Goal: Task Accomplishment & Management: Complete application form

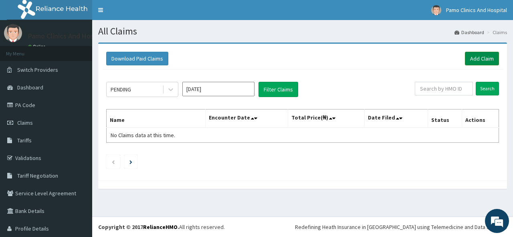
click at [479, 56] on link "Add Claim" at bounding box center [482, 59] width 34 height 14
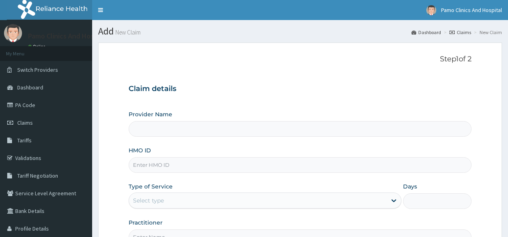
type input "Pamo Clinics And Hospital"
drag, startPoint x: 141, startPoint y: 159, endPoint x: 137, endPoint y: 168, distance: 10.7
click at [139, 161] on input "HMO ID" at bounding box center [300, 165] width 342 height 16
paste input "LHC/10009/A"
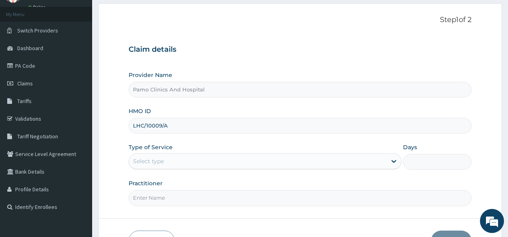
scroll to position [64, 0]
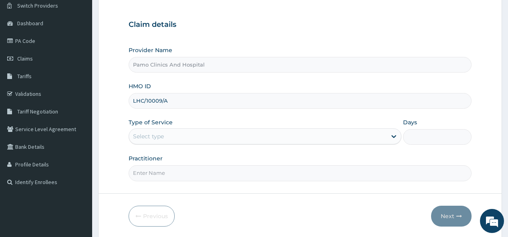
type input "LHC/10009/A"
click at [165, 136] on div "Select type" at bounding box center [257, 136] width 257 height 13
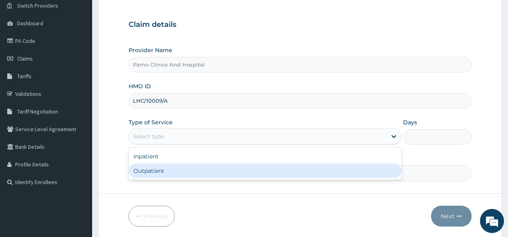
click at [139, 170] on div "Outpatient" at bounding box center [265, 170] width 273 height 14
type input "1"
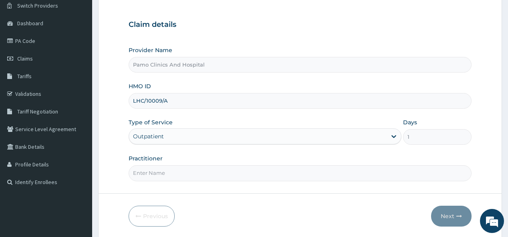
click at [141, 169] on input "Practitioner" at bounding box center [300, 173] width 342 height 16
type input "DR EZECHUKWU TOCHUKWU"
click at [448, 215] on button "Next" at bounding box center [451, 215] width 40 height 21
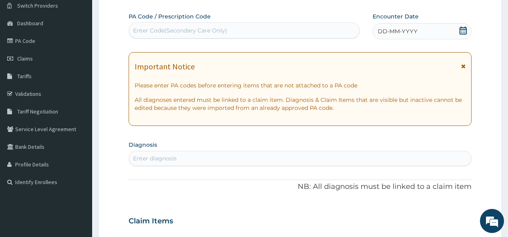
click at [389, 29] on span "DD-MM-YYYY" at bounding box center [398, 31] width 40 height 8
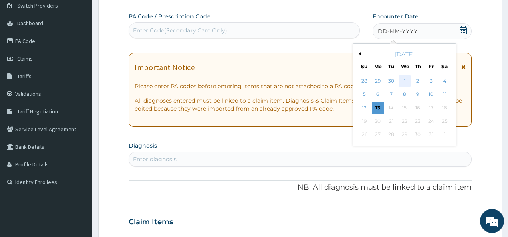
click at [404, 80] on div "1" at bounding box center [404, 81] width 12 height 12
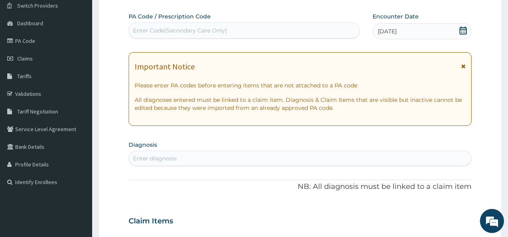
click at [157, 159] on div "Enter diagnosis" at bounding box center [155, 158] width 44 height 8
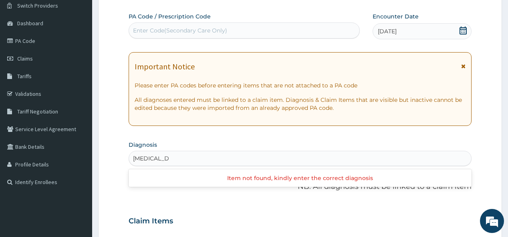
type input "TINEA CORP"
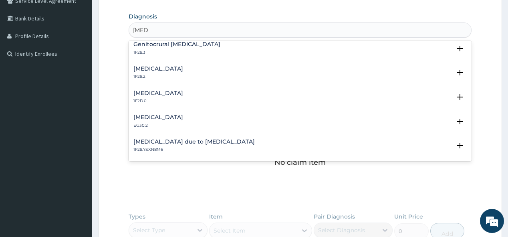
scroll to position [118, 0]
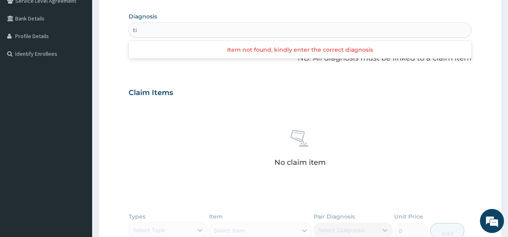
type input "t"
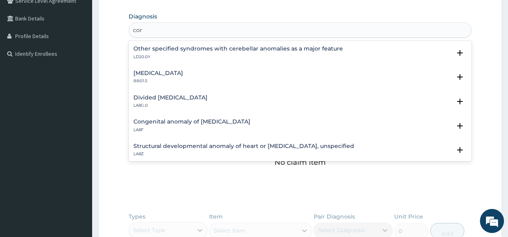
type input "cor"
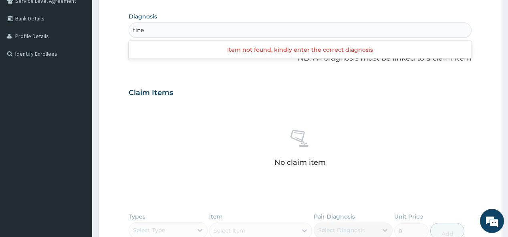
type input "tine"
type input "ringworm"
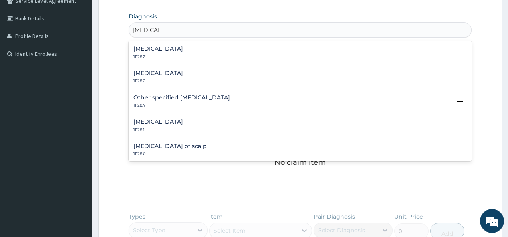
scroll to position [29, 0]
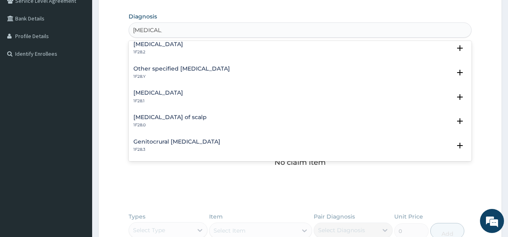
click at [154, 50] on p "1F28.2" at bounding box center [158, 52] width 50 height 6
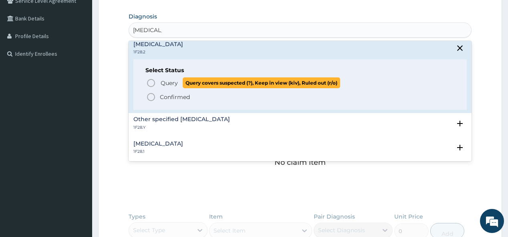
scroll to position [0, 0]
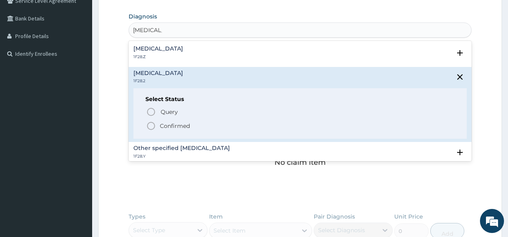
click at [183, 50] on h4 "Dermatophytosis, unspecified" at bounding box center [158, 49] width 50 height 6
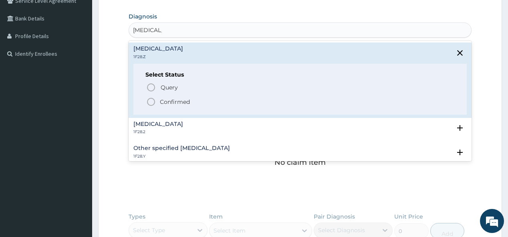
click at [160, 103] on p "Confirmed" at bounding box center [175, 102] width 30 height 8
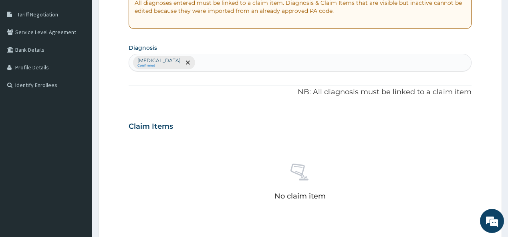
scroll to position [160, 0]
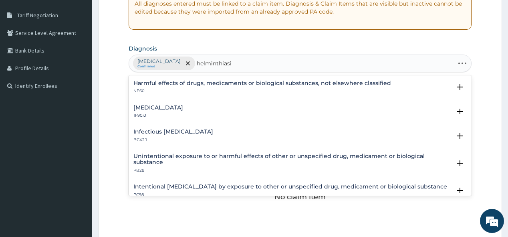
type input "helminthiasis"
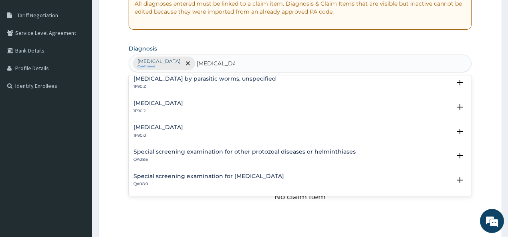
scroll to position [0, 0]
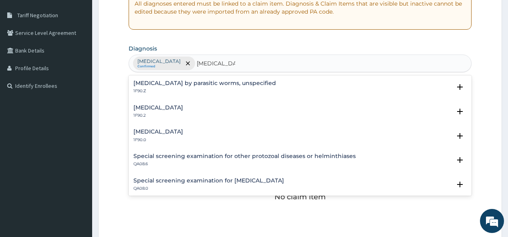
click at [184, 81] on h4 "Infestation by parasitic worms, unspecified" at bounding box center [204, 83] width 143 height 6
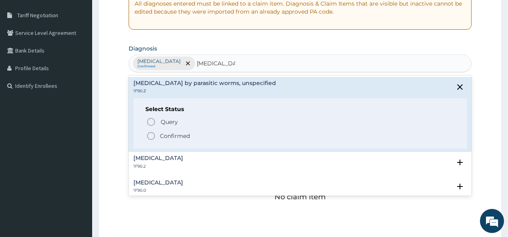
click at [157, 135] on span "Confirmed" at bounding box center [300, 136] width 308 height 10
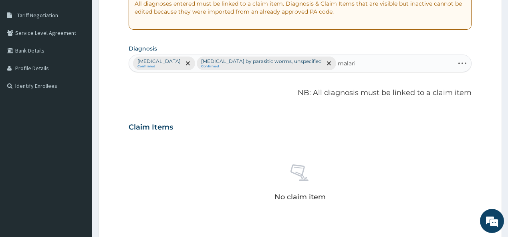
type input "[MEDICAL_DATA]"
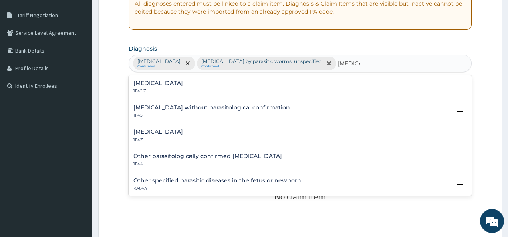
click at [149, 130] on h4 "[MEDICAL_DATA]" at bounding box center [158, 132] width 50 height 6
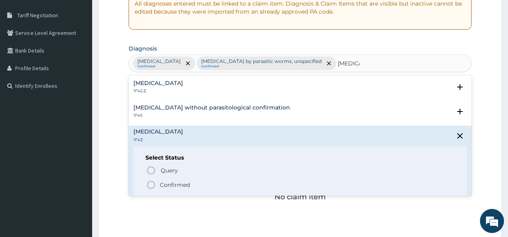
click at [162, 182] on p "Confirmed" at bounding box center [175, 185] width 30 height 8
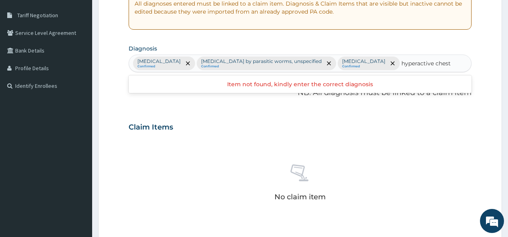
type input "hyperactive chest"
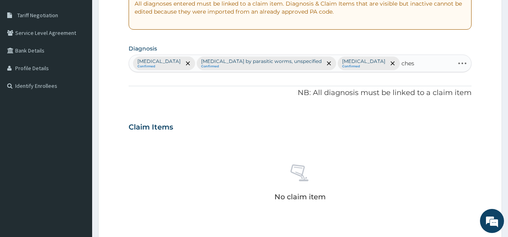
type input "chest"
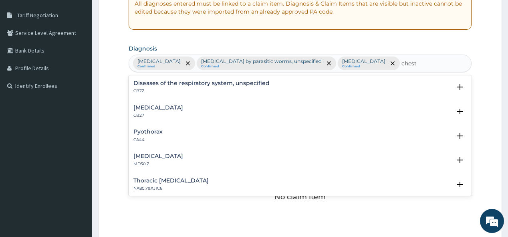
click at [153, 154] on h4 "Chest pain, unspecified" at bounding box center [158, 156] width 50 height 6
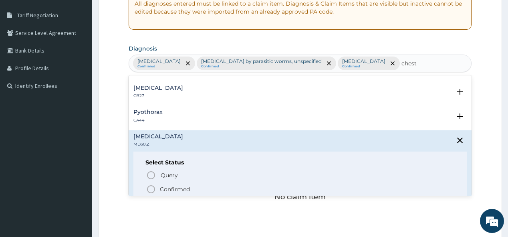
scroll to position [32, 0]
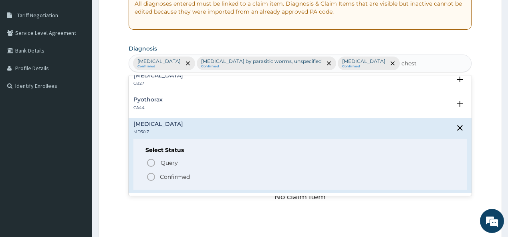
click at [153, 173] on icon "status option filled" at bounding box center [151, 177] width 10 height 10
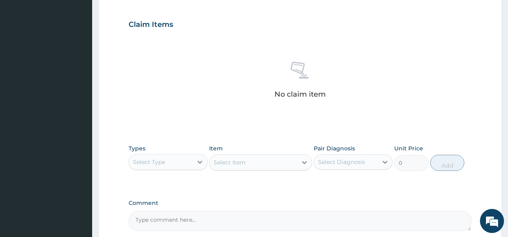
scroll to position [288, 0]
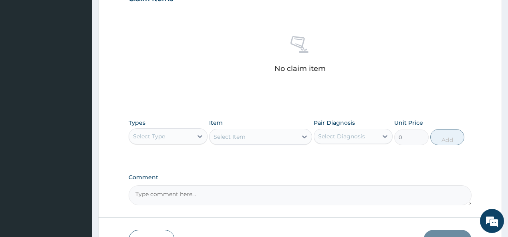
click at [168, 143] on div "Select Type" at bounding box center [161, 136] width 64 height 13
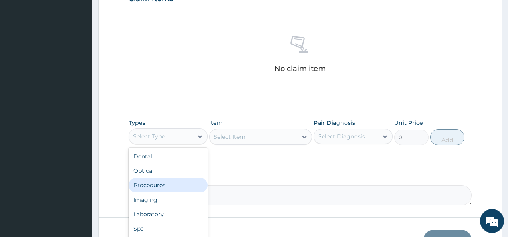
click at [151, 192] on div "Procedures" at bounding box center [168, 185] width 79 height 14
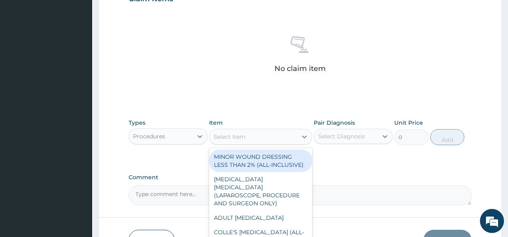
click at [273, 143] on div "Select Item" at bounding box center [253, 136] width 88 height 13
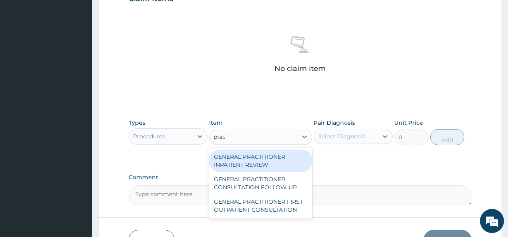
type input "pract"
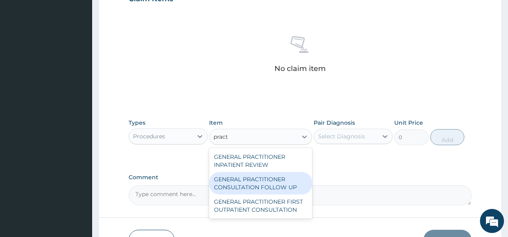
click at [252, 191] on div "GENERAL PRACTITIONER CONSULTATION FOLLOW UP" at bounding box center [260, 183] width 103 height 22
type input "1875"
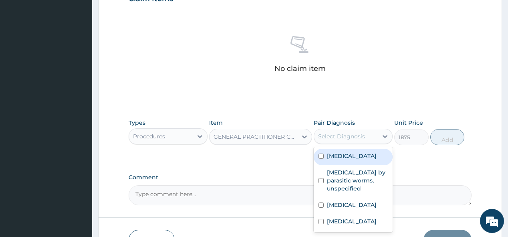
click at [360, 143] on div "Select Diagnosis" at bounding box center [346, 136] width 64 height 13
drag, startPoint x: 346, startPoint y: 171, endPoint x: 332, endPoint y: 201, distance: 33.3
click at [336, 192] on div "Dermatophytosis, unspecified Infestation by parasitic worms, unspecified Malari…" at bounding box center [353, 189] width 79 height 85
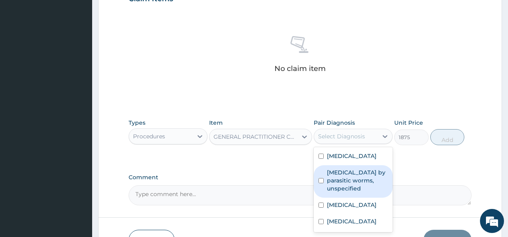
click at [335, 192] on label "Infestation by parasitic worms, unspecified" at bounding box center [357, 180] width 61 height 24
checkbox input "true"
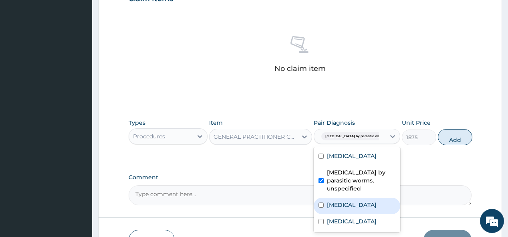
click at [348, 209] on label "[MEDICAL_DATA]" at bounding box center [352, 205] width 50 height 8
checkbox input "true"
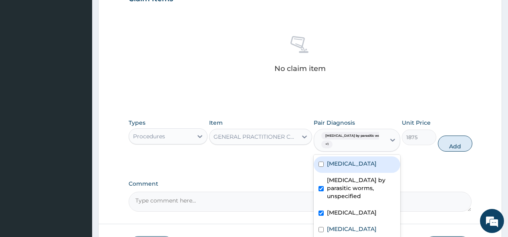
click at [341, 167] on label "Dermatophytosis, unspecified" at bounding box center [352, 163] width 50 height 8
checkbox input "true"
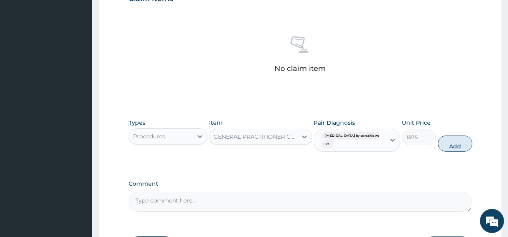
click at [476, 141] on form "Step 2 of 2 PA Code / Prescription Code Enter Code(Secondary Care Only) Encount…" at bounding box center [300, 11] width 404 height 515
click at [442, 151] on button "Add" at bounding box center [455, 143] width 34 height 16
type input "0"
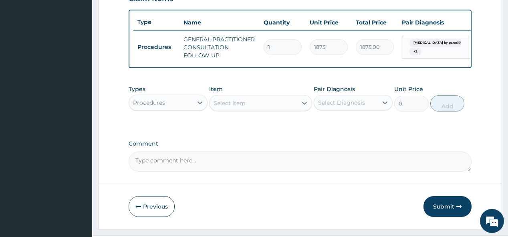
click at [187, 115] on div "Types Procedures Item Select Item Pair Diagnosis Select Diagnosis Unit Price 0 …" at bounding box center [300, 98] width 342 height 34
click at [188, 109] on div "Procedures" at bounding box center [161, 102] width 64 height 13
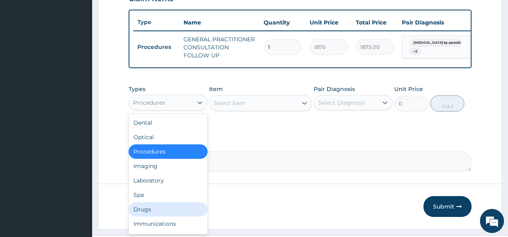
click at [149, 216] on div "Drugs" at bounding box center [168, 209] width 79 height 14
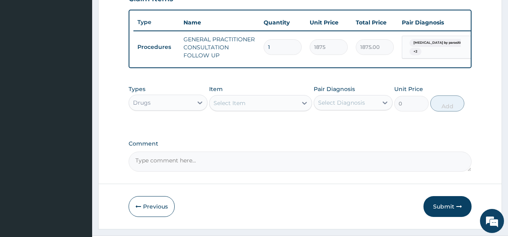
click at [247, 109] on div "Select Item" at bounding box center [253, 103] width 88 height 13
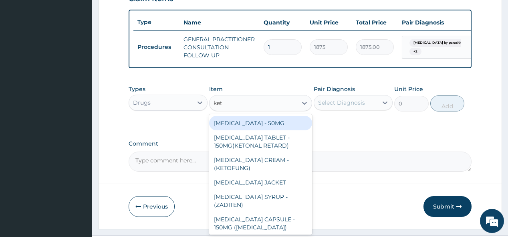
type input "keto"
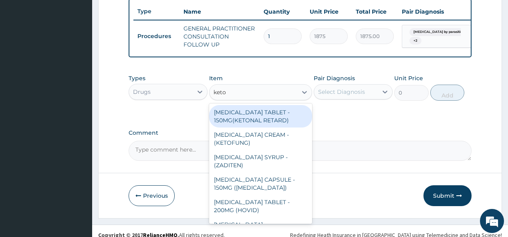
scroll to position [320, 0]
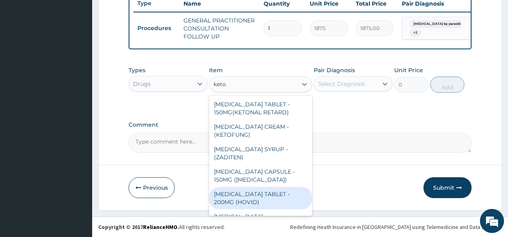
drag, startPoint x: 244, startPoint y: 197, endPoint x: 249, endPoint y: 186, distance: 12.4
click at [245, 198] on div "KETOCONAZOLE TABLET - 200MG (HOVID)" at bounding box center [260, 198] width 103 height 22
type input "92.39999999999999"
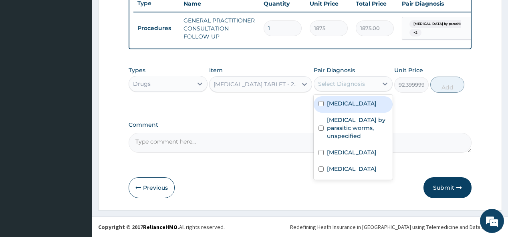
click at [362, 88] on div "Select Diagnosis" at bounding box center [341, 84] width 47 height 8
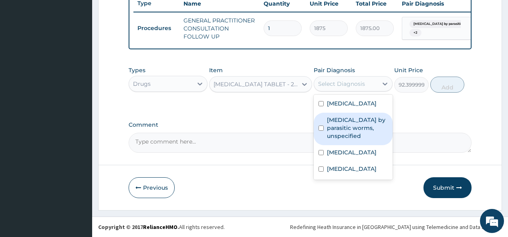
click at [340, 140] on label "Infestation by parasitic worms, unspecified" at bounding box center [357, 128] width 61 height 24
checkbox input "true"
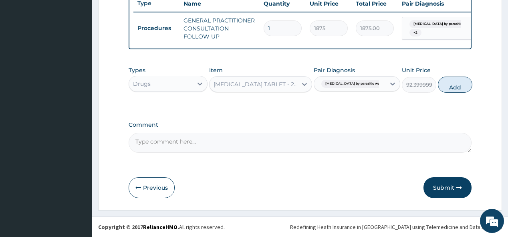
click at [444, 89] on button "Add" at bounding box center [455, 84] width 34 height 16
type input "0"
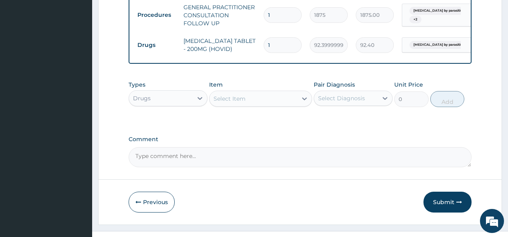
type input "10"
type input "924.00"
type input "10"
click at [232, 103] on div "Select Item" at bounding box center [229, 99] width 32 height 8
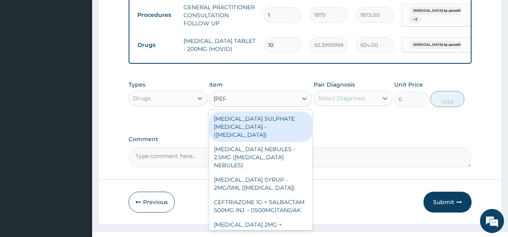
type input "salbu"
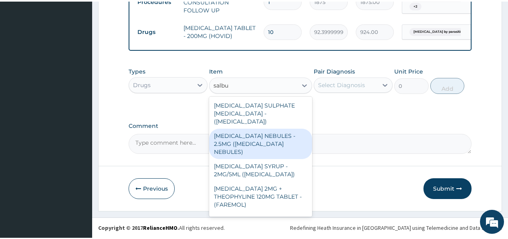
scroll to position [32, 0]
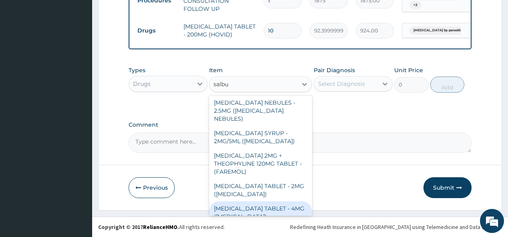
click at [253, 201] on div "[MEDICAL_DATA] TABLET - 4MG ([MEDICAL_DATA])" at bounding box center [260, 212] width 103 height 22
type input "56"
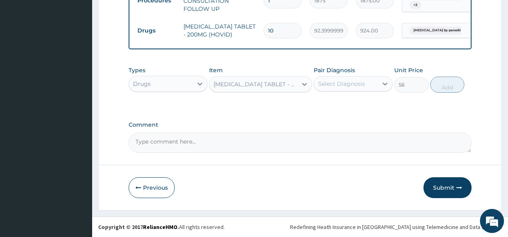
click at [352, 90] on div "Select Diagnosis" at bounding box center [346, 83] width 64 height 13
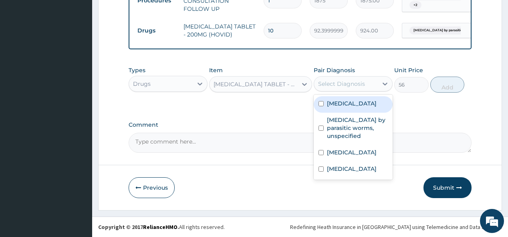
click at [351, 107] on label "Dermatophytosis, unspecified" at bounding box center [352, 103] width 50 height 8
checkbox input "true"
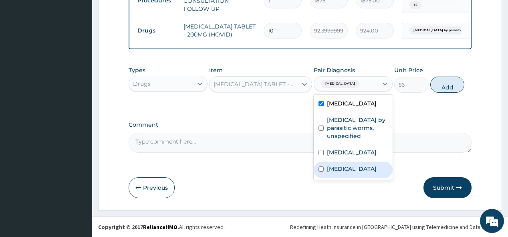
click at [340, 173] on label "Chest pain, unspecified" at bounding box center [352, 169] width 50 height 8
checkbox input "true"
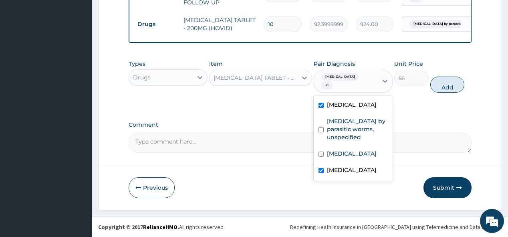
click at [342, 109] on label "Dermatophytosis, unspecified" at bounding box center [352, 105] width 50 height 8
checkbox input "false"
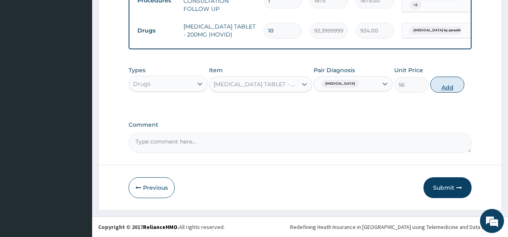
click at [457, 86] on button "Add" at bounding box center [447, 84] width 34 height 16
type input "0"
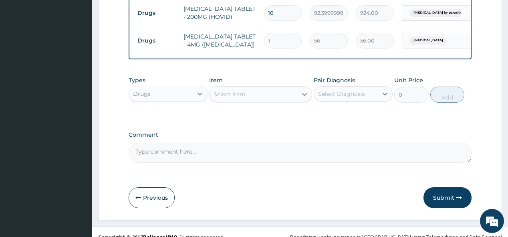
type input "14"
type input "784.00"
type input "14"
click at [223, 103] on div "Item Select Item" at bounding box center [260, 89] width 103 height 26
click at [248, 101] on div "Select Item" at bounding box center [253, 94] width 88 height 13
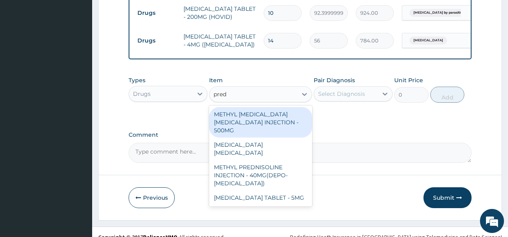
type input "predn"
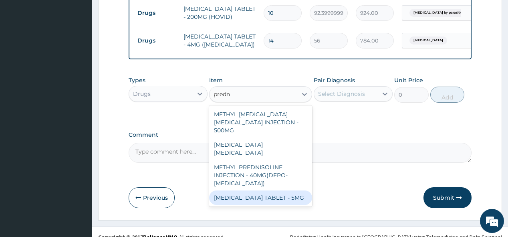
click at [263, 205] on div "[MEDICAL_DATA] TABLET - 5MG" at bounding box center [260, 197] width 103 height 14
type input "42"
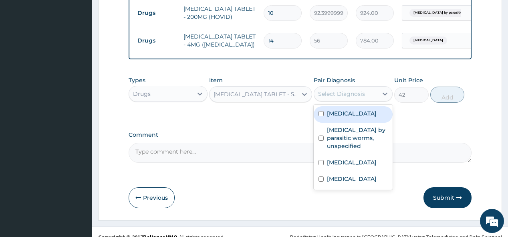
click at [354, 98] on div "Select Diagnosis" at bounding box center [341, 94] width 47 height 8
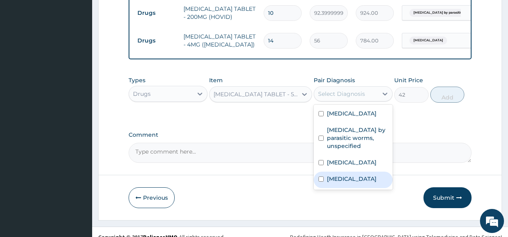
click at [335, 183] on label "Chest pain, unspecified" at bounding box center [352, 179] width 50 height 8
checkbox input "true"
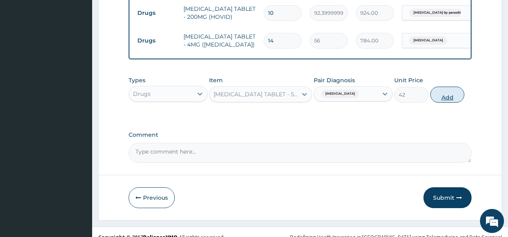
click at [437, 103] on button "Add" at bounding box center [447, 94] width 34 height 16
type input "0"
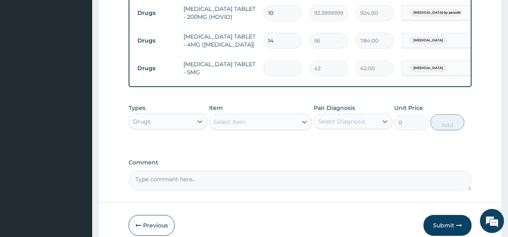
type input "0.00"
type input "2"
type input "84.00"
type input "20"
type input "840.00"
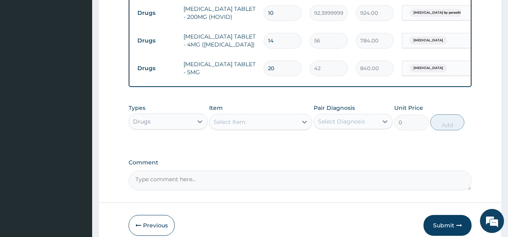
type input "20"
click at [223, 126] on div "Select Item" at bounding box center [229, 122] width 32 height 8
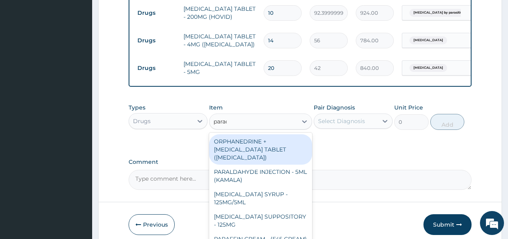
type input "parace"
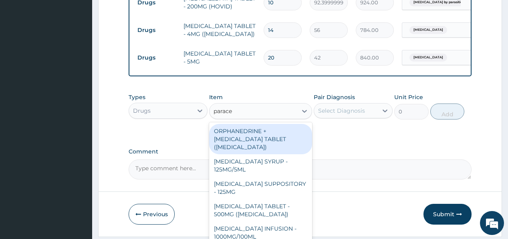
scroll to position [406, 0]
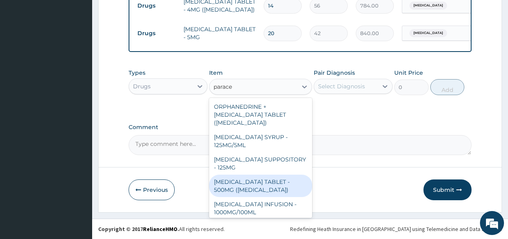
click at [235, 186] on div "[MEDICAL_DATA] TABLET - 500MG ([MEDICAL_DATA])" at bounding box center [260, 186] width 103 height 22
type input "42"
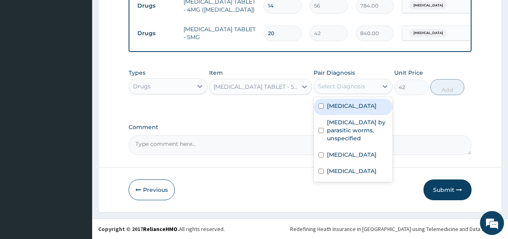
click at [340, 86] on div "Select Diagnosis" at bounding box center [341, 86] width 47 height 8
drag, startPoint x: 350, startPoint y: 109, endPoint x: 355, endPoint y: 125, distance: 17.3
click at [349, 110] on label "Dermatophytosis, unspecified" at bounding box center [352, 106] width 50 height 8
checkbox input "true"
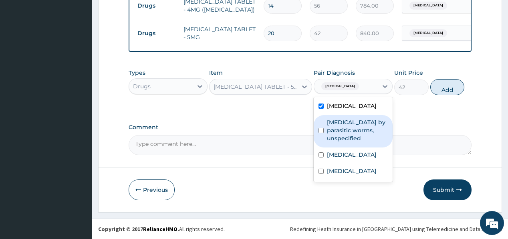
click at [357, 130] on label "Infestation by parasitic worms, unspecified" at bounding box center [357, 131] width 61 height 24
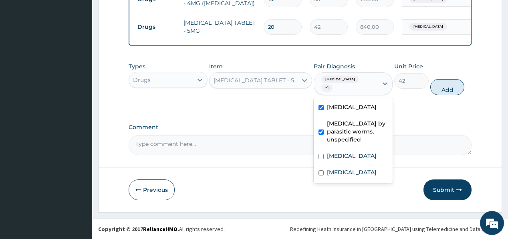
click at [356, 144] on label "Infestation by parasitic worms, unspecified" at bounding box center [357, 132] width 61 height 24
checkbox input "false"
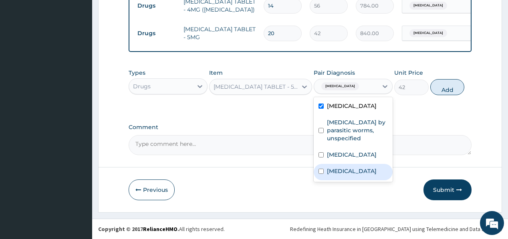
click at [352, 175] on label "Chest pain, unspecified" at bounding box center [352, 171] width 50 height 8
checkbox input "true"
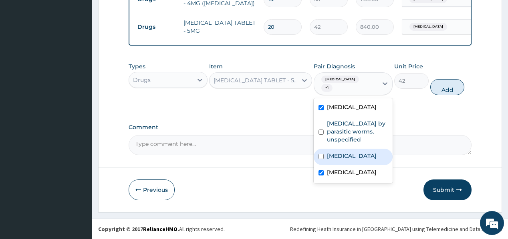
click at [354, 160] on label "Malaria, unspecified" at bounding box center [352, 156] width 50 height 8
checkbox input "true"
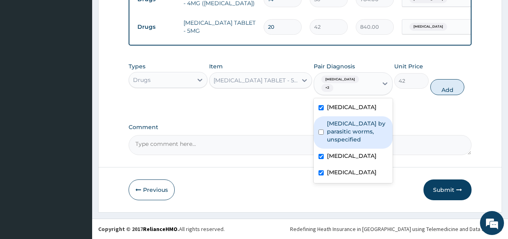
drag, startPoint x: 362, startPoint y: 151, endPoint x: 421, endPoint y: 115, distance: 69.4
click at [363, 144] on label "Infestation by parasitic worms, unspecified" at bounding box center [357, 132] width 61 height 24
checkbox input "true"
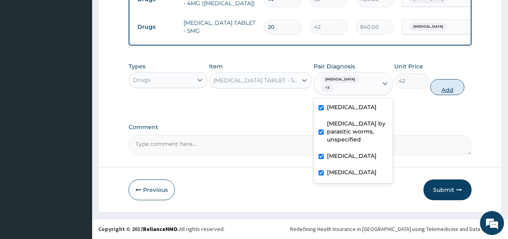
click at [436, 95] on button "Add" at bounding box center [447, 87] width 34 height 16
type input "0"
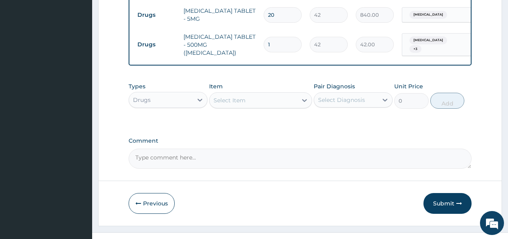
type input "18"
type input "756.00"
type input "18"
click at [241, 105] on div "Select Item" at bounding box center [229, 101] width 32 height 8
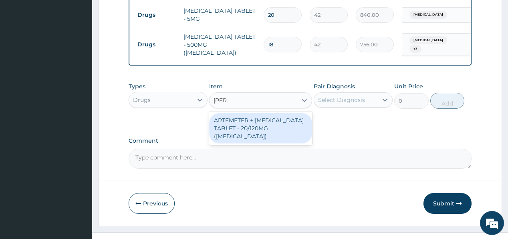
type input "coart"
click at [251, 139] on div "ARTEMETER + [MEDICAL_DATA] TABLET - 20/120MG ([MEDICAL_DATA])" at bounding box center [260, 128] width 103 height 30
type input "210"
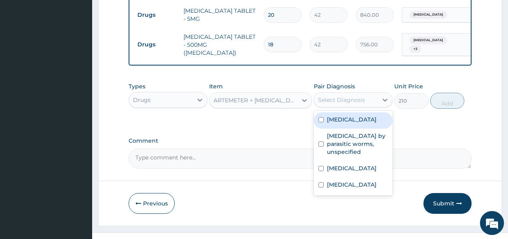
click at [325, 104] on div "Select Diagnosis" at bounding box center [341, 100] width 47 height 8
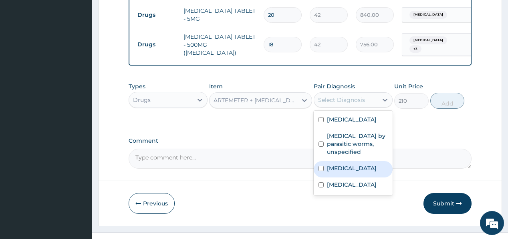
click at [349, 173] on label "Malaria, unspecified" at bounding box center [352, 169] width 50 height 8
checkbox input "true"
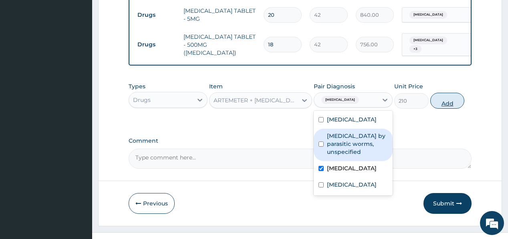
click at [450, 109] on button "Add" at bounding box center [447, 101] width 34 height 16
type input "0"
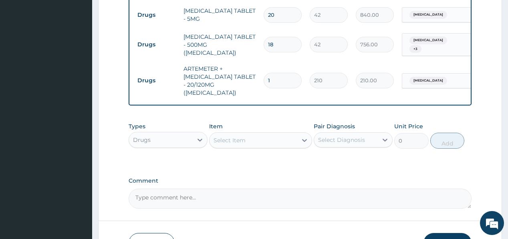
type input "18"
type input "3780.00"
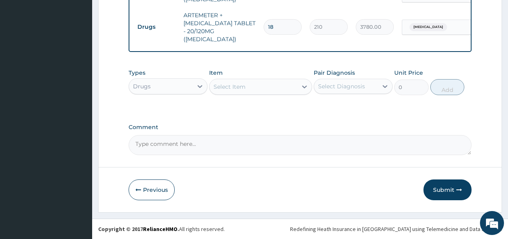
type input "18"
click at [443, 188] on button "Submit" at bounding box center [447, 190] width 48 height 21
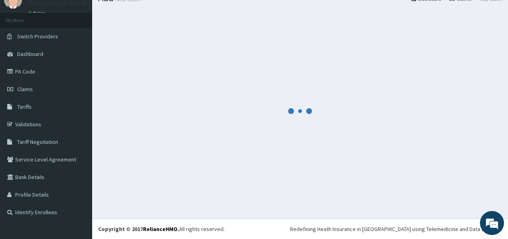
scroll to position [33, 0]
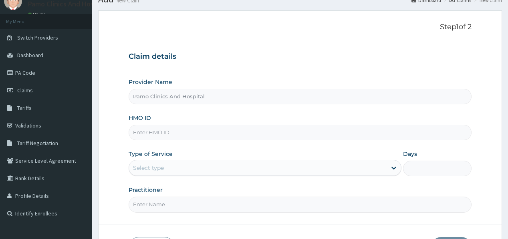
click at [141, 137] on input "HMO ID" at bounding box center [300, 133] width 342 height 16
paste input "EMX/10033/A"
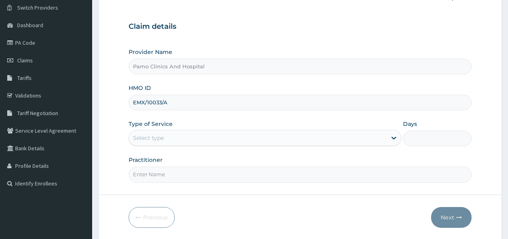
scroll to position [88, 0]
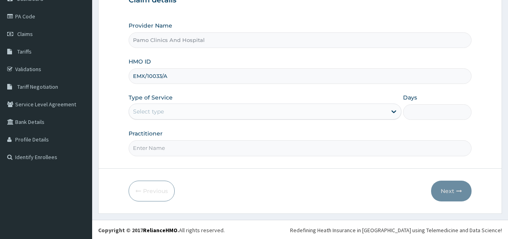
type input "EMX/10033/A"
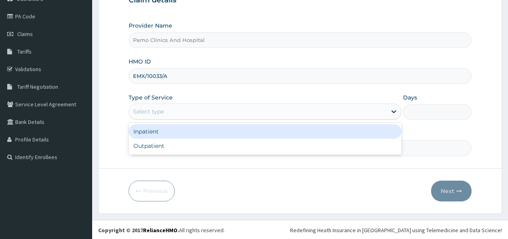
click at [161, 111] on div "Select type" at bounding box center [148, 112] width 31 height 8
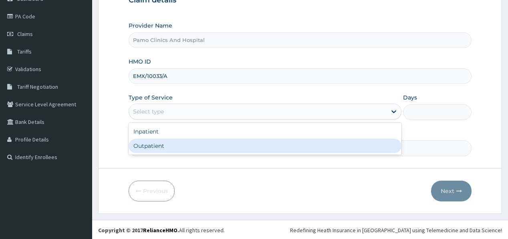
click at [148, 153] on div "Outpatient" at bounding box center [265, 146] width 273 height 14
type input "1"
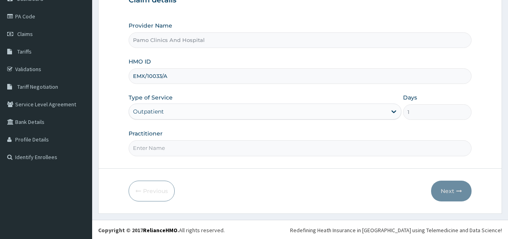
click at [149, 152] on input "Practitioner" at bounding box center [300, 149] width 342 height 16
type input "DR FESTUS DAVIES"
click at [455, 192] on button "Next" at bounding box center [451, 191] width 40 height 21
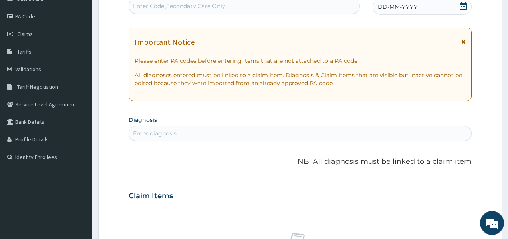
click at [384, 6] on span "DD-MM-YYYY" at bounding box center [398, 7] width 40 height 8
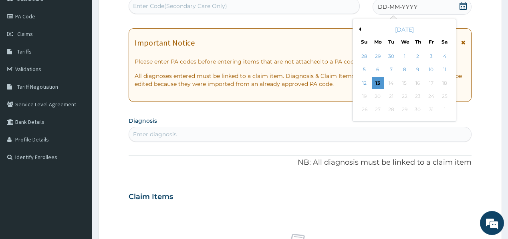
click at [407, 53] on div "1" at bounding box center [404, 56] width 12 height 12
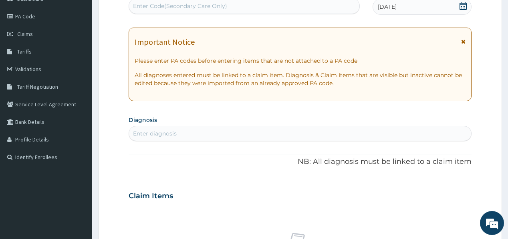
click at [151, 137] on div "Enter diagnosis" at bounding box center [155, 134] width 44 height 8
type input "malaria"
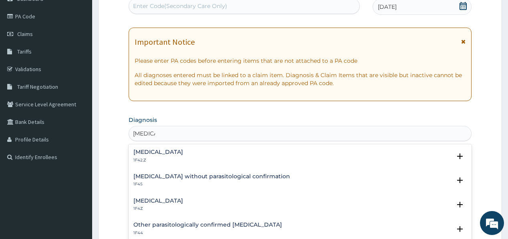
click at [144, 205] on div "[MEDICAL_DATA] 1F4Z" at bounding box center [158, 205] width 50 height 14
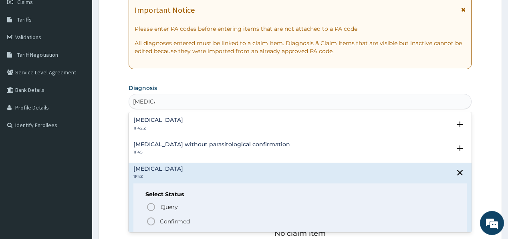
scroll to position [0, 0]
click at [160, 221] on p "Confirmed" at bounding box center [175, 222] width 30 height 8
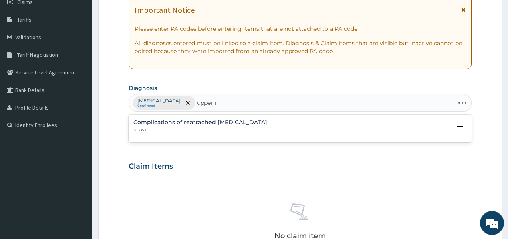
type input "upper"
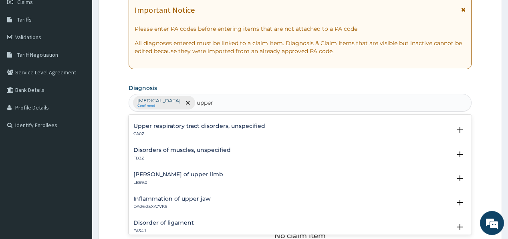
scroll to position [160, 0]
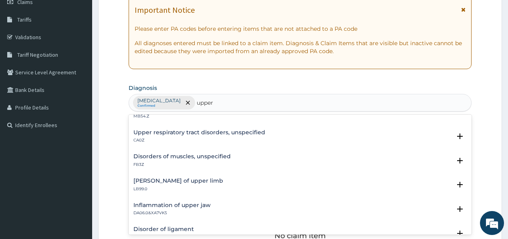
click at [213, 135] on div "Upper respiratory tract disorders, unspecified CA0Z" at bounding box center [199, 137] width 132 height 14
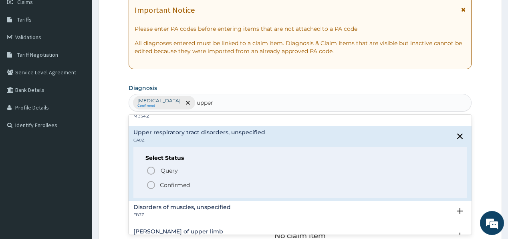
click at [169, 183] on p "Confirmed" at bounding box center [175, 185] width 30 height 8
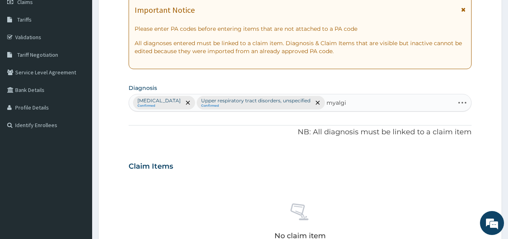
type input "myalgia"
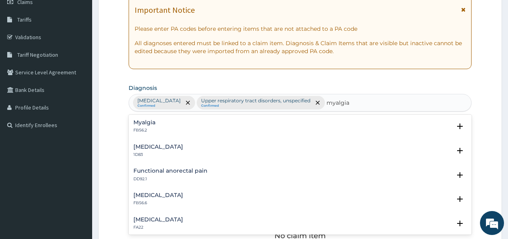
click at [143, 125] on h4 "Myalgia" at bounding box center [144, 123] width 22 height 6
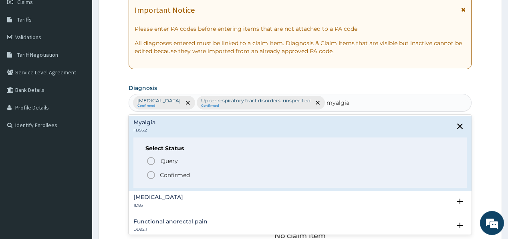
click at [152, 172] on icon "status option filled" at bounding box center [151, 176] width 10 height 10
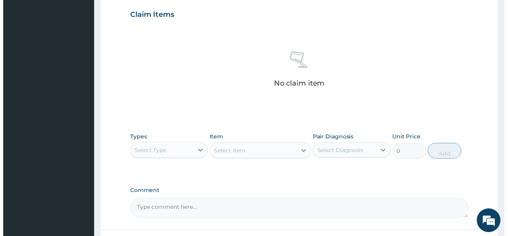
scroll to position [281, 0]
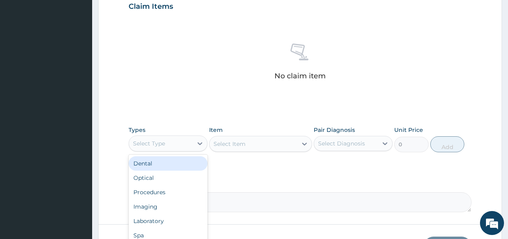
click at [154, 143] on div "Select Type" at bounding box center [149, 144] width 32 height 8
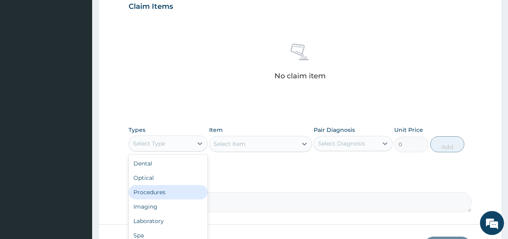
click at [151, 191] on div "Procedures" at bounding box center [168, 192] width 79 height 14
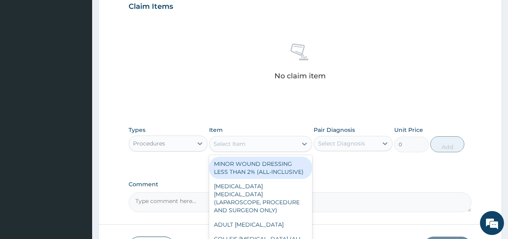
click at [242, 143] on div "Select Item" at bounding box center [229, 144] width 32 height 8
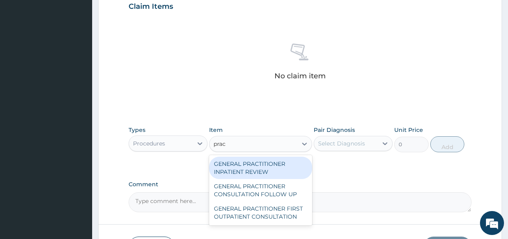
type input "pract"
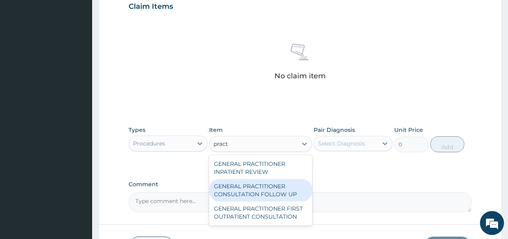
click at [229, 190] on div "GENERAL PRACTITIONER CONSULTATION FOLLOW UP" at bounding box center [260, 190] width 103 height 22
type input "1875"
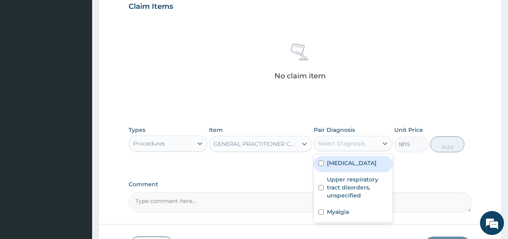
click at [339, 144] on div "Select Diagnosis" at bounding box center [341, 144] width 47 height 8
click at [341, 165] on label "[MEDICAL_DATA]" at bounding box center [352, 163] width 50 height 8
checkbox input "true"
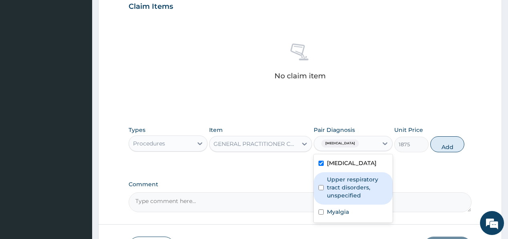
click at [333, 188] on label "Upper respiratory tract disorders, unspecified" at bounding box center [357, 188] width 61 height 24
checkbox input "true"
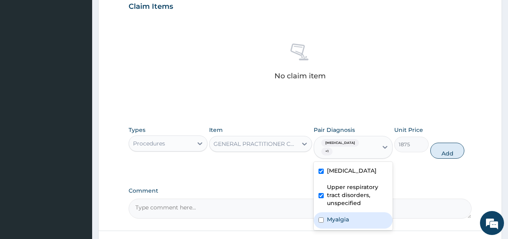
click at [338, 219] on label "Myalgia" at bounding box center [338, 220] width 22 height 8
checkbox input "true"
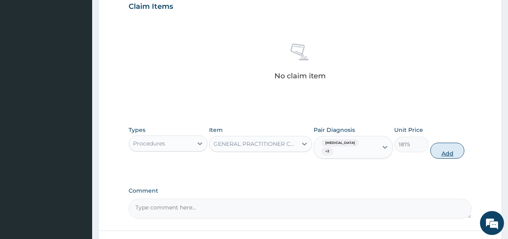
click at [445, 151] on button "Add" at bounding box center [447, 151] width 34 height 16
type input "0"
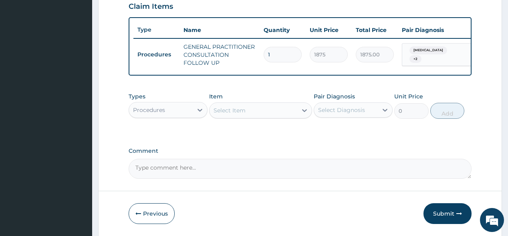
click at [185, 115] on div "Procedures" at bounding box center [161, 110] width 64 height 13
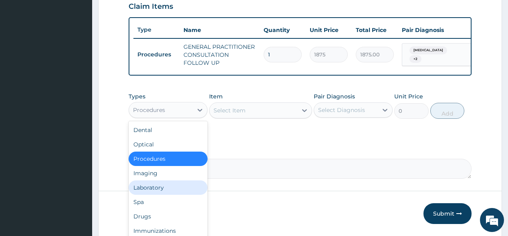
click at [141, 193] on div "Laboratory" at bounding box center [168, 188] width 79 height 14
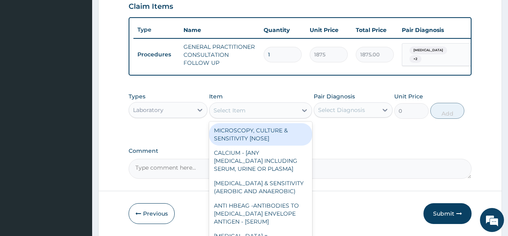
click at [269, 113] on div "Select Item" at bounding box center [253, 110] width 88 height 13
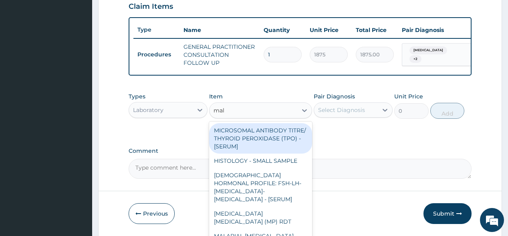
type input "mala"
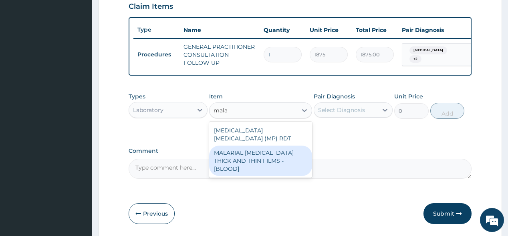
click at [261, 156] on div "MALARIAL [MEDICAL_DATA] THICK AND THIN FILMS - [BLOOD]" at bounding box center [260, 161] width 103 height 30
type input "2187.5"
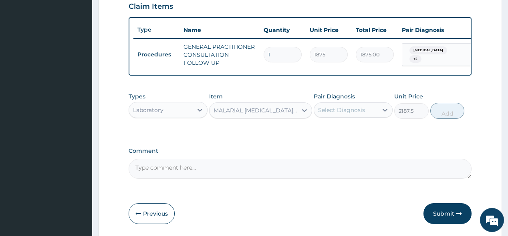
click at [344, 107] on div "Select Diagnosis" at bounding box center [346, 110] width 64 height 13
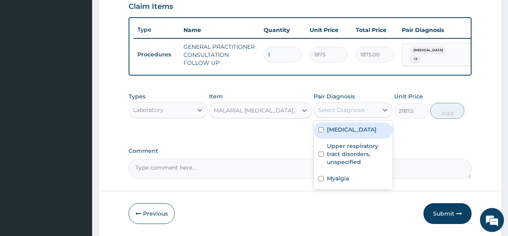
drag, startPoint x: 344, startPoint y: 132, endPoint x: 379, endPoint y: 132, distance: 34.8
click at [351, 132] on label "[MEDICAL_DATA]" at bounding box center [352, 130] width 50 height 8
checkbox input "true"
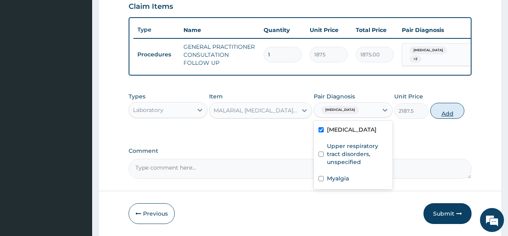
click at [446, 114] on button "Add" at bounding box center [447, 111] width 34 height 16
type input "0"
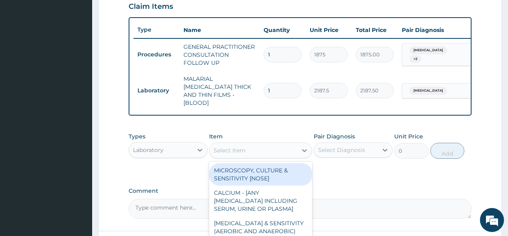
click at [236, 149] on div "Select Item" at bounding box center [229, 151] width 32 height 8
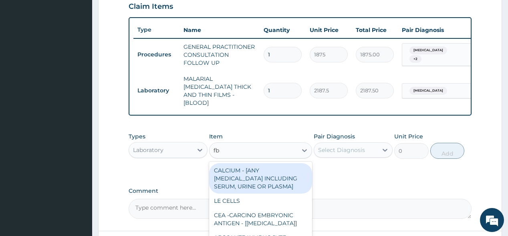
type input "fbc"
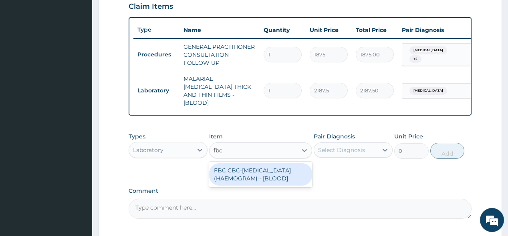
drag, startPoint x: 243, startPoint y: 170, endPoint x: 348, endPoint y: 155, distance: 106.4
click at [245, 170] on div "FBC CBC-COMPLETE BLOOD COUNT (HAEMOGRAM) - [BLOOD]" at bounding box center [260, 174] width 103 height 22
type input "5000"
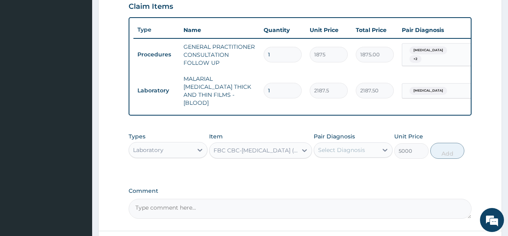
click at [356, 147] on div "Select Diagnosis" at bounding box center [341, 150] width 47 height 8
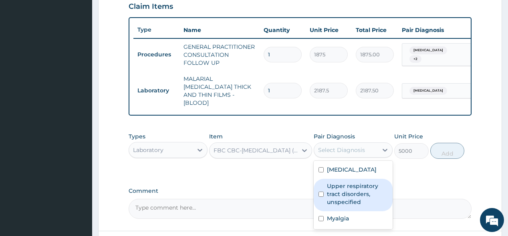
click at [334, 185] on label "Upper respiratory tract disorders, unspecified" at bounding box center [357, 194] width 61 height 24
checkbox input "true"
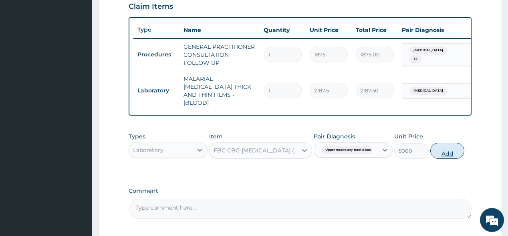
click at [437, 145] on button "Add" at bounding box center [447, 151] width 34 height 16
type input "0"
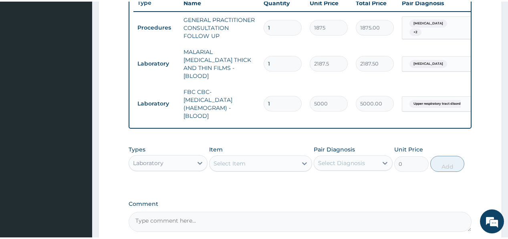
scroll to position [345, 0]
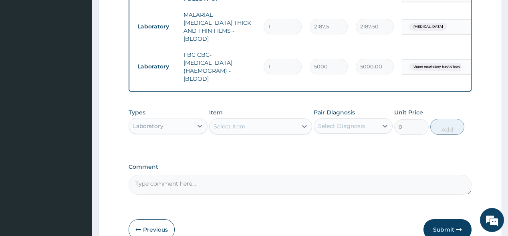
click at [167, 124] on div "Laboratory" at bounding box center [161, 126] width 64 height 13
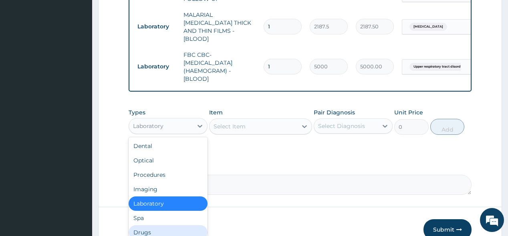
click at [150, 229] on div "Drugs" at bounding box center [168, 232] width 79 height 14
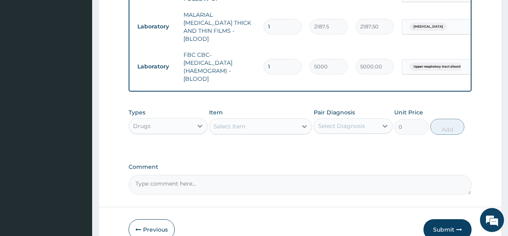
click at [247, 125] on div "Select Item" at bounding box center [253, 126] width 88 height 13
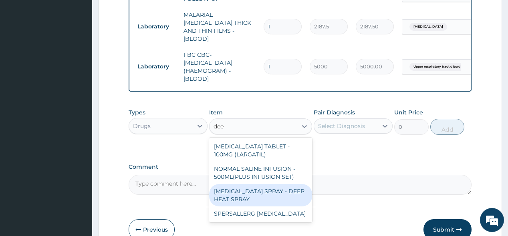
type input "deep"
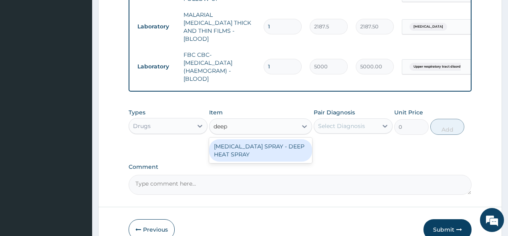
click at [253, 143] on div "[MEDICAL_DATA] SPRAY - DEEP HEAT SPRAY" at bounding box center [260, 150] width 103 height 22
type input "3639.9999999999995"
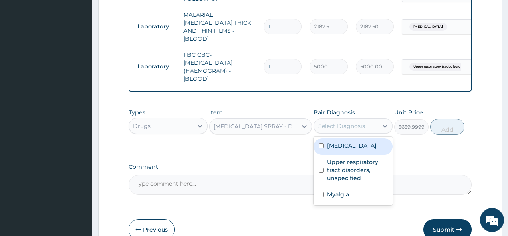
click at [347, 122] on div "Select Diagnosis" at bounding box center [341, 126] width 47 height 8
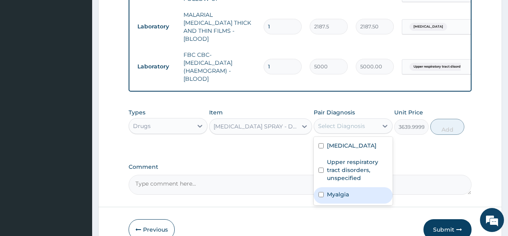
click at [331, 191] on label "Myalgia" at bounding box center [338, 195] width 22 height 8
checkbox input "true"
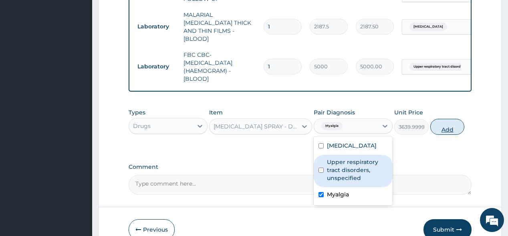
click at [446, 123] on button "Add" at bounding box center [447, 127] width 34 height 16
type input "0"
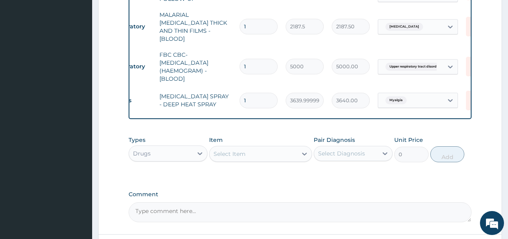
scroll to position [0, 26]
click at [466, 95] on icon at bounding box center [473, 101] width 18 height 20
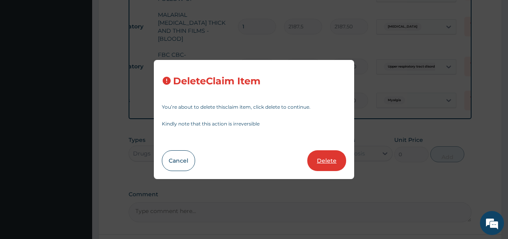
click at [325, 160] on button "Delete" at bounding box center [326, 161] width 39 height 21
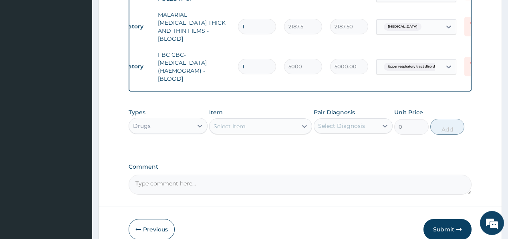
click at [242, 126] on div "Select Item" at bounding box center [253, 126] width 88 height 13
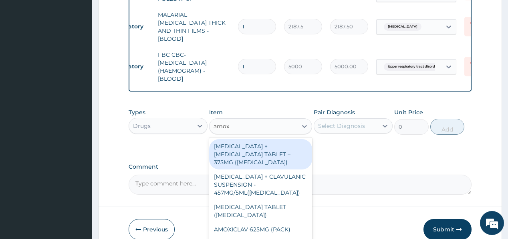
type input "amoxi"
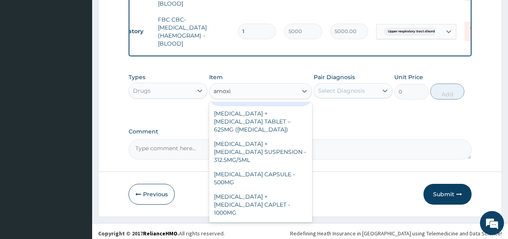
scroll to position [288, 0]
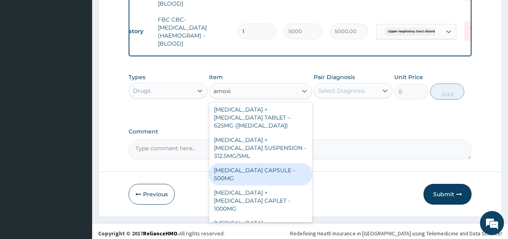
click at [245, 163] on div "[MEDICAL_DATA] CAPSULE - 500MG" at bounding box center [260, 174] width 103 height 22
type input "112"
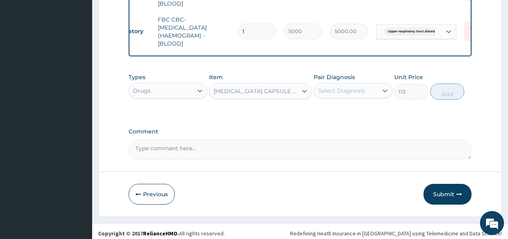
click at [336, 87] on div "Select Diagnosis" at bounding box center [341, 91] width 47 height 8
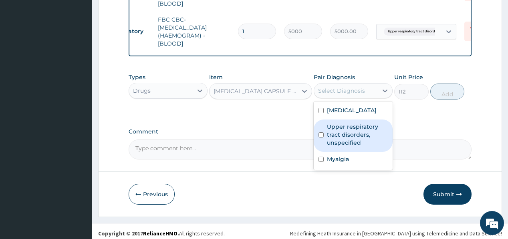
click at [355, 127] on label "Upper respiratory tract disorders, unspecified" at bounding box center [357, 135] width 61 height 24
checkbox input "true"
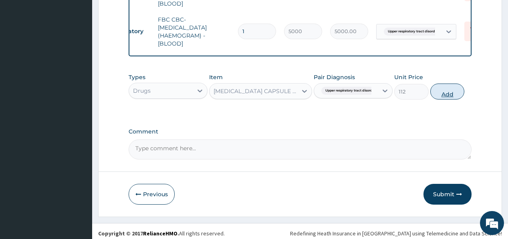
click at [447, 89] on button "Add" at bounding box center [447, 92] width 34 height 16
type input "0"
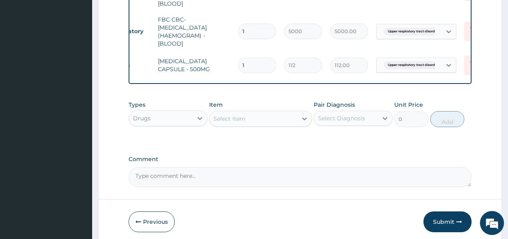
type input "15"
type input "1680.00"
type input "15"
drag, startPoint x: 222, startPoint y: 111, endPoint x: 222, endPoint y: 98, distance: 13.2
click at [222, 113] on div "Select Item" at bounding box center [253, 119] width 88 height 13
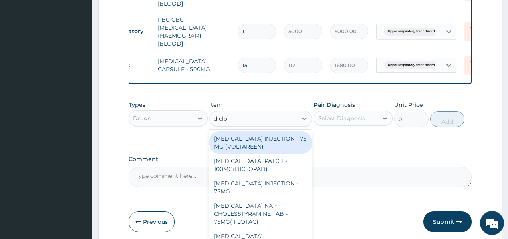
type input "diclof"
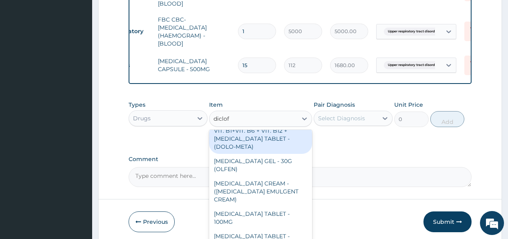
scroll to position [160, 0]
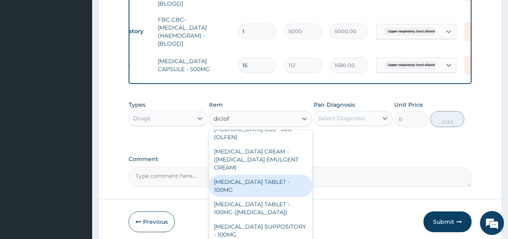
click at [231, 176] on div "[MEDICAL_DATA] TABLET - 100MG" at bounding box center [260, 186] width 103 height 22
type input "112"
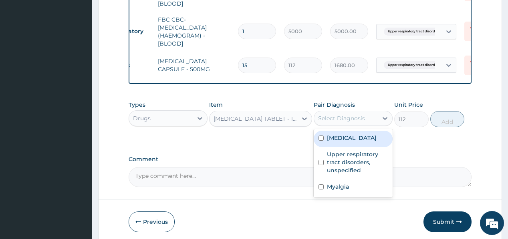
click at [341, 115] on div "Select Diagnosis" at bounding box center [341, 119] width 47 height 8
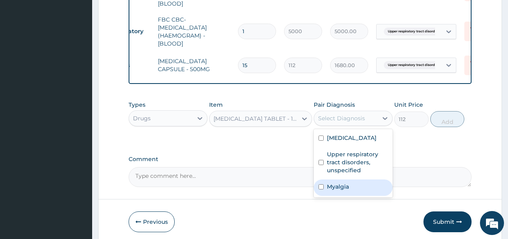
drag, startPoint x: 342, startPoint y: 182, endPoint x: 400, endPoint y: 147, distance: 67.2
click at [342, 183] on label "Myalgia" at bounding box center [338, 187] width 22 height 8
checkbox input "true"
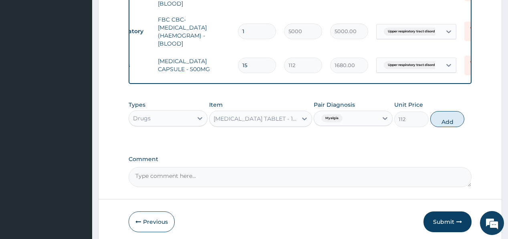
click at [449, 120] on button "Add" at bounding box center [447, 119] width 34 height 16
type input "0"
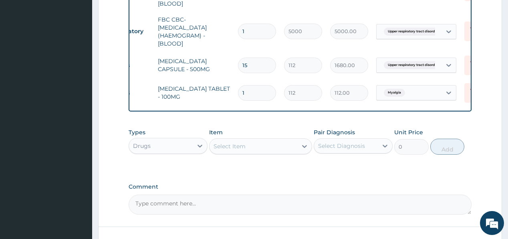
type input "10"
type input "1120.00"
type input "10"
click at [251, 144] on div "Select Item" at bounding box center [253, 146] width 88 height 13
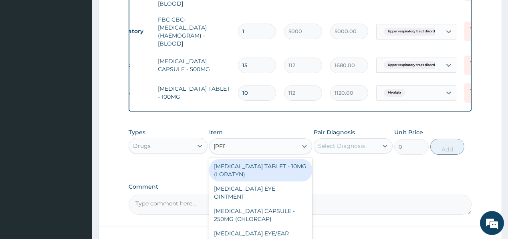
type input "lorat"
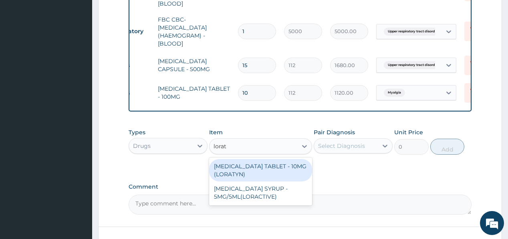
click at [266, 167] on div "[MEDICAL_DATA] TABLET - 10MG (LORATYN)" at bounding box center [260, 170] width 103 height 22
type input "98"
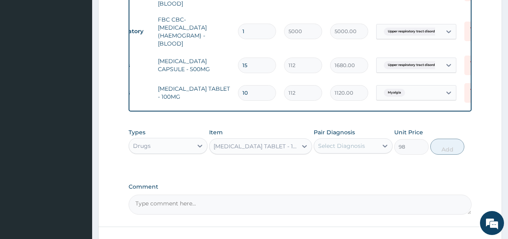
click at [343, 140] on div "Select Diagnosis" at bounding box center [346, 146] width 64 height 13
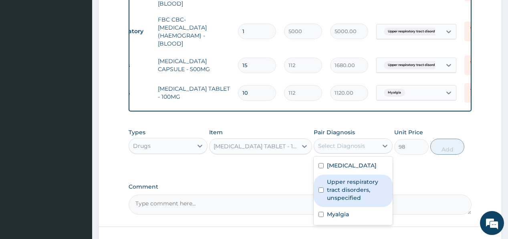
click at [344, 185] on label "Upper respiratory tract disorders, unspecified" at bounding box center [357, 190] width 61 height 24
checkbox input "true"
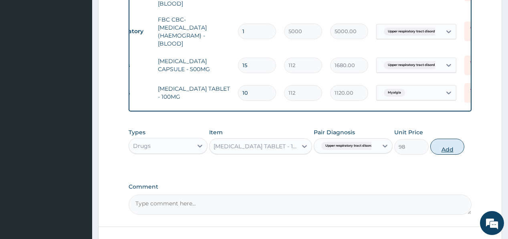
click at [444, 147] on button "Add" at bounding box center [447, 147] width 34 height 16
type input "0"
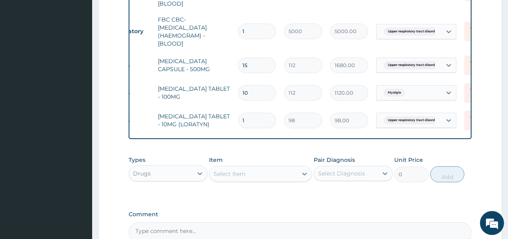
type input "14"
type input "1372.00"
type input "14"
click at [246, 171] on div "Select Item" at bounding box center [253, 174] width 88 height 13
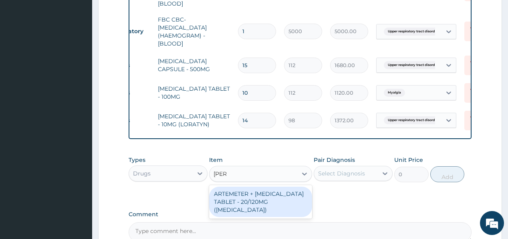
type input "coart"
click at [250, 192] on div "ARTEMETER + [MEDICAL_DATA] TABLET - 20/120MG ([MEDICAL_DATA])" at bounding box center [260, 202] width 103 height 30
type input "210"
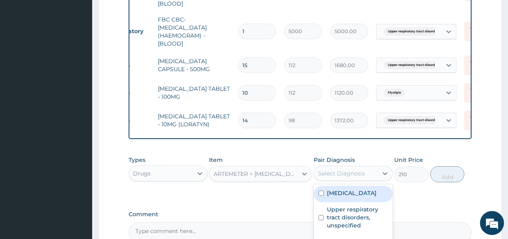
click at [355, 171] on div "Select Diagnosis" at bounding box center [341, 174] width 47 height 8
drag, startPoint x: 353, startPoint y: 186, endPoint x: 377, endPoint y: 187, distance: 24.1
click at [352, 189] on label "[MEDICAL_DATA]" at bounding box center [352, 193] width 50 height 8
checkbox input "true"
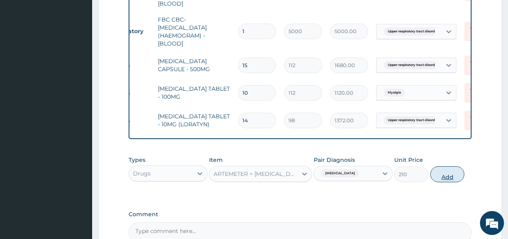
click at [450, 176] on button "Add" at bounding box center [447, 175] width 34 height 16
type input "0"
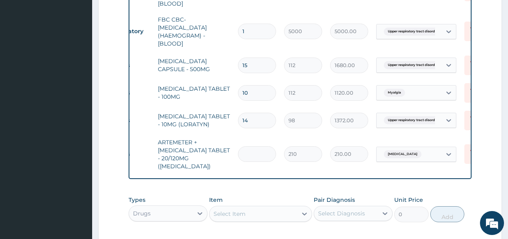
type input "0.00"
type input "2"
type input "420.00"
type input "24"
type input "5040.00"
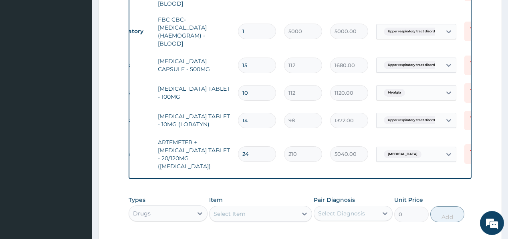
type input "24"
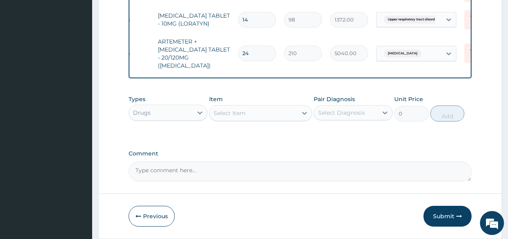
scroll to position [495, 0]
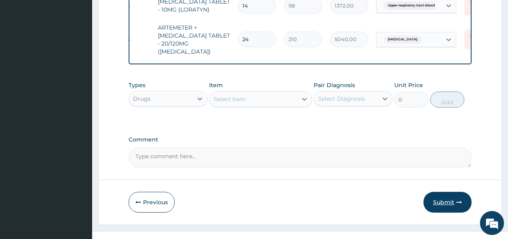
click at [444, 192] on button "Submit" at bounding box center [447, 202] width 48 height 21
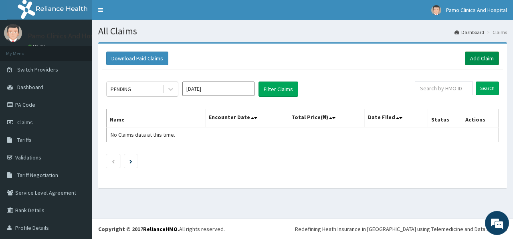
click at [477, 56] on link "Add Claim" at bounding box center [482, 59] width 34 height 14
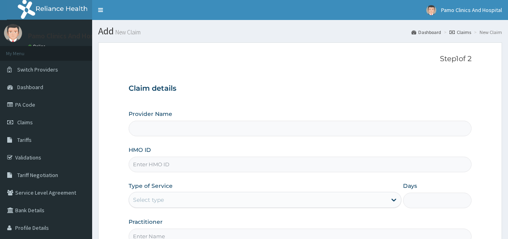
type input "Pamo Clinics And Hospital"
click at [161, 160] on input "HMO ID" at bounding box center [300, 165] width 342 height 16
paste input "ZEI/10161/D"
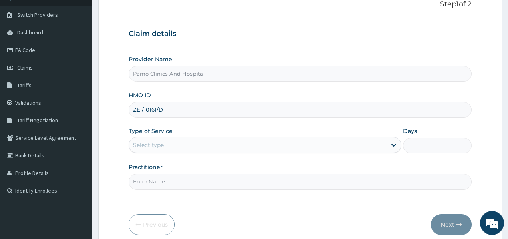
scroll to position [88, 0]
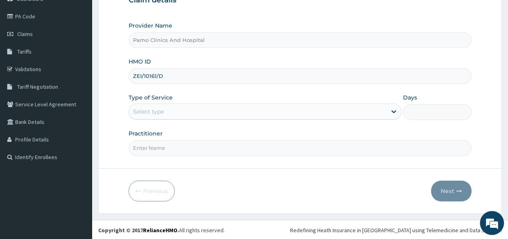
type input "ZEI/10161/D"
click at [174, 113] on div "Select type" at bounding box center [257, 111] width 257 height 13
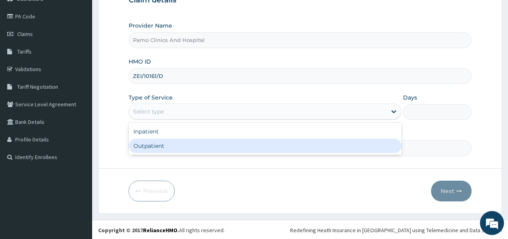
click at [159, 143] on div "Outpatient" at bounding box center [265, 146] width 273 height 14
type input "1"
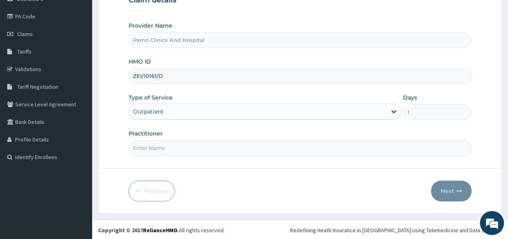
click at [159, 143] on input "Practitioner" at bounding box center [300, 149] width 342 height 16
type input "DR FESTUS DAVIES"
click at [449, 199] on button "Next" at bounding box center [451, 191] width 40 height 21
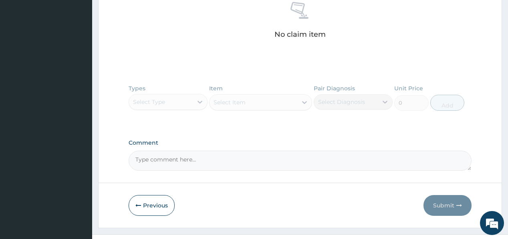
scroll to position [335, 0]
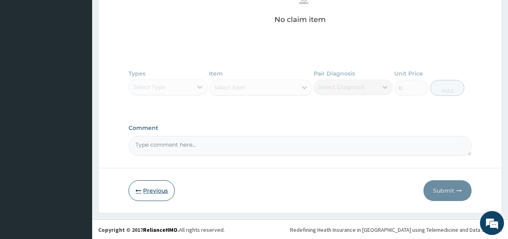
click at [163, 191] on button "Previous" at bounding box center [152, 191] width 46 height 21
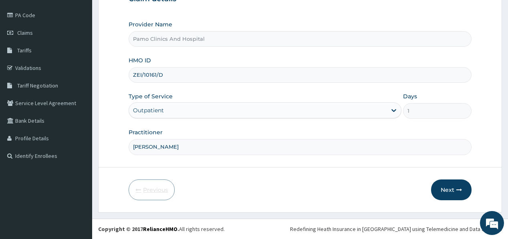
scroll to position [88, 0]
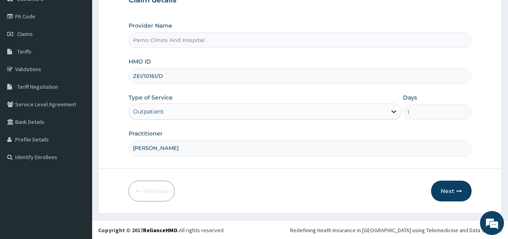
click at [186, 77] on input "ZEI/10161/D" at bounding box center [300, 76] width 342 height 16
type input "Z"
paste input "ZEI/10161/A"
type input "ZEI/10161/A"
click at [449, 191] on button "Next" at bounding box center [451, 191] width 40 height 21
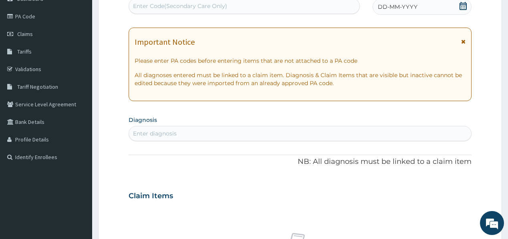
click at [392, 11] on div "DD-MM-YYYY" at bounding box center [421, 7] width 99 height 16
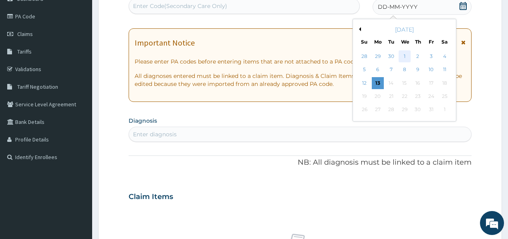
click at [404, 53] on div "1" at bounding box center [404, 56] width 12 height 12
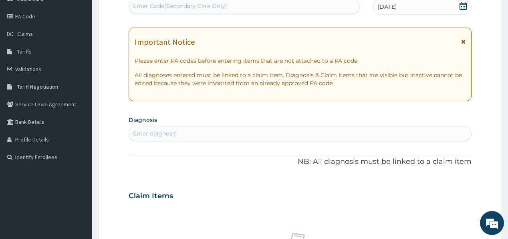
click at [205, 132] on div "Enter diagnosis" at bounding box center [300, 133] width 342 height 13
type input "myalgia"
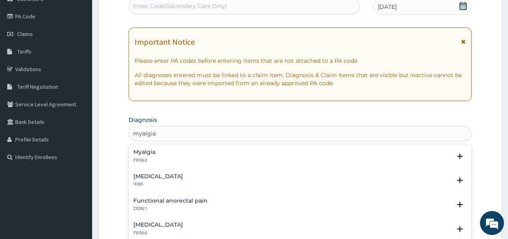
click at [169, 157] on div "Myalgia FB56.2" at bounding box center [299, 156] width 333 height 14
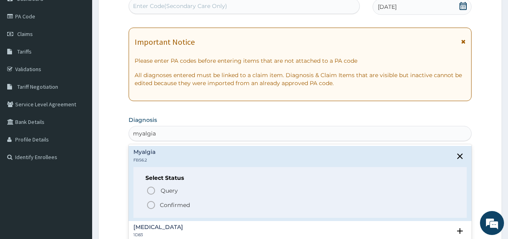
click at [159, 203] on span "Confirmed" at bounding box center [300, 206] width 308 height 10
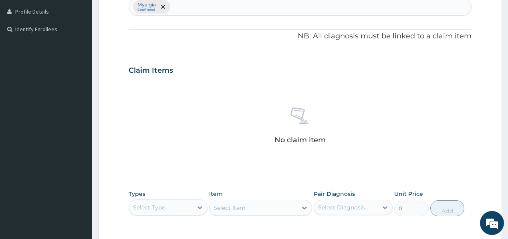
scroll to position [281, 0]
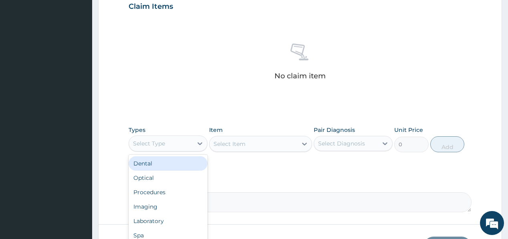
click at [183, 144] on div "Select Type" at bounding box center [161, 143] width 64 height 13
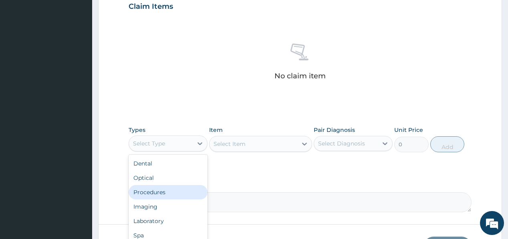
click at [167, 193] on div "Procedures" at bounding box center [168, 192] width 79 height 14
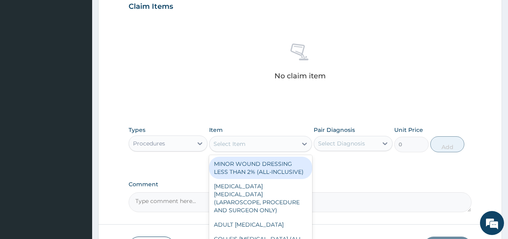
click at [267, 146] on div "Select Item" at bounding box center [253, 144] width 88 height 13
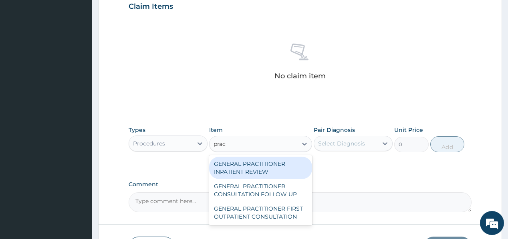
type input "pract"
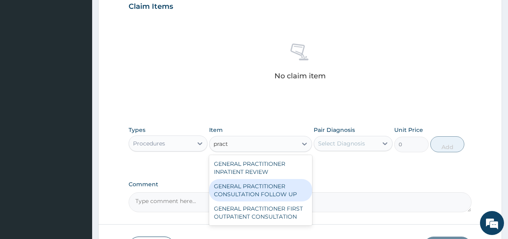
click at [259, 191] on div "GENERAL PRACTITIONER CONSULTATION FOLLOW UP" at bounding box center [260, 190] width 103 height 22
type input "1875"
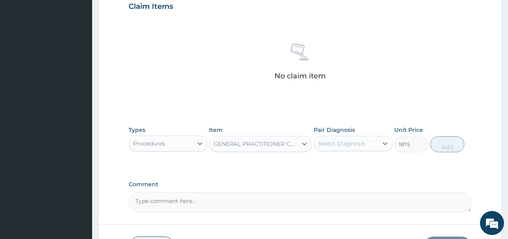
click at [350, 141] on div "Select Diagnosis" at bounding box center [341, 144] width 47 height 8
click at [343, 165] on label "Myalgia" at bounding box center [338, 163] width 22 height 8
checkbox input "true"
click at [450, 146] on button "Add" at bounding box center [447, 145] width 34 height 16
type input "0"
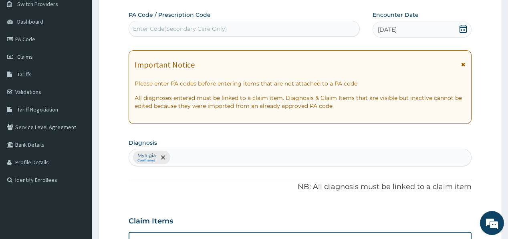
scroll to position [24, 0]
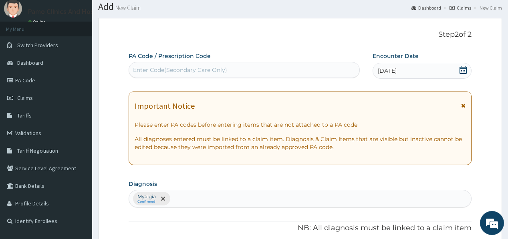
click at [176, 68] on div "Enter Code(Secondary Care Only)" at bounding box center [180, 70] width 94 height 8
paste input "PA/14D5A7"
type input "PA/14D5A7"
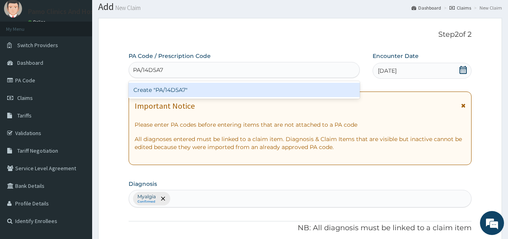
click at [167, 90] on div "Create "PA/14D5A7"" at bounding box center [244, 90] width 231 height 14
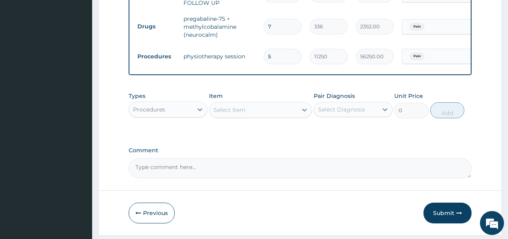
scroll to position [367, 0]
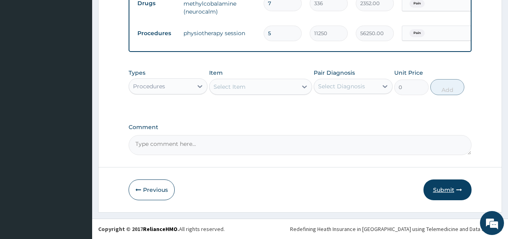
click at [436, 188] on button "Submit" at bounding box center [447, 190] width 48 height 21
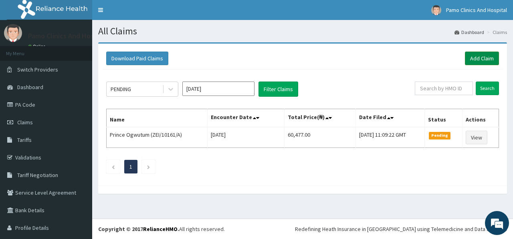
click at [470, 56] on link "Add Claim" at bounding box center [482, 59] width 34 height 14
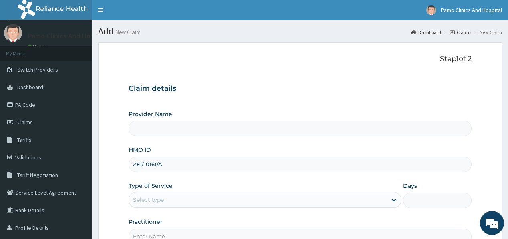
click at [138, 166] on input "ZEI/10161/A" at bounding box center [300, 165] width 342 height 16
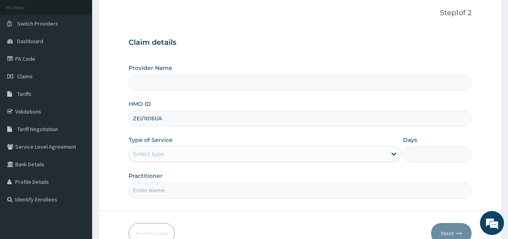
scroll to position [88, 0]
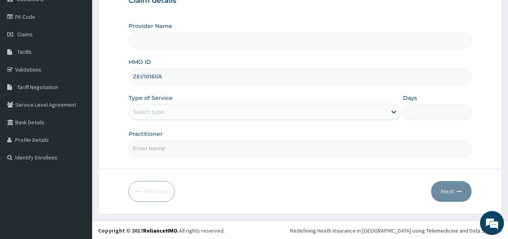
type input "ZEI/10161/A"
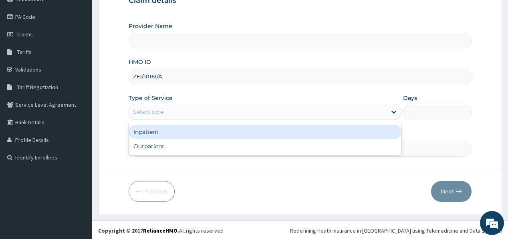
click at [163, 112] on div "Select type" at bounding box center [148, 112] width 31 height 8
type input "Pamo Clinics And Hospital"
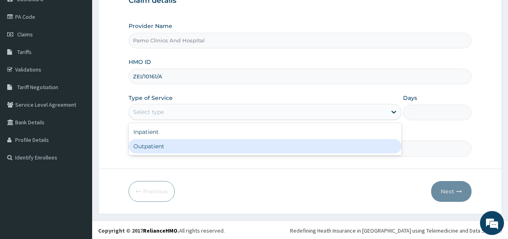
click at [144, 145] on div "Outpatient" at bounding box center [265, 146] width 273 height 14
type input "1"
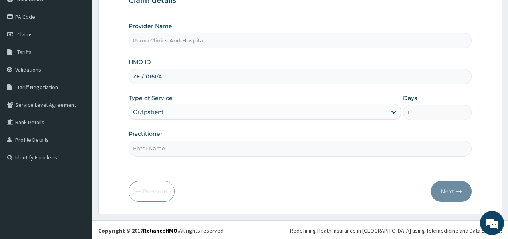
drag, startPoint x: 151, startPoint y: 149, endPoint x: 161, endPoint y: 142, distance: 12.4
click at [157, 144] on input "Practitioner" at bounding box center [300, 149] width 342 height 16
type input "Dr. [PERSON_NAME]"
click at [452, 189] on button "Next" at bounding box center [451, 191] width 40 height 21
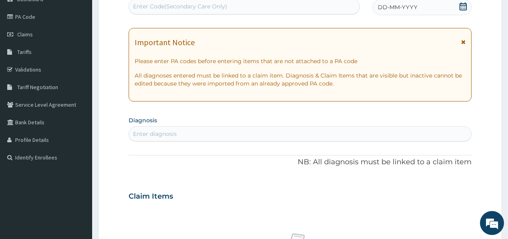
scroll to position [0, 0]
click at [185, 7] on div "Enter Code(Secondary Care Only)" at bounding box center [180, 6] width 94 height 8
paste input "PA/FC0A26"
type input "PA/FC0A26"
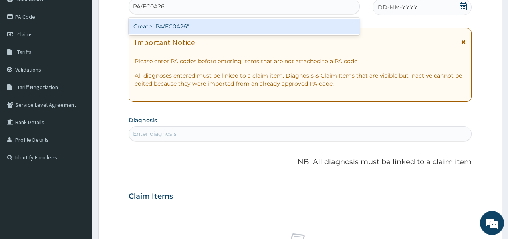
click at [167, 23] on div "Create "PA/FC0A26"" at bounding box center [244, 26] width 231 height 14
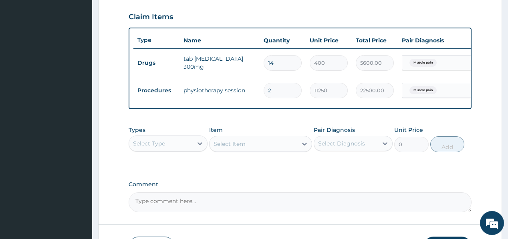
scroll to position [272, 0]
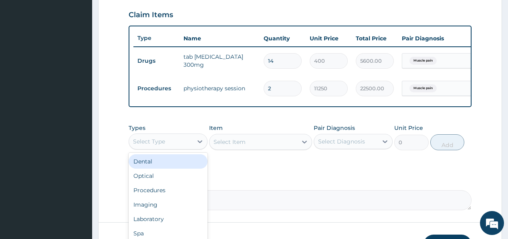
click at [190, 144] on div "Select Type" at bounding box center [161, 141] width 64 height 13
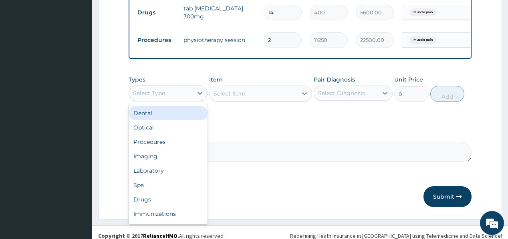
scroll to position [331, 0]
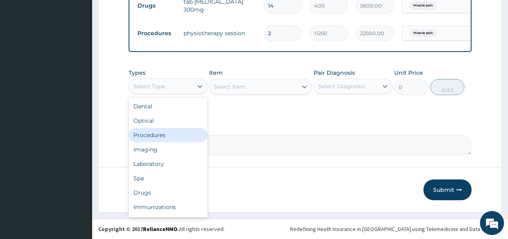
click at [165, 137] on div "Procedures" at bounding box center [168, 135] width 79 height 14
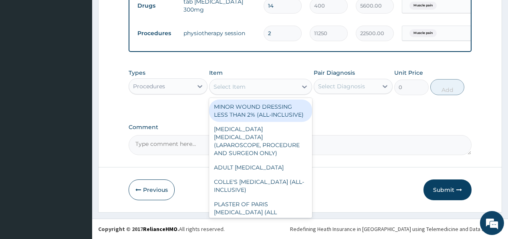
click at [258, 91] on div "Select Item" at bounding box center [253, 86] width 88 height 13
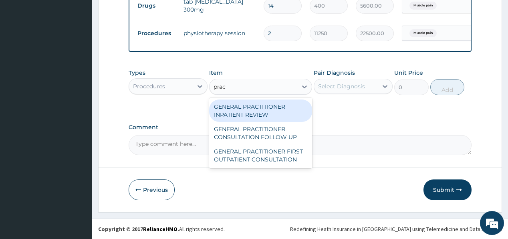
type input "pract"
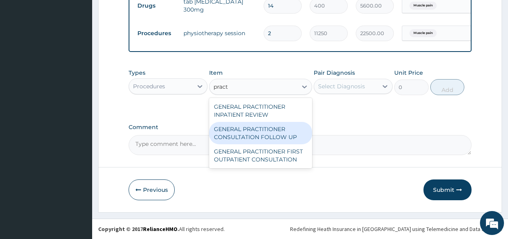
click at [234, 136] on div "GENERAL PRACTITIONER CONSULTATION FOLLOW UP" at bounding box center [260, 133] width 103 height 22
type input "1875"
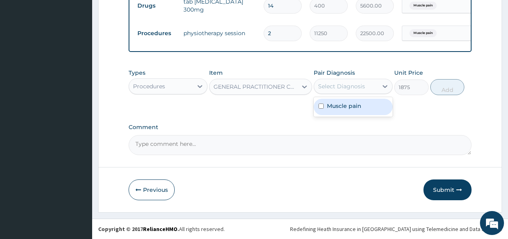
click at [340, 86] on div "Select Diagnosis" at bounding box center [341, 86] width 47 height 8
click at [336, 104] on label "Muscle pain" at bounding box center [344, 106] width 34 height 8
checkbox input "true"
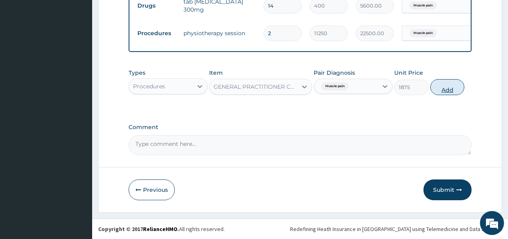
click at [450, 88] on button "Add" at bounding box center [447, 87] width 34 height 16
type input "0"
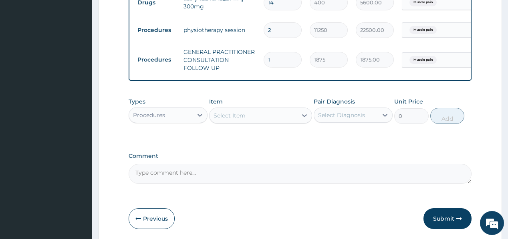
scroll to position [363, 0]
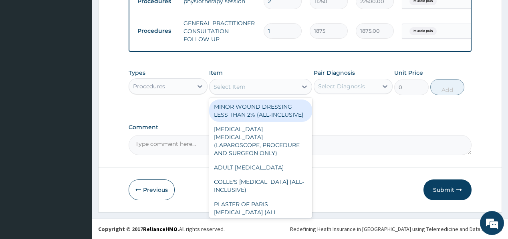
click at [275, 88] on div "Select Item" at bounding box center [253, 86] width 88 height 13
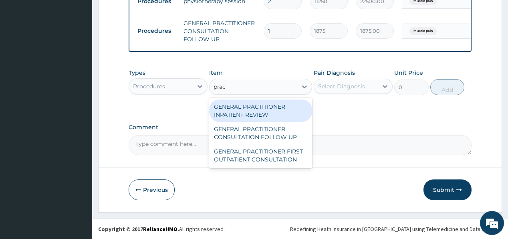
type input "pract"
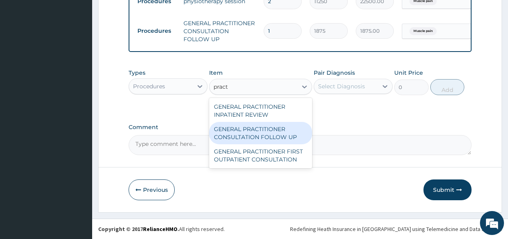
click at [252, 128] on div "GENERAL PRACTITIONER CONSULTATION FOLLOW UP" at bounding box center [260, 133] width 103 height 22
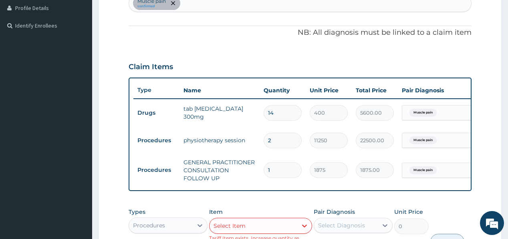
scroll to position [203, 0]
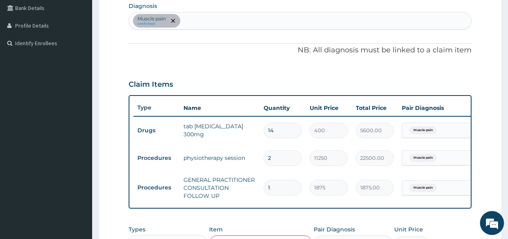
click at [221, 16] on div "Muscle pain confirmed" at bounding box center [300, 20] width 342 height 17
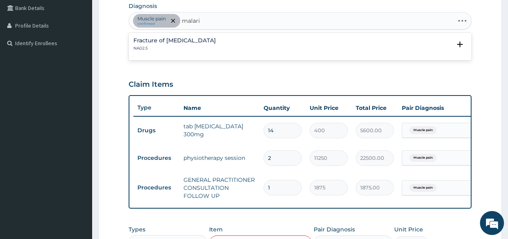
type input "malaria"
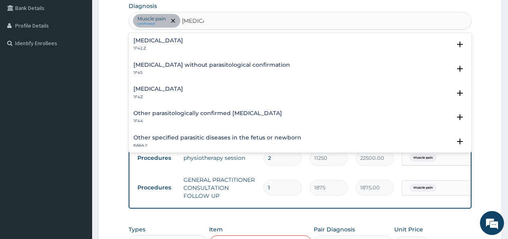
click at [159, 92] on div "Malaria, unspecified 1F4Z" at bounding box center [158, 93] width 50 height 14
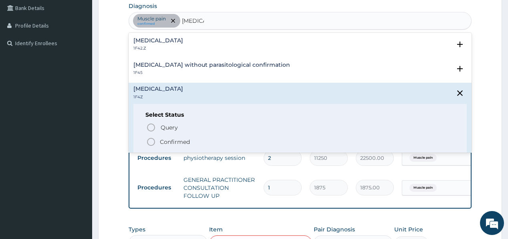
click at [153, 141] on icon "status option filled" at bounding box center [151, 142] width 10 height 10
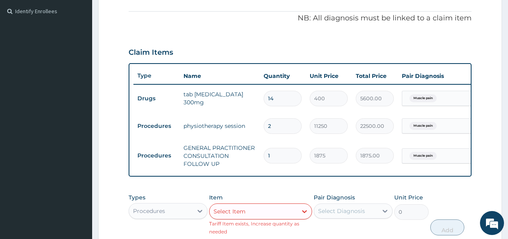
scroll to position [299, 0]
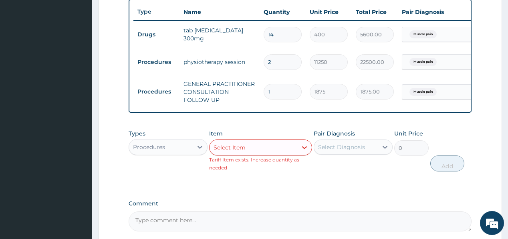
click at [191, 148] on div "Procedures" at bounding box center [161, 147] width 64 height 13
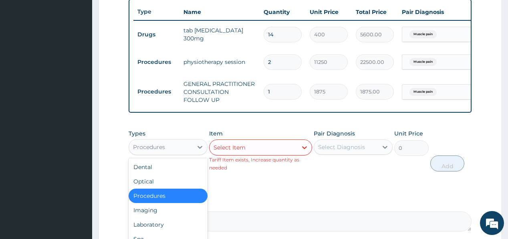
click at [186, 150] on div "Procedures" at bounding box center [161, 147] width 64 height 13
click at [144, 227] on div "Laboratory" at bounding box center [168, 225] width 79 height 14
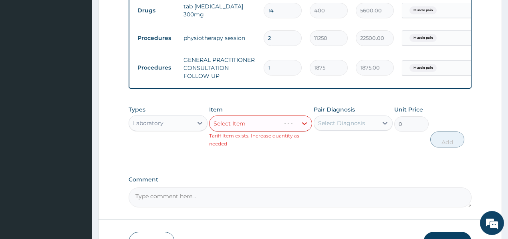
scroll to position [331, 0]
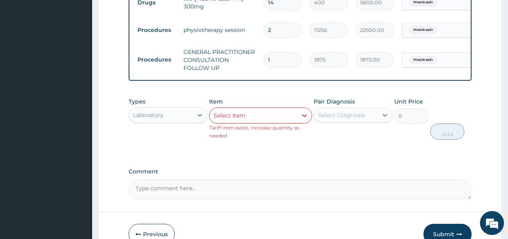
click at [245, 122] on div "Select Item" at bounding box center [253, 115] width 88 height 13
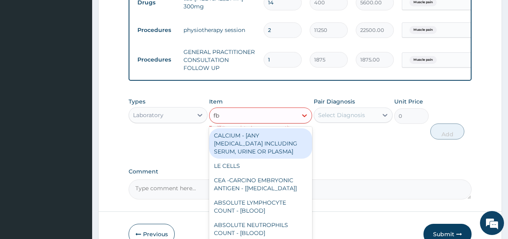
type input "fbc"
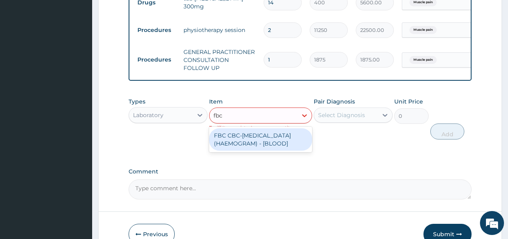
click at [236, 138] on div "FBC CBC-COMPLETE BLOOD COUNT (HAEMOGRAM) - [BLOOD]" at bounding box center [260, 140] width 103 height 22
type input "5000"
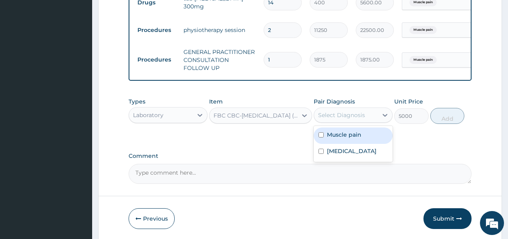
click at [338, 114] on div "Select Diagnosis" at bounding box center [346, 115] width 64 height 13
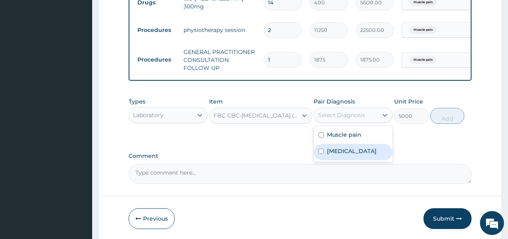
drag, startPoint x: 346, startPoint y: 157, endPoint x: 378, endPoint y: 142, distance: 34.9
click at [348, 155] on label "[MEDICAL_DATA]" at bounding box center [352, 151] width 50 height 8
checkbox input "true"
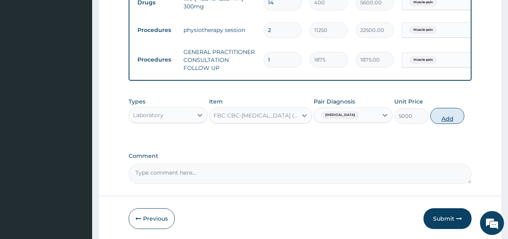
click at [445, 117] on button "Add" at bounding box center [447, 116] width 34 height 16
type input "0"
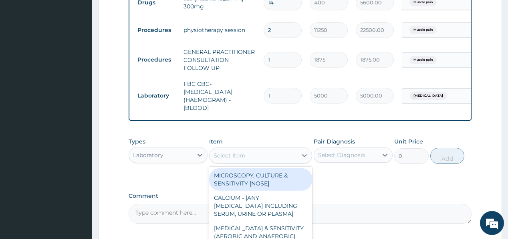
click at [274, 155] on div "Select Item" at bounding box center [253, 155] width 88 height 13
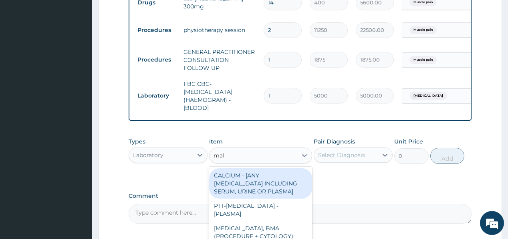
type input "mala"
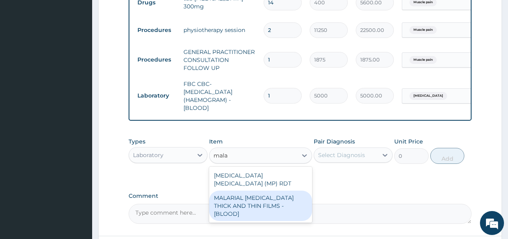
click at [280, 201] on div "MALARIAL PARASITE THICK AND THIN FILMS - [BLOOD]" at bounding box center [260, 206] width 103 height 30
type input "2187.5"
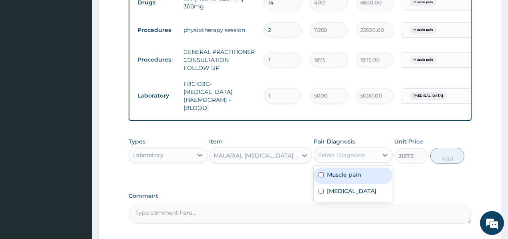
click at [337, 157] on div "Select Diagnosis" at bounding box center [341, 155] width 47 height 8
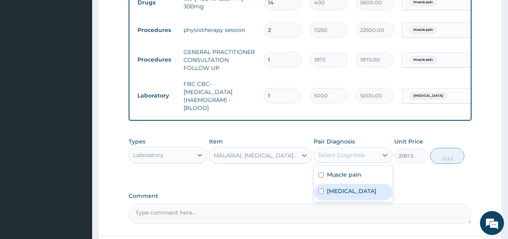
click at [340, 195] on label "[MEDICAL_DATA]" at bounding box center [352, 191] width 50 height 8
checkbox input "true"
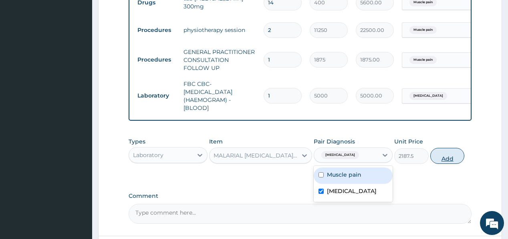
click at [442, 163] on button "Add" at bounding box center [447, 156] width 34 height 16
type input "0"
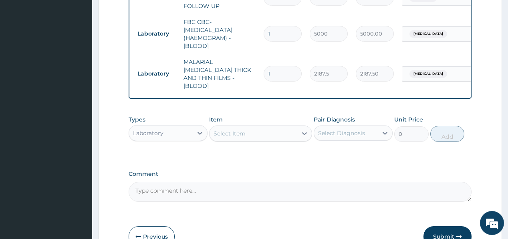
scroll to position [395, 0]
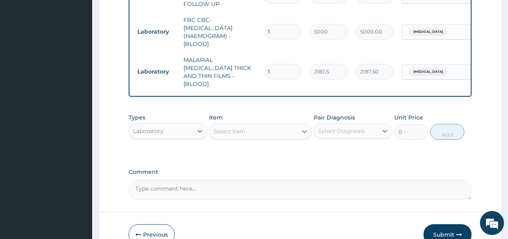
click at [178, 127] on div "Laboratory" at bounding box center [161, 131] width 64 height 13
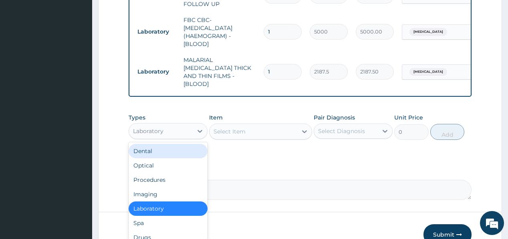
scroll to position [27, 0]
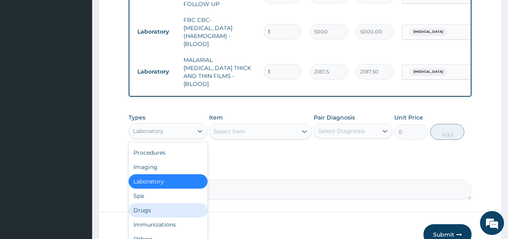
click at [139, 205] on div "Drugs" at bounding box center [168, 210] width 79 height 14
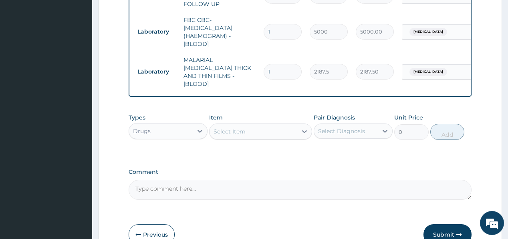
click at [239, 128] on div "Select Item" at bounding box center [229, 132] width 32 height 8
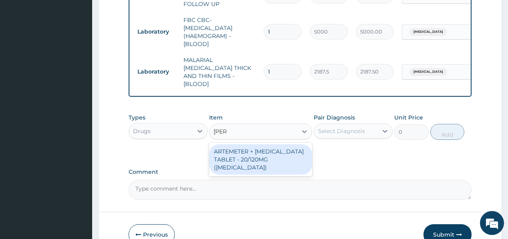
type input "coart"
click at [239, 157] on div "ARTEMETER + LUMEFANTRINE TABLET - 20/120MG (COARTEM)" at bounding box center [260, 160] width 103 height 30
type input "210"
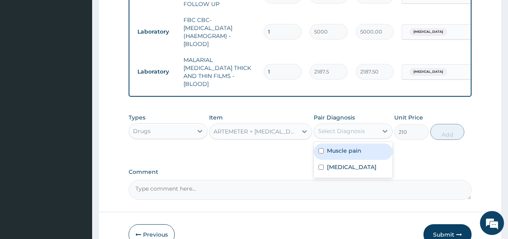
click at [354, 127] on div "Select Diagnosis" at bounding box center [341, 131] width 47 height 8
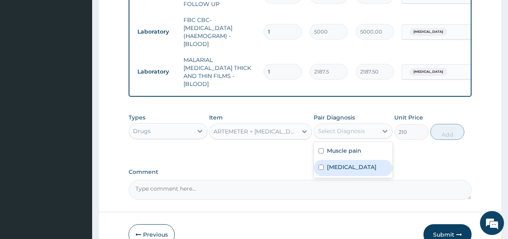
click at [349, 163] on label "Malaria, unspecified" at bounding box center [352, 167] width 50 height 8
checkbox input "true"
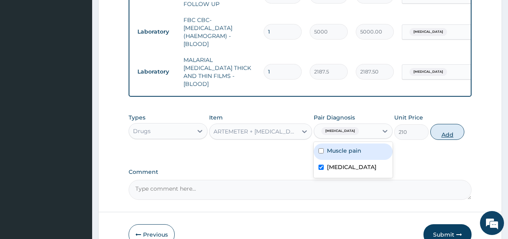
click at [449, 127] on button "Add" at bounding box center [447, 132] width 34 height 16
type input "0"
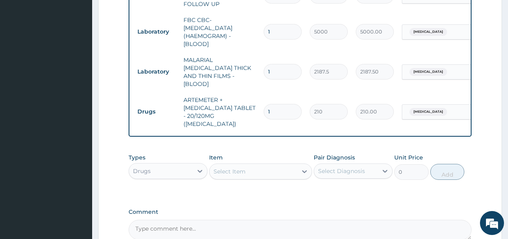
type input "0.00"
type input "2"
type input "420.00"
type input "24"
type input "5040.00"
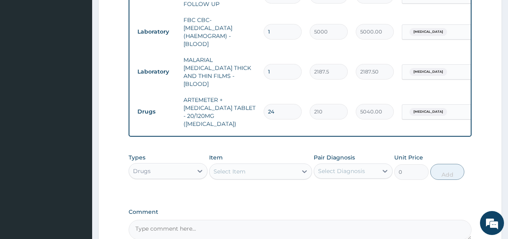
type input "24"
click at [230, 168] on div "Select Item" at bounding box center [229, 172] width 32 height 8
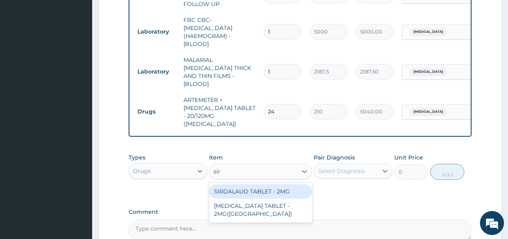
type input "sird"
click at [231, 185] on div "SIRDALAUD TABLET - 2MG" at bounding box center [260, 192] width 103 height 14
type input "120.39999999999999"
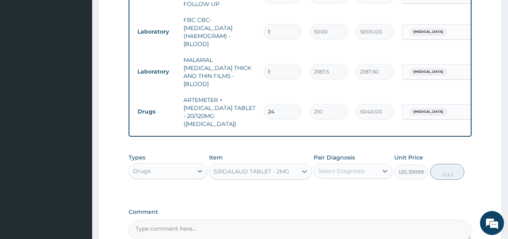
drag, startPoint x: 338, startPoint y: 160, endPoint x: 345, endPoint y: 164, distance: 7.9
click at [339, 167] on div "Select Diagnosis" at bounding box center [341, 171] width 47 height 8
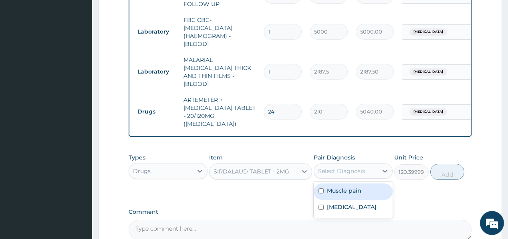
drag, startPoint x: 352, startPoint y: 183, endPoint x: 399, endPoint y: 163, distance: 50.3
click at [356, 184] on div "Muscle pain" at bounding box center [353, 192] width 79 height 16
checkbox input "true"
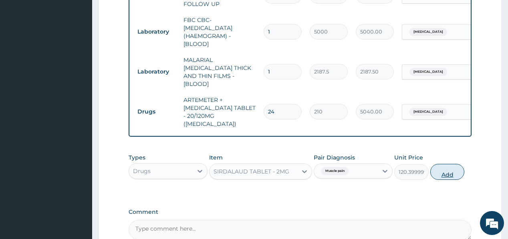
click at [447, 164] on button "Add" at bounding box center [447, 172] width 34 height 16
type input "0"
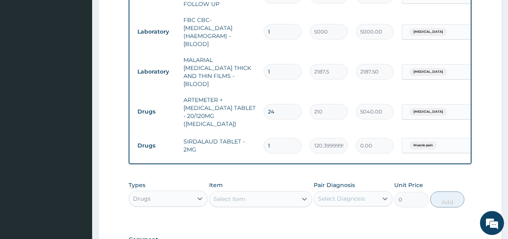
type input "0.00"
type input "8"
type input "963.20"
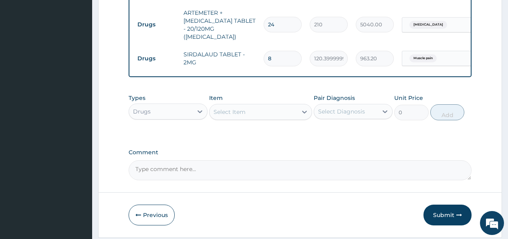
scroll to position [491, 0]
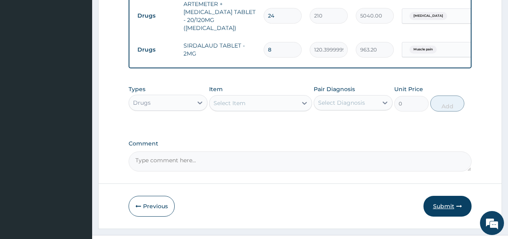
type input "8"
click at [442, 196] on button "Submit" at bounding box center [447, 206] width 48 height 21
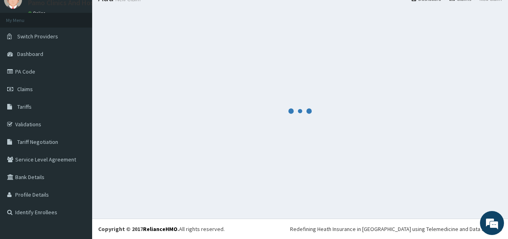
scroll to position [33, 0]
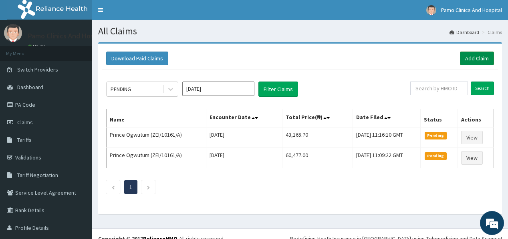
click at [469, 58] on link "Add Claim" at bounding box center [477, 59] width 34 height 14
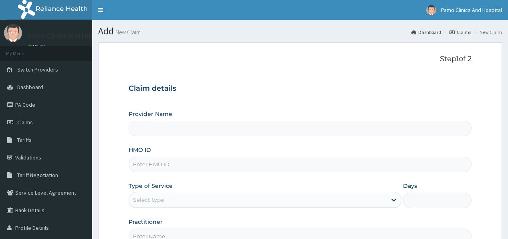
click at [178, 163] on input "HMO ID" at bounding box center [300, 165] width 342 height 16
paste input "ZEI/10161/A"
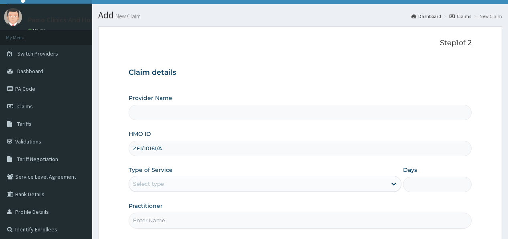
scroll to position [32, 0]
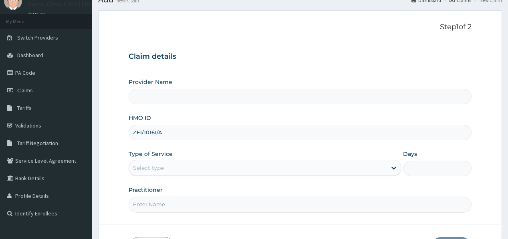
type input "ZEI/10161/A"
click at [150, 169] on div "Select type" at bounding box center [148, 168] width 31 height 8
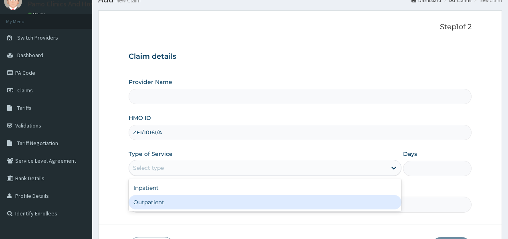
click at [156, 201] on div "Outpatient" at bounding box center [265, 202] width 273 height 14
type input "1"
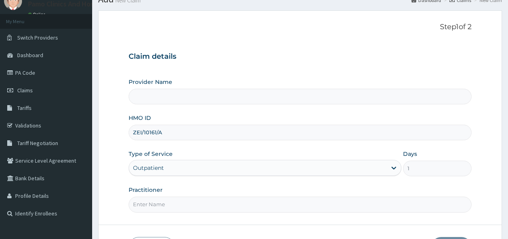
click at [155, 203] on input "Practitioner" at bounding box center [300, 205] width 342 height 16
type input "[PERSON_NAME]"
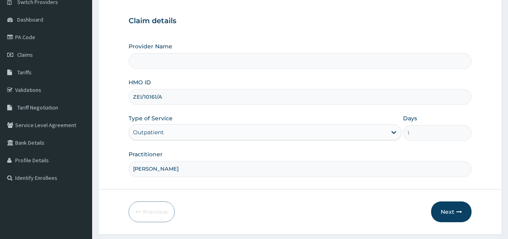
scroll to position [88, 0]
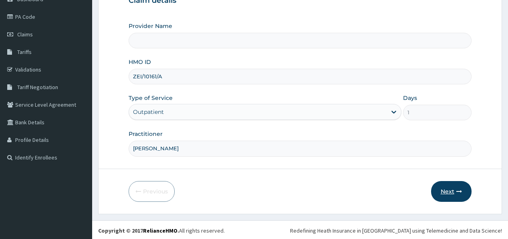
click at [450, 189] on button "Next" at bounding box center [451, 191] width 40 height 21
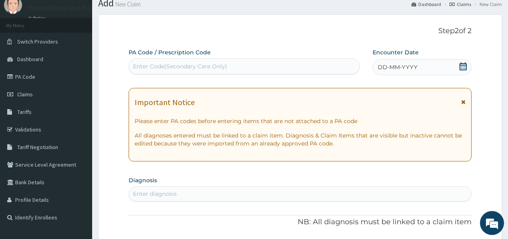
scroll to position [24, 0]
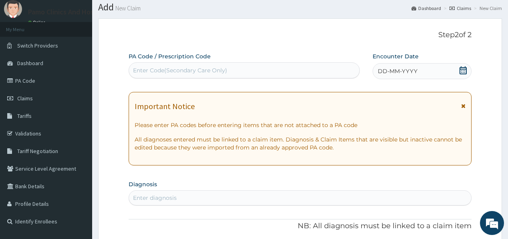
click at [401, 71] on span "DD-MM-YYYY" at bounding box center [398, 71] width 40 height 8
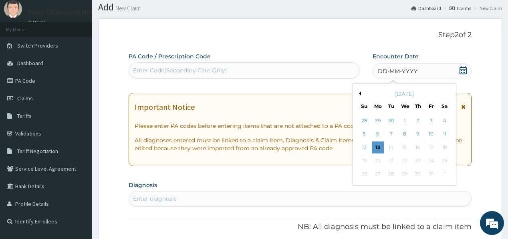
scroll to position [0, 0]
click at [364, 146] on div "12" at bounding box center [364, 148] width 12 height 12
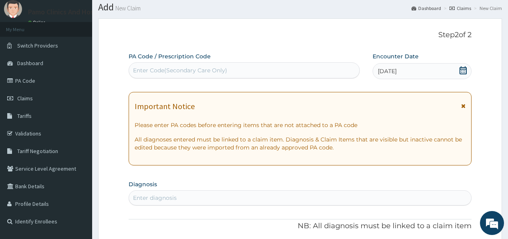
click at [153, 194] on div "Enter diagnosis" at bounding box center [155, 198] width 44 height 8
type input "upper"
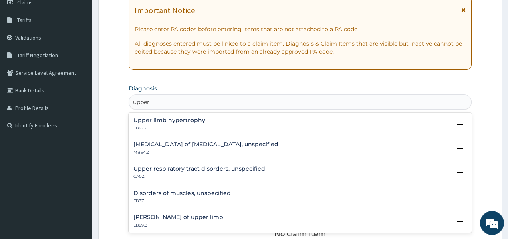
scroll to position [128, 0]
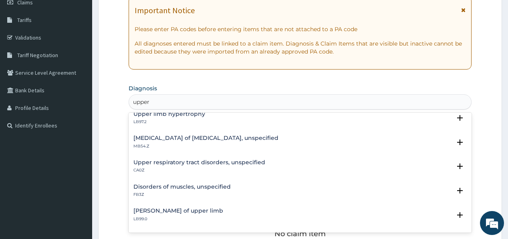
click at [220, 163] on h4 "Upper respiratory tract disorders, unspecified" at bounding box center [199, 163] width 132 height 6
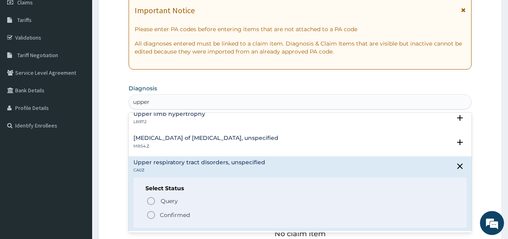
click at [150, 215] on icon "status option filled" at bounding box center [151, 216] width 10 height 10
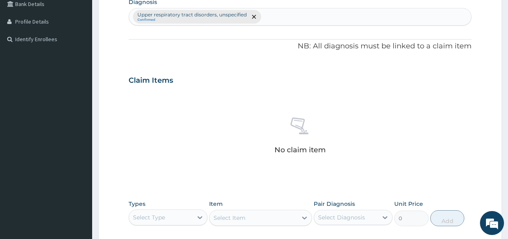
scroll to position [216, 0]
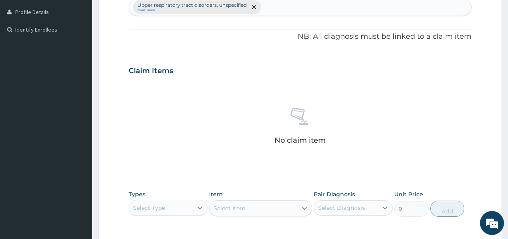
click at [171, 209] on div "Select Type" at bounding box center [161, 208] width 64 height 13
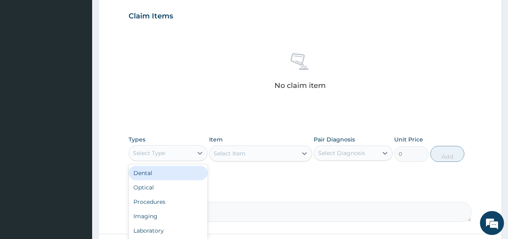
scroll to position [312, 0]
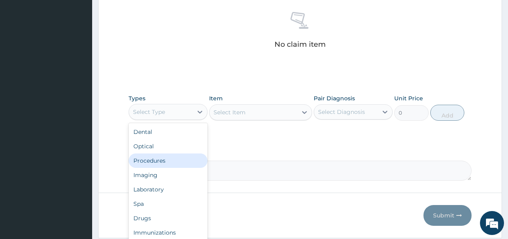
click at [171, 163] on div "Procedures" at bounding box center [168, 161] width 79 height 14
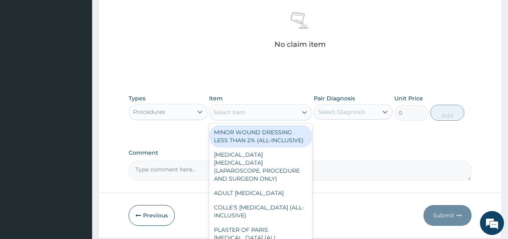
click at [253, 113] on div "Select Item" at bounding box center [253, 112] width 88 height 13
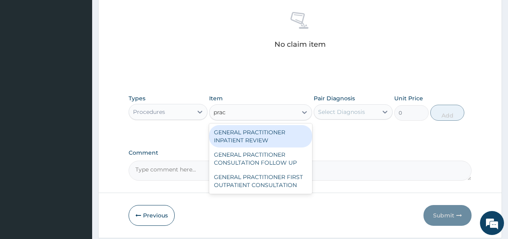
type input "pract"
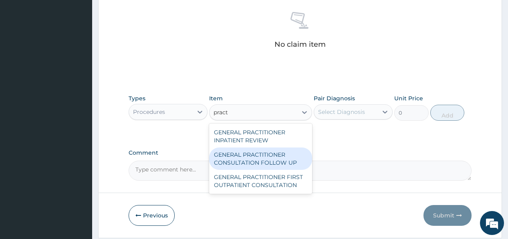
click at [239, 154] on div "GENERAL PRACTITIONER CONSULTATION FOLLOW UP" at bounding box center [260, 159] width 103 height 22
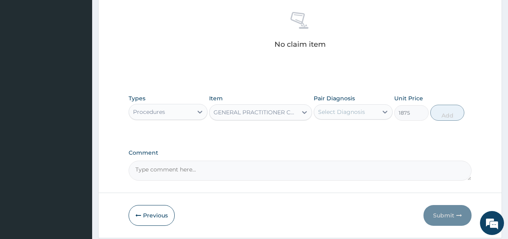
type input "1875"
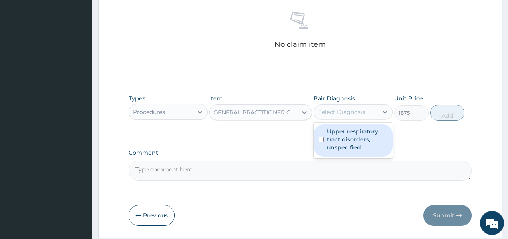
click at [360, 113] on div "Select Diagnosis" at bounding box center [341, 112] width 47 height 8
drag, startPoint x: 344, startPoint y: 137, endPoint x: 424, endPoint y: 123, distance: 81.3
click at [344, 135] on label "Upper respiratory tract disorders, unspecified" at bounding box center [357, 140] width 61 height 24
checkbox input "true"
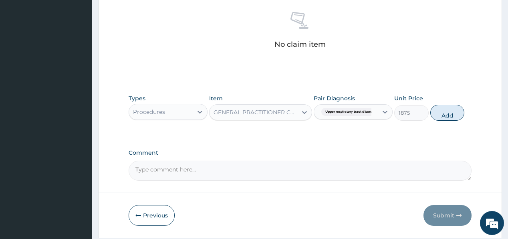
click at [445, 110] on button "Add" at bounding box center [447, 113] width 34 height 16
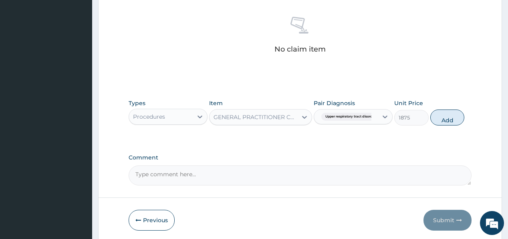
type input "0"
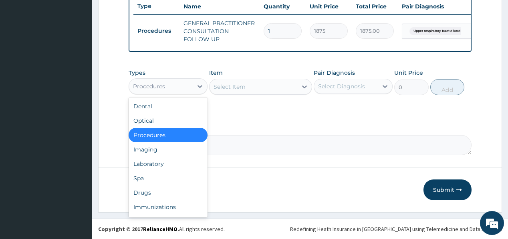
click at [164, 85] on div "Procedures" at bounding box center [149, 86] width 32 height 8
drag, startPoint x: 150, startPoint y: 194, endPoint x: 193, endPoint y: 158, distance: 55.7
click at [151, 193] on div "Drugs" at bounding box center [168, 193] width 79 height 14
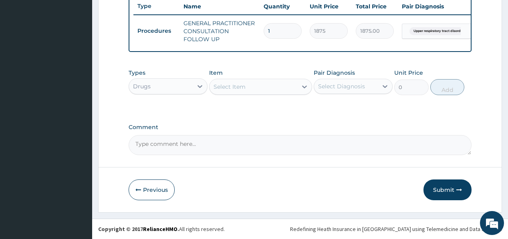
click at [259, 91] on div "Select Item" at bounding box center [253, 86] width 88 height 13
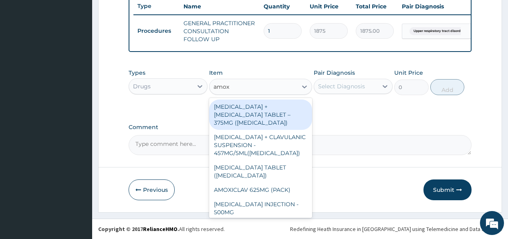
type input "amoxi"
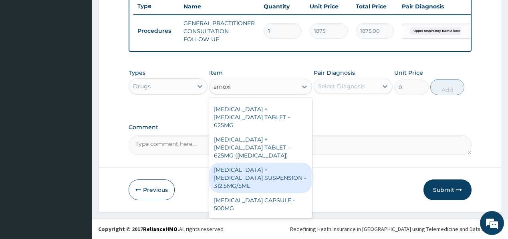
scroll to position [256, 0]
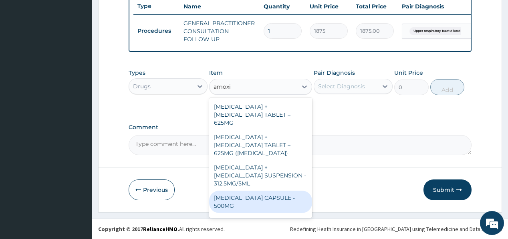
click at [240, 191] on div "[MEDICAL_DATA] CAPSULE - 500MG" at bounding box center [260, 202] width 103 height 22
type input "112"
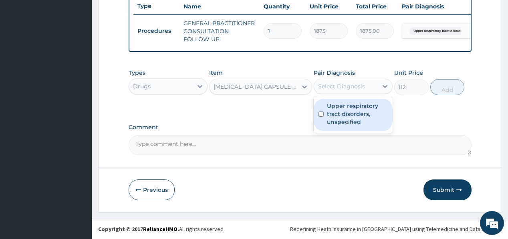
click at [337, 85] on div "Select Diagnosis" at bounding box center [341, 86] width 47 height 8
click at [331, 119] on label "Upper respiratory tract disorders, unspecified" at bounding box center [357, 114] width 61 height 24
checkbox input "true"
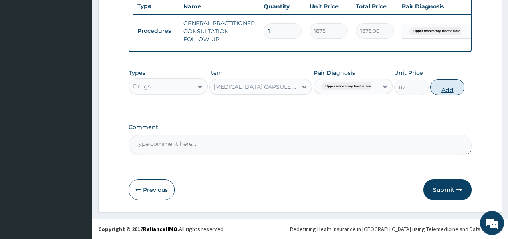
click at [452, 88] on button "Add" at bounding box center [447, 87] width 34 height 16
type input "0"
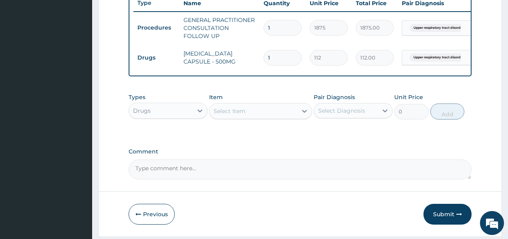
type input "21"
type input "2352.00"
type input "21"
click at [233, 110] on div "Select Item" at bounding box center [253, 111] width 88 height 13
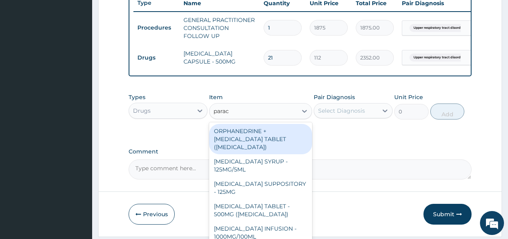
type input "parace"
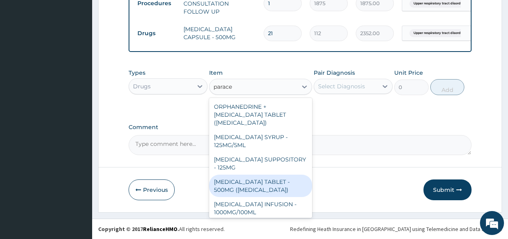
drag, startPoint x: 244, startPoint y: 189, endPoint x: 258, endPoint y: 162, distance: 30.3
click at [244, 189] on div "[MEDICAL_DATA] TABLET - 500MG ([MEDICAL_DATA])" at bounding box center [260, 186] width 103 height 22
type input "42"
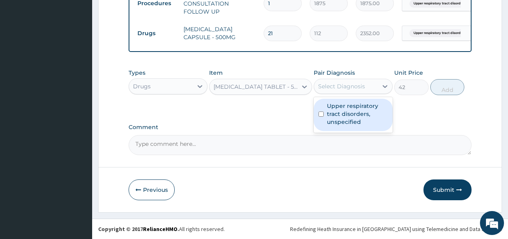
click at [356, 88] on div "Select Diagnosis" at bounding box center [341, 86] width 47 height 8
click at [348, 115] on label "Upper respiratory tract disorders, unspecified" at bounding box center [357, 114] width 61 height 24
checkbox input "true"
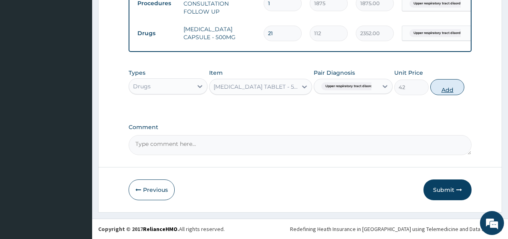
click at [454, 85] on button "Add" at bounding box center [447, 87] width 34 height 16
type input "0"
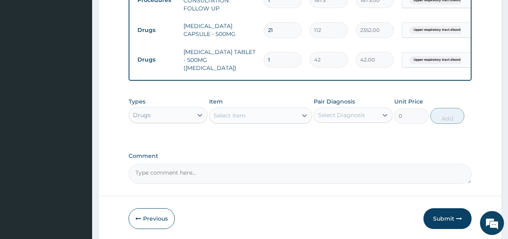
type input "18"
type input "756.00"
type input "18"
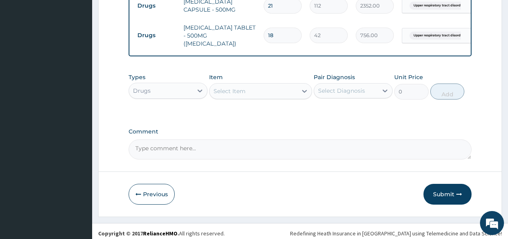
scroll to position [363, 0]
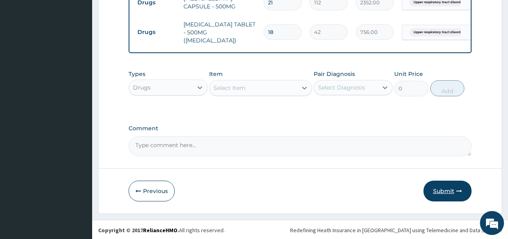
click at [440, 190] on button "Submit" at bounding box center [447, 191] width 48 height 21
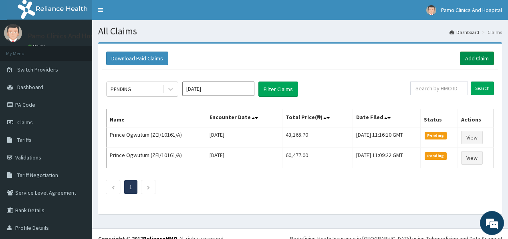
click at [466, 57] on link "Add Claim" at bounding box center [477, 59] width 34 height 14
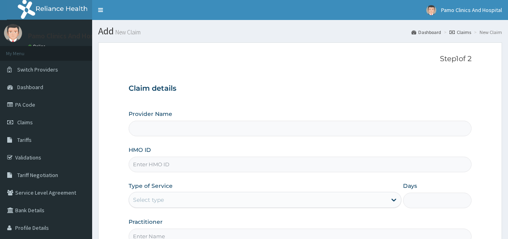
click at [145, 169] on input "HMO ID" at bounding box center [300, 165] width 342 height 16
paste input "ZEI/10048/A"
type input "ZEI/10048/A"
type input "Pamo Clinics And Hospital"
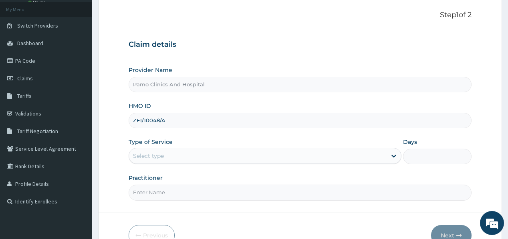
scroll to position [64, 0]
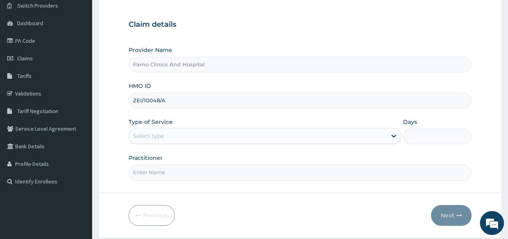
type input "ZEI/10048/A"
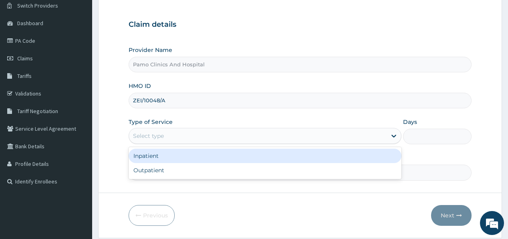
drag, startPoint x: 157, startPoint y: 135, endPoint x: 155, endPoint y: 146, distance: 10.9
click at [158, 135] on div "Select type" at bounding box center [148, 136] width 31 height 8
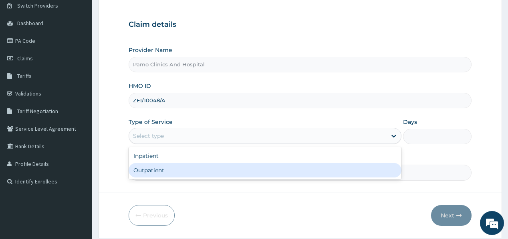
click at [148, 170] on div "Outpatient" at bounding box center [265, 170] width 273 height 14
type input "1"
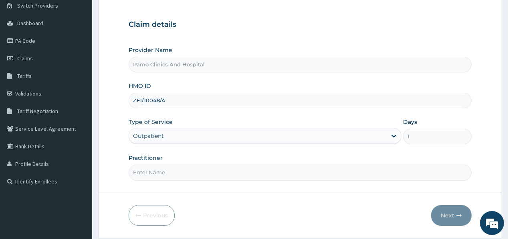
click at [148, 170] on input "Practitioner" at bounding box center [300, 173] width 342 height 16
type input "[PERSON_NAME]"
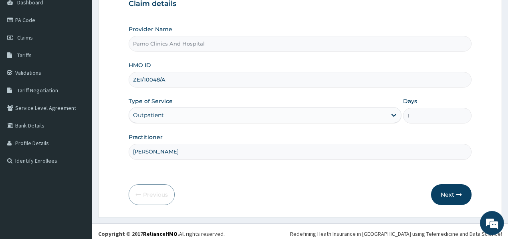
scroll to position [88, 0]
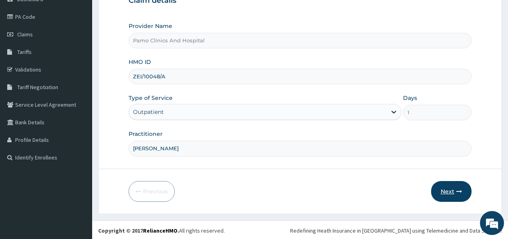
click at [444, 190] on button "Next" at bounding box center [451, 191] width 40 height 21
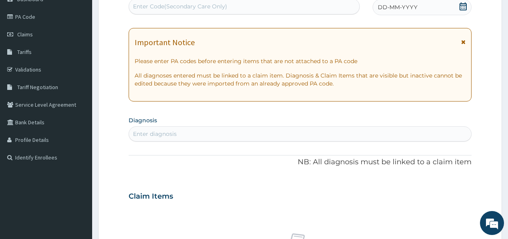
click at [391, 8] on span "DD-MM-YYYY" at bounding box center [398, 7] width 40 height 8
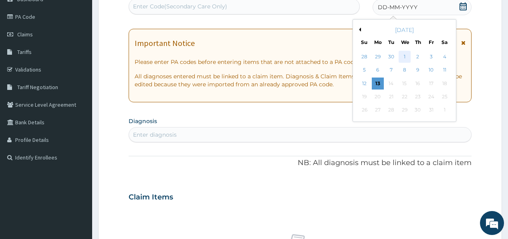
click at [404, 56] on div "1" at bounding box center [404, 57] width 12 height 12
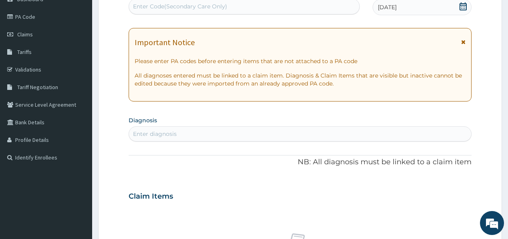
click at [170, 134] on div "Enter diagnosis" at bounding box center [155, 134] width 44 height 8
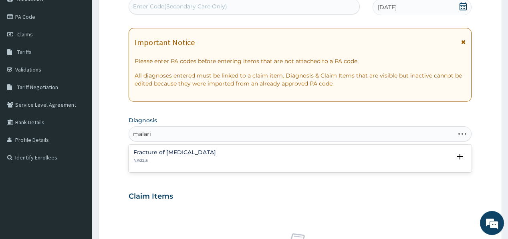
type input "[MEDICAL_DATA]"
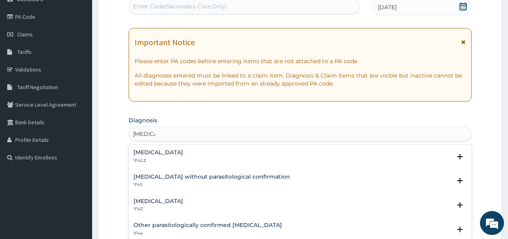
click at [150, 205] on div "[MEDICAL_DATA] 1F4Z" at bounding box center [158, 206] width 50 height 14
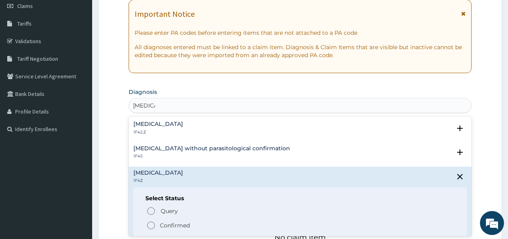
scroll to position [120, 0]
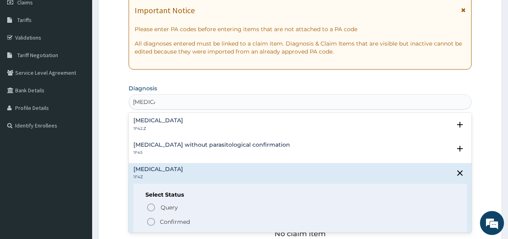
click at [156, 221] on span "Confirmed" at bounding box center [300, 222] width 308 height 10
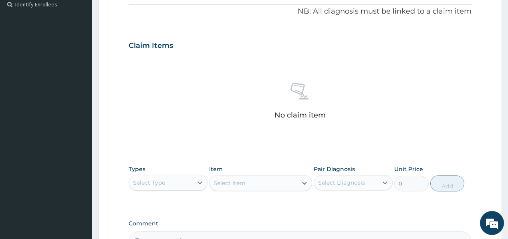
scroll to position [248, 0]
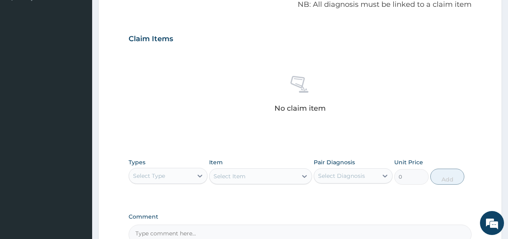
click at [176, 177] on div "Select Type" at bounding box center [161, 176] width 64 height 13
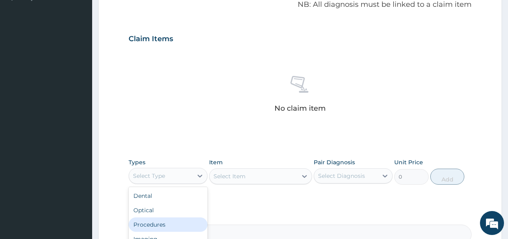
click at [152, 224] on div "Procedures" at bounding box center [168, 225] width 79 height 14
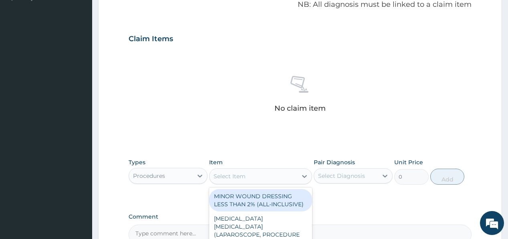
click at [255, 178] on div "Select Item" at bounding box center [253, 176] width 88 height 13
type input "prac"
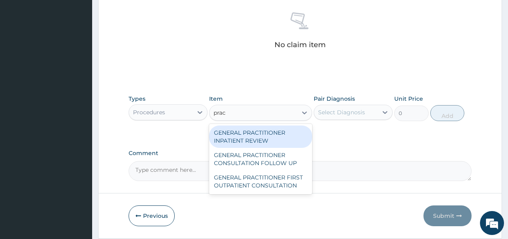
scroll to position [312, 0]
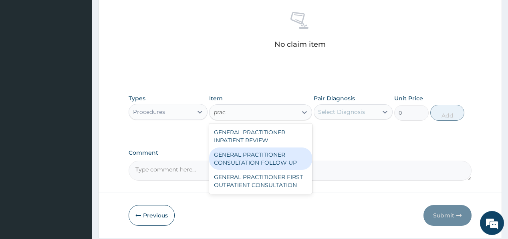
click at [266, 160] on div "GENERAL PRACTITIONER CONSULTATION FOLLOW UP" at bounding box center [260, 159] width 103 height 22
type input "1875"
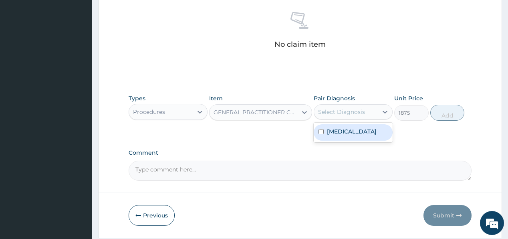
click at [351, 106] on div "Select Diagnosis" at bounding box center [346, 112] width 64 height 13
click at [346, 134] on label "[MEDICAL_DATA]" at bounding box center [352, 132] width 50 height 8
checkbox input "true"
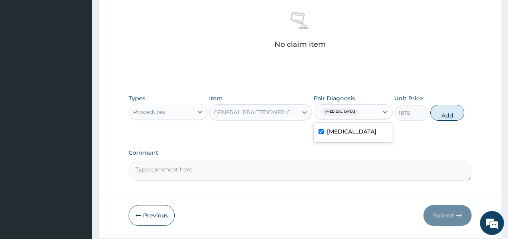
click at [443, 112] on button "Add" at bounding box center [447, 113] width 34 height 16
type input "0"
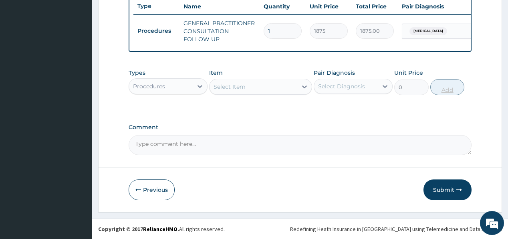
scroll to position [308, 0]
click at [187, 89] on div "Procedures" at bounding box center [161, 86] width 64 height 13
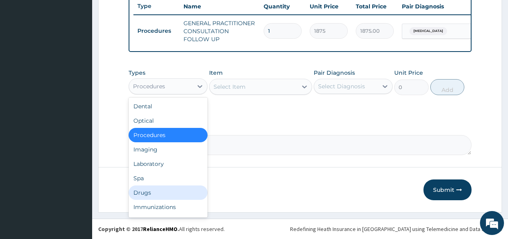
click at [145, 193] on div "Drugs" at bounding box center [168, 193] width 79 height 14
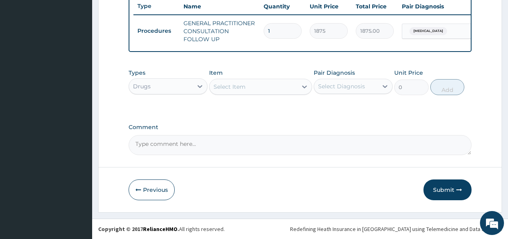
click at [247, 89] on div "Select Item" at bounding box center [253, 86] width 88 height 13
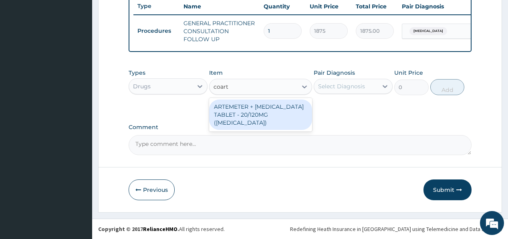
type input "coart"
click at [252, 98] on div "Types Drugs Item option GENERAL PRACTITIONER CONSULTATION FOLLOW UP, selected. …" at bounding box center [300, 82] width 342 height 34
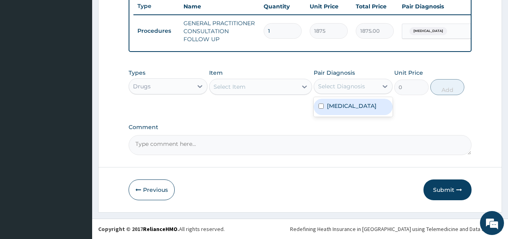
click at [344, 85] on div "Select Diagnosis" at bounding box center [341, 86] width 47 height 8
click at [342, 106] on label "[MEDICAL_DATA]" at bounding box center [352, 106] width 50 height 8
checkbox input "true"
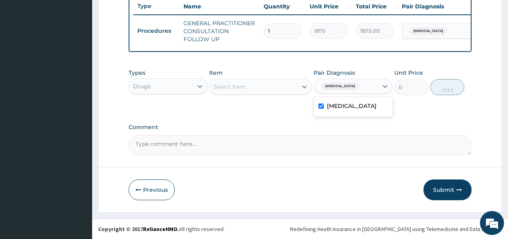
click at [284, 88] on div "Select Item" at bounding box center [253, 86] width 88 height 13
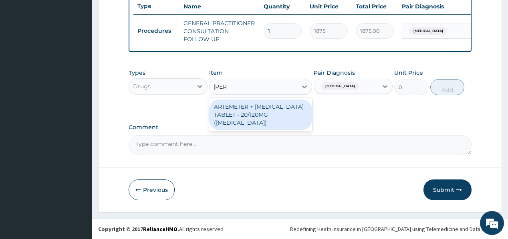
type input "coart"
click at [250, 113] on div "ARTEMETER + [MEDICAL_DATA] TABLET - 20/120MG ([MEDICAL_DATA])" at bounding box center [260, 115] width 103 height 30
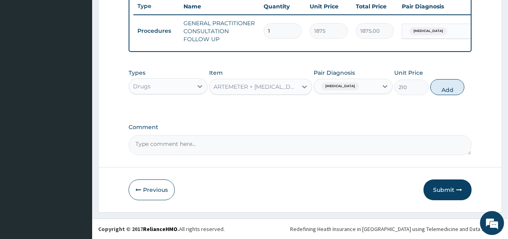
click at [439, 88] on button "Add" at bounding box center [447, 87] width 34 height 16
type input "0"
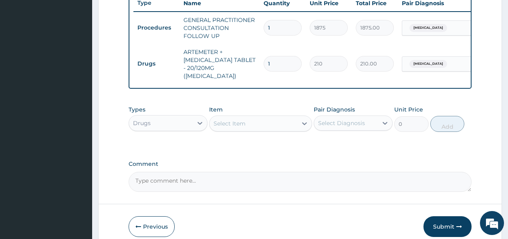
type input "0.00"
type input "6"
type input "1260.00"
type input "6"
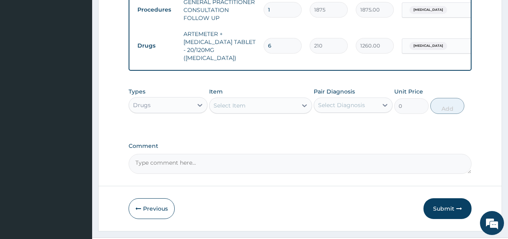
scroll to position [340, 0]
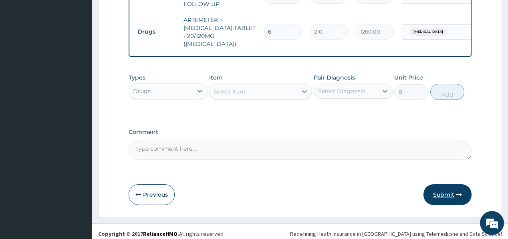
click at [446, 191] on button "Submit" at bounding box center [447, 195] width 48 height 21
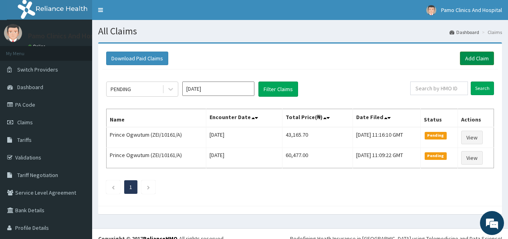
click at [470, 57] on link "Add Claim" at bounding box center [477, 59] width 34 height 14
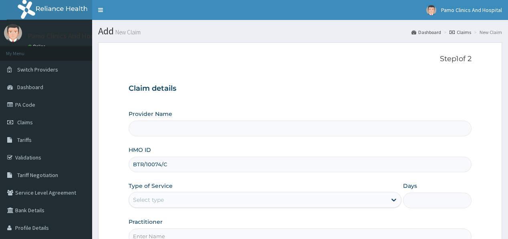
click at [141, 160] on input "BTR/10074/C" at bounding box center [300, 165] width 342 height 16
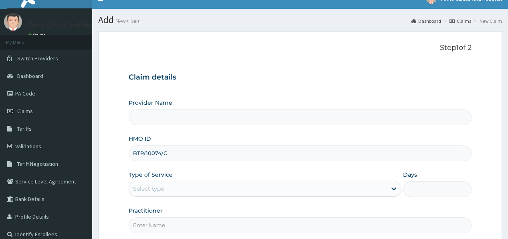
scroll to position [64, 0]
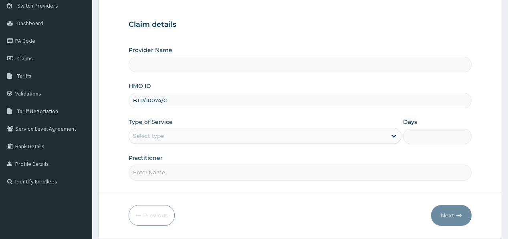
type input "BTR/10074/C"
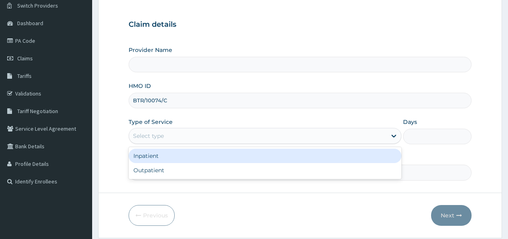
drag, startPoint x: 155, startPoint y: 135, endPoint x: 153, endPoint y: 154, distance: 19.0
click at [155, 135] on div "Select type" at bounding box center [148, 136] width 31 height 8
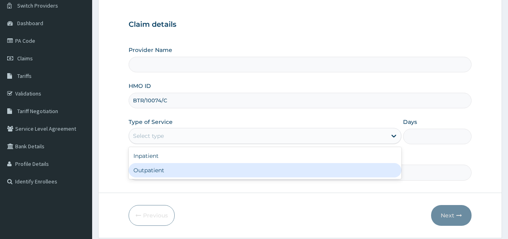
click at [147, 168] on div "Outpatient" at bounding box center [265, 170] width 273 height 14
type input "1"
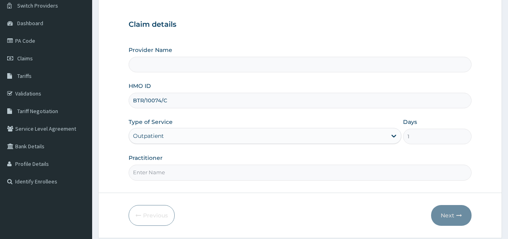
click at [152, 179] on input "Practitioner" at bounding box center [300, 173] width 342 height 16
type input "[PERSON_NAME]"
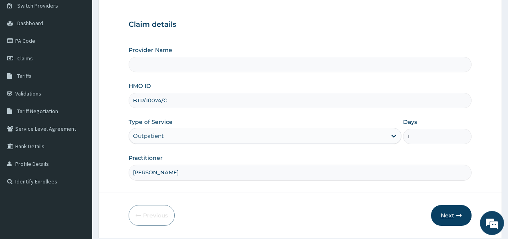
type input "Pamo Clinics And Hospital"
click at [452, 213] on button "Next" at bounding box center [451, 215] width 40 height 21
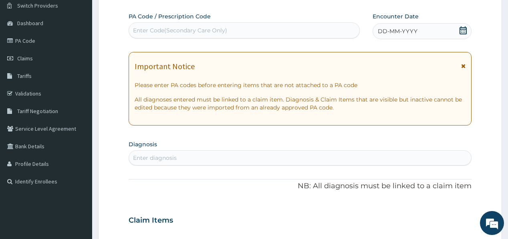
scroll to position [0, 0]
click at [392, 32] on span "DD-MM-YYYY" at bounding box center [398, 31] width 40 height 8
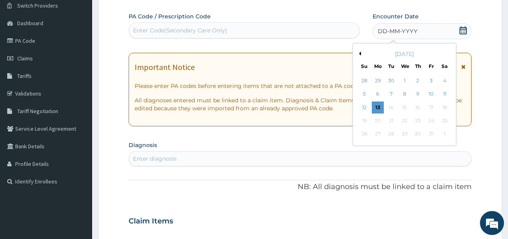
click at [402, 82] on div "1" at bounding box center [404, 81] width 12 height 12
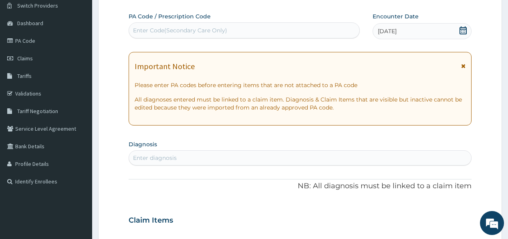
click at [143, 159] on div "Enter diagnosis" at bounding box center [155, 158] width 44 height 8
type input "[MEDICAL_DATA]"
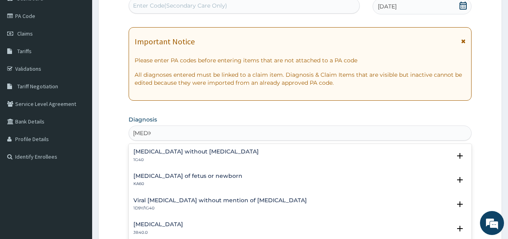
scroll to position [96, 0]
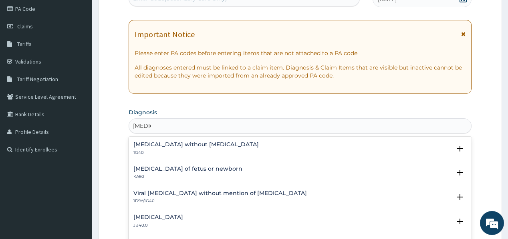
click at [168, 146] on h4 "[MEDICAL_DATA] without [MEDICAL_DATA]" at bounding box center [195, 145] width 125 height 6
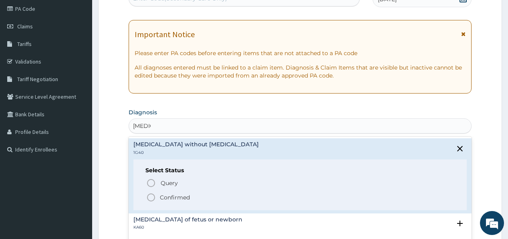
click at [157, 199] on span "Confirmed" at bounding box center [300, 198] width 308 height 10
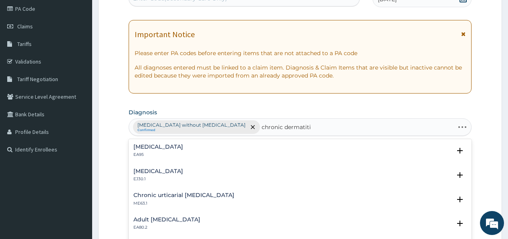
type input "chronic dermatitis"
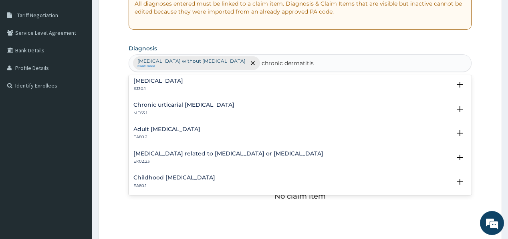
scroll to position [0, 0]
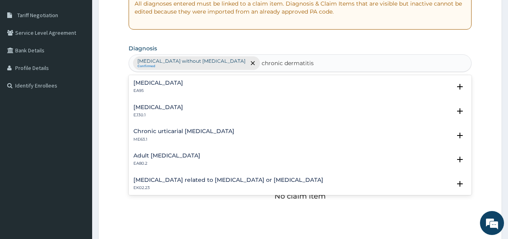
click at [162, 108] on h4 "Chronic actinic dermatitis" at bounding box center [158, 108] width 50 height 6
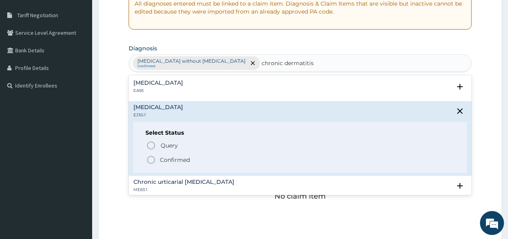
click at [159, 157] on span "Confirmed" at bounding box center [300, 160] width 308 height 10
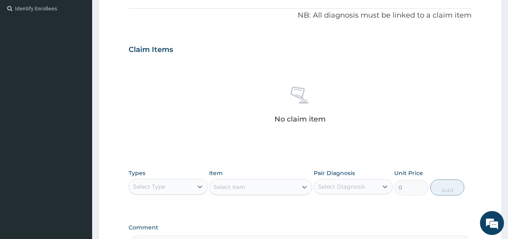
scroll to position [288, 0]
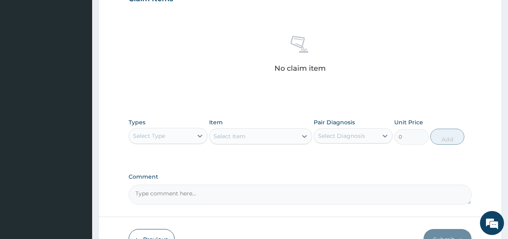
click at [144, 130] on div "Select Type" at bounding box center [161, 136] width 64 height 13
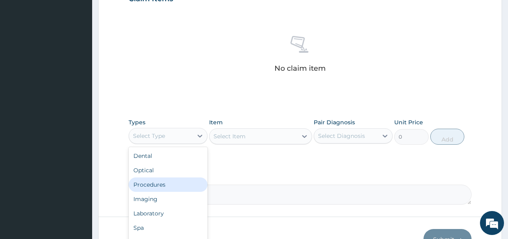
drag, startPoint x: 155, startPoint y: 183, endPoint x: 166, endPoint y: 179, distance: 12.2
click at [155, 181] on div "Procedures" at bounding box center [168, 185] width 79 height 14
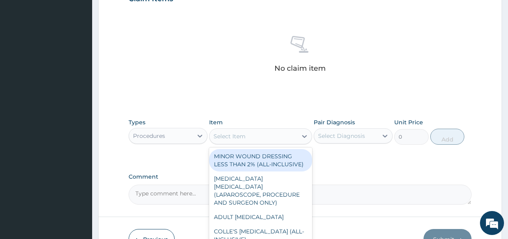
click at [263, 137] on div "Select Item" at bounding box center [253, 136] width 88 height 13
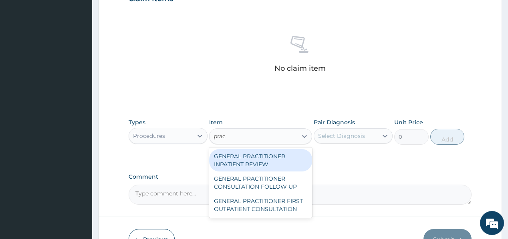
type input "pract"
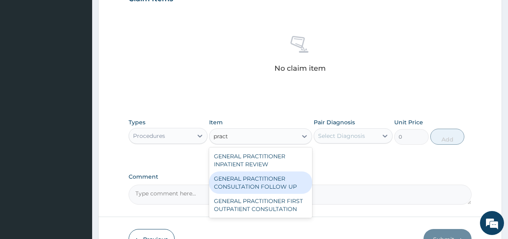
drag, startPoint x: 253, startPoint y: 182, endPoint x: 347, endPoint y: 147, distance: 100.0
click at [253, 182] on div "GENERAL PRACTITIONER CONSULTATION FOLLOW UP" at bounding box center [260, 183] width 103 height 22
type input "1875"
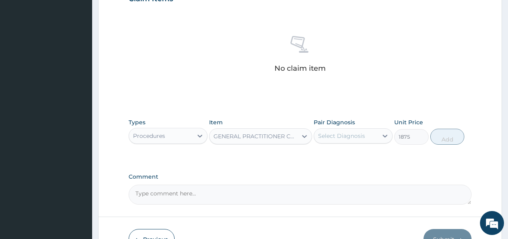
click at [356, 135] on div "Select Diagnosis" at bounding box center [341, 136] width 47 height 8
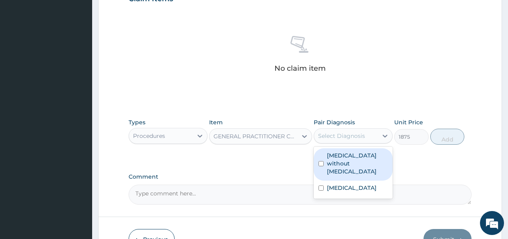
drag, startPoint x: 352, startPoint y: 154, endPoint x: 333, endPoint y: 181, distance: 32.8
click at [351, 155] on label "[MEDICAL_DATA] without [MEDICAL_DATA]" at bounding box center [357, 164] width 61 height 24
checkbox input "true"
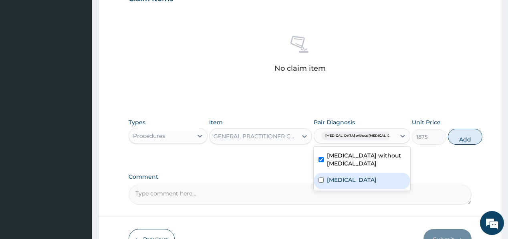
drag, startPoint x: 330, startPoint y: 188, endPoint x: 391, endPoint y: 163, distance: 66.4
click at [330, 184] on label "[MEDICAL_DATA]" at bounding box center [352, 180] width 50 height 8
checkbox input "true"
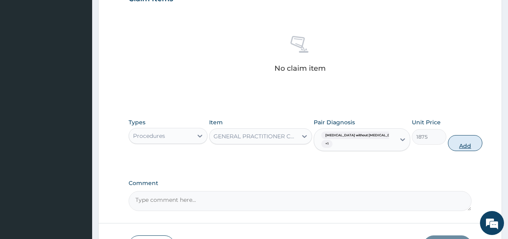
click at [450, 141] on button "Add" at bounding box center [465, 143] width 34 height 16
type input "0"
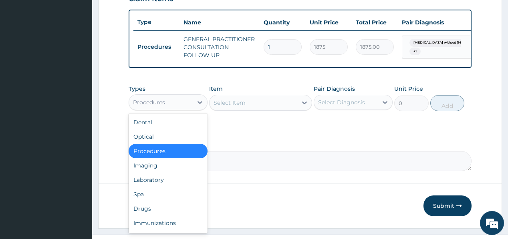
drag, startPoint x: 178, startPoint y: 108, endPoint x: 157, endPoint y: 173, distance: 68.0
click at [178, 108] on div "Procedures" at bounding box center [161, 102] width 64 height 13
drag, startPoint x: 153, startPoint y: 181, endPoint x: 155, endPoint y: 175, distance: 6.9
click at [154, 180] on div "Laboratory" at bounding box center [168, 180] width 79 height 14
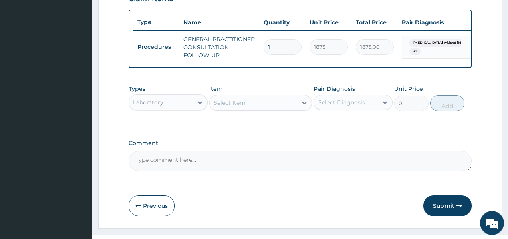
click at [272, 106] on div "Select Item" at bounding box center [253, 103] width 88 height 13
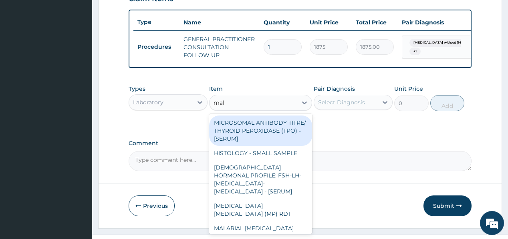
type input "mala"
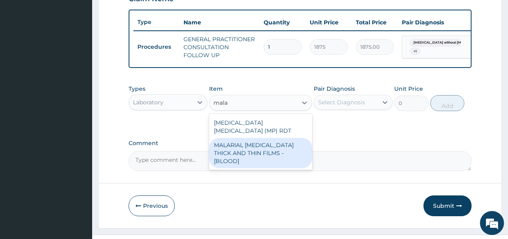
click at [255, 146] on div "MALARIAL PARASITE THICK AND THIN FILMS - [BLOOD]" at bounding box center [260, 153] width 103 height 30
type input "2187.5"
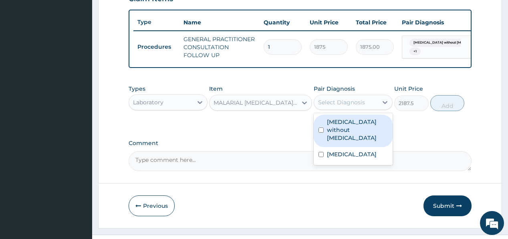
click at [348, 107] on div "Select Diagnosis" at bounding box center [341, 103] width 47 height 8
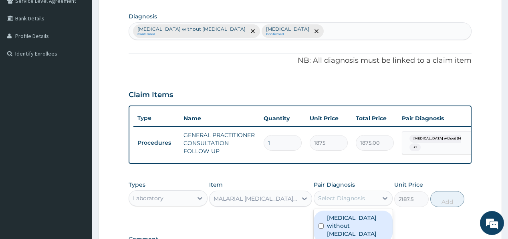
scroll to position [192, 0]
click at [320, 27] on div "Sepsis without septic shock Confirmed Chronic actinic dermatitis Confirmed" at bounding box center [300, 31] width 342 height 17
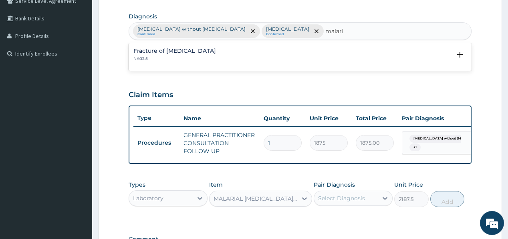
type input "[MEDICAL_DATA]"
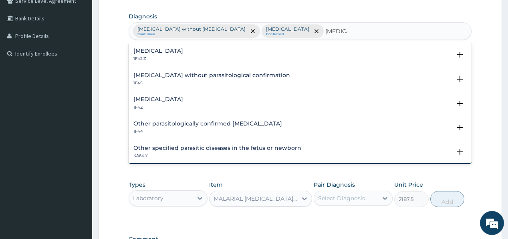
click at [150, 98] on h4 "[MEDICAL_DATA]" at bounding box center [158, 100] width 50 height 6
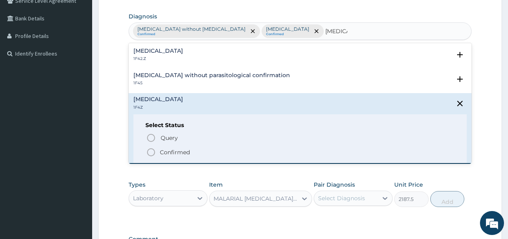
click at [155, 152] on circle "status option filled" at bounding box center [150, 152] width 7 height 7
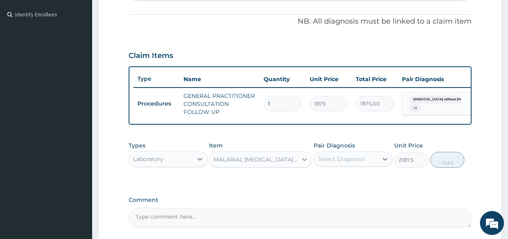
scroll to position [256, 0]
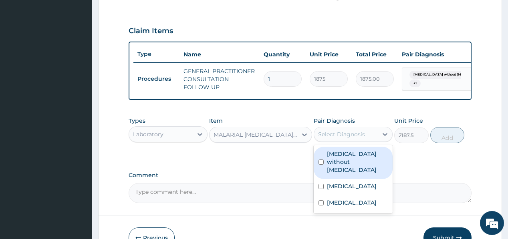
click at [349, 135] on div "Select Diagnosis" at bounding box center [341, 135] width 47 height 8
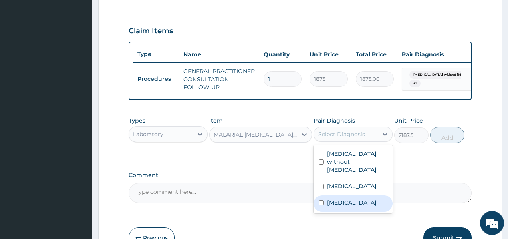
drag, startPoint x: 340, startPoint y: 212, endPoint x: 340, endPoint y: 205, distance: 7.2
click at [340, 210] on div "[MEDICAL_DATA]" at bounding box center [353, 204] width 79 height 16
checkbox input "true"
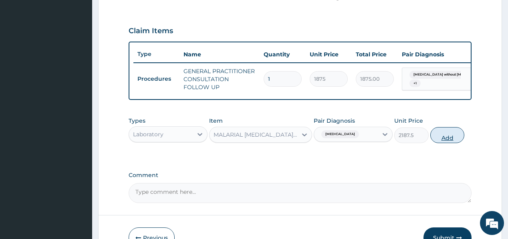
click at [450, 143] on button "Add" at bounding box center [447, 135] width 34 height 16
type input "0"
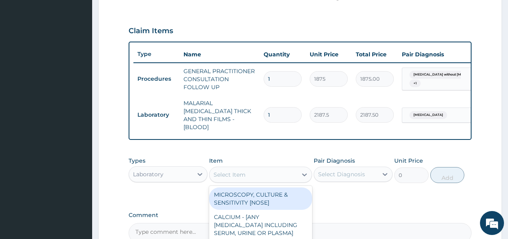
drag, startPoint x: 257, startPoint y: 171, endPoint x: 255, endPoint y: 167, distance: 4.5
click at [257, 170] on div "Select Item" at bounding box center [253, 175] width 88 height 13
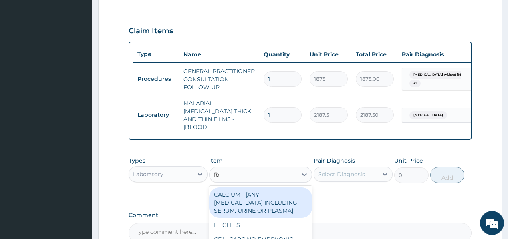
type input "fbc"
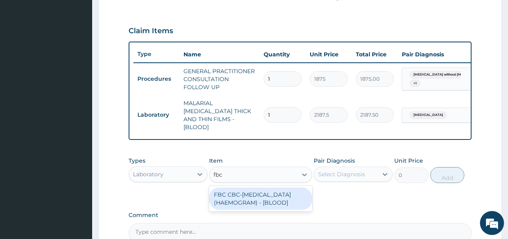
drag, startPoint x: 236, startPoint y: 197, endPoint x: 245, endPoint y: 191, distance: 10.7
click at [237, 195] on div "FBC CBC-COMPLETE BLOOD COUNT (HAEMOGRAM) - [BLOOD]" at bounding box center [260, 199] width 103 height 22
type input "5000"
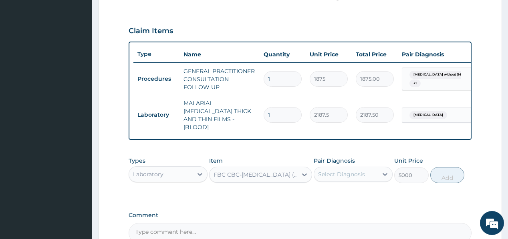
click at [342, 171] on div "Select Diagnosis" at bounding box center [341, 175] width 47 height 8
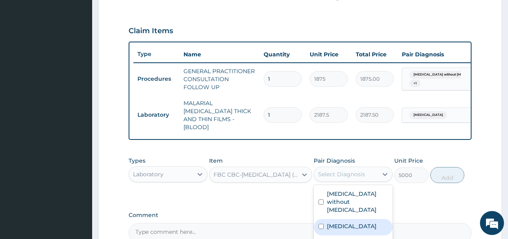
drag, startPoint x: 337, startPoint y: 218, endPoint x: 394, endPoint y: 177, distance: 70.3
click at [342, 223] on label "Chronic actinic dermatitis" at bounding box center [352, 227] width 50 height 8
checkbox input "true"
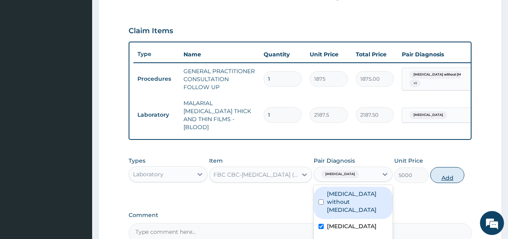
drag, startPoint x: 367, startPoint y: 196, endPoint x: 437, endPoint y: 175, distance: 73.0
click at [374, 191] on label "Sepsis without septic shock" at bounding box center [357, 202] width 61 height 24
checkbox input "true"
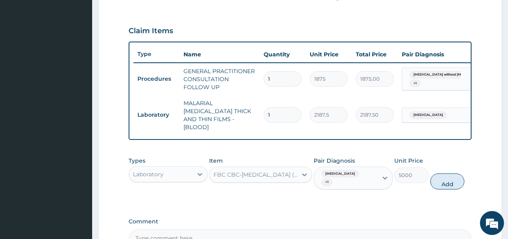
click at [444, 176] on button "Add" at bounding box center [447, 182] width 34 height 16
type input "0"
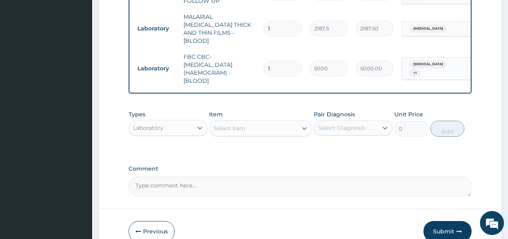
scroll to position [352, 0]
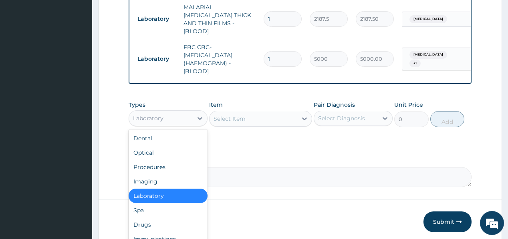
click at [149, 117] on div "Laboratory" at bounding box center [148, 119] width 30 height 8
click at [146, 222] on div "Drugs" at bounding box center [168, 225] width 79 height 14
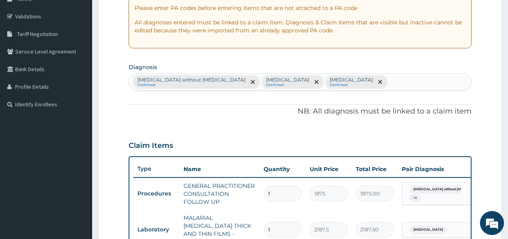
scroll to position [128, 0]
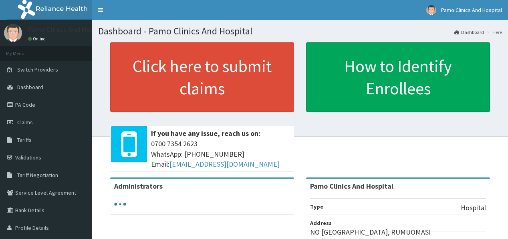
click at [26, 120] on span "Claims" at bounding box center [25, 122] width 16 height 7
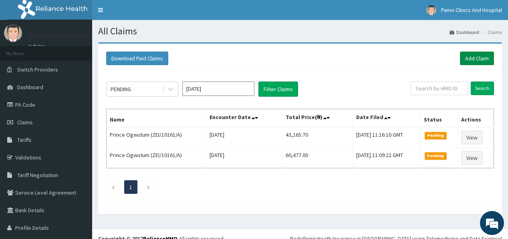
click at [476, 54] on link "Add Claim" at bounding box center [477, 59] width 34 height 14
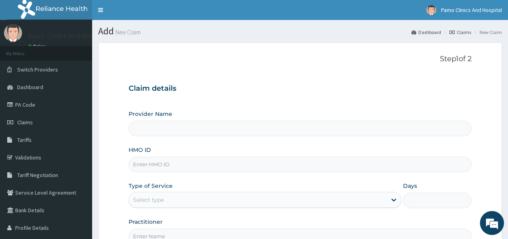
click at [175, 166] on input "HMO ID" at bounding box center [300, 165] width 342 height 16
type input "Pamo Clinics And Hospital"
paste input "BTR/10074/C"
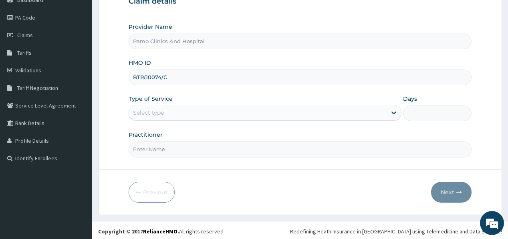
scroll to position [88, 0]
type input "BTR/10074/C"
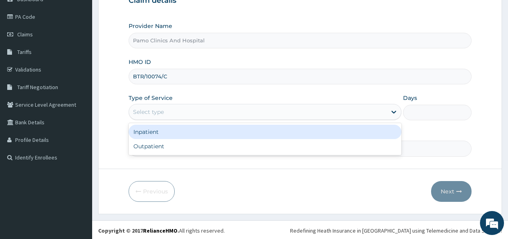
click at [168, 112] on div "Select type" at bounding box center [257, 112] width 257 height 13
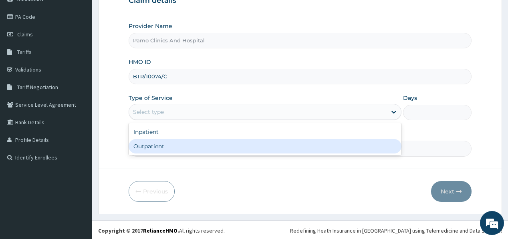
click at [161, 148] on div "Outpatient" at bounding box center [265, 146] width 273 height 14
type input "1"
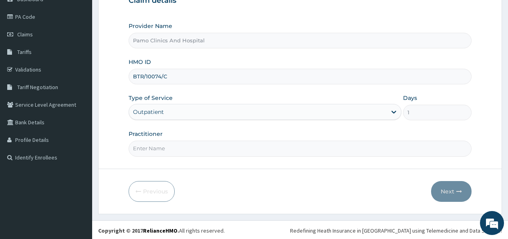
click at [161, 148] on input "Practitioner" at bounding box center [300, 149] width 342 height 16
type input "[PERSON_NAME]"
click at [458, 192] on icon "button" at bounding box center [459, 192] width 6 height 6
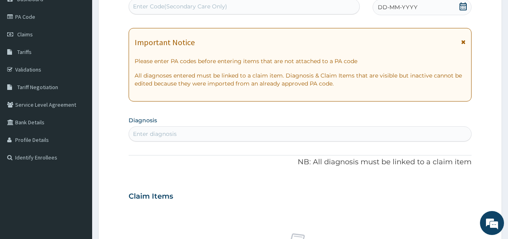
click at [377, 11] on div "DD-MM-YYYY" at bounding box center [421, 7] width 99 height 16
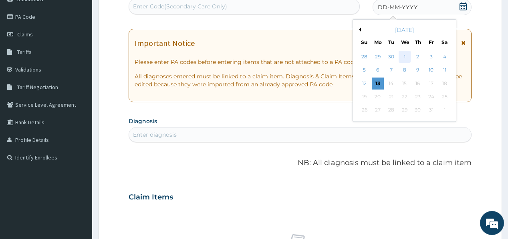
click at [406, 54] on div "1" at bounding box center [404, 57] width 12 height 12
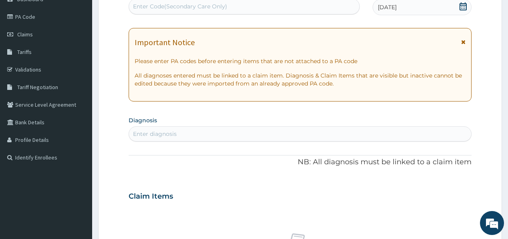
click at [184, 132] on div "Enter diagnosis" at bounding box center [300, 134] width 342 height 13
type input "[MEDICAL_DATA]"
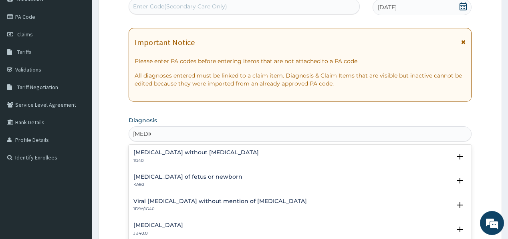
click at [171, 154] on h4 "[MEDICAL_DATA] without [MEDICAL_DATA]" at bounding box center [195, 153] width 125 height 6
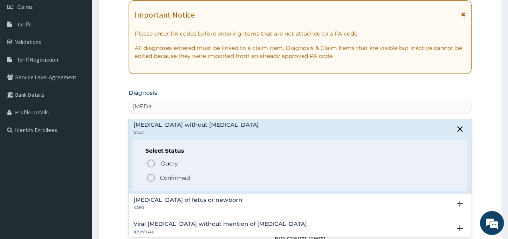
scroll to position [152, 0]
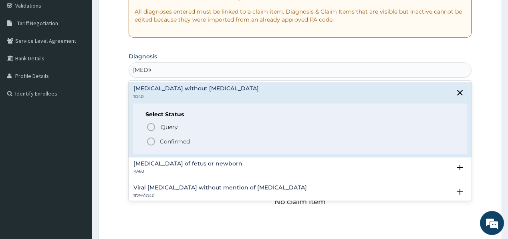
click at [154, 140] on icon "status option filled" at bounding box center [151, 142] width 10 height 10
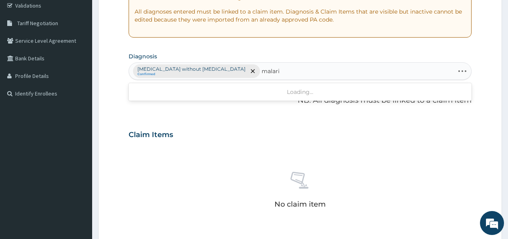
type input "[MEDICAL_DATA]"
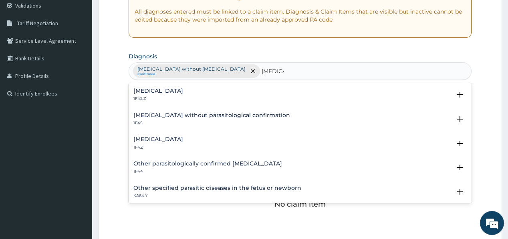
click at [165, 142] on h4 "[MEDICAL_DATA]" at bounding box center [158, 140] width 50 height 6
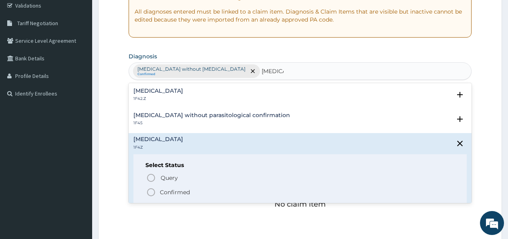
click at [161, 190] on p "Confirmed" at bounding box center [175, 193] width 30 height 8
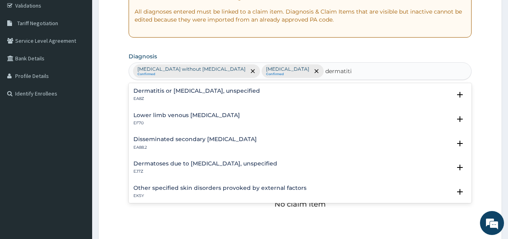
type input "dermatitis"
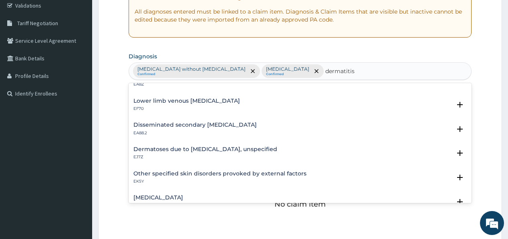
scroll to position [0, 0]
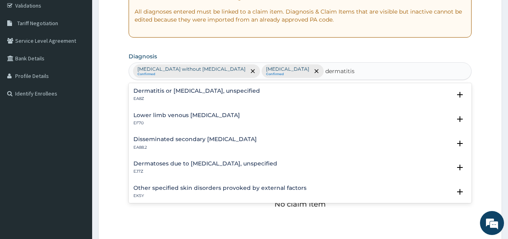
click at [157, 96] on p "EA8Z" at bounding box center [196, 99] width 127 height 6
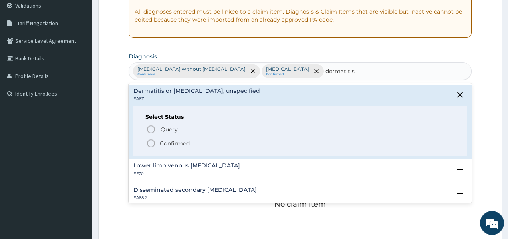
click at [166, 146] on p "Confirmed" at bounding box center [175, 144] width 30 height 8
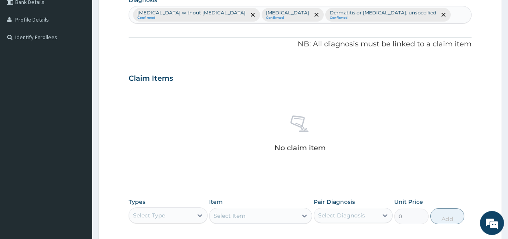
scroll to position [280, 0]
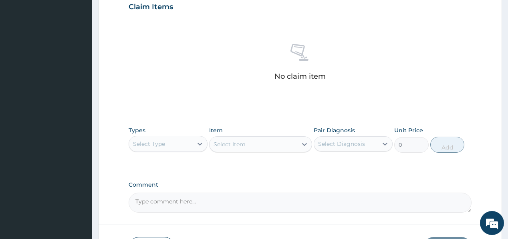
click at [181, 144] on div "Select Type" at bounding box center [161, 144] width 64 height 13
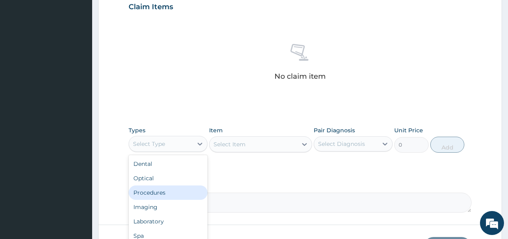
click at [175, 195] on div "Procedures" at bounding box center [168, 193] width 79 height 14
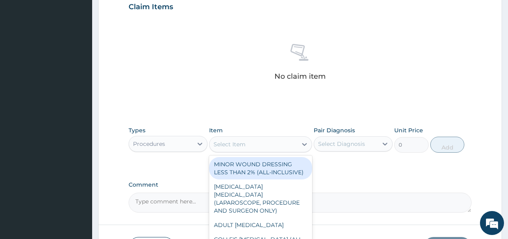
click at [257, 146] on div "Select Item" at bounding box center [253, 144] width 88 height 13
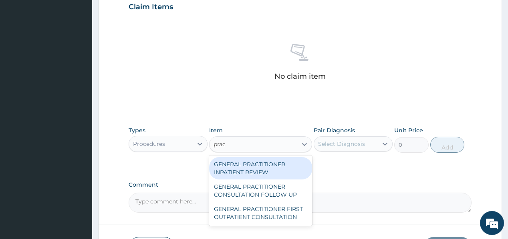
type input "pract"
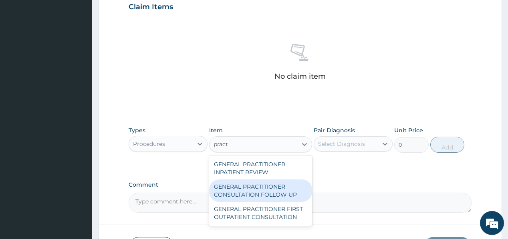
click at [253, 185] on div "GENERAL PRACTITIONER CONSULTATION FOLLOW UP" at bounding box center [260, 191] width 103 height 22
type input "1875"
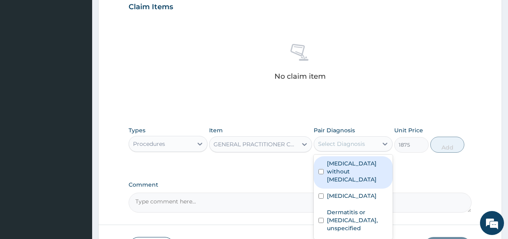
click at [346, 138] on div "Select Diagnosis" at bounding box center [346, 144] width 64 height 13
drag, startPoint x: 346, startPoint y: 162, endPoint x: 344, endPoint y: 170, distance: 7.9
click at [346, 163] on label "[MEDICAL_DATA] without [MEDICAL_DATA]" at bounding box center [357, 172] width 61 height 24
checkbox input "true"
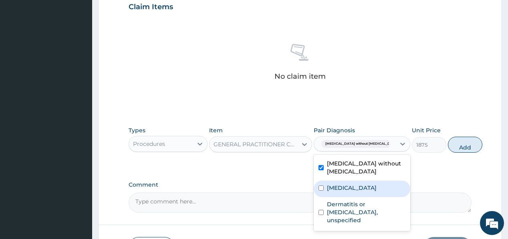
click at [340, 185] on label "[MEDICAL_DATA]" at bounding box center [352, 188] width 50 height 8
checkbox input "true"
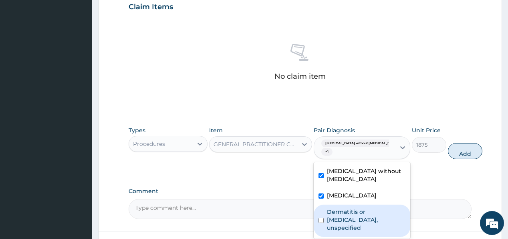
click at [340, 208] on label "Dermatitis or eczema, unspecified" at bounding box center [366, 220] width 78 height 24
checkbox input "true"
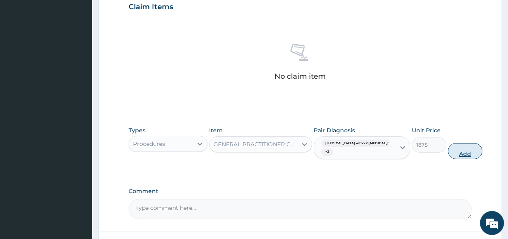
click at [454, 152] on button "Add" at bounding box center [465, 151] width 34 height 16
type input "0"
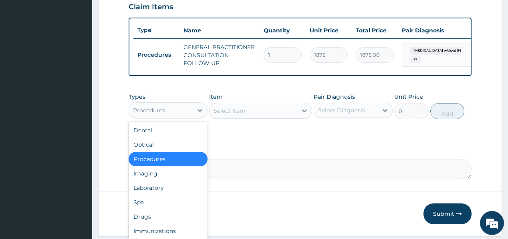
click at [177, 114] on div "Procedures" at bounding box center [161, 110] width 64 height 13
click at [143, 194] on div "Laboratory" at bounding box center [168, 188] width 79 height 14
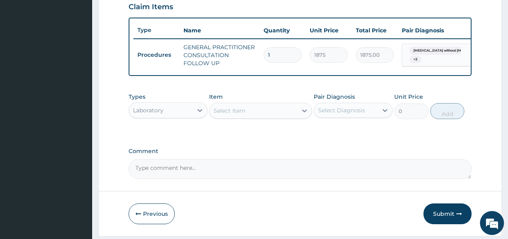
click at [248, 113] on div "Select Item" at bounding box center [253, 111] width 88 height 13
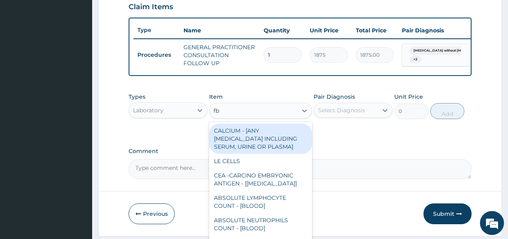
type input "fbc"
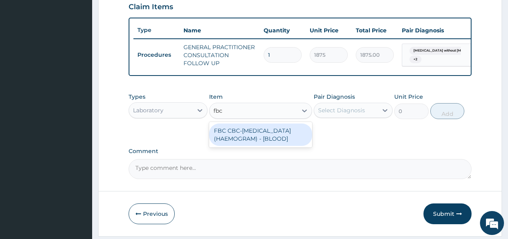
drag, startPoint x: 235, startPoint y: 146, endPoint x: 304, endPoint y: 131, distance: 70.5
click at [238, 145] on div "FBC CBC-[MEDICAL_DATA] (HAEMOGRAM) - [BLOOD]" at bounding box center [260, 135] width 103 height 22
type input "5000"
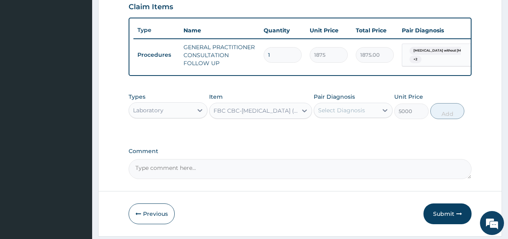
click at [328, 119] on div "Pair Diagnosis Select Diagnosis" at bounding box center [353, 106] width 79 height 26
drag, startPoint x: 341, startPoint y: 125, endPoint x: 343, endPoint y: 121, distance: 4.3
click at [341, 123] on div "Types Laboratory Item FBC CBC-COMPLETE BLOOD COUNT (HAEMOGRAM) - [BLOOD] Pair D…" at bounding box center [300, 106] width 342 height 34
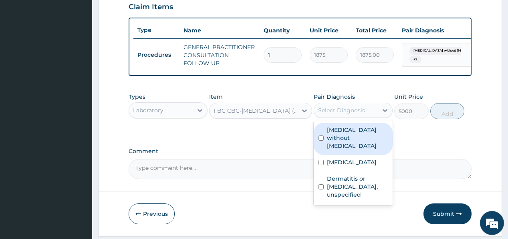
click at [344, 115] on div "Select Diagnosis" at bounding box center [341, 111] width 47 height 8
drag, startPoint x: 345, startPoint y: 141, endPoint x: 371, endPoint y: 132, distance: 27.6
click at [345, 140] on label "Sepsis without septic shock" at bounding box center [357, 138] width 61 height 24
checkbox input "true"
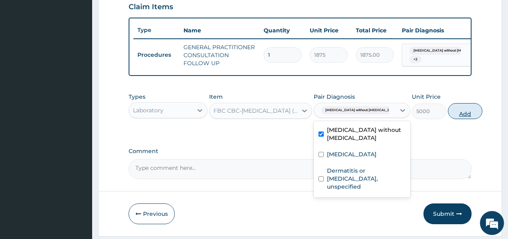
click at [448, 113] on button "Add" at bounding box center [465, 111] width 34 height 16
type input "0"
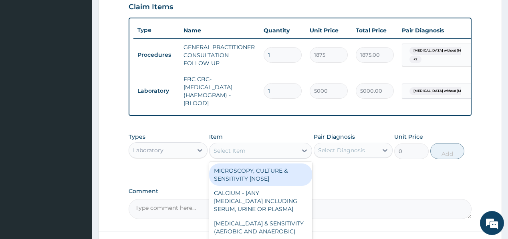
click at [250, 155] on div "Select Item" at bounding box center [253, 151] width 88 height 13
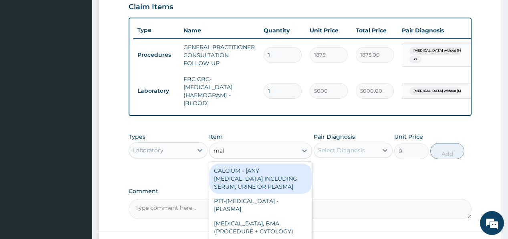
type input "mala"
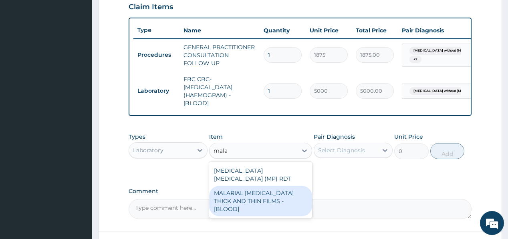
click at [239, 187] on div "MALARIAL PARASITE THICK AND THIN FILMS - [BLOOD]" at bounding box center [260, 201] width 103 height 30
type input "2187.5"
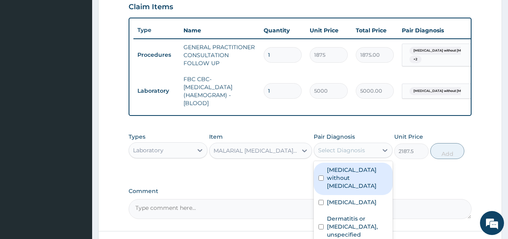
click at [341, 155] on div "Select Diagnosis" at bounding box center [341, 151] width 47 height 8
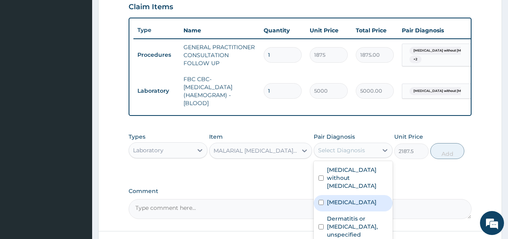
drag, startPoint x: 342, startPoint y: 195, endPoint x: 404, endPoint y: 173, distance: 65.3
click at [341, 199] on label "Malaria, unspecified" at bounding box center [352, 203] width 50 height 8
checkbox input "true"
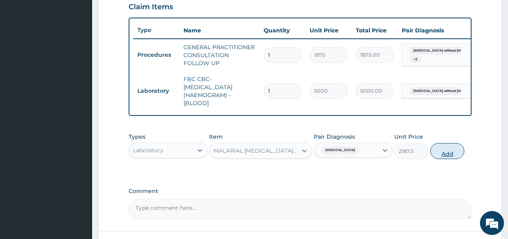
click at [446, 158] on button "Add" at bounding box center [447, 151] width 34 height 16
type input "0"
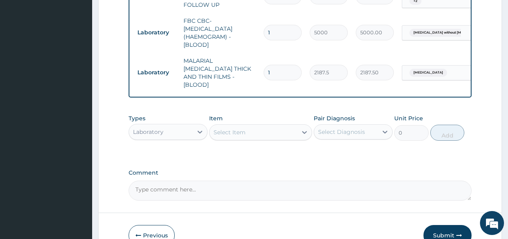
scroll to position [380, 0]
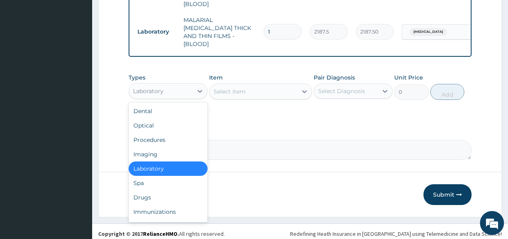
click at [159, 85] on div "Laboratory" at bounding box center [161, 91] width 64 height 13
click at [147, 195] on div "Drugs" at bounding box center [168, 198] width 79 height 14
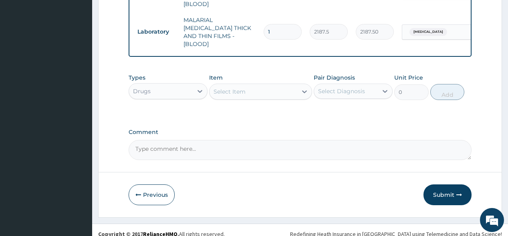
click at [231, 91] on div "Select Item" at bounding box center [253, 91] width 88 height 13
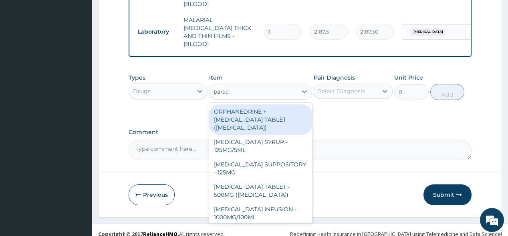
type input "parace"
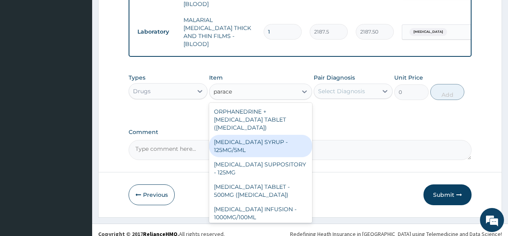
click at [249, 144] on div "PARACETAMOL SYRUP - 125MG/5ML" at bounding box center [260, 146] width 103 height 22
type input "840"
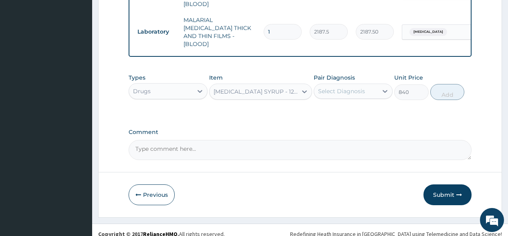
click at [344, 87] on div "Select Diagnosis" at bounding box center [341, 91] width 47 height 8
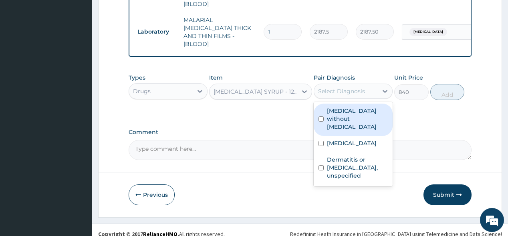
click at [359, 111] on label "Sepsis without septic shock" at bounding box center [357, 119] width 61 height 24
checkbox input "true"
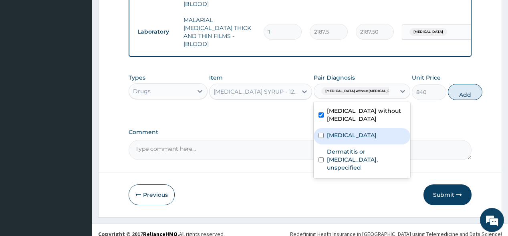
click at [353, 136] on div "Malaria, unspecified" at bounding box center [362, 136] width 97 height 16
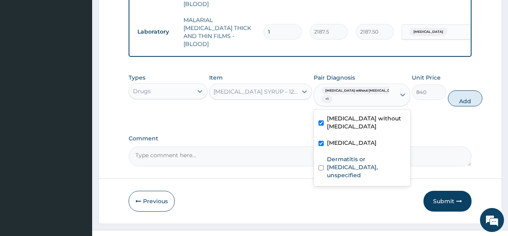
click at [351, 147] on div "Malaria, unspecified" at bounding box center [362, 144] width 97 height 16
checkbox input "false"
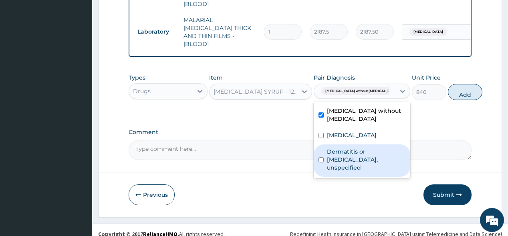
drag, startPoint x: 345, startPoint y: 156, endPoint x: 364, endPoint y: 133, distance: 30.1
click at [346, 154] on label "Dermatitis or eczema, unspecified" at bounding box center [366, 160] width 78 height 24
checkbox input "true"
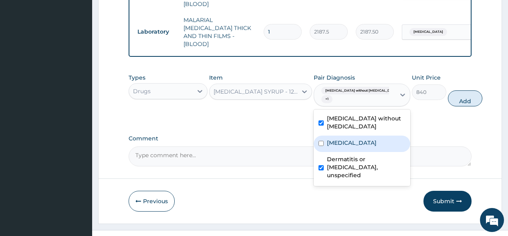
drag, startPoint x: 374, startPoint y: 138, endPoint x: 424, endPoint y: 111, distance: 57.3
click at [374, 139] on label "Malaria, unspecified" at bounding box center [352, 143] width 50 height 8
checkbox input "true"
click at [453, 93] on button "Add" at bounding box center [465, 99] width 34 height 16
type input "0"
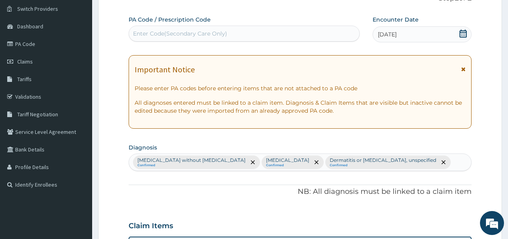
scroll to position [59, 0]
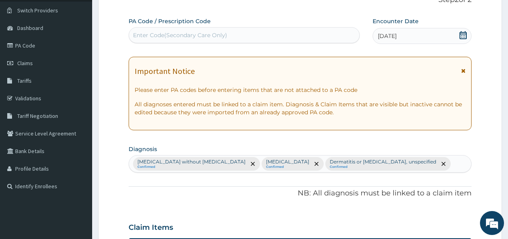
click at [224, 32] on div "Enter Code(Secondary Care Only)" at bounding box center [180, 35] width 94 height 8
paste input "PA/22220D"
type input "PA/22220D"
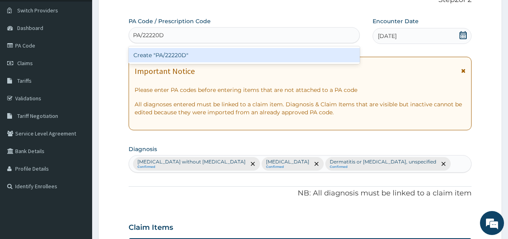
click at [190, 59] on div "Create "PA/22220D"" at bounding box center [244, 55] width 231 height 14
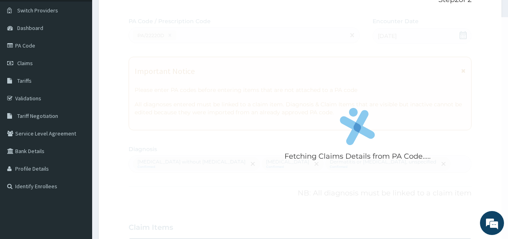
scroll to position [348, 0]
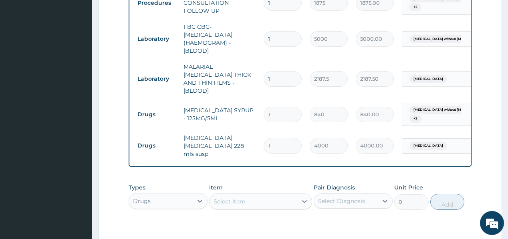
click at [260, 195] on div "Select Item" at bounding box center [253, 201] width 88 height 13
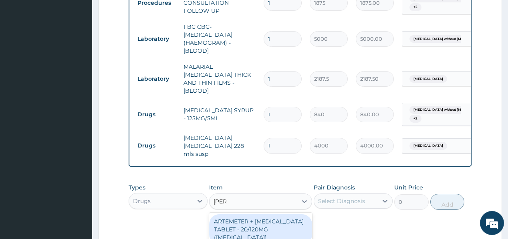
type input "coart"
click at [252, 215] on div "ARTEMETER + LUMEFANTRINE TABLET - 20/120MG (COARTEM)" at bounding box center [260, 230] width 103 height 30
type input "210"
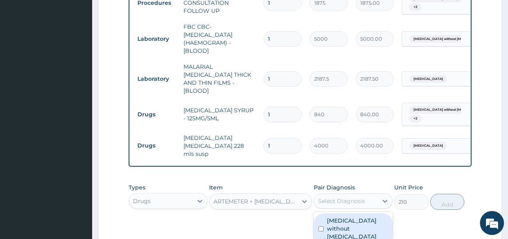
click at [350, 197] on div "Select Diagnosis" at bounding box center [341, 201] width 47 height 8
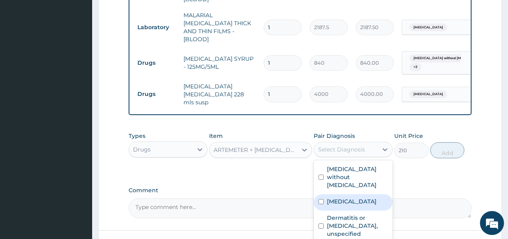
scroll to position [438, 0]
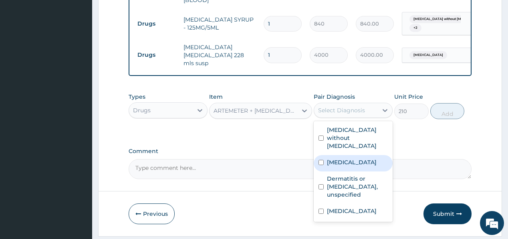
click at [349, 155] on div "[MEDICAL_DATA]" at bounding box center [353, 163] width 79 height 16
checkbox input "true"
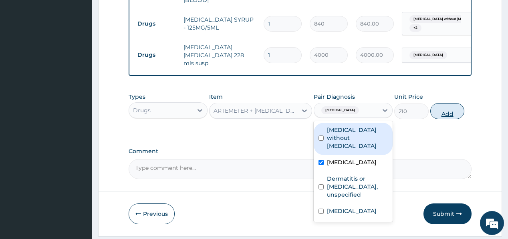
click at [445, 103] on button "Add" at bounding box center [447, 111] width 34 height 16
type input "0"
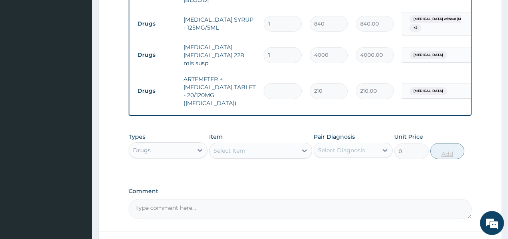
type input "0.00"
type input "6"
type input "1260.00"
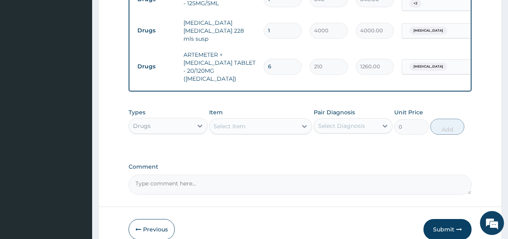
scroll to position [471, 0]
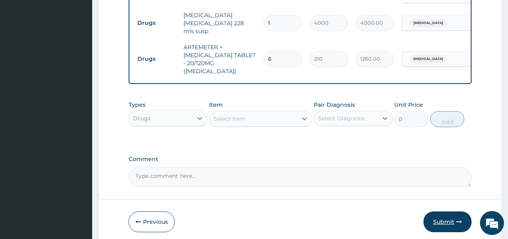
type input "6"
click at [440, 212] on button "Submit" at bounding box center [447, 222] width 48 height 21
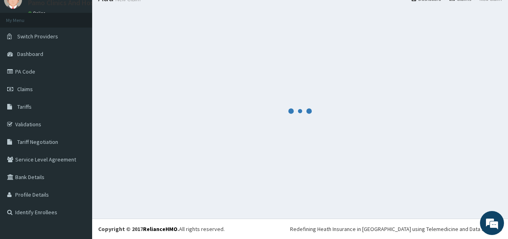
scroll to position [33, 0]
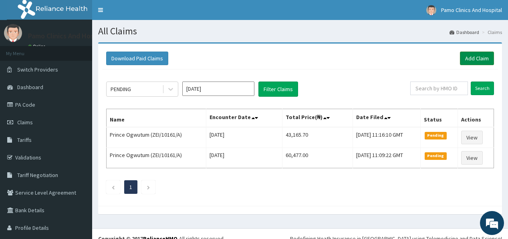
click at [469, 58] on link "Add Claim" at bounding box center [477, 59] width 34 height 14
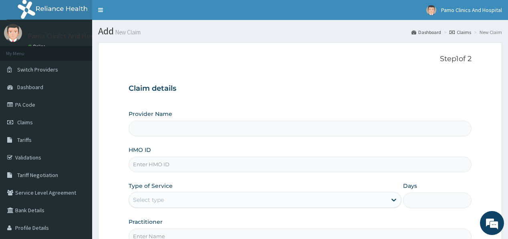
type input "Pamo Clinics And Hospital"
click at [161, 164] on input "HMO ID" at bounding box center [300, 165] width 342 height 16
paste input "BTR/10074/B"
click at [144, 163] on input "BTR/10074/B" at bounding box center [300, 165] width 342 height 16
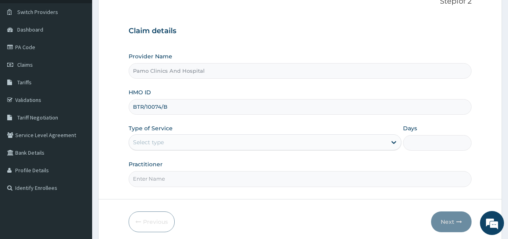
scroll to position [88, 0]
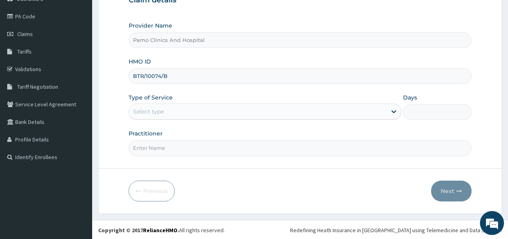
type input "BTR/10074/B"
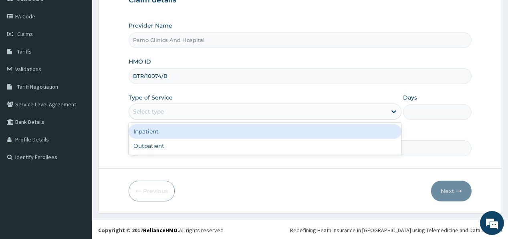
click at [157, 108] on div "Select type" at bounding box center [148, 112] width 31 height 8
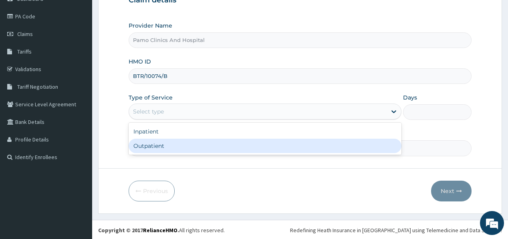
click at [143, 154] on div "Inpatient Outpatient" at bounding box center [265, 139] width 273 height 32
click at [149, 149] on div "Outpatient" at bounding box center [265, 146] width 273 height 14
type input "1"
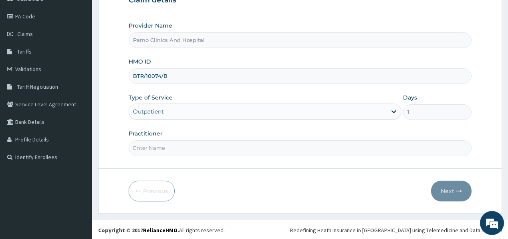
click at [151, 149] on input "Practitioner" at bounding box center [300, 149] width 342 height 16
type input "DR CYNTHIA AMAEFULE"
click at [453, 190] on button "Next" at bounding box center [451, 191] width 40 height 21
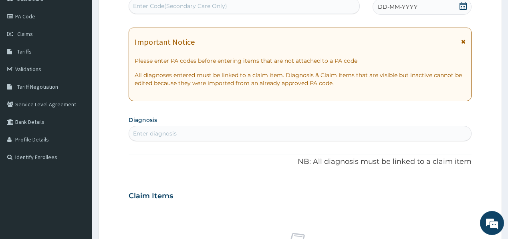
click at [205, 4] on div "Enter Code(Secondary Care Only)" at bounding box center [180, 6] width 94 height 8
paste input "PA/81CAA2"
type input "PA/81CAA2"
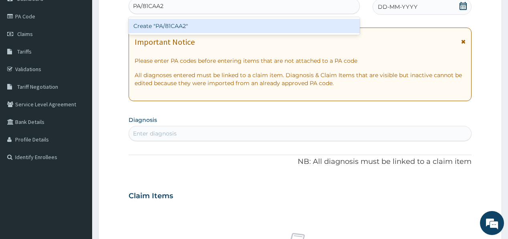
click at [165, 27] on div "Create "PA/81CAA2"" at bounding box center [244, 26] width 231 height 14
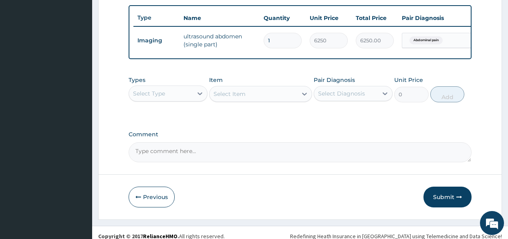
scroll to position [293, 0]
click at [162, 97] on div "Select Type" at bounding box center [149, 93] width 32 height 8
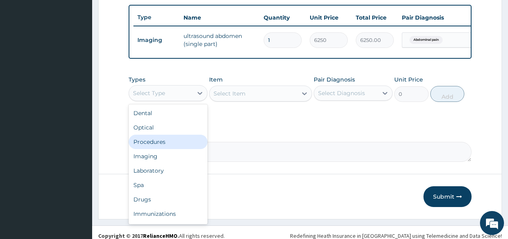
click at [150, 147] on div "Procedures" at bounding box center [168, 142] width 79 height 14
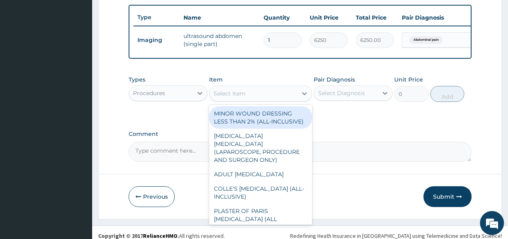
click at [290, 99] on div "Select Item" at bounding box center [253, 93] width 88 height 13
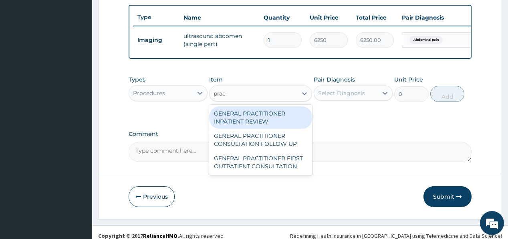
type input "pract"
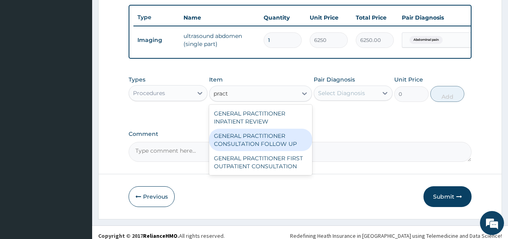
click at [260, 142] on div "GENERAL PRACTITIONER CONSULTATION FOLLOW UP" at bounding box center [260, 140] width 103 height 22
type input "1875"
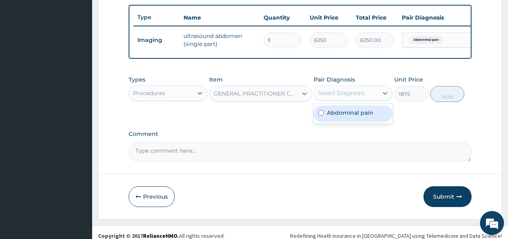
click at [348, 94] on div "Select Diagnosis" at bounding box center [341, 93] width 47 height 8
click at [332, 117] on label "Abdominal pain" at bounding box center [350, 113] width 46 height 8
checkbox input "true"
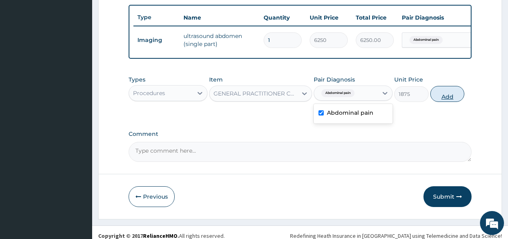
click at [452, 102] on button "Add" at bounding box center [447, 94] width 34 height 16
type input "0"
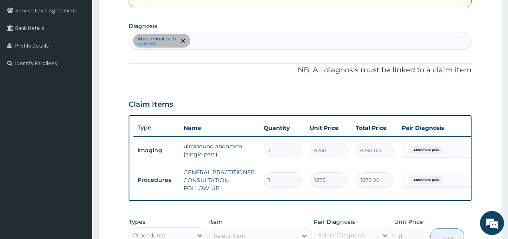
scroll to position [165, 0]
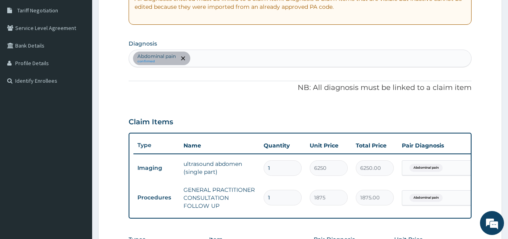
click at [221, 53] on div "Abdominal pain confirmed" at bounding box center [300, 58] width 342 height 17
type input "sepsi"
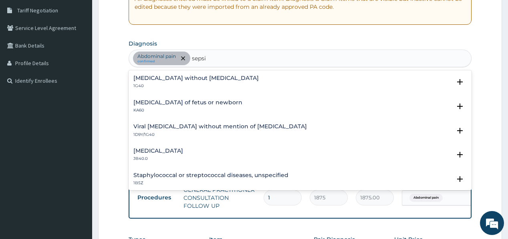
click at [182, 79] on h4 "Sepsis without septic shock" at bounding box center [195, 78] width 125 height 6
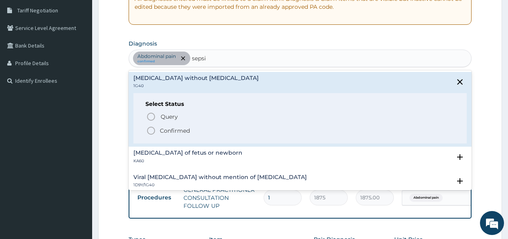
click at [165, 130] on p "Confirmed" at bounding box center [175, 131] width 30 height 8
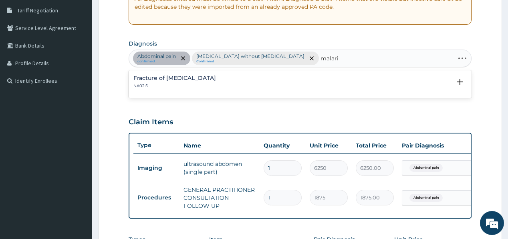
type input "malaria"
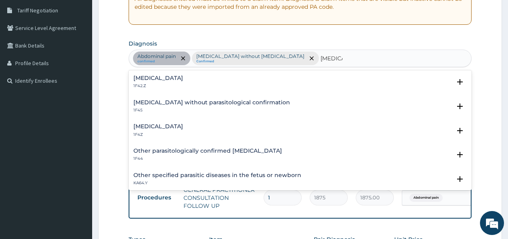
click at [159, 129] on h4 "Malaria, unspecified" at bounding box center [158, 127] width 50 height 6
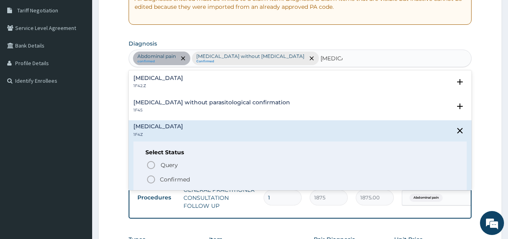
click at [158, 178] on span "Confirmed" at bounding box center [300, 180] width 308 height 10
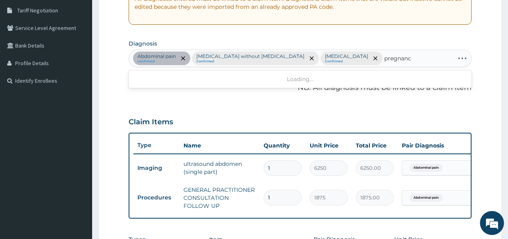
type input "pregnancy"
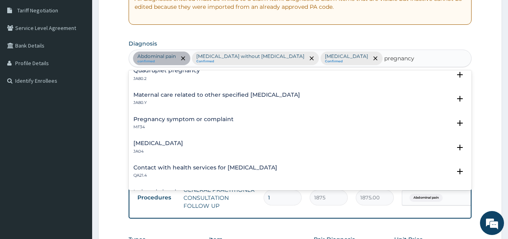
scroll to position [448, 0]
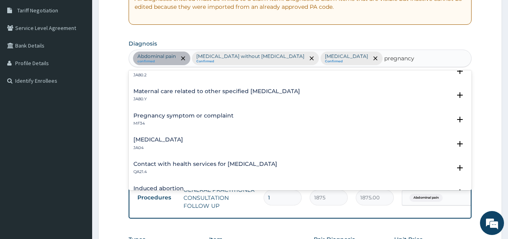
click at [183, 116] on h4 "Pregnancy symptom or complaint" at bounding box center [183, 116] width 100 height 6
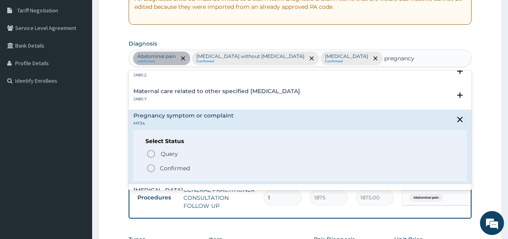
click at [162, 168] on p "Confirmed" at bounding box center [175, 169] width 30 height 8
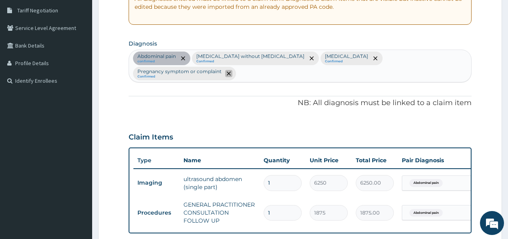
click at [231, 72] on icon "remove selection option" at bounding box center [229, 74] width 4 height 4
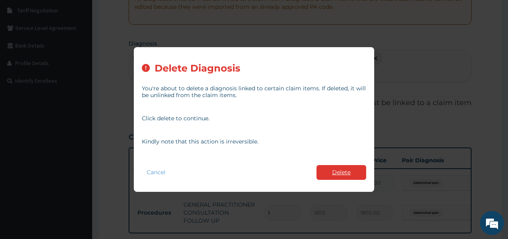
click at [332, 174] on button "Delete" at bounding box center [341, 172] width 50 height 15
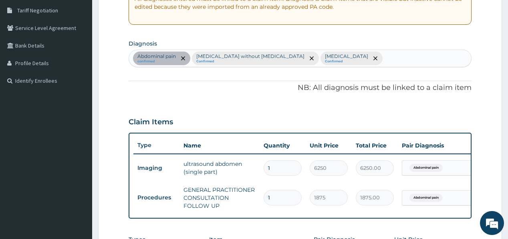
click at [365, 61] on div "Abdominal pain confirmed Sepsis without septic shock Confirmed Malaria, unspeci…" at bounding box center [300, 58] width 342 height 17
type input "pregnancy"
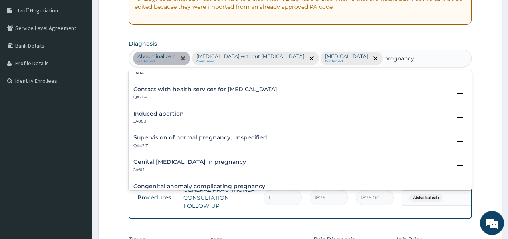
scroll to position [489, 0]
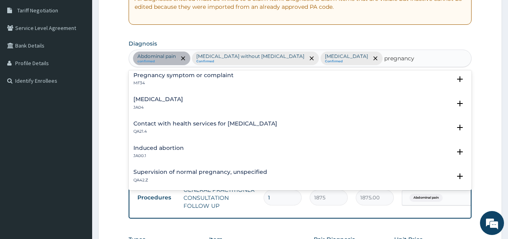
click at [195, 81] on p "MF34" at bounding box center [183, 83] width 100 height 6
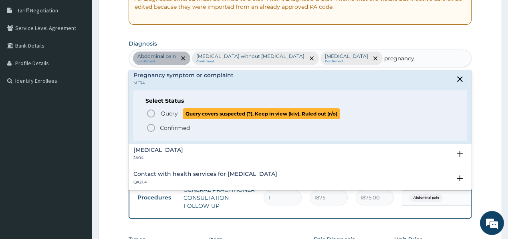
click at [171, 112] on span "Query" at bounding box center [169, 114] width 17 height 8
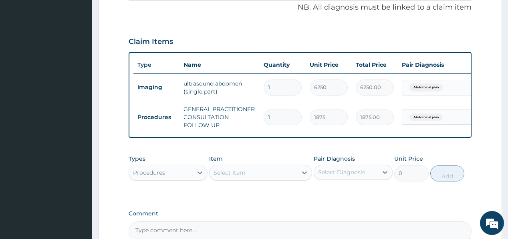
scroll to position [261, 0]
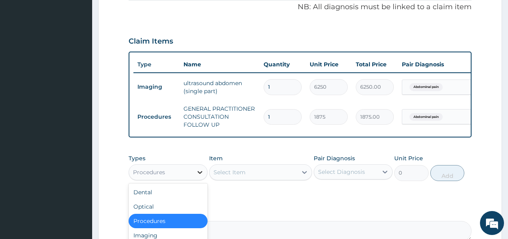
click at [197, 169] on icon at bounding box center [200, 173] width 8 height 8
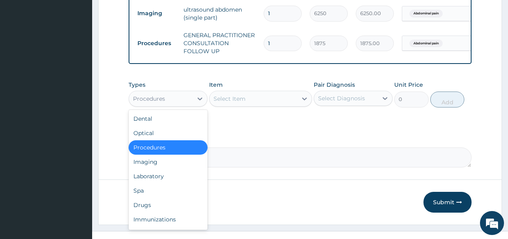
scroll to position [336, 0]
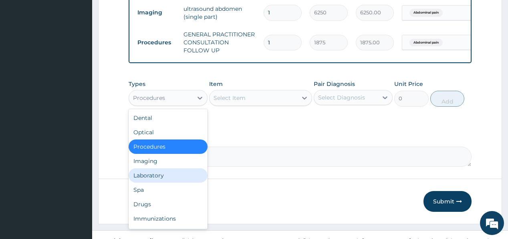
click at [163, 169] on div "Laboratory" at bounding box center [168, 176] width 79 height 14
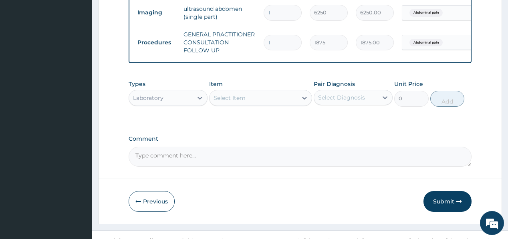
click at [259, 92] on div "Select Item" at bounding box center [253, 98] width 88 height 13
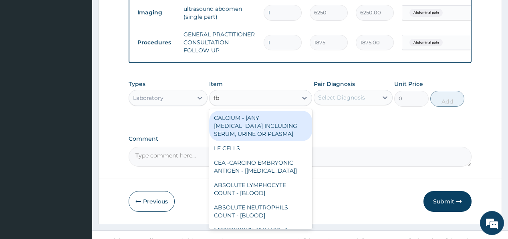
type input "fbc"
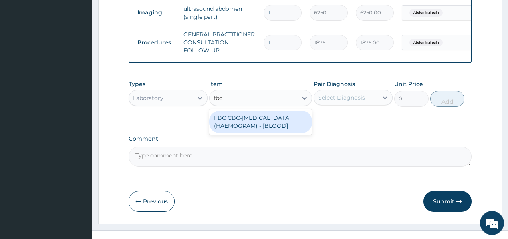
click at [250, 114] on div "FBC CBC-COMPLETE BLOOD COUNT (HAEMOGRAM) - [BLOOD]" at bounding box center [260, 122] width 103 height 22
type input "5000"
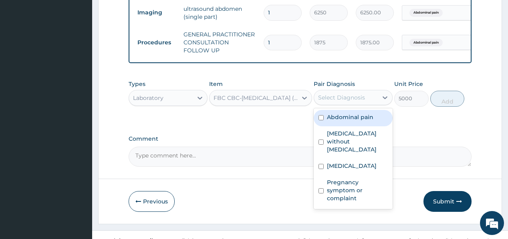
click at [346, 91] on div "Select Diagnosis" at bounding box center [346, 97] width 64 height 13
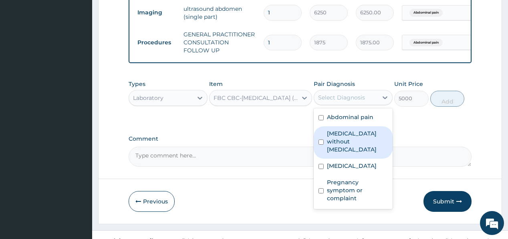
drag, startPoint x: 343, startPoint y: 125, endPoint x: 406, endPoint y: 107, distance: 65.6
click at [343, 130] on label "Sepsis without septic shock" at bounding box center [357, 142] width 61 height 24
checkbox input "true"
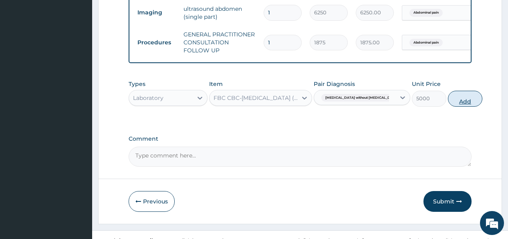
click at [448, 91] on button "Add" at bounding box center [465, 99] width 34 height 16
type input "0"
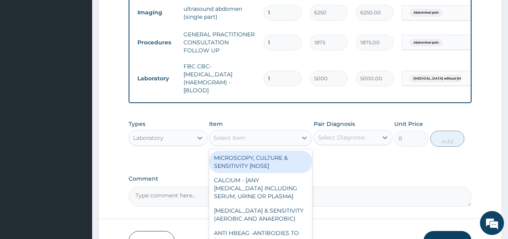
click at [264, 132] on div "Select Item" at bounding box center [253, 138] width 88 height 13
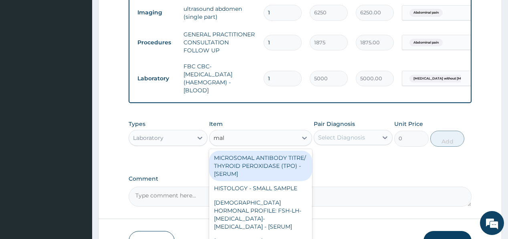
type input "mala"
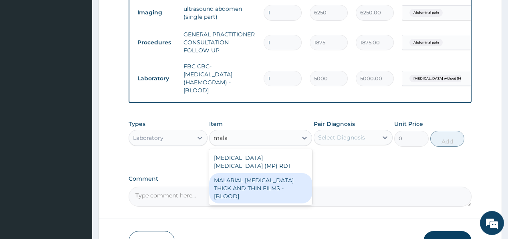
click at [251, 173] on div "MALARIAL PARASITE THICK AND THIN FILMS - [BLOOD]" at bounding box center [260, 188] width 103 height 30
type input "2187.5"
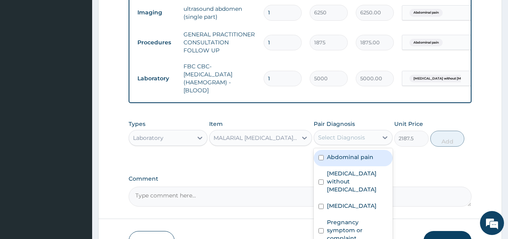
click at [375, 133] on div "Select Diagnosis" at bounding box center [353, 137] width 79 height 15
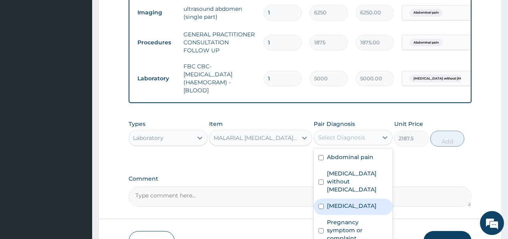
click at [349, 202] on label "Malaria, unspecified" at bounding box center [352, 206] width 50 height 8
checkbox input "true"
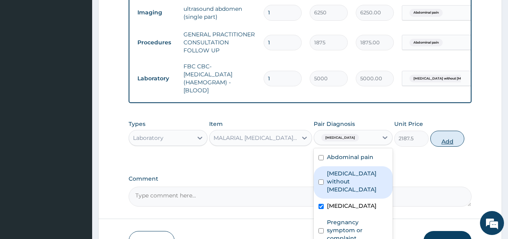
click at [448, 131] on button "Add" at bounding box center [447, 139] width 34 height 16
type input "0"
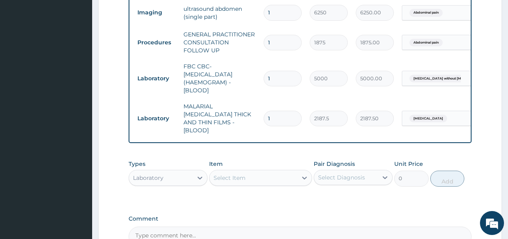
click at [242, 174] on div "Select Item" at bounding box center [229, 178] width 32 height 8
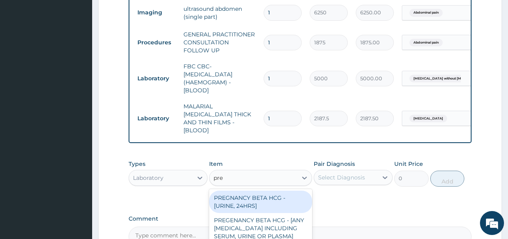
type input "preg"
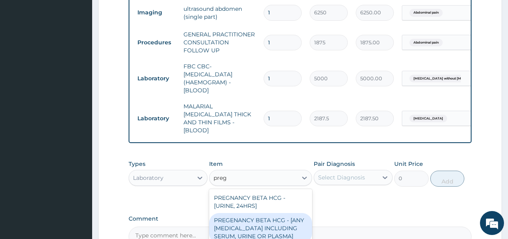
click at [231, 215] on div "PREGENANCY BETA HCG - [ANY BODY FLUID INCLUDING SERUM, URINE OR PLASMA]" at bounding box center [260, 228] width 103 height 30
type input "2500"
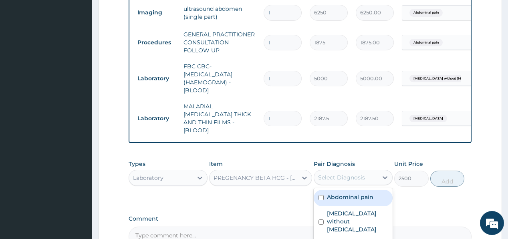
click at [376, 171] on div "Select Diagnosis" at bounding box center [346, 177] width 64 height 13
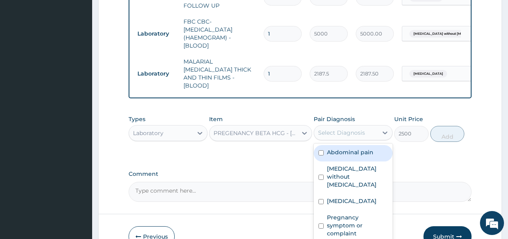
scroll to position [408, 0]
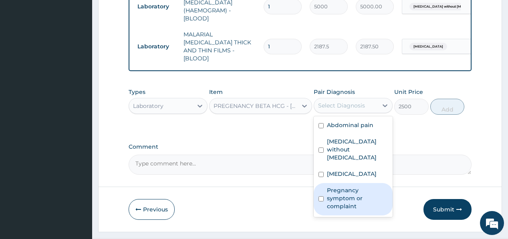
click at [344, 187] on label "Pregnancy symptom or complaint" at bounding box center [357, 199] width 61 height 24
checkbox input "true"
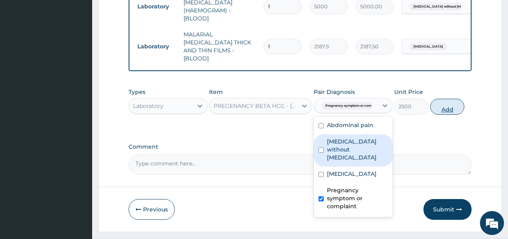
click at [436, 99] on button "Add" at bounding box center [447, 107] width 34 height 16
type input "0"
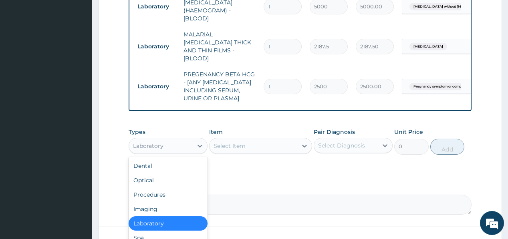
click at [159, 142] on div "Laboratory" at bounding box center [148, 146] width 30 height 8
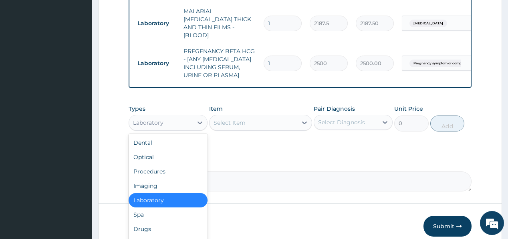
scroll to position [440, 0]
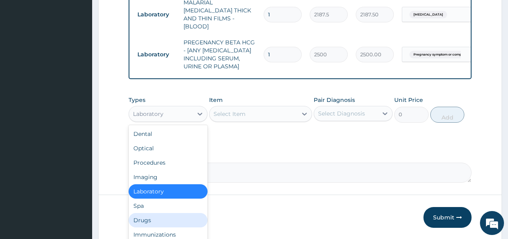
click at [143, 213] on div "Drugs" at bounding box center [168, 220] width 79 height 14
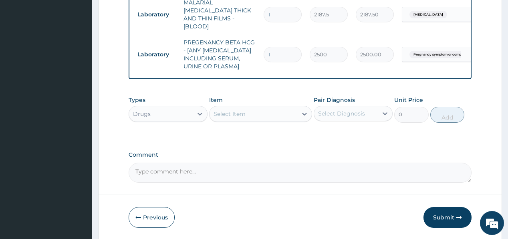
click at [250, 108] on div "Select Item" at bounding box center [253, 114] width 88 height 13
drag, startPoint x: 258, startPoint y: 96, endPoint x: 263, endPoint y: 85, distance: 12.2
click at [258, 108] on div "Select Item" at bounding box center [253, 114] width 88 height 13
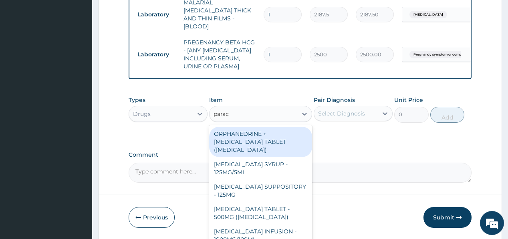
type input "parace"
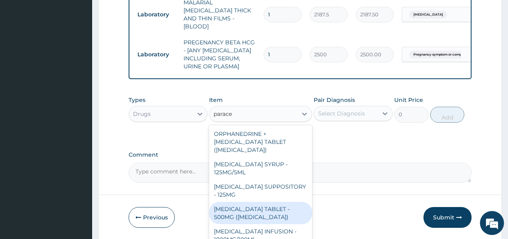
click at [241, 202] on div "[MEDICAL_DATA] TABLET - 500MG ([MEDICAL_DATA])" at bounding box center [260, 213] width 103 height 22
type input "42"
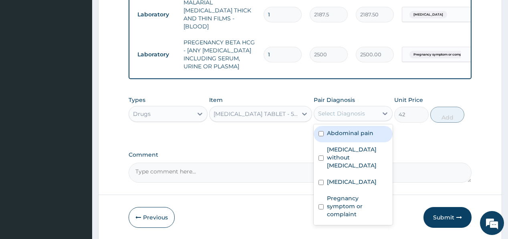
click at [350, 107] on div "Select Diagnosis" at bounding box center [346, 113] width 64 height 13
click at [343, 129] on label "Abdominal pain" at bounding box center [350, 133] width 46 height 8
checkbox input "true"
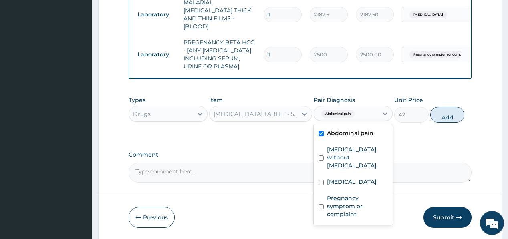
click at [448, 107] on button "Add" at bounding box center [447, 115] width 34 height 16
type input "0"
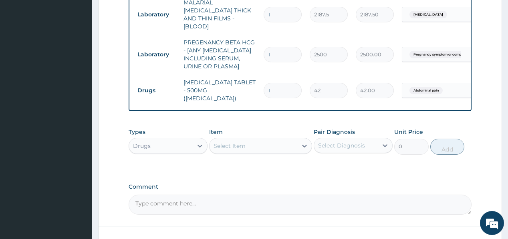
type input "18"
type input "756.00"
type input "18"
click at [272, 140] on div "Select Item" at bounding box center [253, 146] width 88 height 13
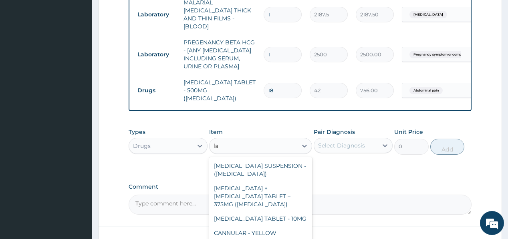
type input "l"
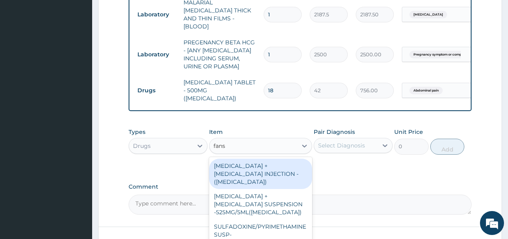
type input "fansi"
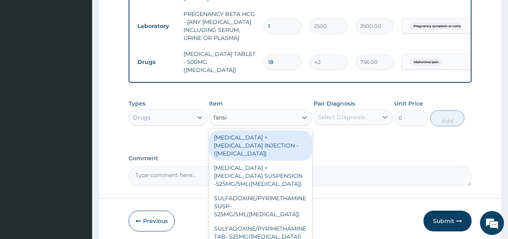
scroll to position [472, 0]
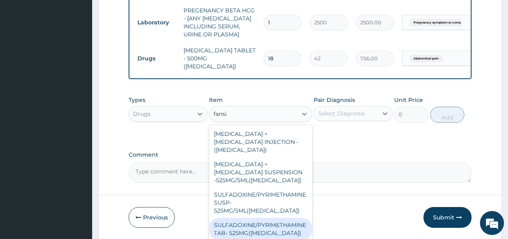
click at [237, 218] on div "SULFADOXINE/PYRIMETHAMINE TAB- 525MG([MEDICAL_DATA])" at bounding box center [260, 229] width 103 height 22
type input "210"
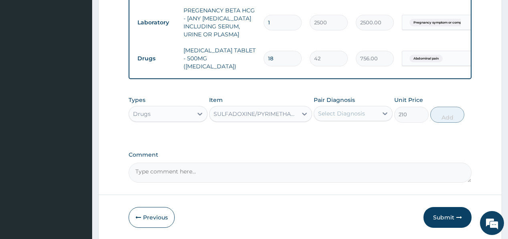
click at [355, 97] on div "Types Drugs Item SULFADOXINE/PYRIMETHAMINE TAB- 525MG(FANSIDAR) Pair Diagnosis …" at bounding box center [300, 109] width 342 height 34
click at [359, 110] on div "Select Diagnosis" at bounding box center [341, 114] width 47 height 8
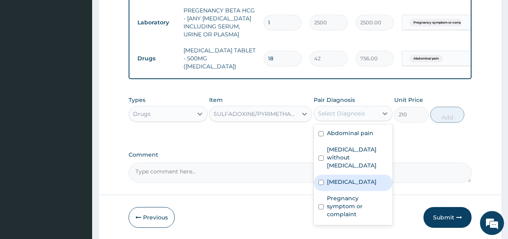
click at [366, 178] on label "Malaria, unspecified" at bounding box center [352, 182] width 50 height 8
checkbox input "true"
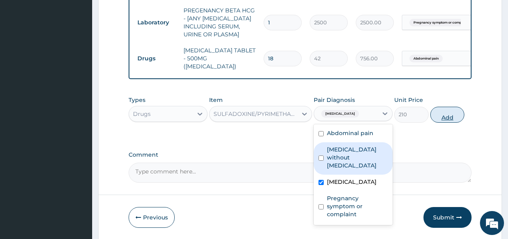
click at [442, 107] on button "Add" at bounding box center [447, 115] width 34 height 16
type input "0"
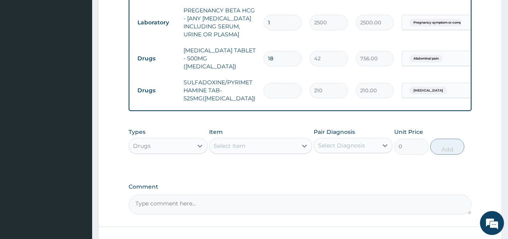
type input "0.00"
type input "3"
type input "630.00"
type input "3"
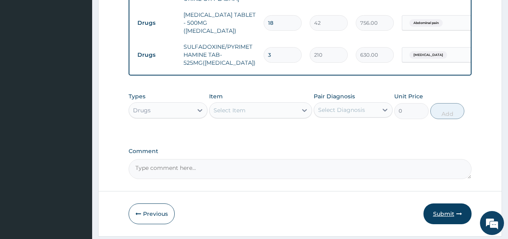
click at [437, 204] on button "Submit" at bounding box center [447, 214] width 48 height 21
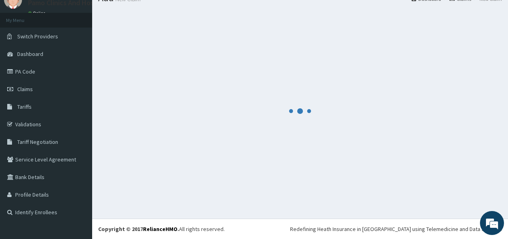
scroll to position [33, 0]
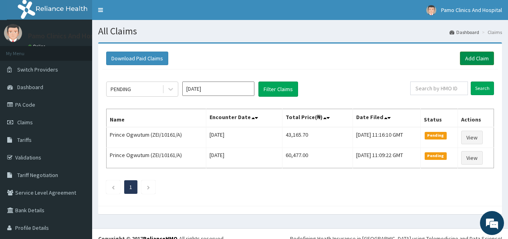
click at [471, 57] on link "Add Claim" at bounding box center [477, 59] width 34 height 14
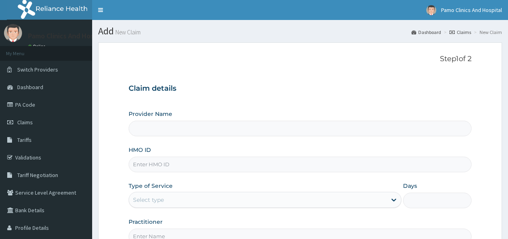
type input "Pamo Clinics And Hospital"
click at [157, 165] on input "HMO ID" at bounding box center [300, 165] width 342 height 16
paste input "LHC/10204/A"
click at [143, 167] on input "LHC/10204/A" at bounding box center [300, 165] width 342 height 16
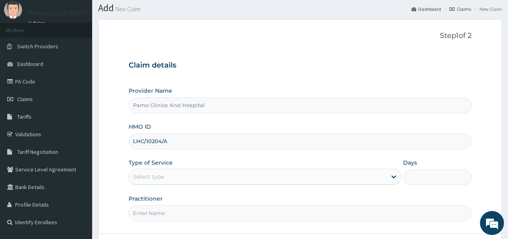
scroll to position [32, 0]
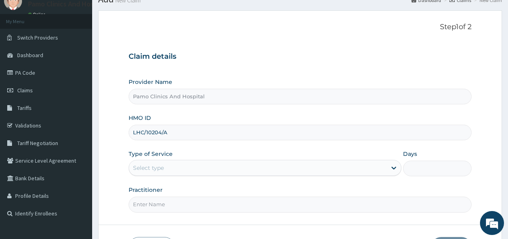
type input "LHC/10204/A"
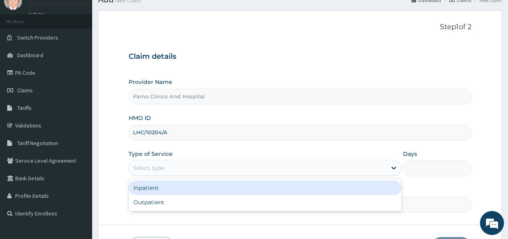
click at [147, 171] on div "Select type" at bounding box center [148, 168] width 31 height 8
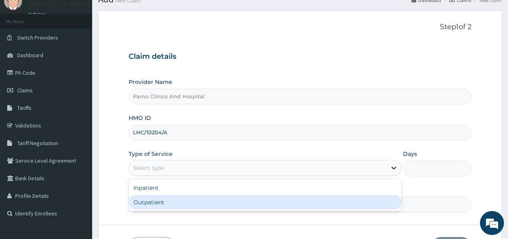
click at [155, 202] on div "Outpatient" at bounding box center [265, 202] width 273 height 14
type input "1"
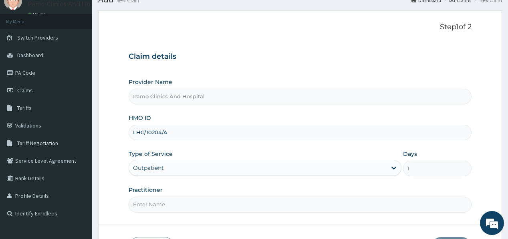
click at [150, 201] on input "Practitioner" at bounding box center [300, 205] width 342 height 16
type input "DR CYNTHIA AMAEFULE"
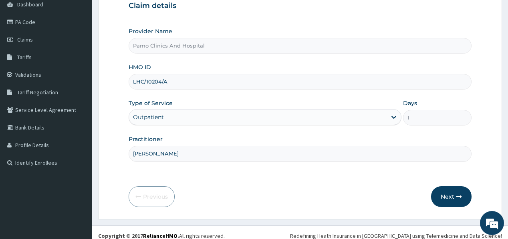
scroll to position [88, 0]
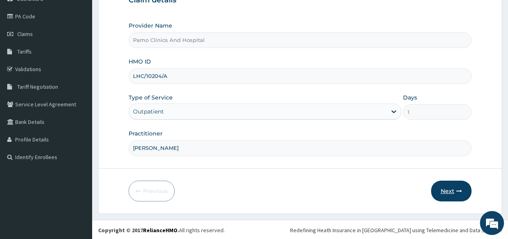
click at [448, 188] on button "Next" at bounding box center [451, 191] width 40 height 21
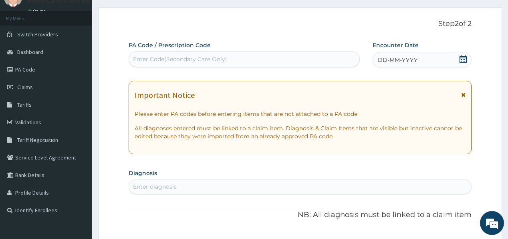
scroll to position [24, 0]
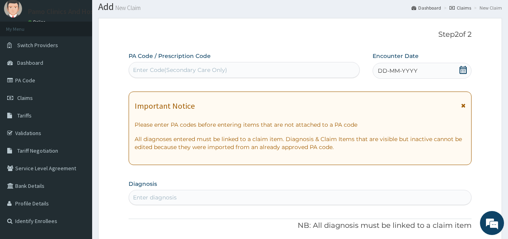
click at [203, 65] on div "Enter Code(Secondary Care Only)" at bounding box center [244, 70] width 230 height 13
paste input "PA/0CA8E3"
type input "PA/0CA8E3"
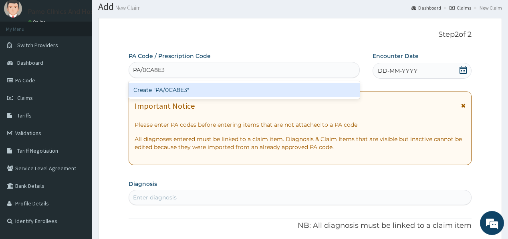
click at [161, 90] on div "Create "PA/0CA8E3"" at bounding box center [244, 90] width 231 height 14
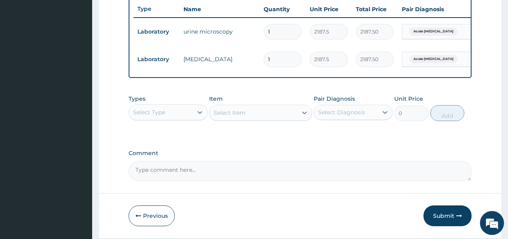
scroll to position [304, 0]
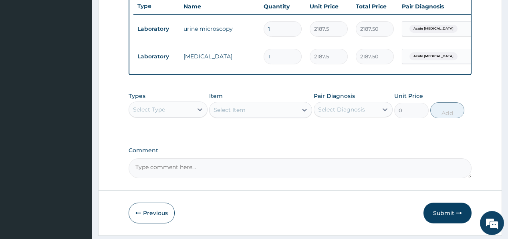
click at [187, 113] on div "Select Type" at bounding box center [161, 109] width 64 height 13
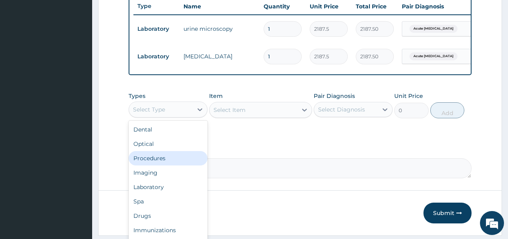
click at [173, 161] on div "Procedures" at bounding box center [168, 158] width 79 height 14
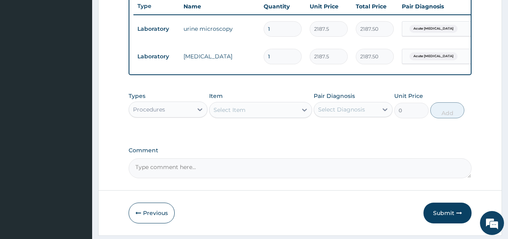
click at [262, 115] on div "Select Item" at bounding box center [253, 110] width 88 height 13
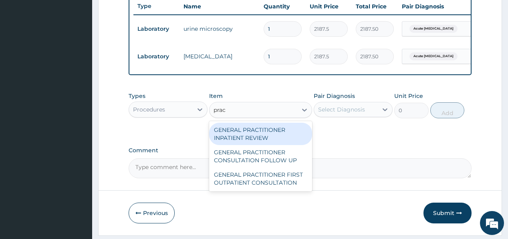
type input "pract"
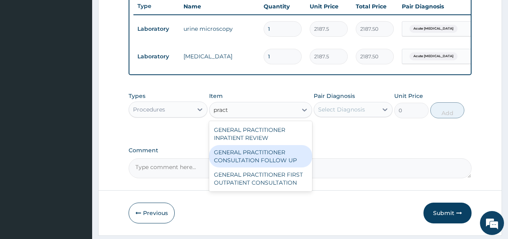
drag, startPoint x: 227, startPoint y: 164, endPoint x: 275, endPoint y: 142, distance: 53.0
click at [227, 163] on div "GENERAL PRACTITIONER CONSULTATION FOLLOW UP" at bounding box center [260, 156] width 103 height 22
type input "1875"
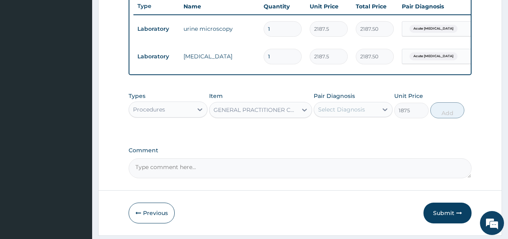
click at [336, 113] on div "Select Diagnosis" at bounding box center [341, 110] width 47 height 8
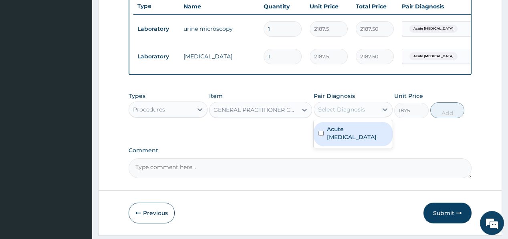
click at [358, 135] on label "Acute urinary tract infection" at bounding box center [357, 133] width 61 height 16
checkbox input "true"
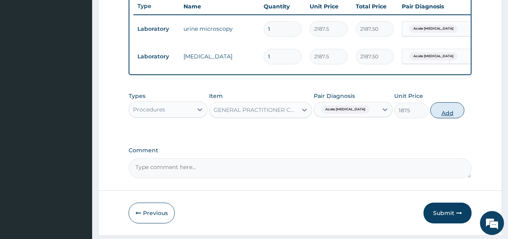
click at [447, 112] on button "Add" at bounding box center [447, 111] width 34 height 16
type input "0"
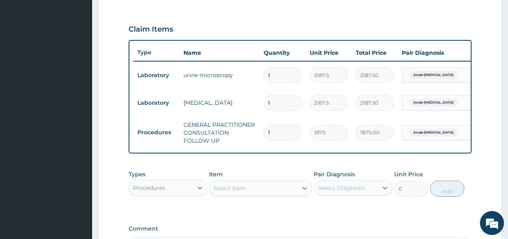
scroll to position [208, 0]
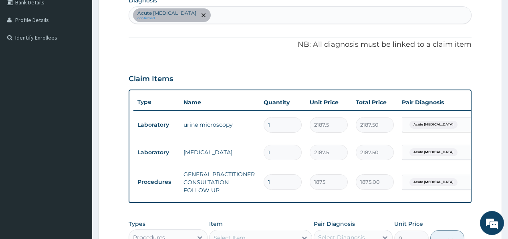
click at [251, 14] on div "Acute urinary tract infection confirmed" at bounding box center [300, 15] width 342 height 17
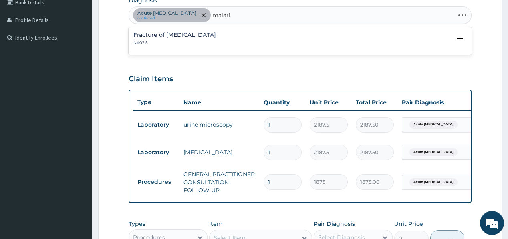
type input "malaria"
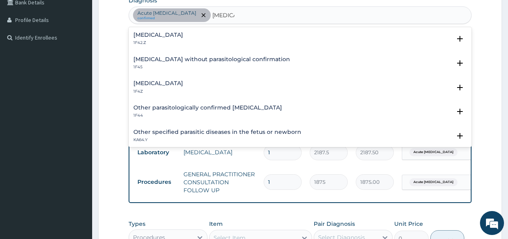
click at [161, 86] on h4 "Malaria, unspecified" at bounding box center [158, 83] width 50 height 6
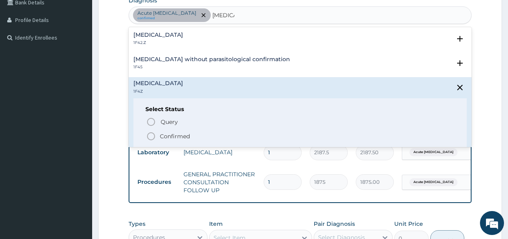
click at [153, 135] on icon "status option filled" at bounding box center [151, 137] width 10 height 10
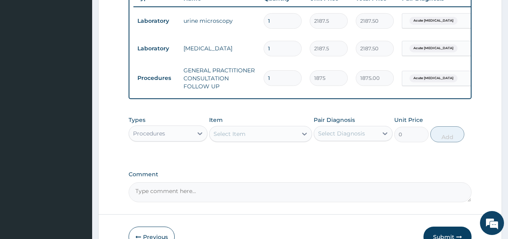
scroll to position [336, 0]
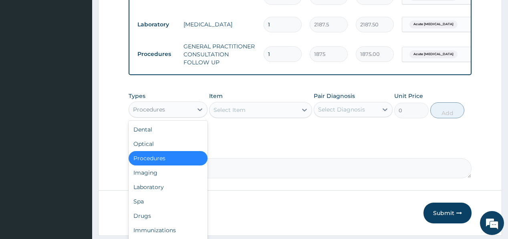
click at [161, 113] on div "Procedures" at bounding box center [149, 110] width 32 height 8
click at [150, 193] on div "Laboratory" at bounding box center [168, 187] width 79 height 14
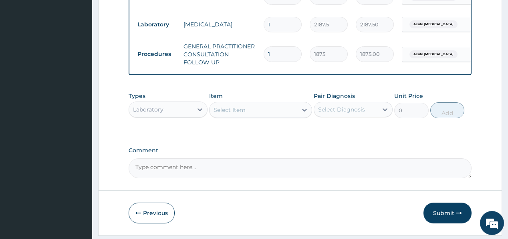
click at [253, 115] on div "Select Item" at bounding box center [253, 110] width 88 height 13
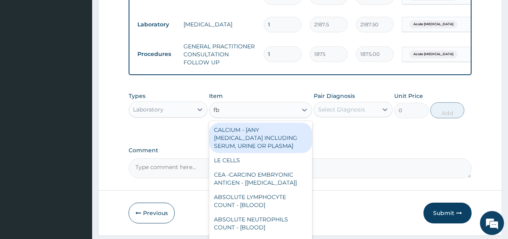
type input "fbc"
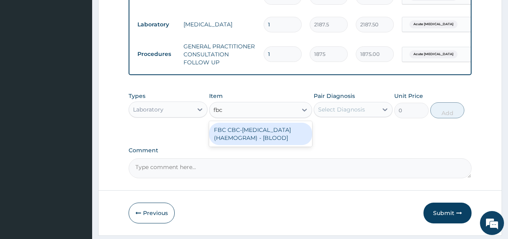
click at [240, 141] on div "FBC CBC-COMPLETE BLOOD COUNT (HAEMOGRAM) - [BLOOD]" at bounding box center [260, 134] width 103 height 22
type input "5000"
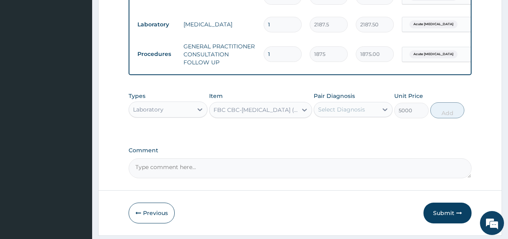
click at [336, 113] on div "Select Diagnosis" at bounding box center [341, 110] width 47 height 8
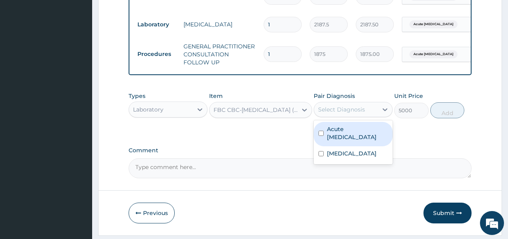
click at [334, 134] on label "Acute urinary tract infection" at bounding box center [357, 133] width 61 height 16
checkbox input "true"
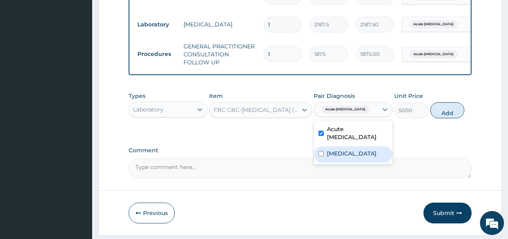
click at [342, 156] on label "Malaria, unspecified" at bounding box center [352, 154] width 50 height 8
checkbox input "true"
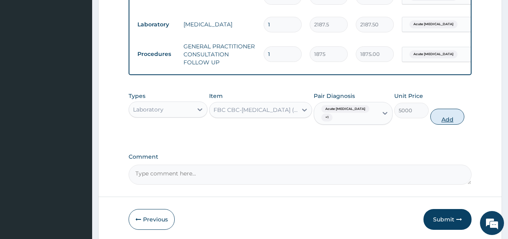
click at [455, 123] on button "Add" at bounding box center [447, 117] width 34 height 16
type input "0"
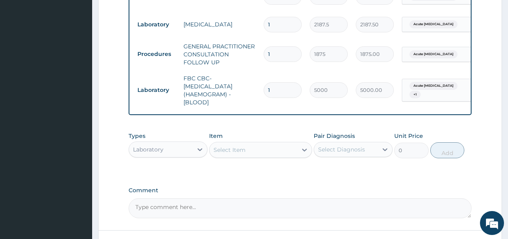
click at [230, 154] on div "Select Item" at bounding box center [229, 150] width 32 height 8
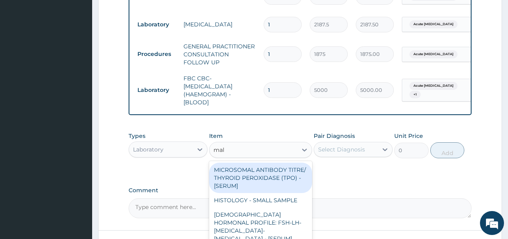
type input "mala"
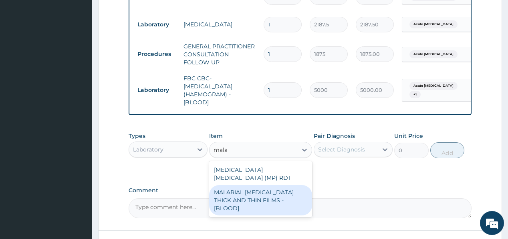
click at [248, 193] on div "MALARIAL PARASITE THICK AND THIN FILMS - [BLOOD]" at bounding box center [260, 200] width 103 height 30
type input "2187.5"
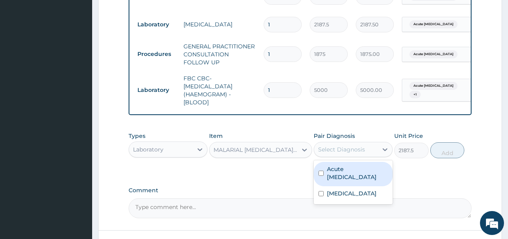
click at [343, 153] on div "Select Diagnosis" at bounding box center [341, 150] width 47 height 8
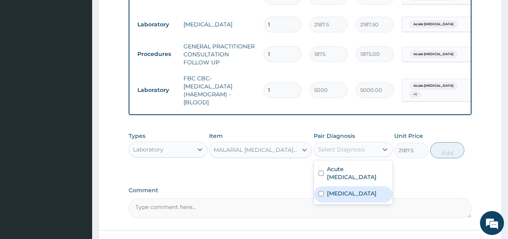
click at [337, 197] on label "Malaria, unspecified" at bounding box center [352, 194] width 50 height 8
checkbox input "true"
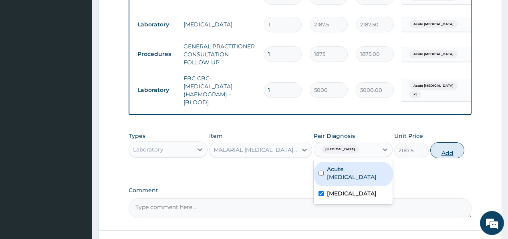
click at [444, 155] on button "Add" at bounding box center [447, 151] width 34 height 16
type input "0"
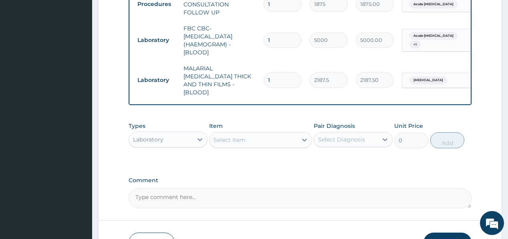
scroll to position [432, 0]
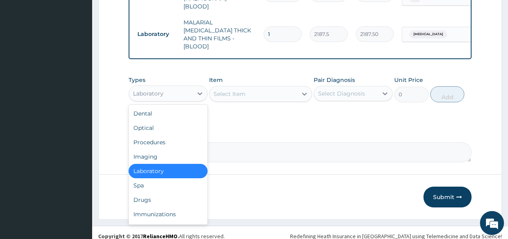
click at [167, 92] on div "Laboratory" at bounding box center [161, 93] width 64 height 13
click at [139, 197] on div "Drugs" at bounding box center [168, 200] width 79 height 14
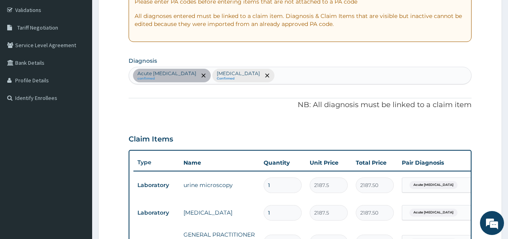
scroll to position [144, 0]
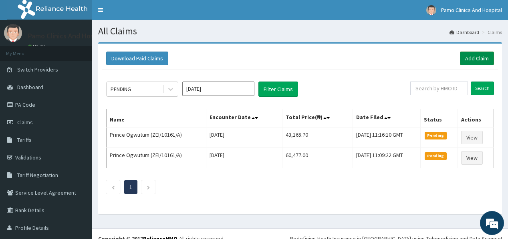
click at [466, 56] on link "Add Claim" at bounding box center [477, 59] width 34 height 14
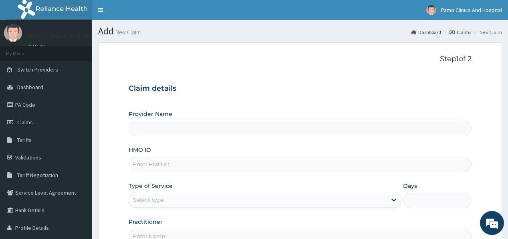
drag, startPoint x: 165, startPoint y: 168, endPoint x: 163, endPoint y: 159, distance: 9.3
click at [164, 160] on input "HMO ID" at bounding box center [300, 165] width 342 height 16
paste input "LHC/10204/A"
type input "Pamo Clinics And Hospital"
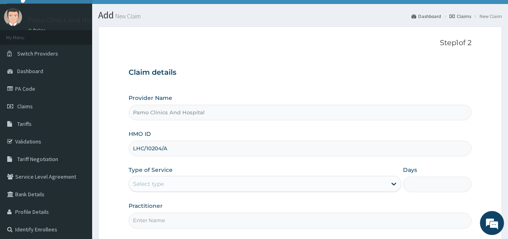
scroll to position [32, 0]
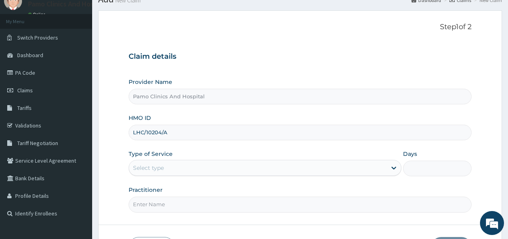
type input "LHC/10204/A"
click at [154, 166] on div "Select type" at bounding box center [148, 168] width 31 height 8
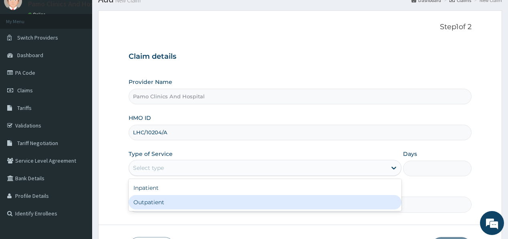
click at [143, 202] on div "Outpatient" at bounding box center [265, 202] width 273 height 14
type input "1"
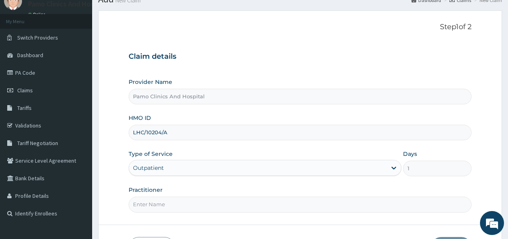
click at [144, 201] on input "Practitioner" at bounding box center [300, 205] width 342 height 16
type input "[PERSON_NAME]"
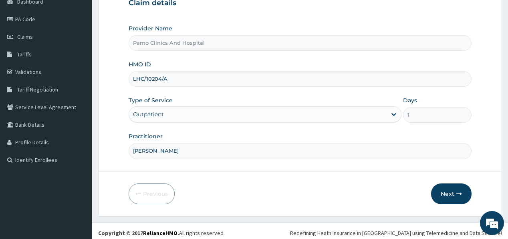
scroll to position [88, 0]
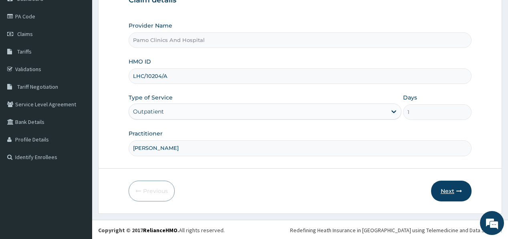
click at [455, 191] on button "Next" at bounding box center [451, 191] width 40 height 21
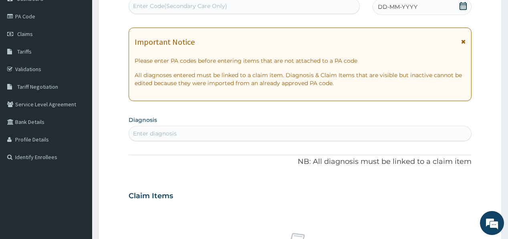
scroll to position [0, 0]
click at [151, 4] on div "Enter Code(Secondary Care Only)" at bounding box center [180, 6] width 94 height 8
paste input "PA/0CA8E3"
type input "PA/0CA8E3"
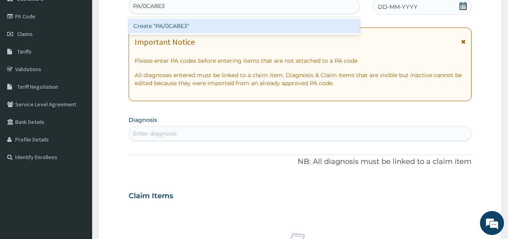
click at [142, 24] on div "Create "PA/0CA8E3"" at bounding box center [244, 26] width 231 height 14
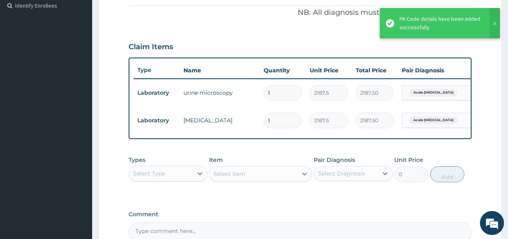
scroll to position [304, 0]
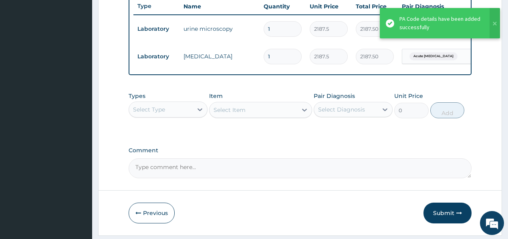
click at [155, 107] on div "Select Type" at bounding box center [161, 109] width 64 height 13
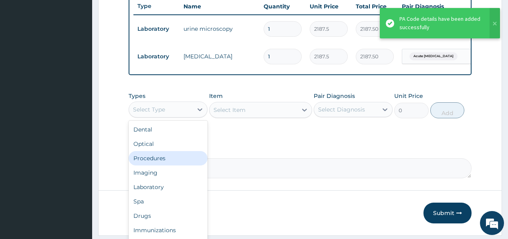
click at [149, 162] on div "Procedures" at bounding box center [168, 158] width 79 height 14
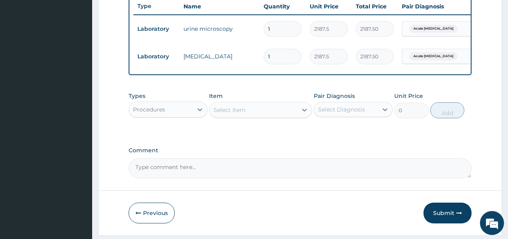
click at [253, 112] on div "Select Item" at bounding box center [253, 110] width 88 height 13
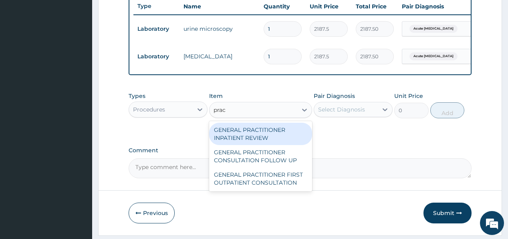
type input "pract"
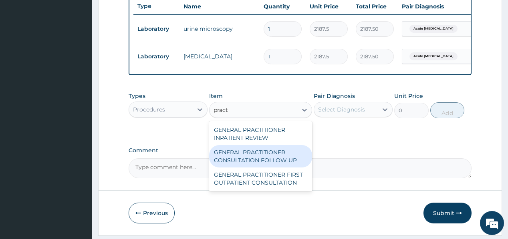
click at [245, 157] on div "GENERAL PRACTITIONER CONSULTATION FOLLOW UP" at bounding box center [260, 156] width 103 height 22
type input "1875"
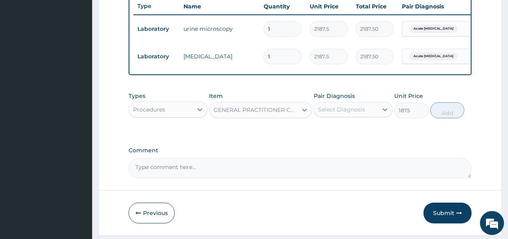
click at [334, 114] on div "Select Diagnosis" at bounding box center [341, 110] width 47 height 8
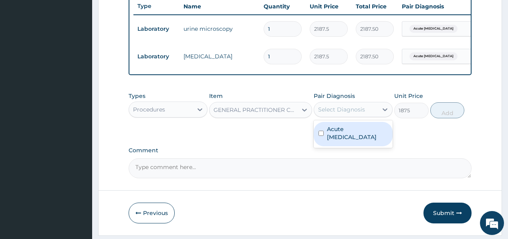
click at [340, 134] on label "Acute urinary tract infection" at bounding box center [357, 133] width 61 height 16
checkbox input "true"
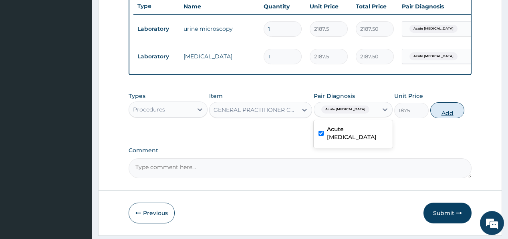
click at [446, 109] on button "Add" at bounding box center [447, 111] width 34 height 16
type input "0"
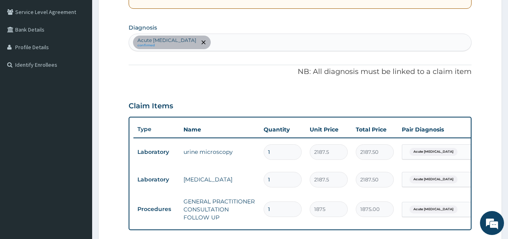
scroll to position [176, 0]
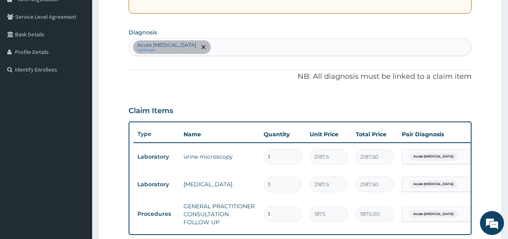
click at [253, 49] on div "Acute urinary tract infection confirmed" at bounding box center [300, 47] width 342 height 17
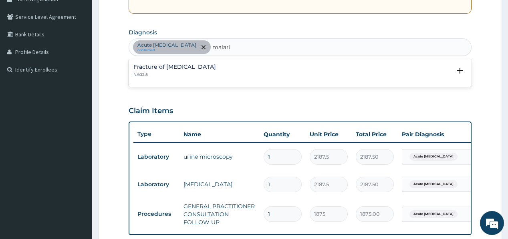
type input "malaria"
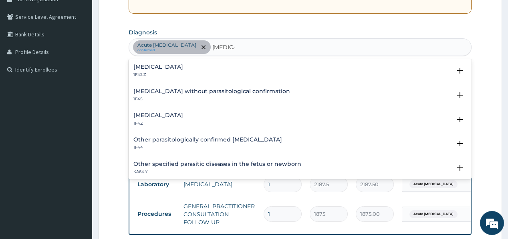
click at [155, 113] on h4 "Malaria, unspecified" at bounding box center [158, 116] width 50 height 6
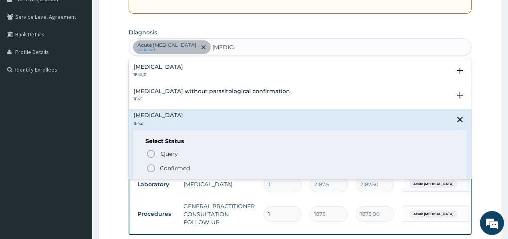
click at [151, 168] on icon "status option filled" at bounding box center [151, 169] width 10 height 10
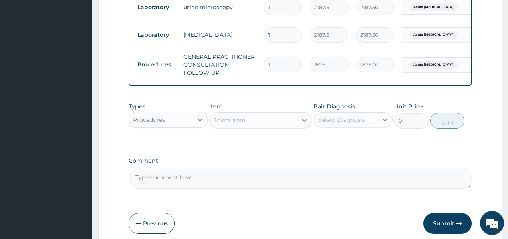
scroll to position [336, 0]
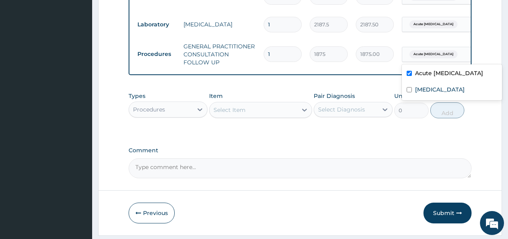
click at [457, 56] on span "Acute urinary tract infection" at bounding box center [433, 54] width 48 height 8
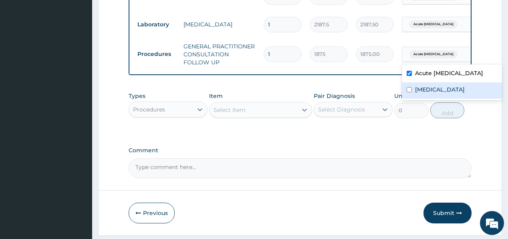
click at [442, 90] on label "Malaria, unspecified" at bounding box center [440, 90] width 50 height 8
checkbox input "true"
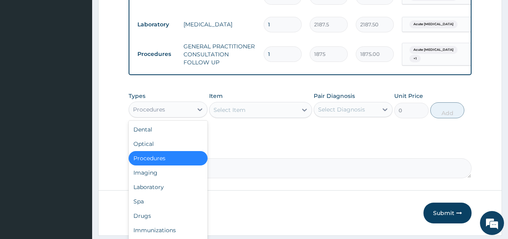
click at [157, 108] on div "Procedures" at bounding box center [161, 109] width 64 height 13
drag, startPoint x: 141, startPoint y: 192, endPoint x: 156, endPoint y: 178, distance: 20.1
click at [141, 191] on div "Laboratory" at bounding box center [168, 187] width 79 height 14
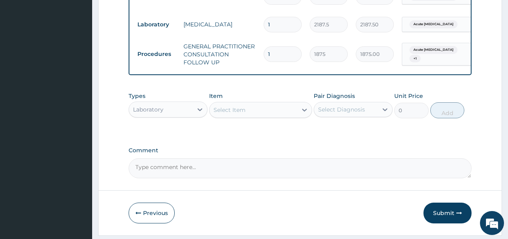
click at [239, 113] on div "Select Item" at bounding box center [229, 110] width 32 height 8
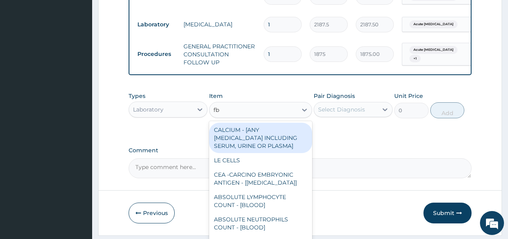
type input "fbc"
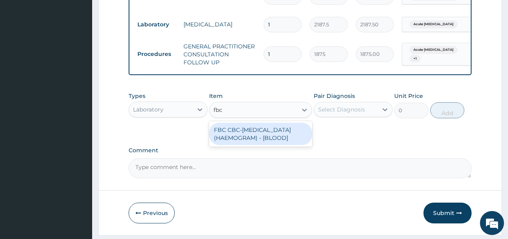
click at [241, 131] on div "FBC CBC-COMPLETE BLOOD COUNT (HAEMOGRAM) - [BLOOD]" at bounding box center [260, 134] width 103 height 22
type input "5000"
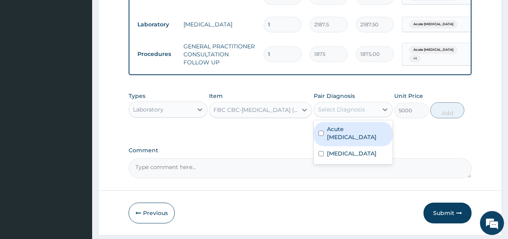
click at [370, 109] on div "Select Diagnosis" at bounding box center [346, 109] width 64 height 13
drag, startPoint x: 352, startPoint y: 126, endPoint x: 352, endPoint y: 130, distance: 4.5
click at [352, 129] on div "Acute urinary tract infection" at bounding box center [353, 134] width 79 height 24
checkbox input "true"
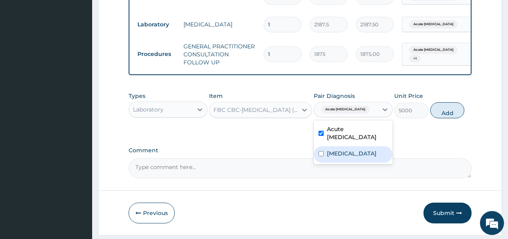
drag, startPoint x: 335, startPoint y: 158, endPoint x: 398, endPoint y: 125, distance: 71.3
click at [341, 149] on div "Acute urinary tract infection Malaria, unspecified" at bounding box center [353, 143] width 79 height 44
click at [447, 111] on button "Add" at bounding box center [447, 111] width 34 height 16
type input "0"
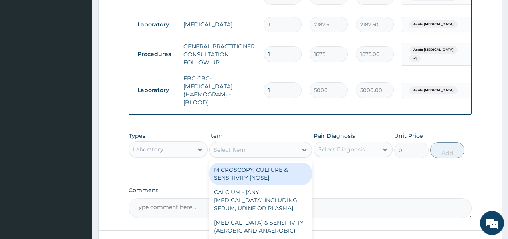
drag, startPoint x: 237, startPoint y: 152, endPoint x: 237, endPoint y: 136, distance: 16.4
click at [237, 149] on div "Select Item" at bounding box center [253, 150] width 88 height 13
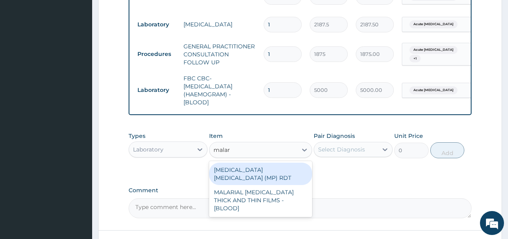
type input "malari"
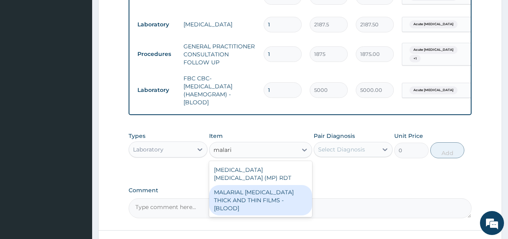
drag, startPoint x: 253, startPoint y: 193, endPoint x: 324, endPoint y: 172, distance: 73.9
click at [253, 192] on div "MALARIAL PARASITE THICK AND THIN FILMS - [BLOOD]" at bounding box center [260, 200] width 103 height 30
type input "2187.5"
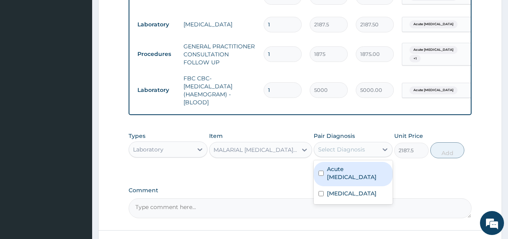
click at [347, 152] on div "Select Diagnosis" at bounding box center [341, 150] width 47 height 8
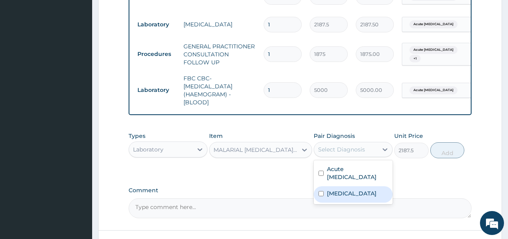
drag, startPoint x: 335, startPoint y: 199, endPoint x: 351, endPoint y: 189, distance: 18.9
click at [336, 198] on label "Malaria, unspecified" at bounding box center [352, 194] width 50 height 8
checkbox input "true"
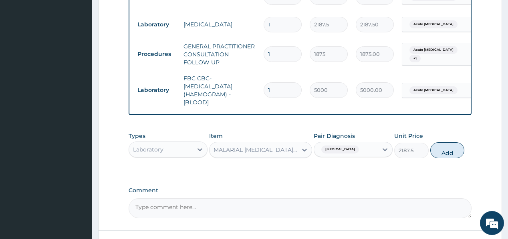
click at [439, 157] on button "Add" at bounding box center [447, 151] width 34 height 16
type input "0"
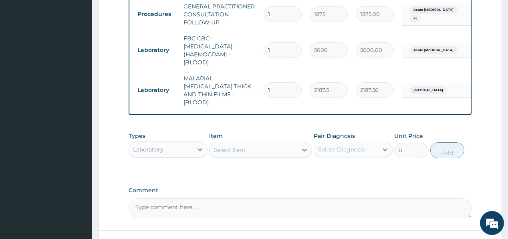
scroll to position [400, 0]
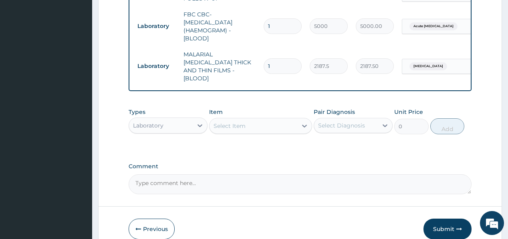
click at [170, 125] on div "Laboratory" at bounding box center [161, 125] width 64 height 13
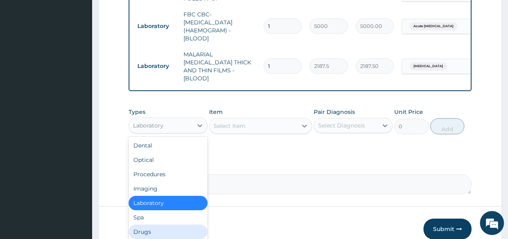
click at [153, 226] on div "Drugs" at bounding box center [168, 232] width 79 height 14
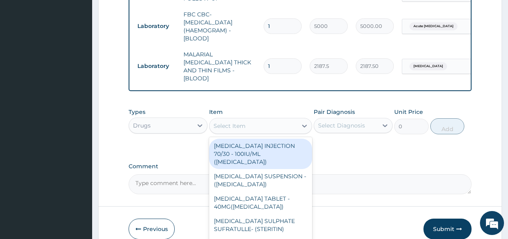
click at [237, 122] on div "Select Item" at bounding box center [229, 126] width 32 height 8
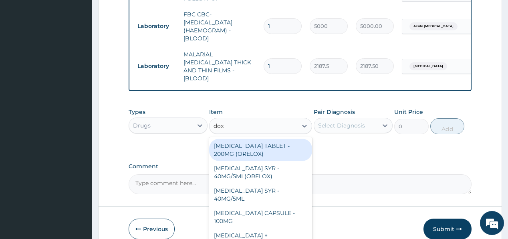
type input "doxy"
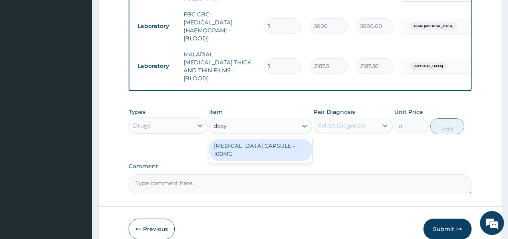
click at [235, 144] on div "[MEDICAL_DATA] CAPSULE - 100MG" at bounding box center [260, 150] width 103 height 22
type input "64.39999999999999"
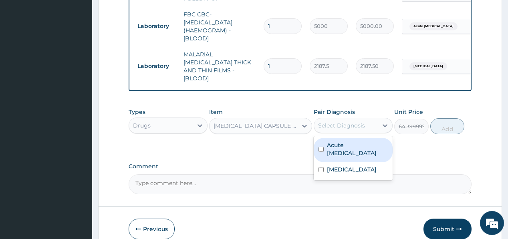
click at [346, 124] on div "Select Diagnosis" at bounding box center [341, 126] width 47 height 8
drag, startPoint x: 350, startPoint y: 147, endPoint x: 354, endPoint y: 145, distance: 4.1
click at [350, 146] on label "Acute urinary tract infection" at bounding box center [357, 149] width 61 height 16
checkbox input "true"
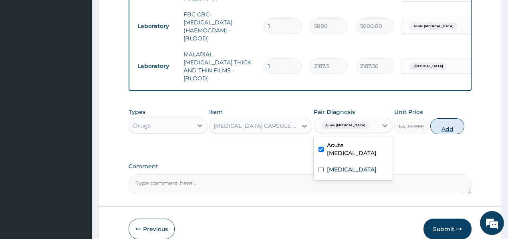
click at [452, 119] on button "Add" at bounding box center [447, 127] width 34 height 16
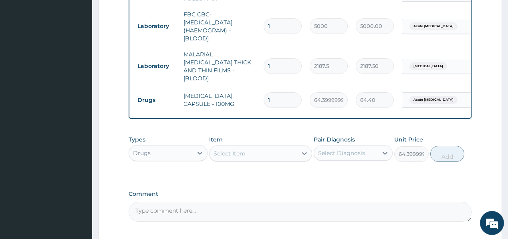
type input "0"
type input "10"
type input "644.00"
type input "10"
click at [241, 152] on div "Select Item" at bounding box center [229, 154] width 32 height 8
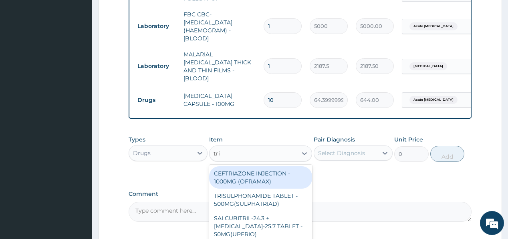
type input "trib"
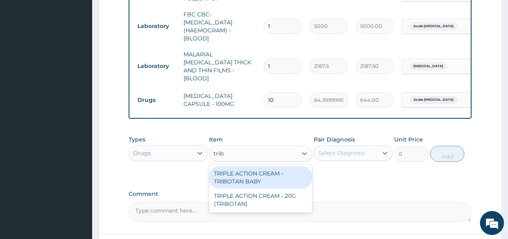
drag, startPoint x: 249, startPoint y: 173, endPoint x: 316, endPoint y: 157, distance: 69.3
click at [249, 173] on div "TRIPLE ACTION CREAM - TRIBOTAN BABY" at bounding box center [260, 178] width 103 height 22
type input "1400"
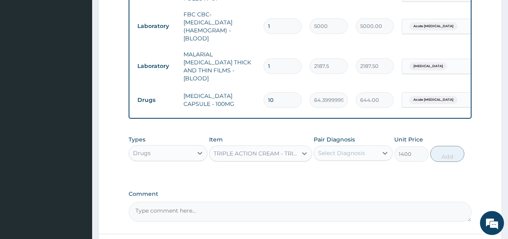
click at [343, 149] on div "Select Diagnosis" at bounding box center [341, 153] width 47 height 8
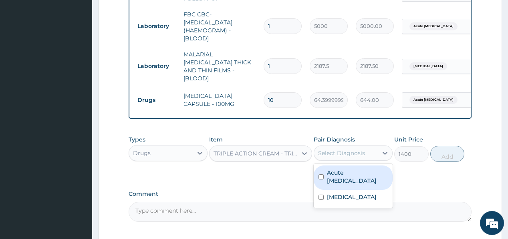
drag, startPoint x: 343, startPoint y: 175, endPoint x: 364, endPoint y: 173, distance: 20.9
click at [347, 175] on label "Acute urinary tract infection" at bounding box center [357, 177] width 61 height 16
checkbox input "true"
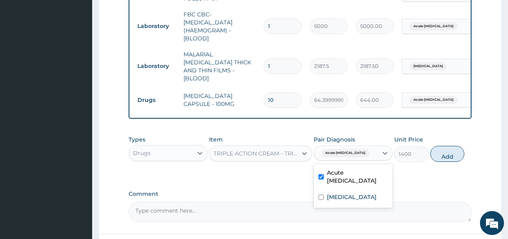
drag, startPoint x: 444, startPoint y: 153, endPoint x: 382, endPoint y: 152, distance: 61.3
click at [444, 152] on button "Add" at bounding box center [447, 154] width 34 height 16
type input "0"
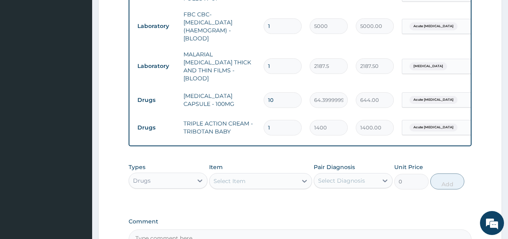
click at [221, 178] on div "Select Item" at bounding box center [229, 181] width 32 height 8
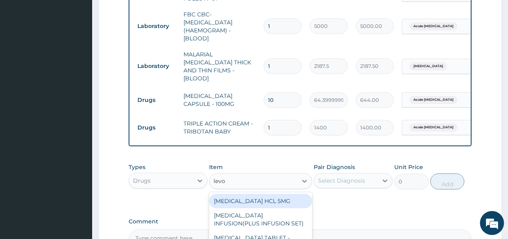
type input "levof"
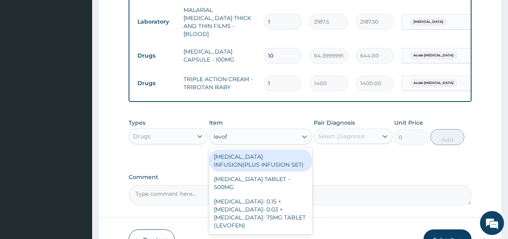
scroll to position [465, 0]
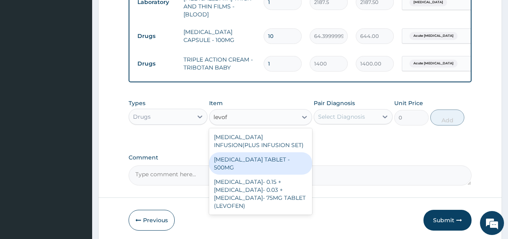
click at [259, 157] on div "LEVOFLOXACIN TABLET - 500MG" at bounding box center [260, 164] width 103 height 22
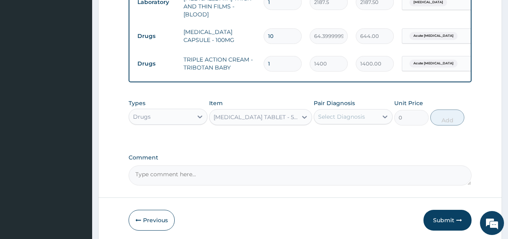
type input "196"
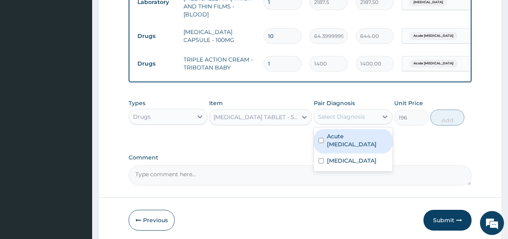
click at [342, 113] on div "Select Diagnosis" at bounding box center [341, 117] width 47 height 8
drag, startPoint x: 346, startPoint y: 135, endPoint x: 415, endPoint y: 117, distance: 71.1
click at [347, 135] on label "Acute urinary tract infection" at bounding box center [357, 141] width 61 height 16
checkbox input "true"
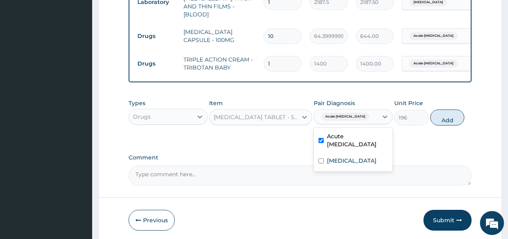
click at [442, 113] on button "Add" at bounding box center [447, 118] width 34 height 16
type input "0"
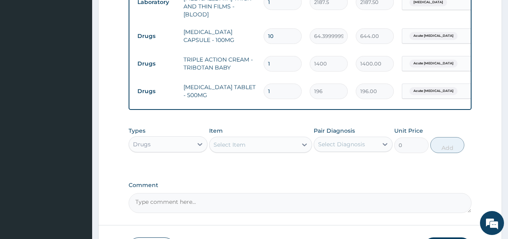
type input "10"
type input "1960.00"
type input "10"
click at [233, 145] on div "Select Item" at bounding box center [253, 145] width 88 height 13
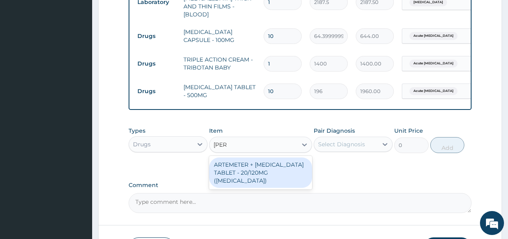
type input "coart"
click at [237, 164] on div "ARTEMETER + LUMEFANTRINE TABLET - 20/120MG (COARTEM)" at bounding box center [260, 173] width 103 height 30
type input "210"
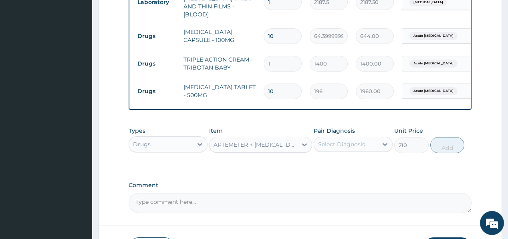
click at [343, 148] on div "Pair Diagnosis Select Diagnosis" at bounding box center [353, 140] width 79 height 26
click at [349, 141] on div "Select Diagnosis" at bounding box center [341, 145] width 47 height 8
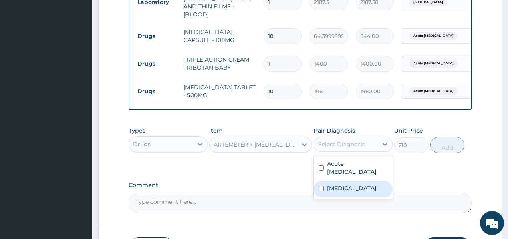
drag, startPoint x: 333, startPoint y: 188, endPoint x: 446, endPoint y: 142, distance: 121.7
click at [337, 186] on div "Malaria, unspecified" at bounding box center [353, 189] width 79 height 16
checkbox input "true"
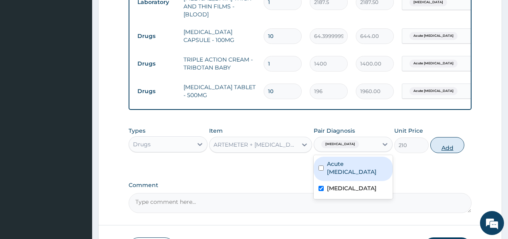
click at [454, 140] on button "Add" at bounding box center [447, 145] width 34 height 16
type input "0"
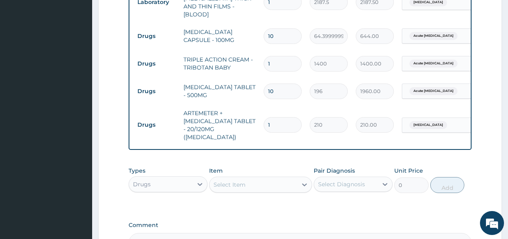
type input "12"
type input "2520.00"
type input "12"
click at [234, 181] on div "Select Item" at bounding box center [229, 185] width 32 height 8
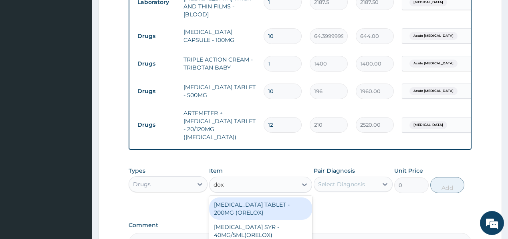
type input "doxy"
click at [229, 198] on div "DOXYCYCLINE CAPSULE - 100MG" at bounding box center [260, 209] width 103 height 22
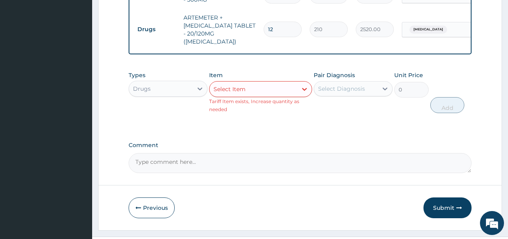
scroll to position [561, 0]
click at [435, 197] on button "Submit" at bounding box center [447, 207] width 48 height 21
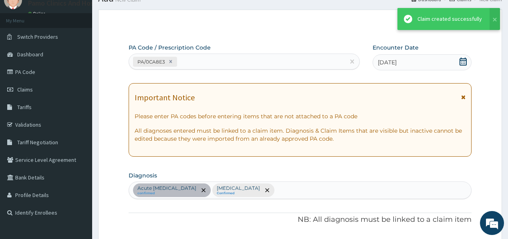
scroll to position [550, 0]
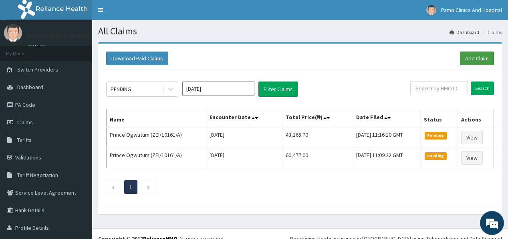
drag, startPoint x: 462, startPoint y: 60, endPoint x: 314, endPoint y: 2, distance: 159.1
click at [462, 60] on link "Add Claim" at bounding box center [477, 59] width 34 height 14
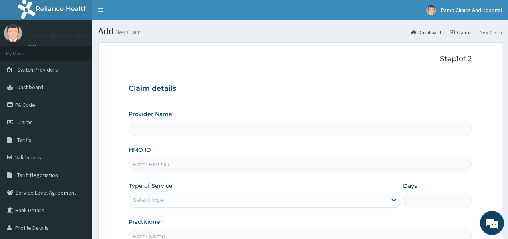
type input "Pamo Clinics And Hospital"
click at [147, 165] on input "HMO ID" at bounding box center [300, 165] width 342 height 16
paste input "LHC/10204/A"
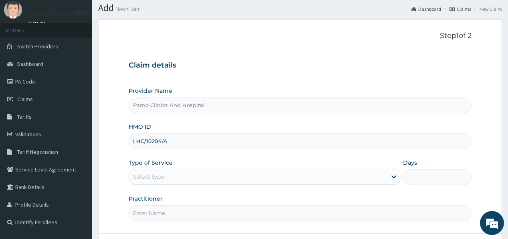
scroll to position [32, 0]
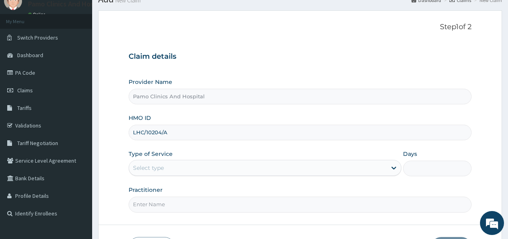
type input "LHC/10204/A"
click at [156, 164] on div "Select type" at bounding box center [148, 168] width 31 height 8
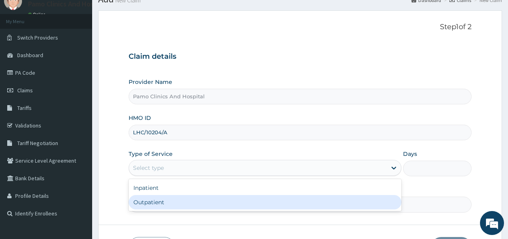
click at [159, 203] on div "Outpatient" at bounding box center [265, 202] width 273 height 14
type input "1"
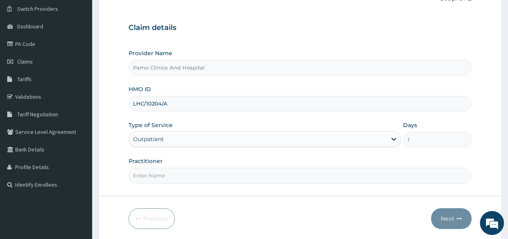
scroll to position [64, 0]
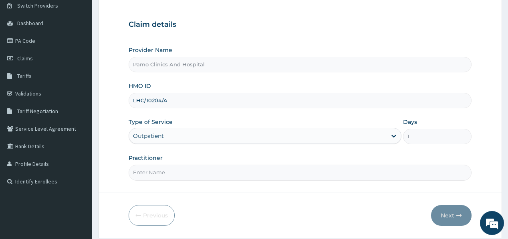
click at [144, 175] on input "Practitioner" at bounding box center [300, 173] width 342 height 16
type input "[PERSON_NAME]"
click at [450, 213] on button "Next" at bounding box center [451, 215] width 40 height 21
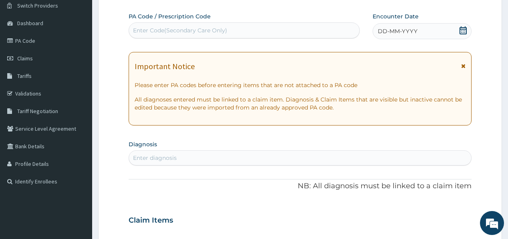
click at [383, 27] on span "DD-MM-YYYY" at bounding box center [398, 31] width 40 height 8
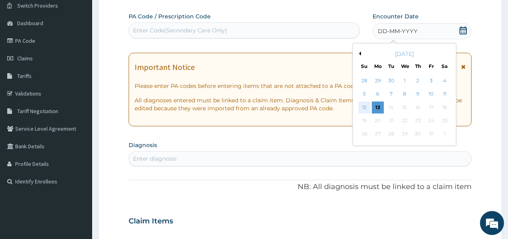
click at [362, 106] on div "12" at bounding box center [364, 108] width 12 height 12
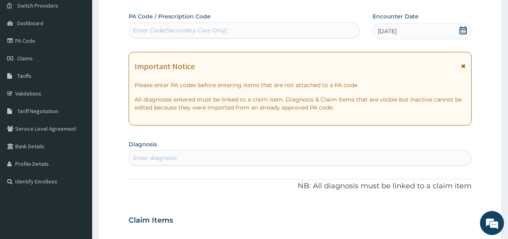
click at [209, 158] on div "Enter diagnosis" at bounding box center [300, 158] width 342 height 13
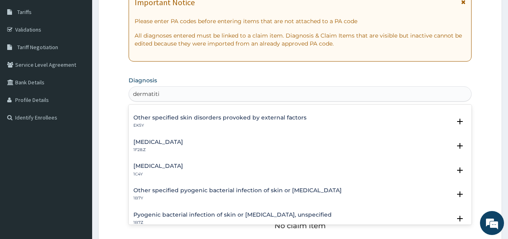
scroll to position [96, 0]
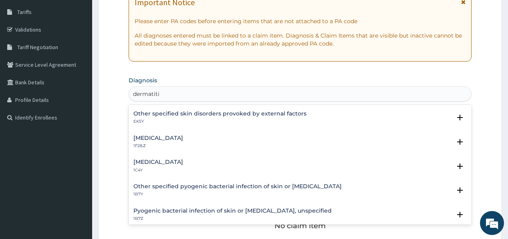
type input "dermatitis"
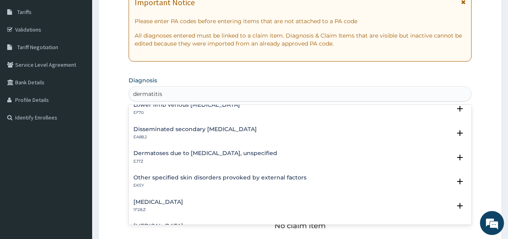
scroll to position [0, 0]
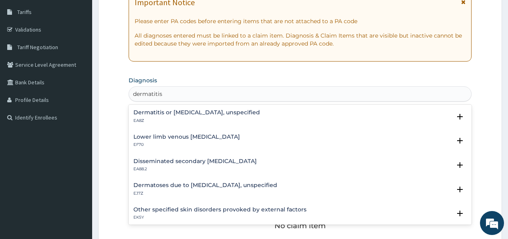
click at [169, 117] on div "Dermatitis or eczema, unspecified EA8Z" at bounding box center [196, 117] width 127 height 14
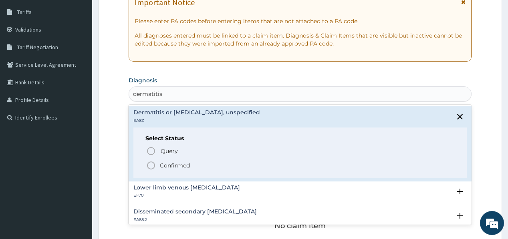
click at [151, 165] on icon "status option filled" at bounding box center [151, 166] width 10 height 10
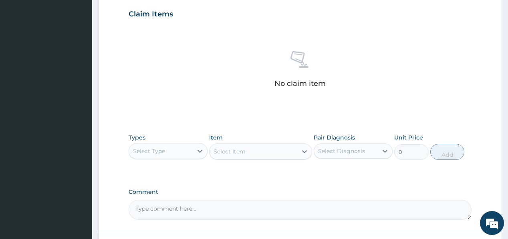
scroll to position [288, 0]
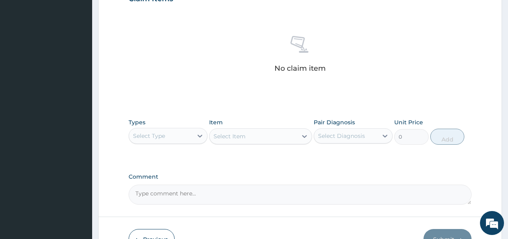
click at [157, 136] on div "Select Type" at bounding box center [149, 136] width 32 height 8
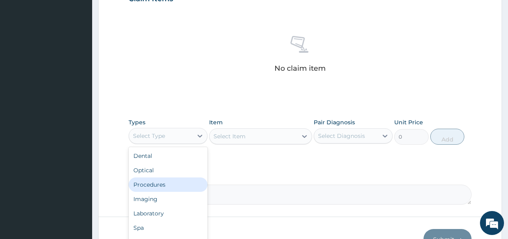
click at [155, 184] on div "Procedures" at bounding box center [168, 185] width 79 height 14
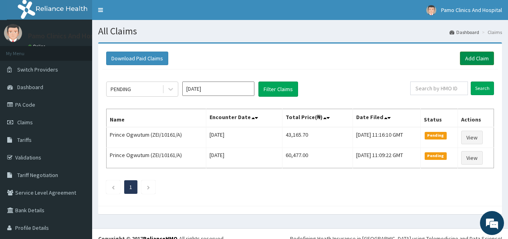
click at [469, 54] on link "Add Claim" at bounding box center [477, 59] width 34 height 14
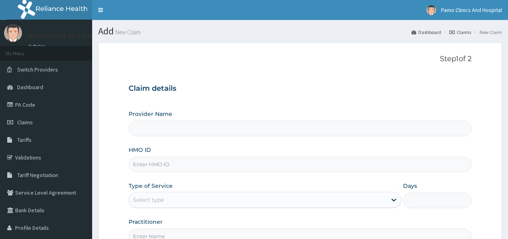
drag, startPoint x: 187, startPoint y: 168, endPoint x: 187, endPoint y: 162, distance: 6.0
click at [187, 167] on input "HMO ID" at bounding box center [300, 165] width 342 height 16
paste input "HST/10056/A"
type input "HST/10056/A"
type input "Pamo Clinics And Hospital"
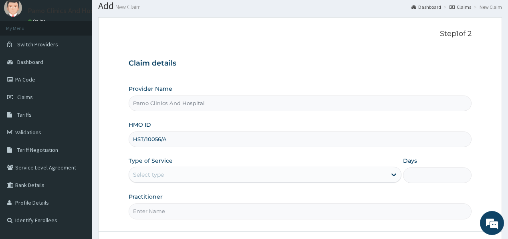
scroll to position [32, 0]
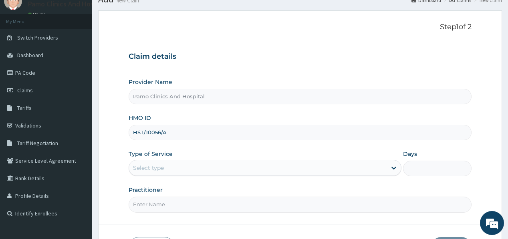
type input "HST/10056/A"
click at [150, 169] on div "Select type" at bounding box center [148, 168] width 31 height 8
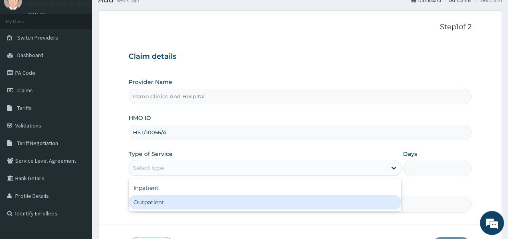
click at [149, 203] on div "Outpatient" at bounding box center [265, 202] width 273 height 14
type input "1"
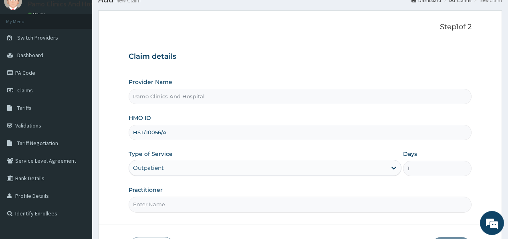
drag, startPoint x: 153, startPoint y: 202, endPoint x: 162, endPoint y: 202, distance: 9.2
click at [153, 202] on input "Practitioner" at bounding box center [300, 205] width 342 height 16
type input "DR FESTUS DAVIES"
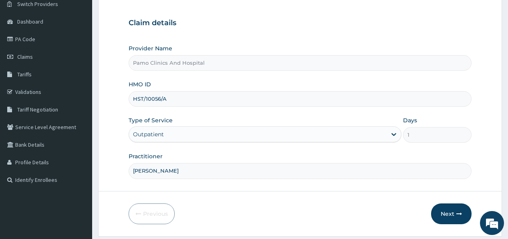
scroll to position [88, 0]
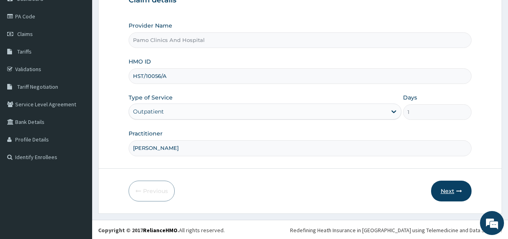
click at [455, 189] on button "Next" at bounding box center [451, 191] width 40 height 21
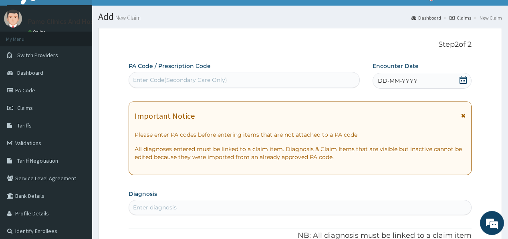
scroll to position [0, 0]
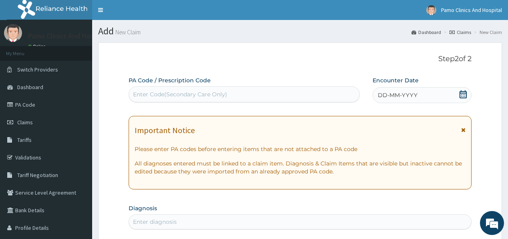
click at [389, 92] on span "DD-MM-YYYY" at bounding box center [398, 95] width 40 height 8
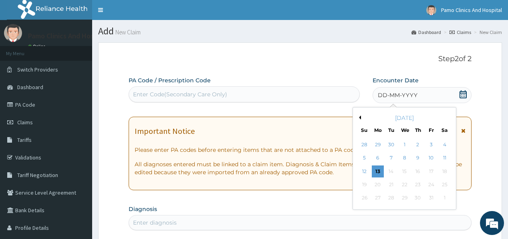
click at [406, 147] on div "1" at bounding box center [404, 145] width 12 height 12
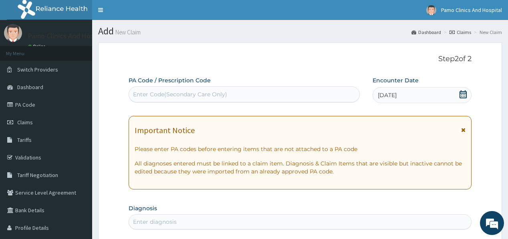
drag, startPoint x: 149, startPoint y: 220, endPoint x: 161, endPoint y: 203, distance: 21.1
click at [148, 219] on div "Enter diagnosis" at bounding box center [155, 222] width 44 height 8
type input "malaria"
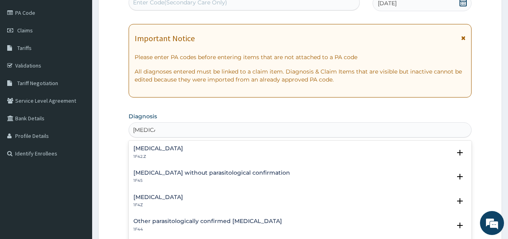
scroll to position [96, 0]
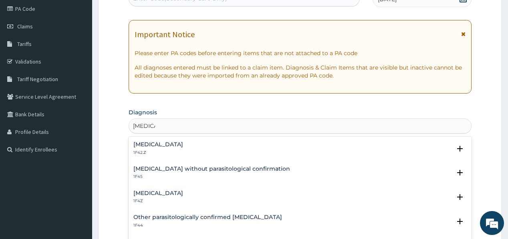
click at [144, 196] on h4 "Malaria, unspecified" at bounding box center [158, 194] width 50 height 6
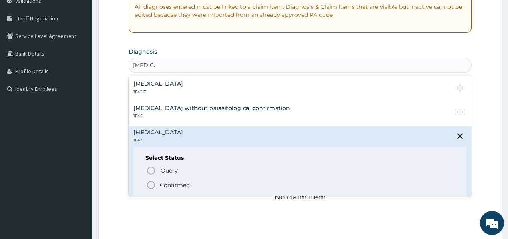
scroll to position [160, 0]
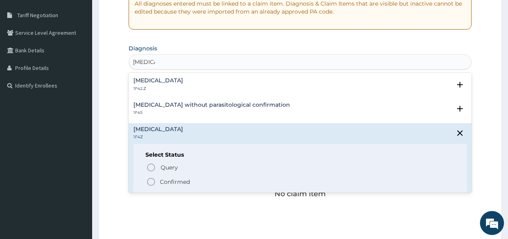
click at [152, 180] on icon "status option filled" at bounding box center [151, 182] width 10 height 10
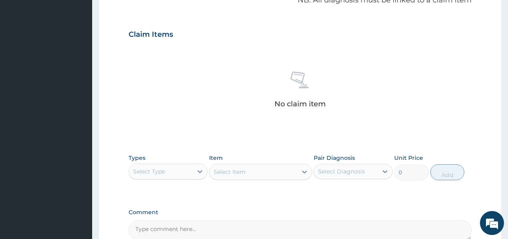
scroll to position [288, 0]
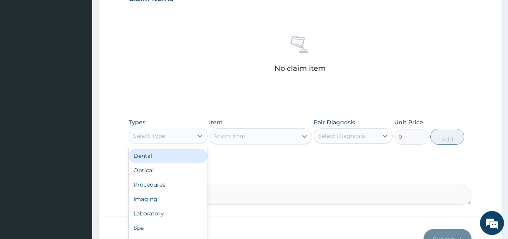
click at [171, 135] on div "Select Type" at bounding box center [161, 136] width 64 height 13
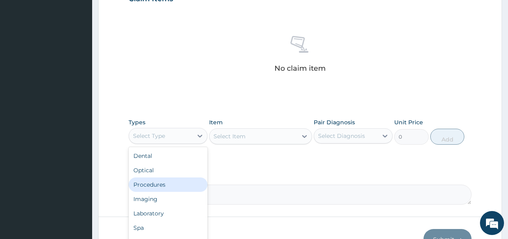
click at [168, 186] on div "Procedures" at bounding box center [168, 185] width 79 height 14
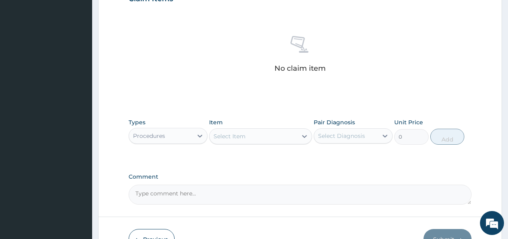
click at [242, 137] on div "Select Item" at bounding box center [229, 137] width 32 height 8
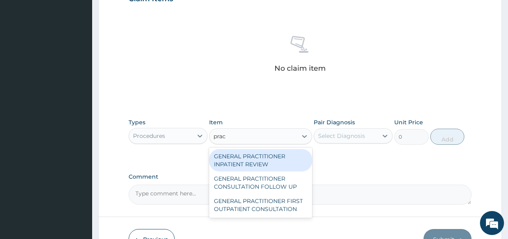
type input "pract"
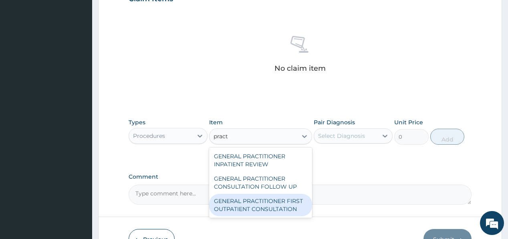
click at [230, 209] on div "GENERAL PRACTITIONER FIRST OUTPATIENT CONSULTATION" at bounding box center [260, 205] width 103 height 22
type input "3750"
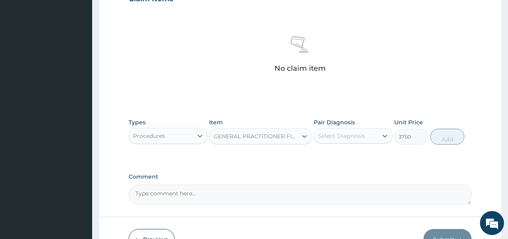
click at [334, 137] on div "Select Diagnosis" at bounding box center [341, 136] width 47 height 8
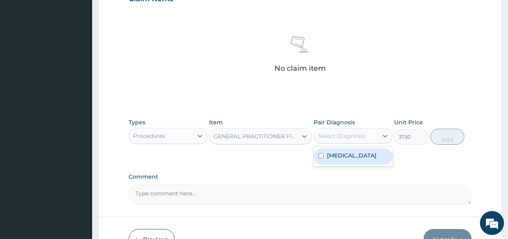
click at [343, 163] on div "Malaria, unspecified" at bounding box center [353, 157] width 79 height 16
checkbox input "true"
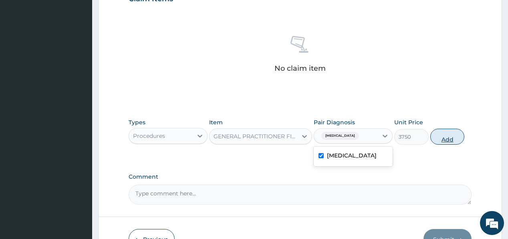
click at [453, 136] on button "Add" at bounding box center [447, 137] width 34 height 16
type input "0"
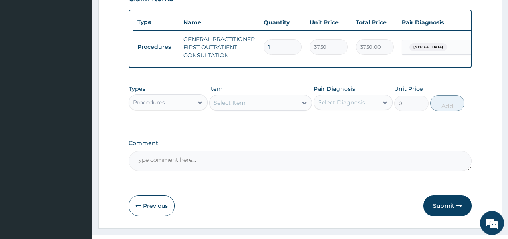
click at [226, 106] on div "Select Item" at bounding box center [229, 103] width 32 height 8
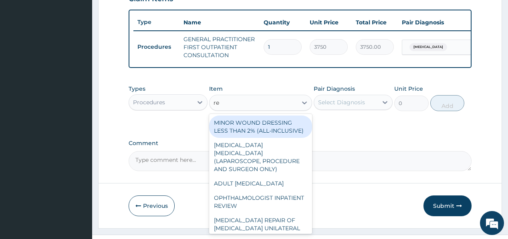
type input "reg"
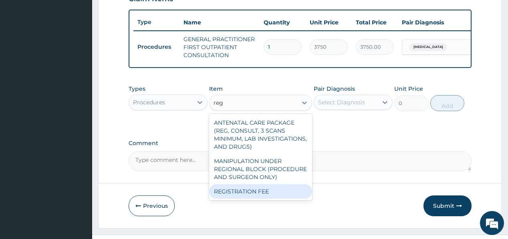
drag, startPoint x: 236, startPoint y: 197, endPoint x: 274, endPoint y: 165, distance: 49.7
click at [239, 197] on div "REGISTRATION FEE" at bounding box center [260, 192] width 103 height 14
type input "2500"
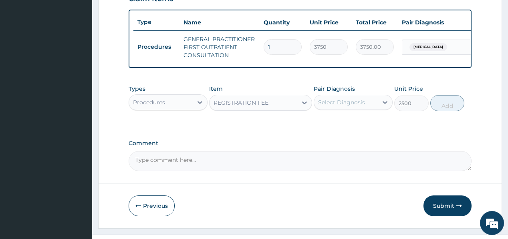
click at [344, 104] on div "Select Diagnosis" at bounding box center [341, 103] width 47 height 8
click at [344, 125] on label "Malaria, unspecified" at bounding box center [352, 122] width 50 height 8
checkbox input "true"
click at [445, 106] on button "Add" at bounding box center [447, 103] width 34 height 16
type input "0"
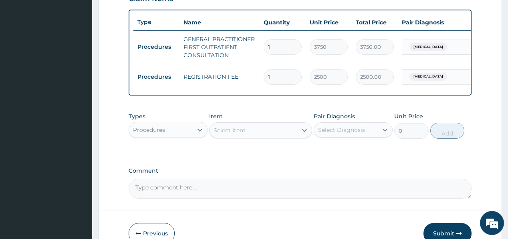
click at [154, 134] on div "Procedures" at bounding box center [149, 130] width 32 height 8
click at [178, 138] on div "Procedures" at bounding box center [168, 130] width 79 height 16
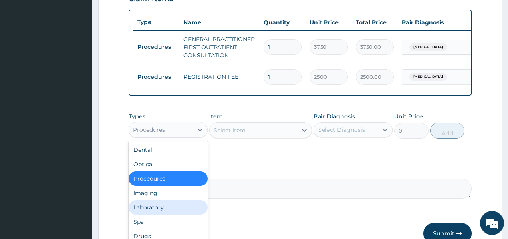
drag, startPoint x: 149, startPoint y: 215, endPoint x: 156, endPoint y: 208, distance: 9.9
click at [151, 211] on div "Laboratory" at bounding box center [168, 208] width 79 height 14
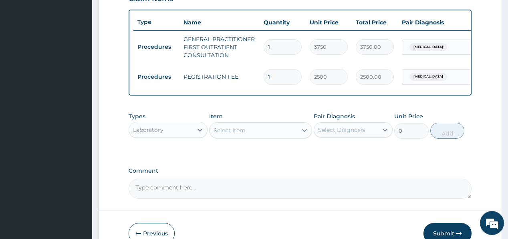
drag, startPoint x: 252, startPoint y: 135, endPoint x: 269, endPoint y: 99, distance: 39.4
click at [263, 117] on div "Item Select Item" at bounding box center [260, 126] width 103 height 26
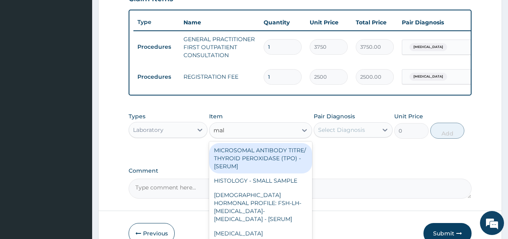
type input "mala"
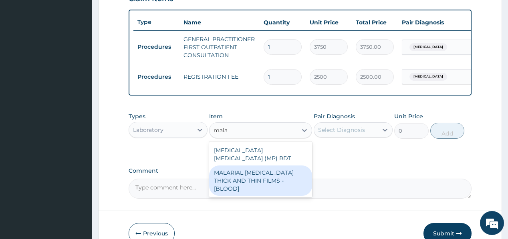
drag, startPoint x: 240, startPoint y: 171, endPoint x: 320, endPoint y: 151, distance: 82.6
click at [241, 170] on div "MALARIAL PARASITE THICK AND THIN FILMS - [BLOOD]" at bounding box center [260, 181] width 103 height 30
type input "2187.5"
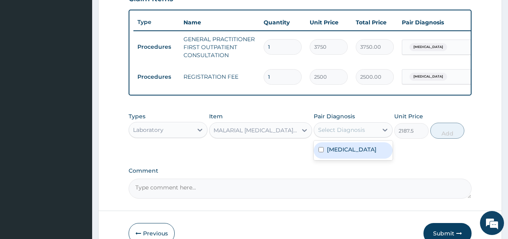
click at [364, 129] on div "Select Diagnosis" at bounding box center [346, 130] width 64 height 13
click at [360, 152] on label "Malaria, unspecified" at bounding box center [352, 150] width 50 height 8
checkbox input "true"
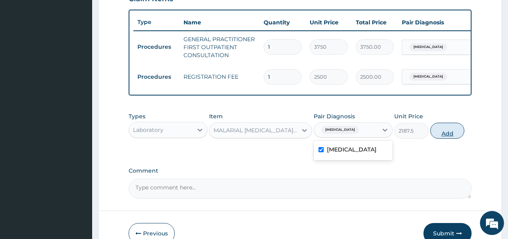
click at [444, 135] on button "Add" at bounding box center [447, 131] width 34 height 16
type input "0"
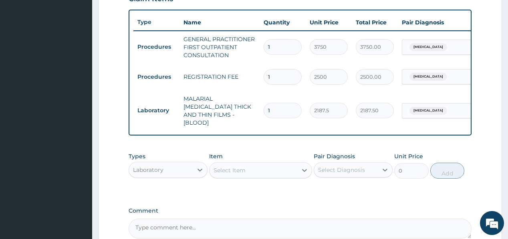
click at [248, 164] on div "Select Item" at bounding box center [253, 170] width 88 height 13
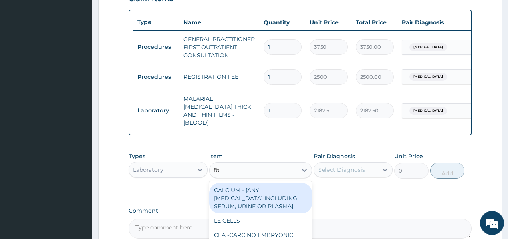
type input "fbc"
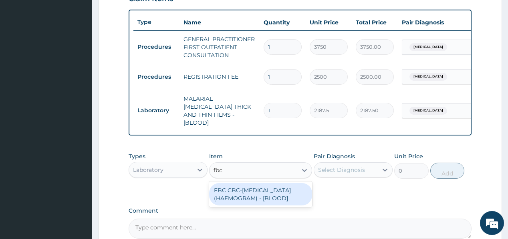
drag, startPoint x: 238, startPoint y: 194, endPoint x: 298, endPoint y: 181, distance: 60.9
click at [243, 193] on div "FBC CBC-COMPLETE BLOOD COUNT (HAEMOGRAM) - [BLOOD]" at bounding box center [260, 194] width 103 height 22
type input "5000"
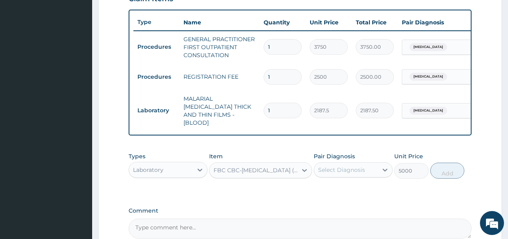
click at [345, 164] on div "Select Diagnosis" at bounding box center [346, 170] width 64 height 13
click at [344, 186] on label "Malaria, unspecified" at bounding box center [352, 190] width 50 height 8
checkbox input "true"
click at [448, 168] on button "Add" at bounding box center [447, 171] width 34 height 16
type input "0"
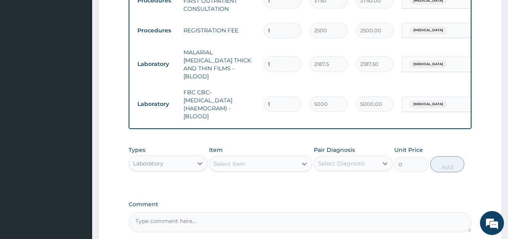
scroll to position [384, 0]
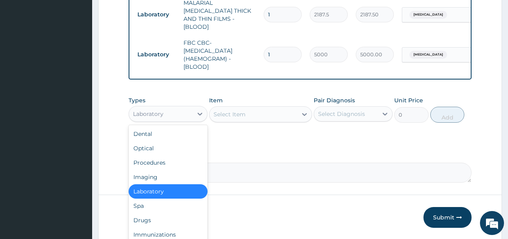
click at [163, 110] on div "Laboratory" at bounding box center [161, 114] width 64 height 13
drag, startPoint x: 140, startPoint y: 214, endPoint x: 161, endPoint y: 189, distance: 32.4
click at [140, 213] on div "Drugs" at bounding box center [168, 220] width 79 height 14
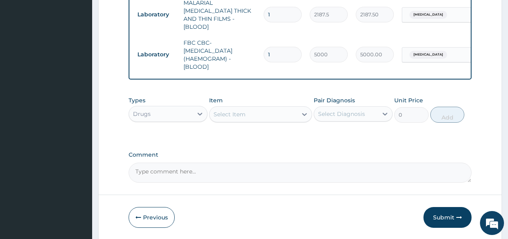
click at [239, 111] on div "Select Item" at bounding box center [229, 115] width 32 height 8
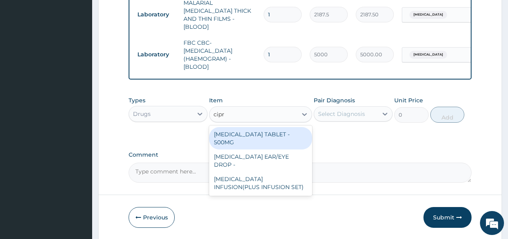
type input "cipro"
click at [238, 131] on div "CIPROFLOXACIN TABLET - 500MG" at bounding box center [260, 138] width 103 height 22
type input "196"
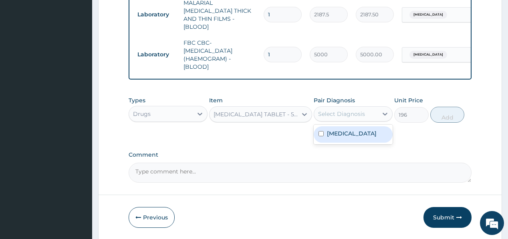
click at [348, 110] on div "Select Diagnosis" at bounding box center [341, 114] width 47 height 8
click at [346, 130] on label "Malaria, unspecified" at bounding box center [352, 134] width 50 height 8
checkbox input "true"
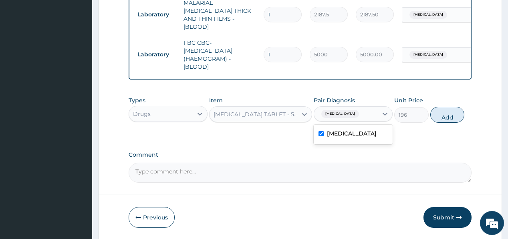
click at [444, 110] on button "Add" at bounding box center [447, 115] width 34 height 16
type input "0"
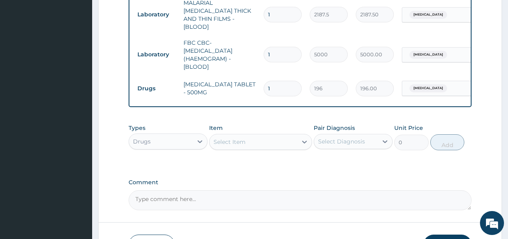
type input "10"
type input "1960.00"
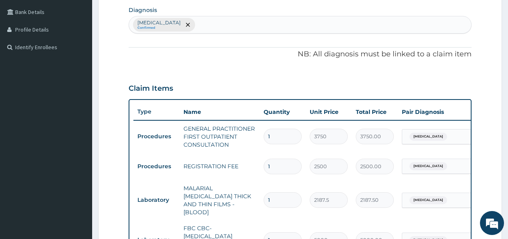
scroll to position [160, 0]
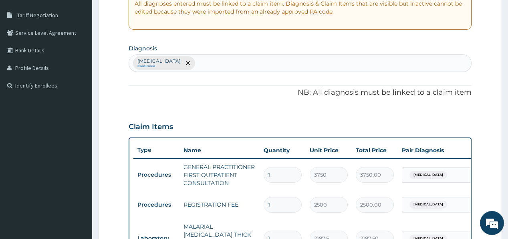
type input "10"
click at [232, 57] on div "Malaria, unspecified Confirmed" at bounding box center [300, 63] width 342 height 17
type input "headach"
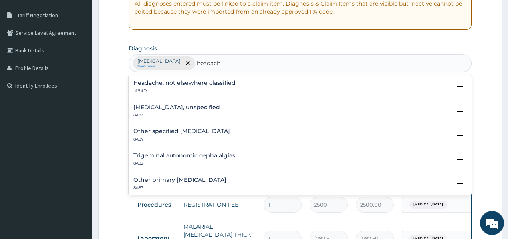
click at [153, 87] on div "Headache, not elsewhere classified MB4D" at bounding box center [184, 87] width 102 height 14
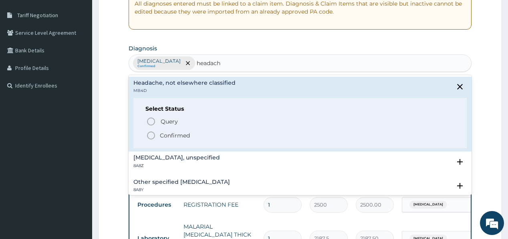
click at [153, 138] on circle "status option filled" at bounding box center [150, 135] width 7 height 7
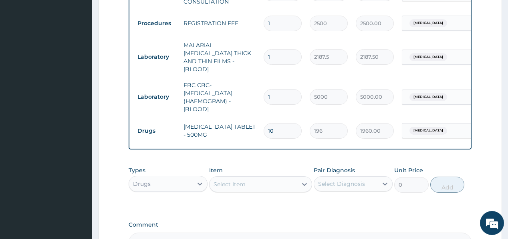
scroll to position [352, 0]
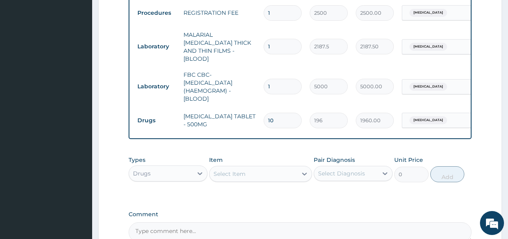
click at [234, 171] on div "Select Item" at bounding box center [229, 174] width 32 height 8
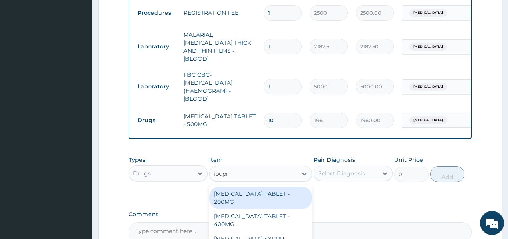
type input "ibupro"
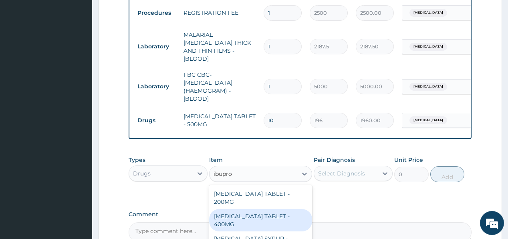
click at [238, 209] on div "IBUPROFEN TABLET - 400MG" at bounding box center [260, 220] width 103 height 22
type input "560"
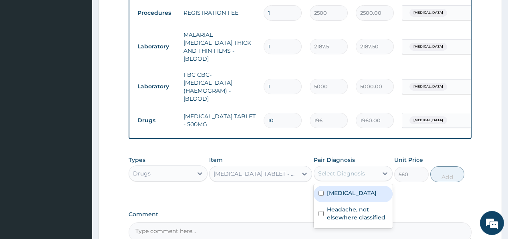
click at [364, 167] on div "Select Diagnosis" at bounding box center [346, 173] width 64 height 13
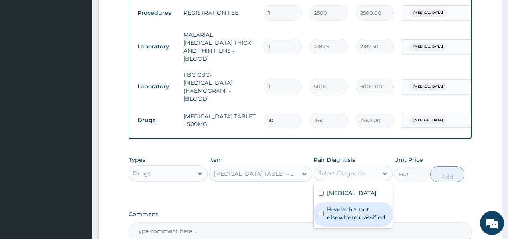
drag, startPoint x: 349, startPoint y: 208, endPoint x: 366, endPoint y: 201, distance: 18.1
click at [349, 209] on label "Headache, not elsewhere classified" at bounding box center [357, 214] width 61 height 16
checkbox input "true"
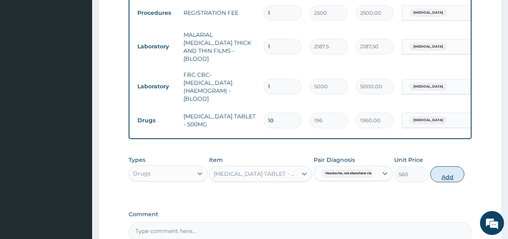
click at [440, 168] on button "Add" at bounding box center [447, 175] width 34 height 16
type input "0"
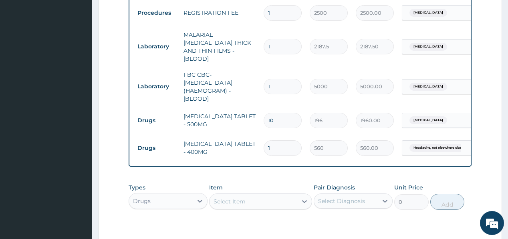
type input "0.00"
type input "6"
type input "3360.00"
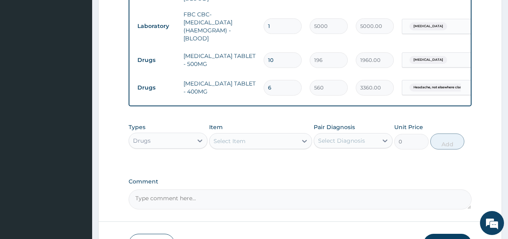
scroll to position [416, 0]
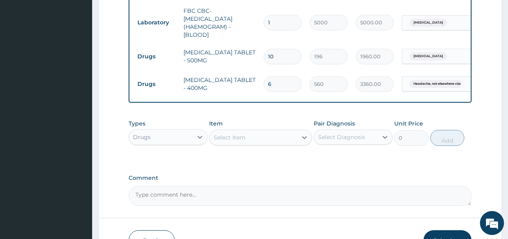
type input "6"
click at [286, 135] on div "Select Item" at bounding box center [253, 137] width 88 height 13
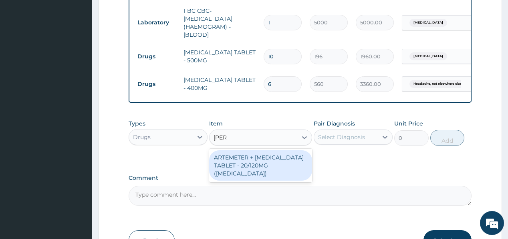
type input "coart"
drag, startPoint x: 268, startPoint y: 157, endPoint x: 310, endPoint y: 146, distance: 43.9
click at [269, 157] on div "ARTEMETER + LUMEFANTRINE TABLET - 20/120MG (COARTEM)" at bounding box center [260, 166] width 103 height 30
type input "210"
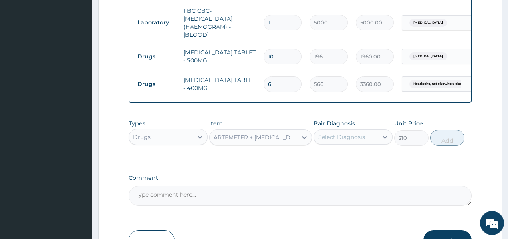
click at [326, 140] on div "Select Diagnosis" at bounding box center [353, 137] width 79 height 15
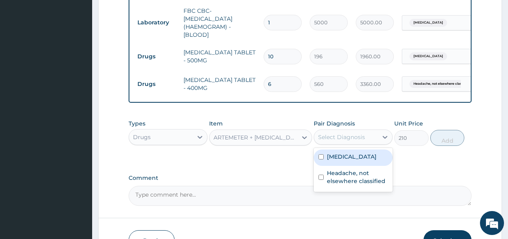
click at [335, 153] on label "Malaria, unspecified" at bounding box center [352, 157] width 50 height 8
checkbox input "true"
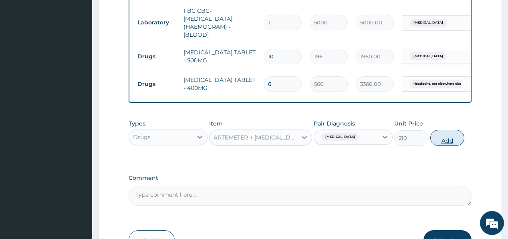
click at [445, 136] on button "Add" at bounding box center [447, 138] width 34 height 16
type input "0"
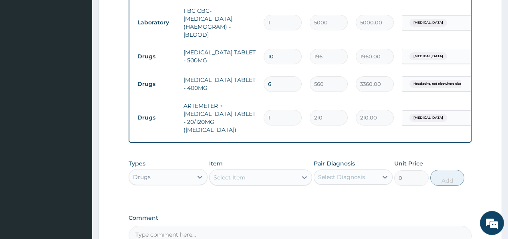
type input "12"
type input "2520.00"
type input "12"
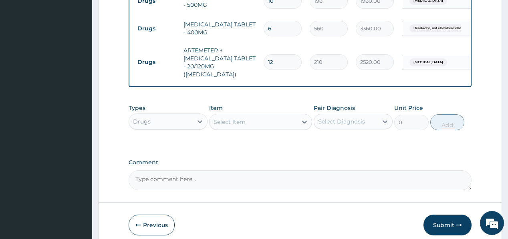
scroll to position [481, 0]
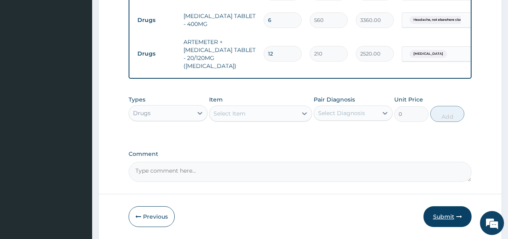
click at [440, 207] on button "Submit" at bounding box center [447, 217] width 48 height 21
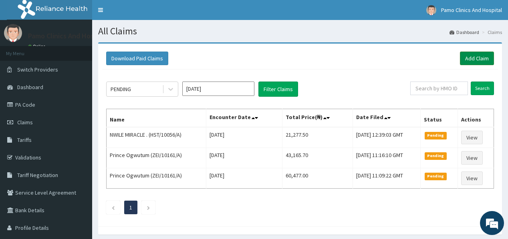
click at [474, 56] on link "Add Claim" at bounding box center [477, 59] width 34 height 14
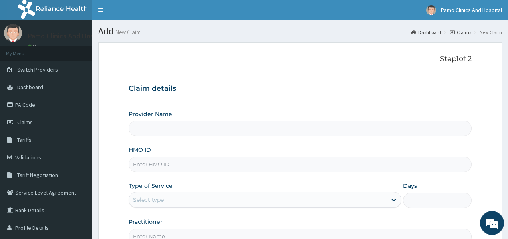
type input "Pamo Clinics And Hospital"
click at [170, 165] on input "HMO ID" at bounding box center [300, 165] width 342 height 16
paste input "ERM/10105/B"
click at [138, 163] on input "ERM/10105/B" at bounding box center [300, 165] width 342 height 16
click at [144, 165] on input "ERM/10105/B" at bounding box center [300, 165] width 342 height 16
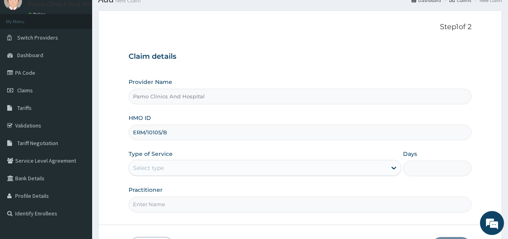
type input "ERM/10105/B"
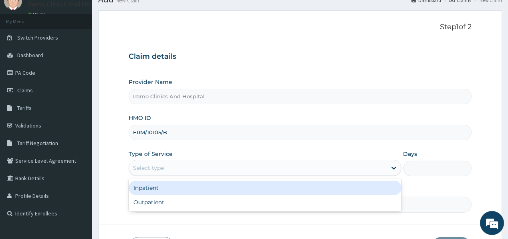
click at [141, 169] on div "Select type" at bounding box center [148, 168] width 31 height 8
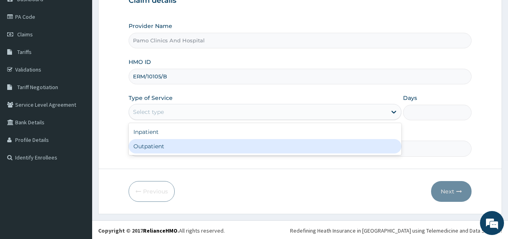
scroll to position [88, 0]
click at [147, 147] on div "Outpatient" at bounding box center [265, 146] width 273 height 14
type input "1"
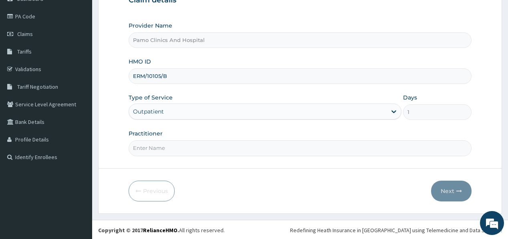
click at [155, 154] on input "Practitioner" at bounding box center [300, 149] width 342 height 16
type input "[PERSON_NAME]"
click at [446, 186] on button "Next" at bounding box center [451, 191] width 40 height 21
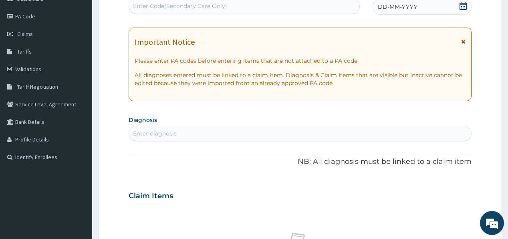
click at [200, 7] on div "Enter Code(Secondary Care Only)" at bounding box center [180, 6] width 94 height 8
paste input "PA/0F9FC7"
type input "PA/0F9FC7"
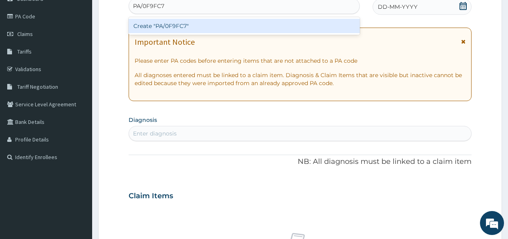
click at [176, 28] on div "Create "PA/0F9FC7"" at bounding box center [244, 26] width 231 height 14
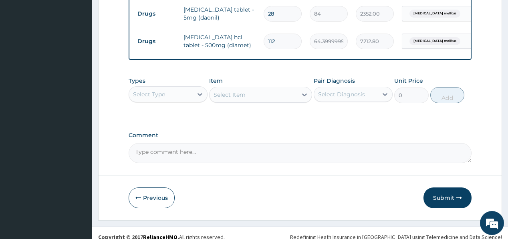
scroll to position [331, 0]
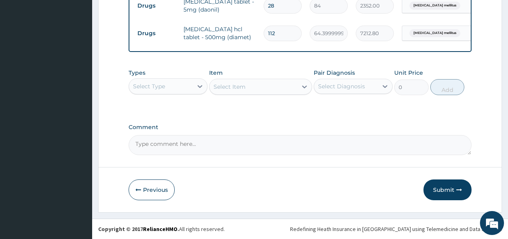
click at [167, 87] on div "Select Type" at bounding box center [161, 86] width 64 height 13
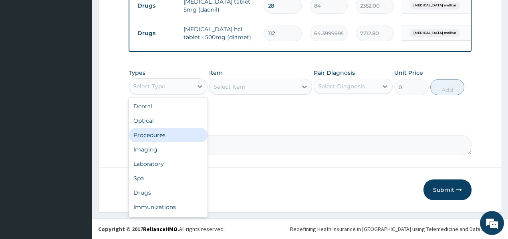
click at [169, 138] on div "Procedures" at bounding box center [168, 135] width 79 height 14
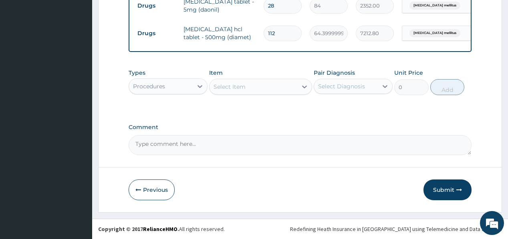
click at [235, 88] on div "Select Item" at bounding box center [229, 87] width 32 height 8
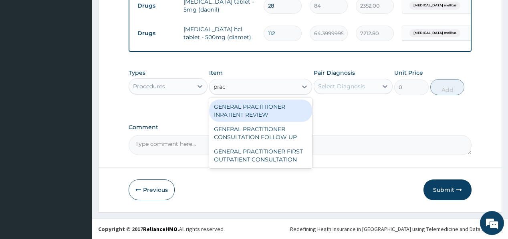
type input "pract"
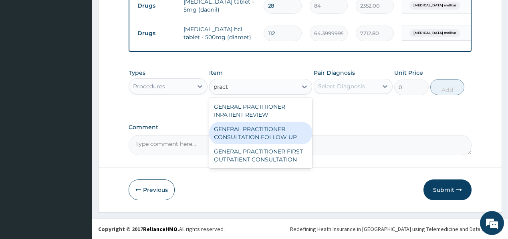
click at [227, 136] on div "GENERAL PRACTITIONER CONSULTATION FOLLOW UP" at bounding box center [260, 133] width 103 height 22
type input "1875"
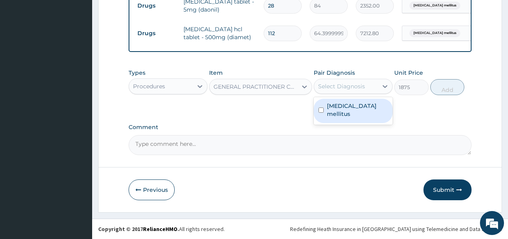
click at [355, 90] on div "Select Diagnosis" at bounding box center [341, 86] width 47 height 8
click at [351, 107] on label "Diabetes mellitus" at bounding box center [357, 110] width 61 height 16
checkbox input "true"
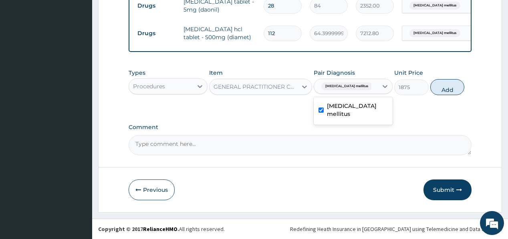
click at [447, 85] on button "Add" at bounding box center [447, 87] width 34 height 16
type input "0"
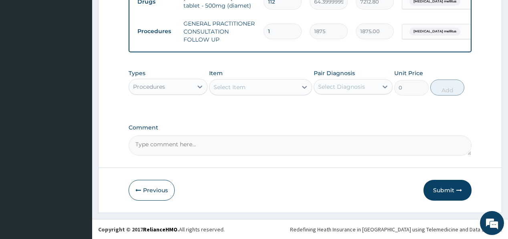
scroll to position [363, 0]
click at [442, 192] on button "Submit" at bounding box center [447, 190] width 48 height 21
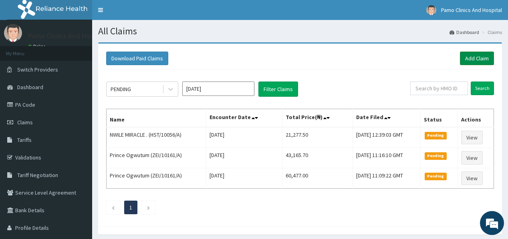
click at [480, 58] on link "Add Claim" at bounding box center [477, 59] width 34 height 14
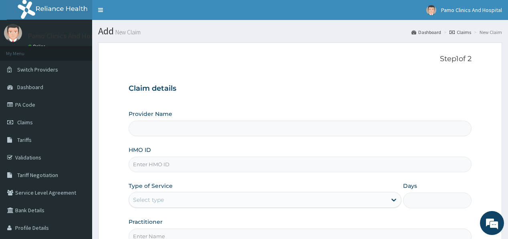
type input "Pamo Clinics And Hospital"
click at [171, 166] on input "HMO ID" at bounding box center [300, 165] width 342 height 16
paste input "MKE/10060/C"
type input "MKE/10060/C"
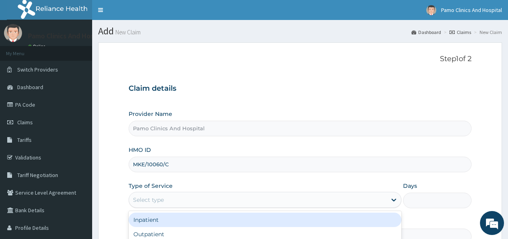
click at [147, 203] on div "Select type" at bounding box center [148, 200] width 31 height 8
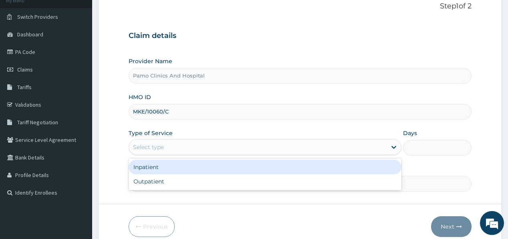
scroll to position [64, 0]
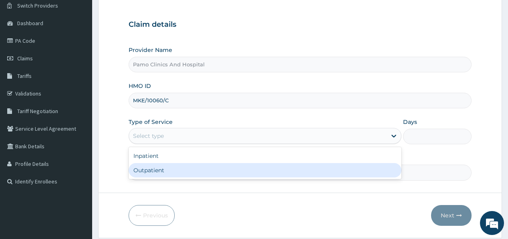
click at [143, 170] on div "Outpatient" at bounding box center [265, 170] width 273 height 14
type input "1"
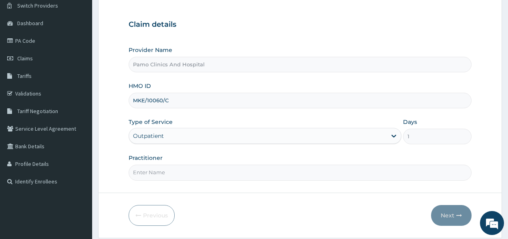
click at [137, 173] on input "Practitioner" at bounding box center [300, 173] width 342 height 16
type input "[PERSON_NAME]"
click at [447, 215] on button "Next" at bounding box center [451, 215] width 40 height 21
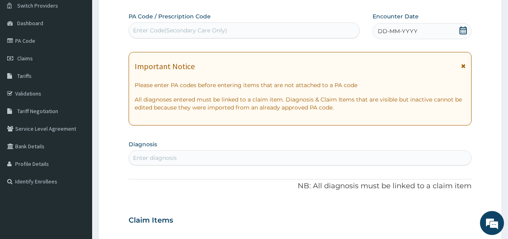
click at [400, 39] on div "DD-MM-YYYY" at bounding box center [421, 31] width 99 height 16
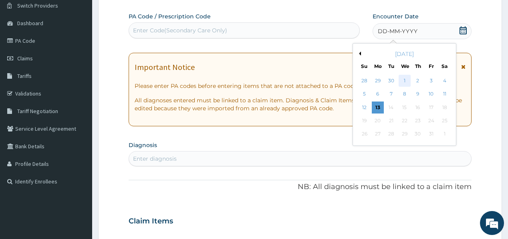
click at [402, 78] on div "1" at bounding box center [404, 81] width 12 height 12
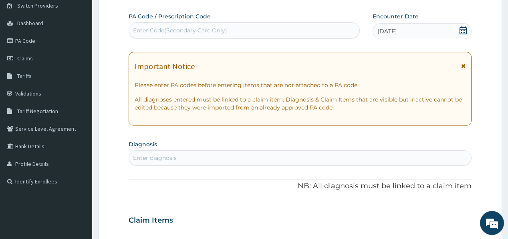
click at [178, 157] on div "Enter diagnosis" at bounding box center [300, 158] width 342 height 13
type input "upper"
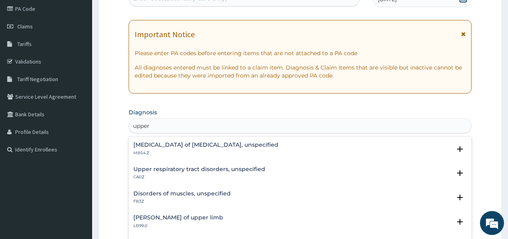
scroll to position [160, 0]
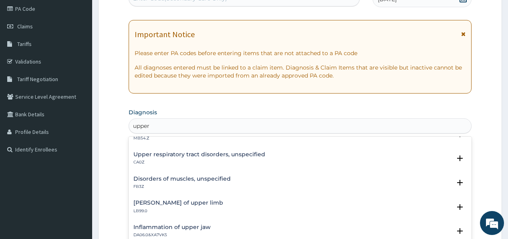
click at [170, 156] on h4 "Upper respiratory tract disorders, unspecified" at bounding box center [199, 155] width 132 height 6
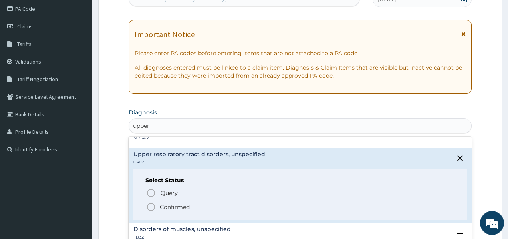
click at [156, 208] on span "Confirmed" at bounding box center [300, 208] width 308 height 10
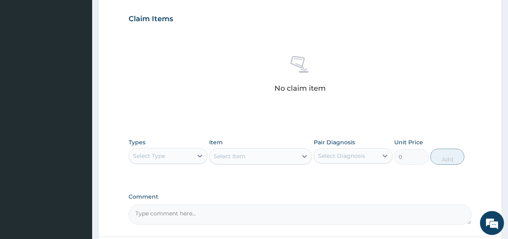
scroll to position [288, 0]
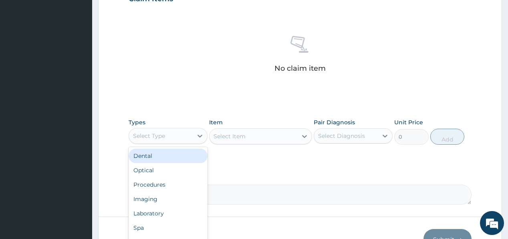
click at [161, 136] on div "Select Type" at bounding box center [149, 136] width 32 height 8
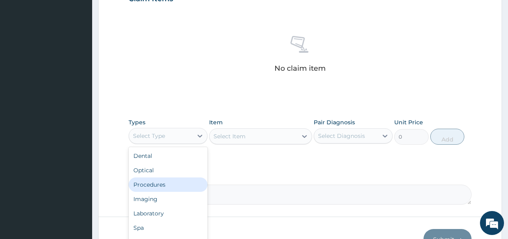
click at [141, 183] on div "Procedures" at bounding box center [168, 185] width 79 height 14
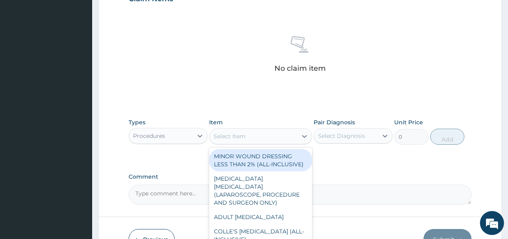
click at [248, 137] on div "Select Item" at bounding box center [253, 136] width 88 height 13
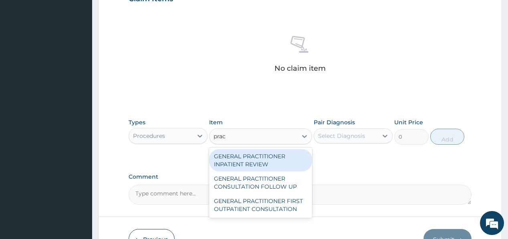
type input "pract"
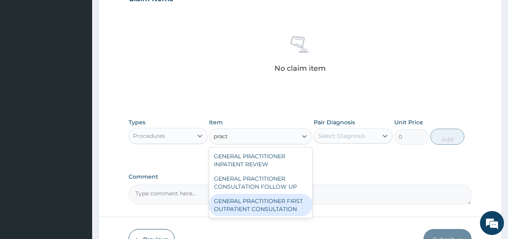
drag, startPoint x: 251, startPoint y: 207, endPoint x: 356, endPoint y: 146, distance: 121.3
click at [252, 206] on div "GENERAL PRACTITIONER FIRST OUTPATIENT CONSULTATION" at bounding box center [260, 205] width 103 height 22
type input "3750"
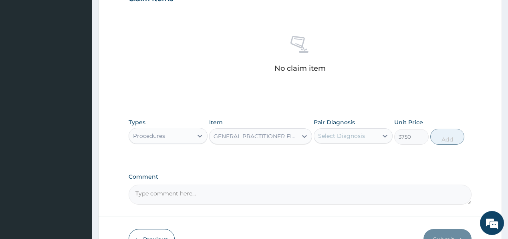
click at [354, 139] on div "Select Diagnosis" at bounding box center [341, 136] width 47 height 8
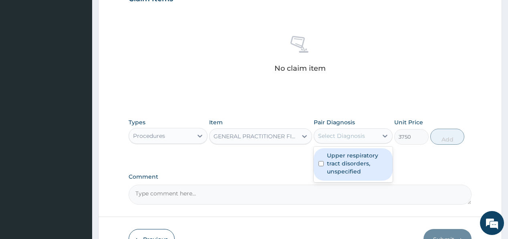
drag, startPoint x: 333, startPoint y: 158, endPoint x: 398, endPoint y: 156, distance: 64.9
click at [336, 158] on label "Upper respiratory tract disorders, unspecified" at bounding box center [357, 164] width 61 height 24
checkbox input "true"
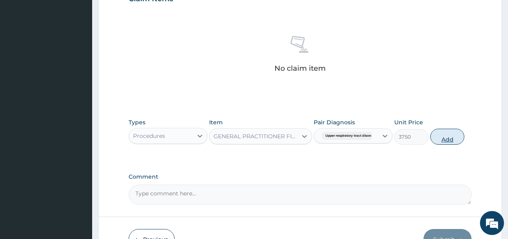
drag, startPoint x: 452, startPoint y: 138, endPoint x: 382, endPoint y: 101, distance: 78.8
click at [451, 138] on button "Add" at bounding box center [447, 137] width 34 height 16
type input "0"
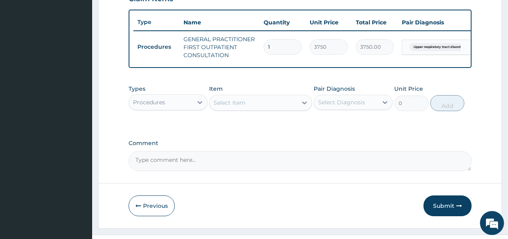
drag, startPoint x: 263, startPoint y: 98, endPoint x: 262, endPoint y: 103, distance: 4.9
click at [263, 99] on div "Item Select Item" at bounding box center [260, 98] width 103 height 26
click at [259, 101] on div "Select Item" at bounding box center [253, 103] width 88 height 13
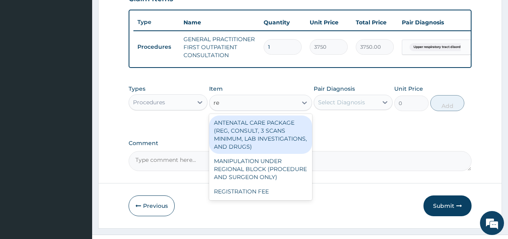
type input "reg"
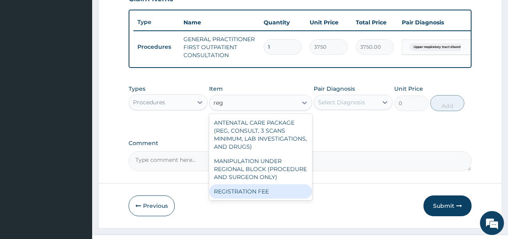
drag, startPoint x: 238, startPoint y: 197, endPoint x: 376, endPoint y: 130, distance: 153.3
click at [242, 195] on div "REGISTRATION FEE" at bounding box center [260, 192] width 103 height 14
type input "2500"
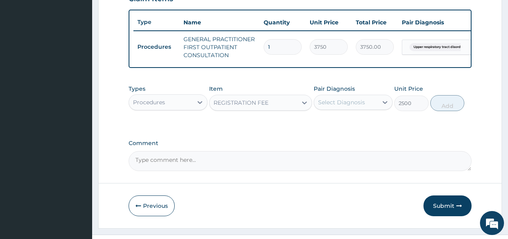
click at [356, 105] on div "Select Diagnosis" at bounding box center [341, 103] width 47 height 8
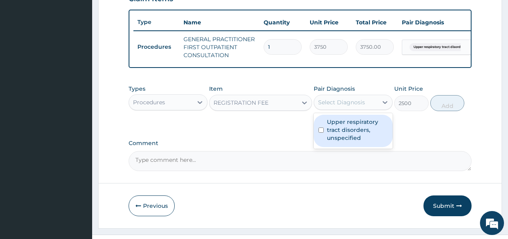
drag, startPoint x: 350, startPoint y: 133, endPoint x: 432, endPoint y: 119, distance: 82.8
click at [360, 128] on label "Upper respiratory tract disorders, unspecified" at bounding box center [357, 130] width 61 height 24
checkbox input "true"
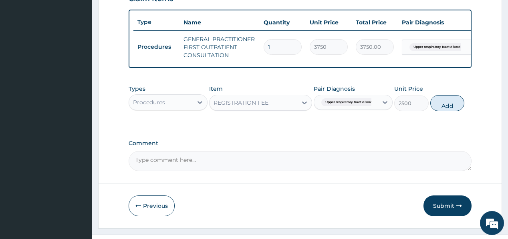
drag, startPoint x: 446, startPoint y: 106, endPoint x: 352, endPoint y: 97, distance: 94.6
click at [446, 105] on button "Add" at bounding box center [447, 103] width 34 height 16
type input "0"
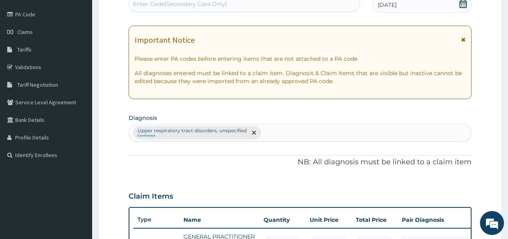
scroll to position [64, 0]
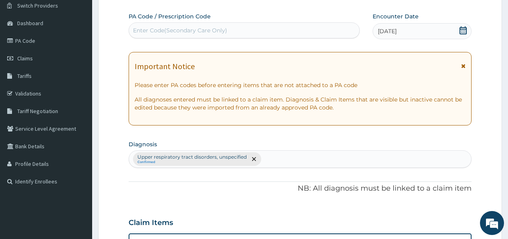
click at [190, 30] on div "Enter Code(Secondary Care Only)" at bounding box center [180, 30] width 94 height 8
paste input "PA/817705"
type input "PA/817705"
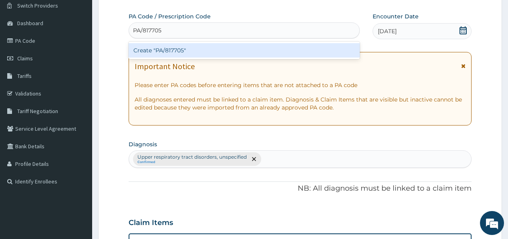
click at [143, 50] on div "Create "PA/817705"" at bounding box center [244, 50] width 231 height 14
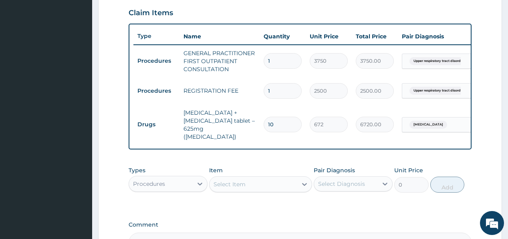
scroll to position [306, 0]
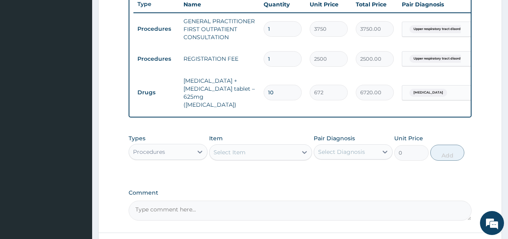
click at [184, 146] on div "Procedures" at bounding box center [161, 152] width 64 height 13
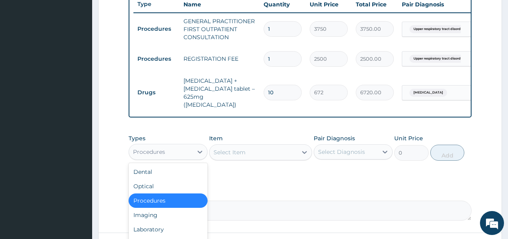
drag, startPoint x: 165, startPoint y: 149, endPoint x: 173, endPoint y: 188, distance: 40.5
click at [165, 148] on div "Procedures" at bounding box center [149, 152] width 32 height 8
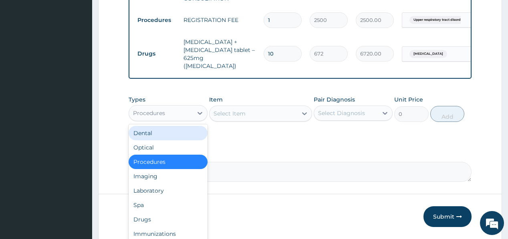
scroll to position [368, 0]
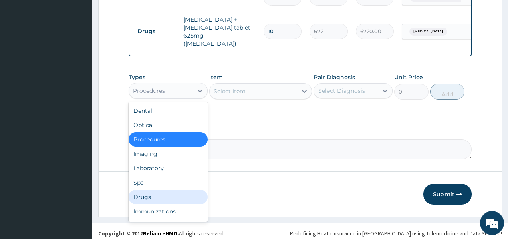
click at [151, 193] on div "Drugs" at bounding box center [168, 197] width 79 height 14
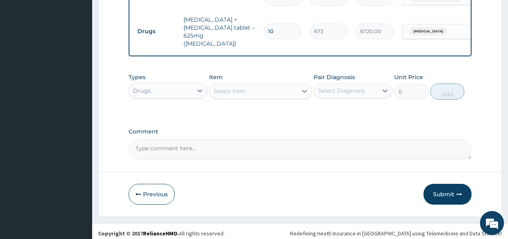
click at [232, 88] on div "Select Item" at bounding box center [229, 91] width 32 height 8
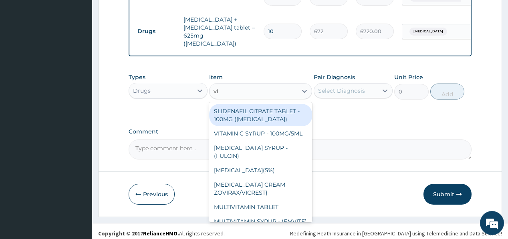
type input "vit"
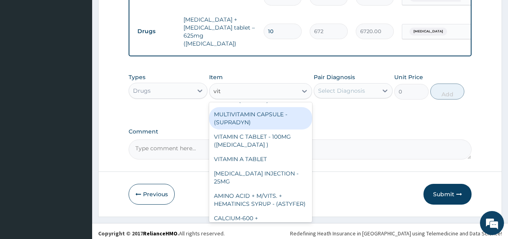
scroll to position [352, 0]
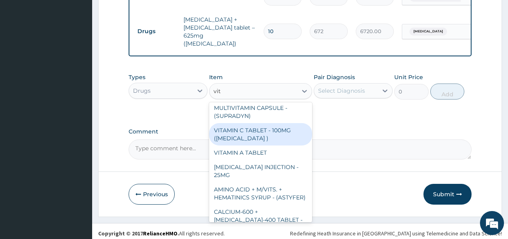
click at [264, 140] on div "VITAMIN C TABLET - 100MG ([MEDICAL_DATA] )" at bounding box center [260, 134] width 103 height 22
type input "16.799999999999997"
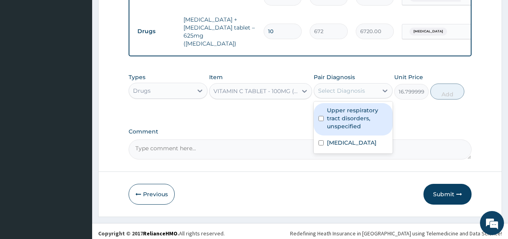
click at [343, 87] on div "Select Diagnosis" at bounding box center [341, 91] width 47 height 8
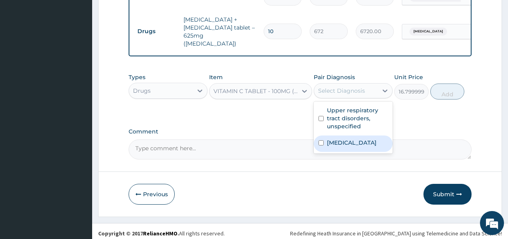
click at [342, 146] on label "Upper respiratory infection" at bounding box center [352, 143] width 50 height 8
checkbox input "true"
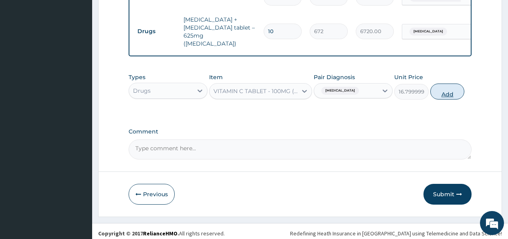
click at [444, 88] on button "Add" at bounding box center [447, 92] width 34 height 16
type input "0"
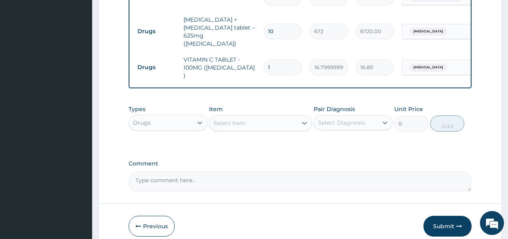
type input "0.00"
type input "8"
type input "134.40"
type input "84"
type input "1411.20"
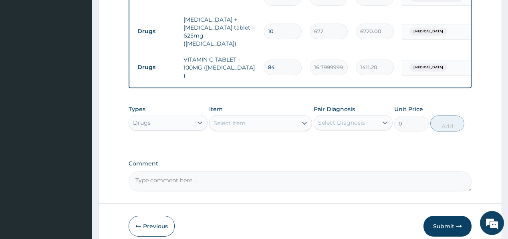
type input "84"
click at [438, 216] on button "Submit" at bounding box center [447, 226] width 48 height 21
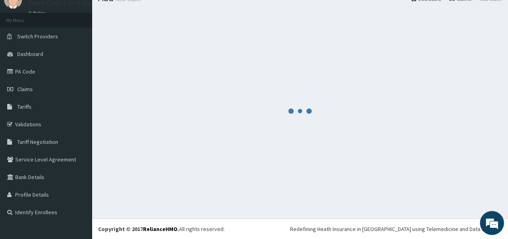
scroll to position [33, 0]
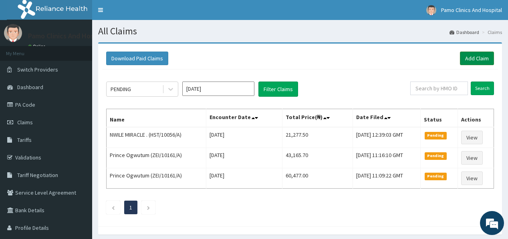
click at [466, 57] on link "Add Claim" at bounding box center [477, 59] width 34 height 14
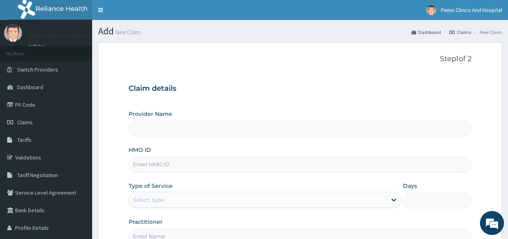
type input "Pamo Clinics And Hospital"
click at [169, 163] on input "HMO ID" at bounding box center [300, 165] width 342 height 16
paste input "TSE/10015/A"
click at [143, 164] on input "TSE/10015/A" at bounding box center [300, 165] width 342 height 16
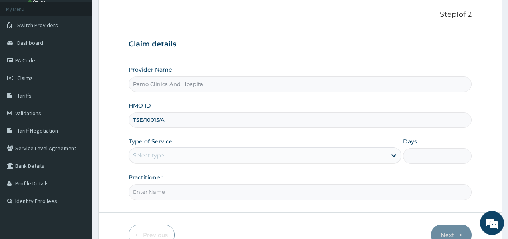
scroll to position [64, 0]
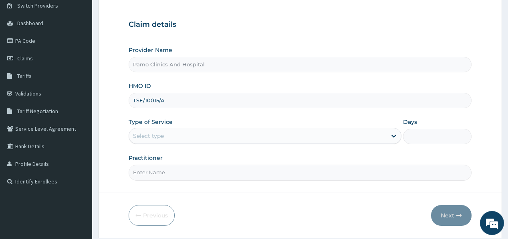
type input "TSE/10015/A"
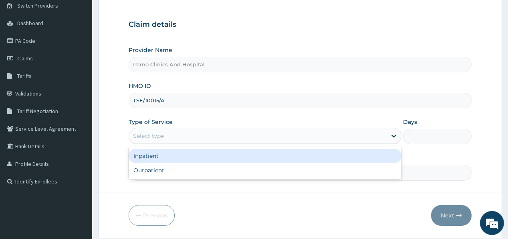
click at [157, 135] on div "Select type" at bounding box center [148, 136] width 31 height 8
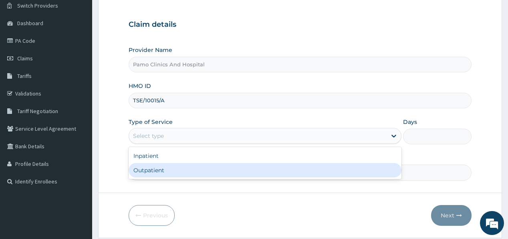
click at [147, 167] on div "Outpatient" at bounding box center [265, 170] width 273 height 14
type input "1"
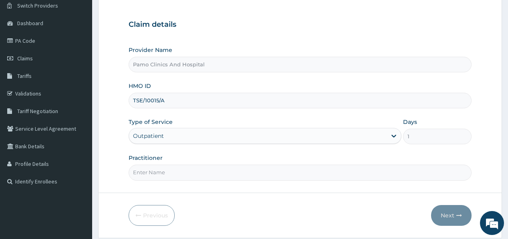
click at [160, 173] on input "Practitioner" at bounding box center [300, 173] width 342 height 16
type input "Okannah Emmanuel"
click at [446, 216] on button "Next" at bounding box center [451, 215] width 40 height 21
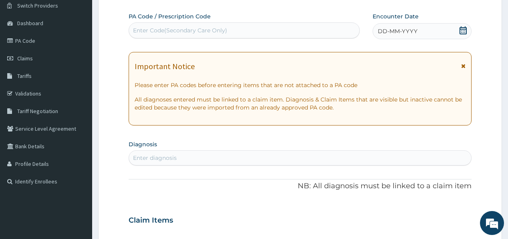
click at [153, 33] on div "Enter Code(Secondary Care Only)" at bounding box center [180, 30] width 94 height 8
paste input "PA/037504"
type input "PA/037504"
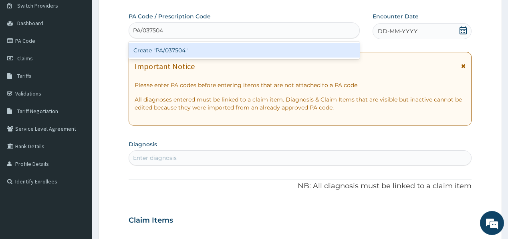
click at [157, 48] on div "Create "PA/037504"" at bounding box center [244, 50] width 231 height 14
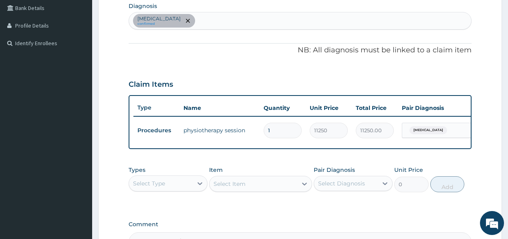
scroll to position [181, 0]
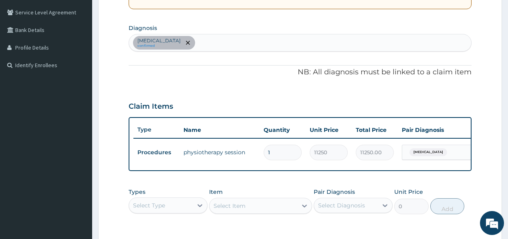
click at [239, 45] on div "Cervical spondylosis confirmed" at bounding box center [300, 42] width 342 height 17
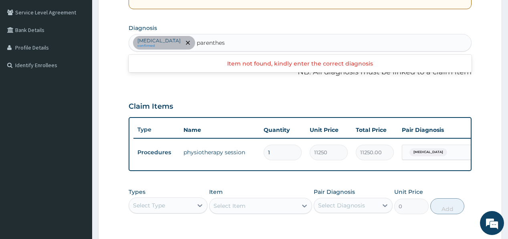
type input "parenthes"
type input "paresth"
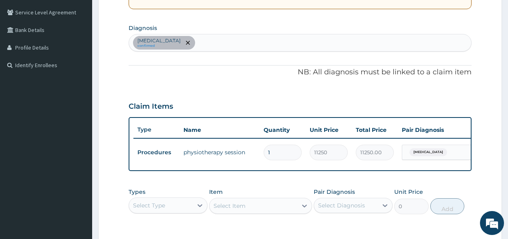
paste input "p"
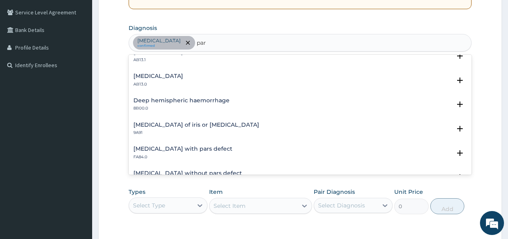
scroll to position [77, 0]
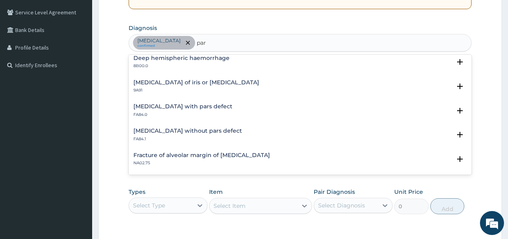
type input "par"
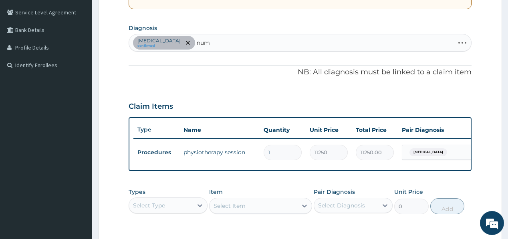
type input "numb"
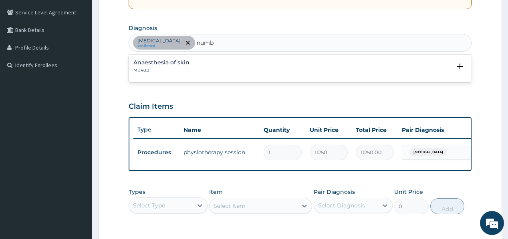
click at [175, 66] on div "Anaesthesia of skin MB40.3" at bounding box center [161, 67] width 56 height 14
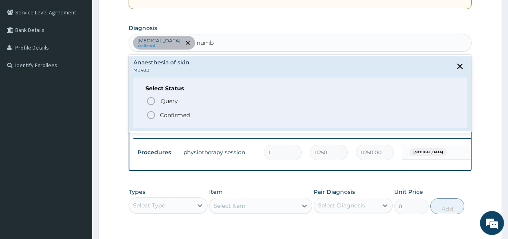
click at [160, 111] on p "Confirmed" at bounding box center [175, 115] width 30 height 8
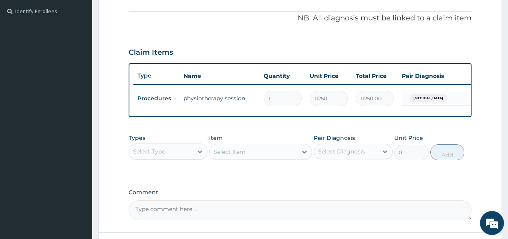
scroll to position [304, 0]
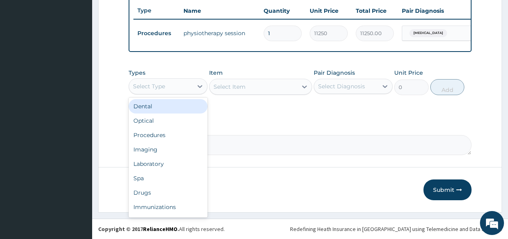
click at [167, 89] on div "Select Type" at bounding box center [161, 86] width 64 height 13
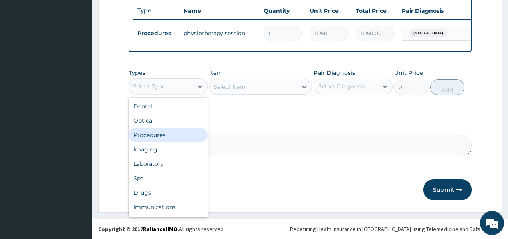
click at [159, 133] on div "Procedures" at bounding box center [168, 135] width 79 height 14
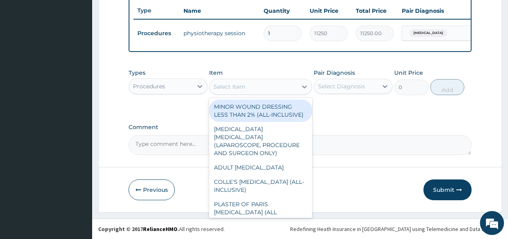
click at [247, 91] on div "Select Item" at bounding box center [253, 86] width 88 height 13
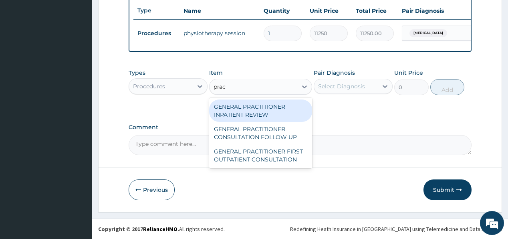
type input "pract"
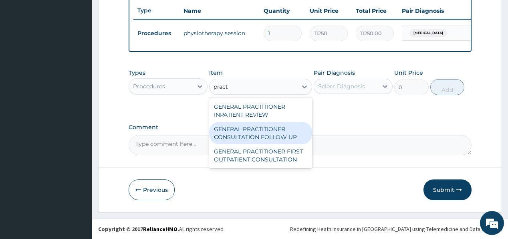
click at [223, 129] on div "GENERAL PRACTITIONER CONSULTATION FOLLOW UP" at bounding box center [260, 133] width 103 height 22
type input "1875"
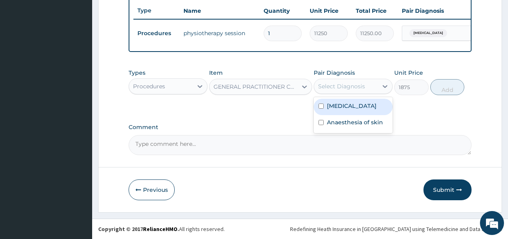
click at [356, 88] on div "Select Diagnosis" at bounding box center [341, 86] width 47 height 8
drag, startPoint x: 353, startPoint y: 104, endPoint x: 346, endPoint y: 116, distance: 13.6
click at [352, 106] on label "Cervical spondylosis" at bounding box center [352, 106] width 50 height 8
checkbox input "true"
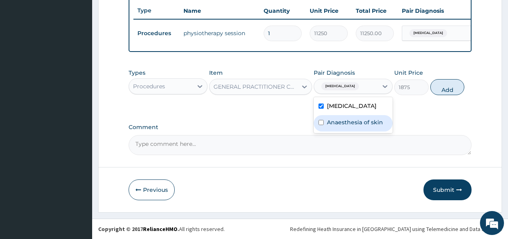
drag, startPoint x: 334, startPoint y: 124, endPoint x: 483, endPoint y: 95, distance: 152.2
click at [337, 123] on label "Anaesthesia of skin" at bounding box center [355, 123] width 56 height 8
checkbox input "true"
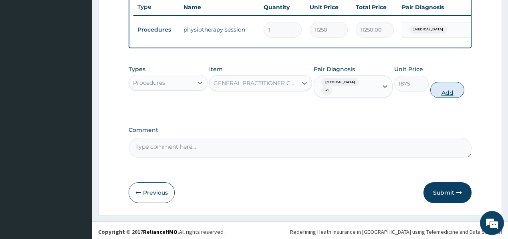
click at [450, 94] on button "Add" at bounding box center [447, 90] width 34 height 16
type input "0"
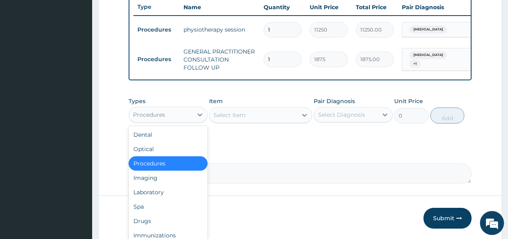
click at [147, 119] on div "Procedures" at bounding box center [149, 115] width 32 height 8
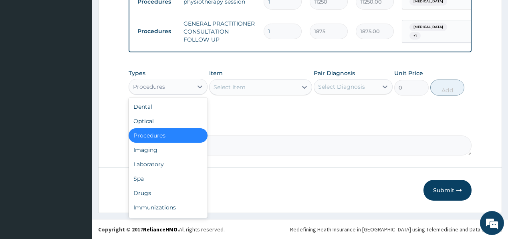
scroll to position [336, 0]
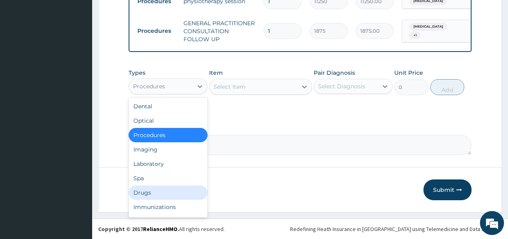
click at [148, 192] on div "Drugs" at bounding box center [168, 193] width 79 height 14
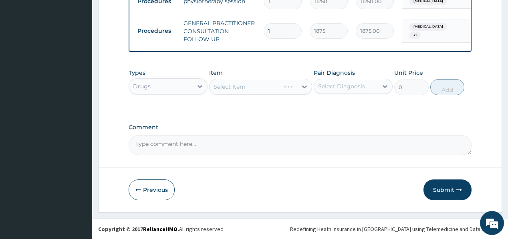
click at [249, 87] on div "Select Item" at bounding box center [260, 87] width 103 height 16
drag, startPoint x: 245, startPoint y: 87, endPoint x: 242, endPoint y: 82, distance: 5.8
click at [244, 86] on div "Select Item" at bounding box center [229, 87] width 32 height 8
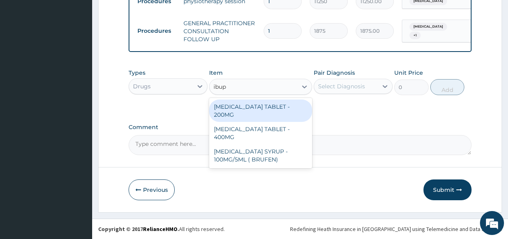
type input "ibupr"
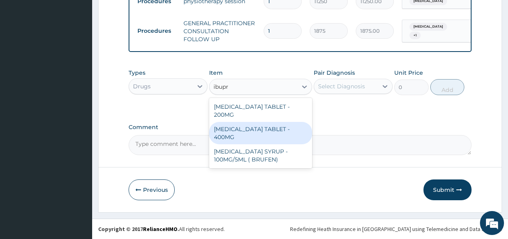
click at [224, 122] on div "IBUPROFEN TABLET - 400MG" at bounding box center [260, 133] width 103 height 22
type input "560"
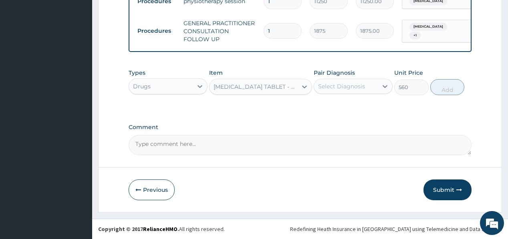
click at [358, 95] on div "Pair Diagnosis Select Diagnosis" at bounding box center [353, 82] width 79 height 26
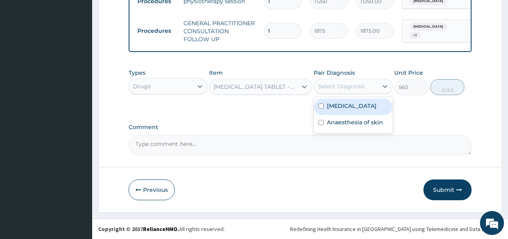
click at [351, 83] on div "Select Diagnosis" at bounding box center [341, 86] width 47 height 8
click at [349, 101] on div "Cervical spondylosis" at bounding box center [353, 107] width 79 height 16
checkbox input "true"
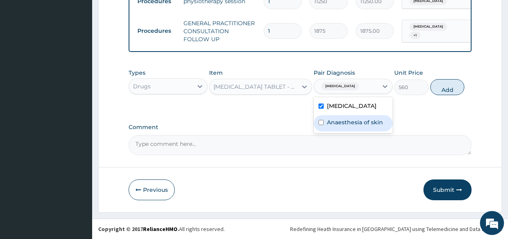
drag, startPoint x: 346, startPoint y: 122, endPoint x: 458, endPoint y: 95, distance: 114.9
click at [346, 122] on label "Anaesthesia of skin" at bounding box center [355, 123] width 56 height 8
checkbox input "true"
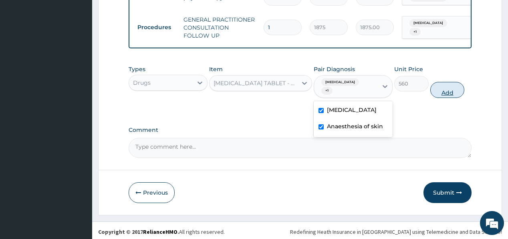
click at [459, 96] on button "Add" at bounding box center [447, 90] width 34 height 16
type input "0"
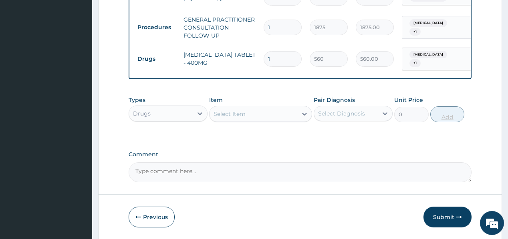
type input "10"
type input "5600.00"
type input "10"
click at [252, 119] on div "Select Item" at bounding box center [253, 114] width 88 height 13
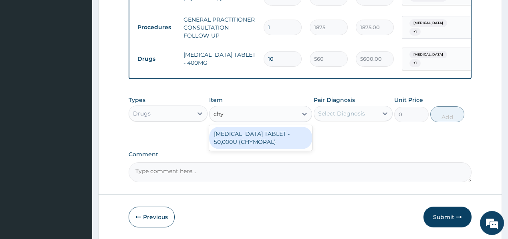
type input "chym"
click at [245, 143] on div "CHYMOTRYPSIN TABLET - 50,000U (CHYMORAL)" at bounding box center [260, 138] width 103 height 22
type input "112"
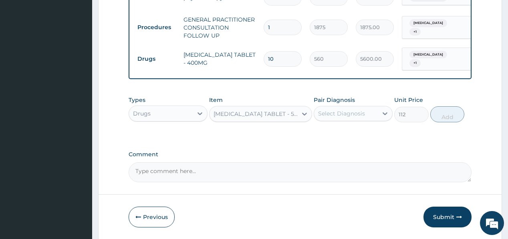
click at [336, 117] on div "Select Diagnosis" at bounding box center [341, 114] width 47 height 8
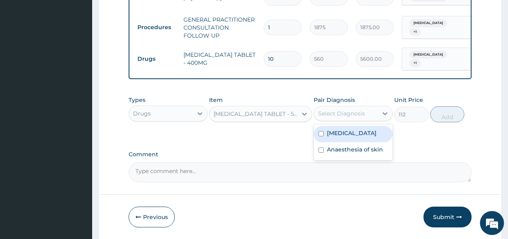
click at [368, 137] on label "Cervical spondylosis" at bounding box center [352, 133] width 50 height 8
checkbox input "true"
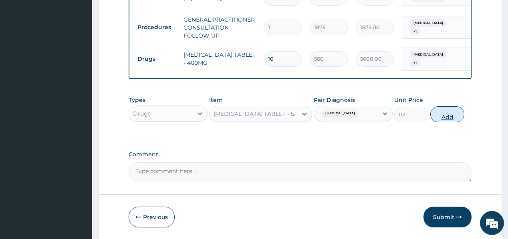
click at [442, 118] on button "Add" at bounding box center [447, 115] width 34 height 16
type input "0"
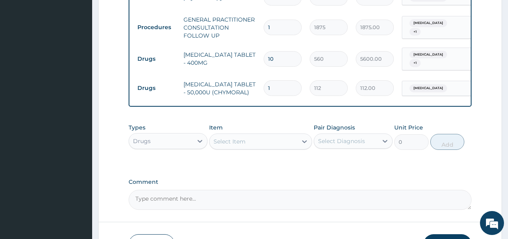
type input "15"
type input "1680.00"
type input "15"
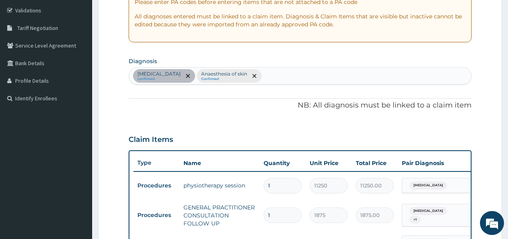
scroll to position [143, 0]
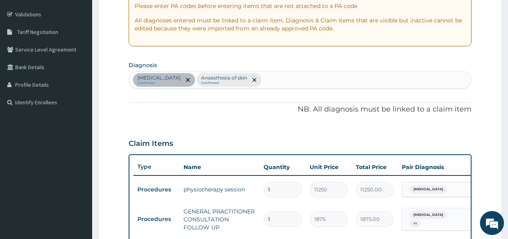
click at [284, 76] on div "Cervical spondylosis confirmed Anaesthesia of skin Confirmed" at bounding box center [300, 80] width 342 height 17
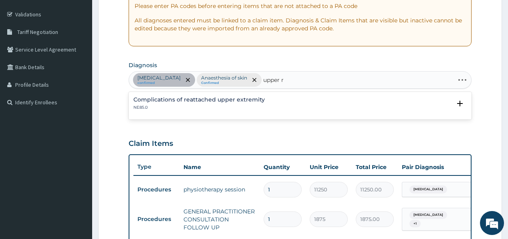
type input "upper"
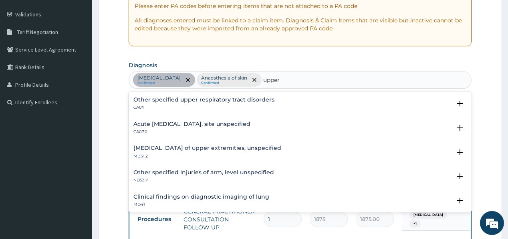
click at [166, 107] on p "CA0Y" at bounding box center [203, 108] width 141 height 6
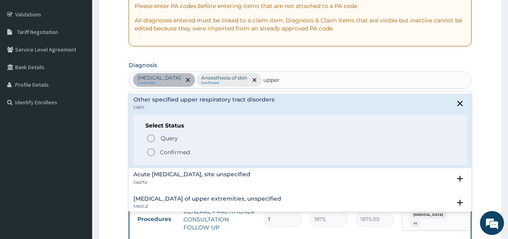
click at [154, 156] on icon "status option filled" at bounding box center [151, 153] width 10 height 10
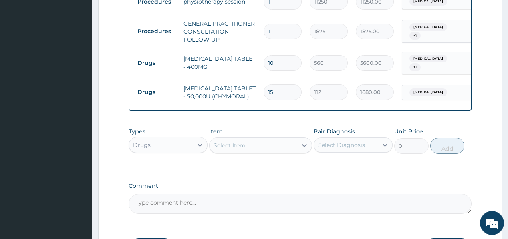
scroll to position [368, 0]
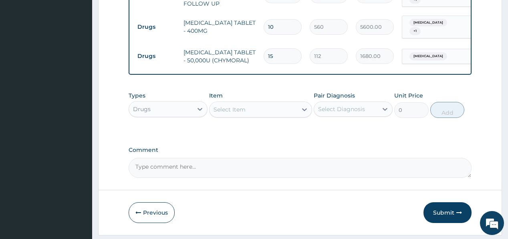
drag, startPoint x: 259, startPoint y: 114, endPoint x: 259, endPoint y: 106, distance: 8.0
click at [259, 110] on div "Select Item" at bounding box center [253, 109] width 88 height 13
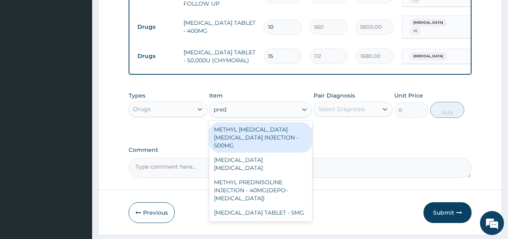
type input "predn"
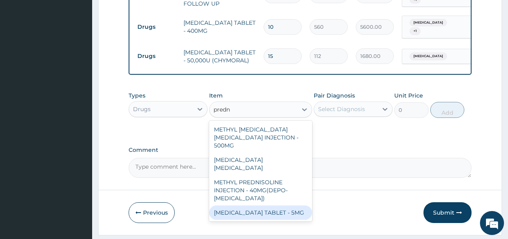
drag, startPoint x: 247, startPoint y: 207, endPoint x: 308, endPoint y: 173, distance: 69.7
click at [247, 207] on div "PREDNISOLONE TABLET - 5MG" at bounding box center [260, 213] width 103 height 14
type input "42"
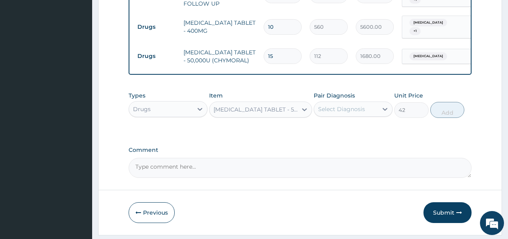
click at [358, 113] on div "Select Diagnosis" at bounding box center [341, 109] width 47 height 8
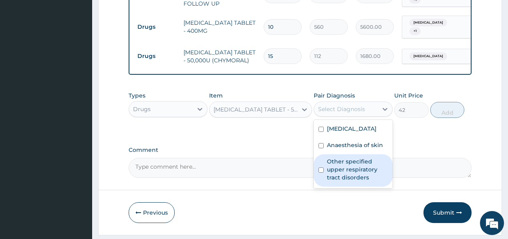
drag, startPoint x: 355, startPoint y: 168, endPoint x: 359, endPoint y: 164, distance: 6.2
click at [354, 168] on label "Other specified upper respiratory tract disorders" at bounding box center [357, 170] width 61 height 24
checkbox input "true"
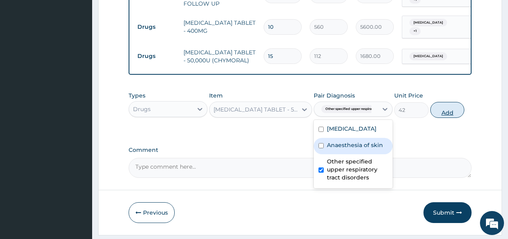
click at [446, 113] on button "Add" at bounding box center [447, 110] width 34 height 16
type input "0"
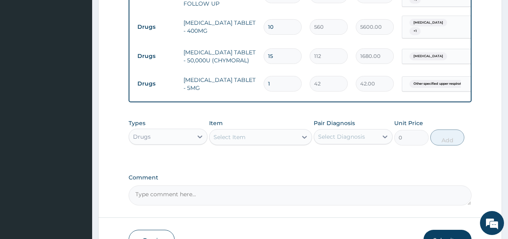
type input "10"
type input "420.00"
type input "10"
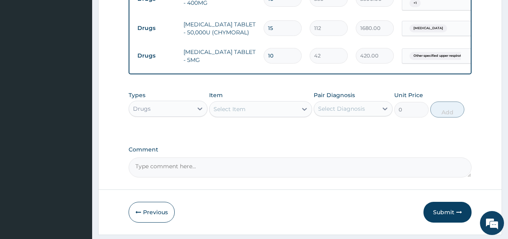
scroll to position [400, 0]
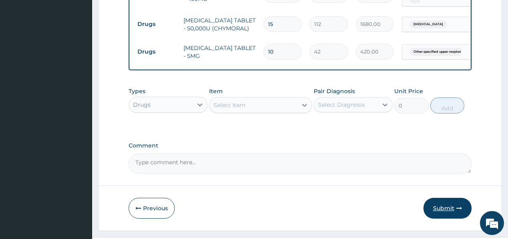
click at [440, 210] on button "Submit" at bounding box center [447, 208] width 48 height 21
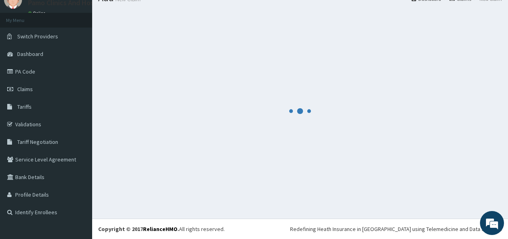
scroll to position [33, 0]
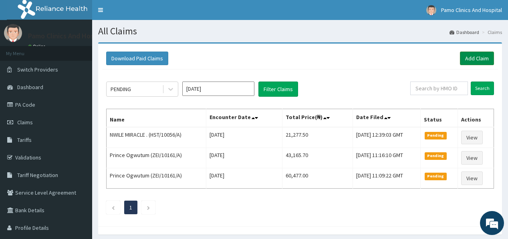
click at [476, 56] on link "Add Claim" at bounding box center [477, 59] width 34 height 14
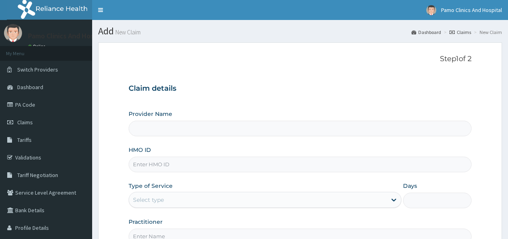
click at [154, 164] on input "HMO ID" at bounding box center [300, 165] width 342 height 16
type input "Pamo Clinics And Hospital"
paste input "BTI/10147/A"
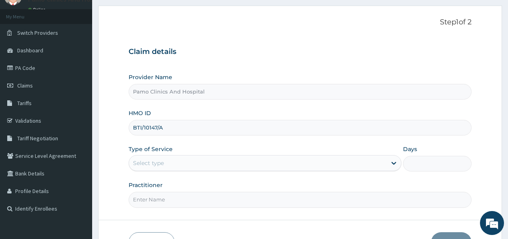
scroll to position [64, 0]
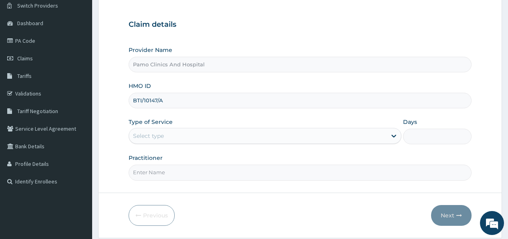
type input "BTI/10147/A"
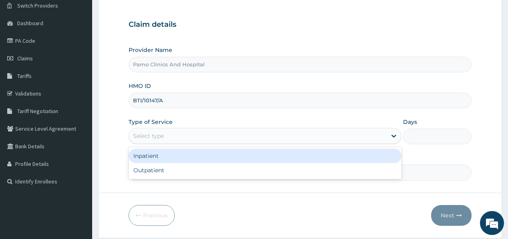
click at [150, 133] on div "Select type" at bounding box center [148, 136] width 31 height 8
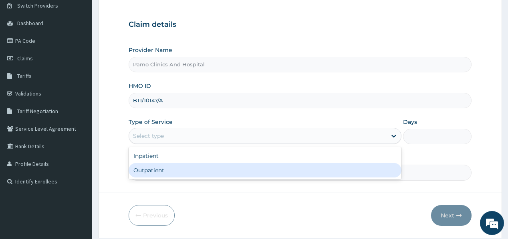
click at [152, 170] on div "Outpatient" at bounding box center [265, 170] width 273 height 14
type input "1"
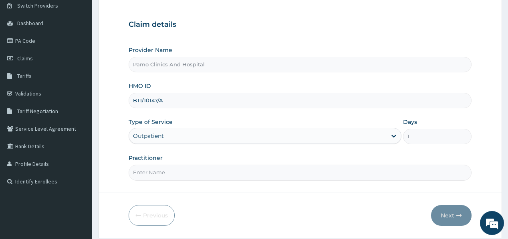
click at [152, 175] on input "Practitioner" at bounding box center [300, 173] width 342 height 16
type input "[PERSON_NAME]"
click at [444, 211] on button "Next" at bounding box center [451, 215] width 40 height 21
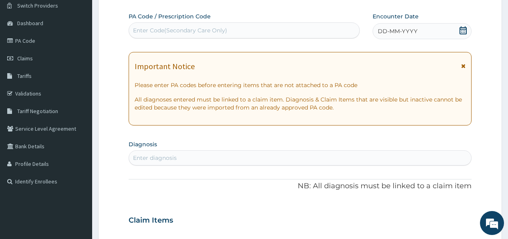
click at [390, 30] on span "DD-MM-YYYY" at bounding box center [398, 31] width 40 height 8
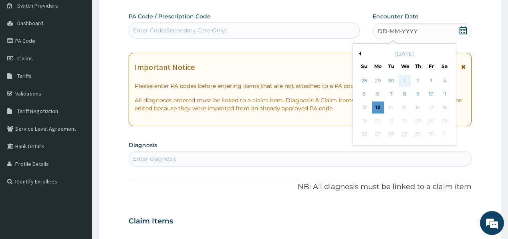
click at [404, 81] on div "1" at bounding box center [404, 81] width 12 height 12
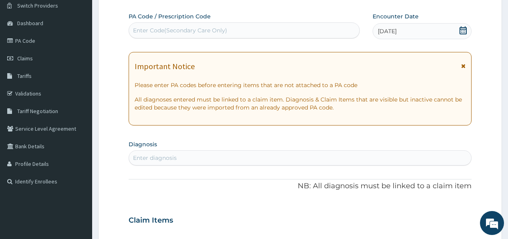
click at [173, 160] on div "Enter diagnosis" at bounding box center [155, 158] width 44 height 8
type input "myalgia"
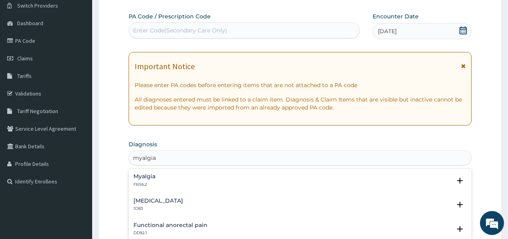
click at [144, 180] on div "Myalgia FB56.2" at bounding box center [144, 181] width 22 height 14
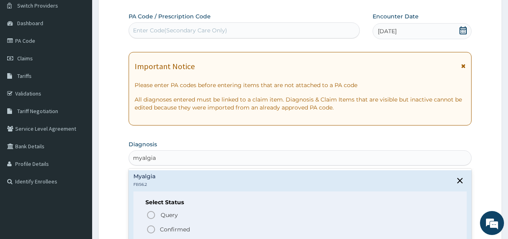
click at [152, 229] on icon "status option filled" at bounding box center [151, 230] width 10 height 10
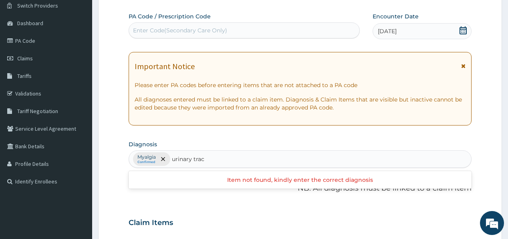
type input "urinary tract"
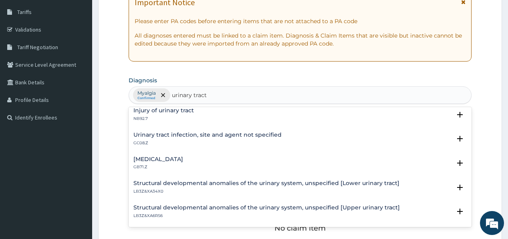
scroll to position [128, 0]
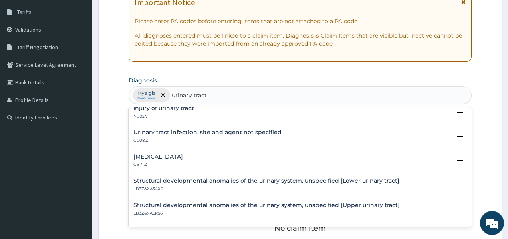
click at [156, 133] on h4 "Urinary tract infection, site and agent not specified" at bounding box center [207, 133] width 148 height 6
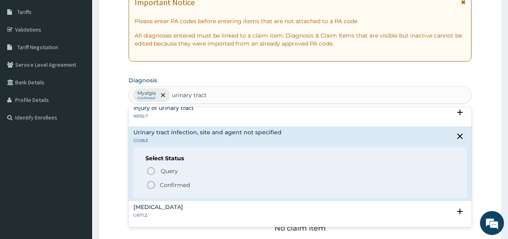
click at [149, 185] on icon "status option filled" at bounding box center [151, 186] width 10 height 10
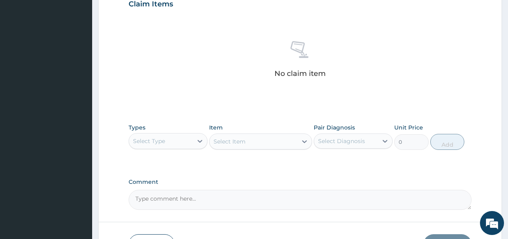
scroll to position [320, 0]
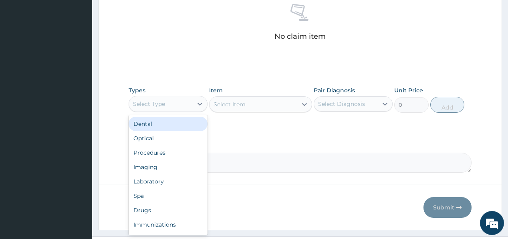
click at [163, 103] on div "Select Type" at bounding box center [149, 104] width 32 height 8
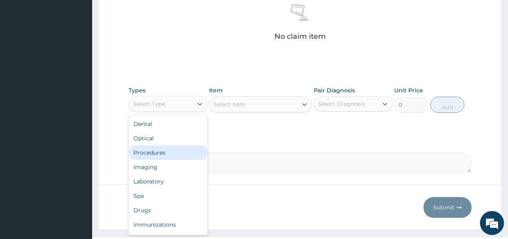
click at [161, 152] on div "Procedures" at bounding box center [168, 153] width 79 height 14
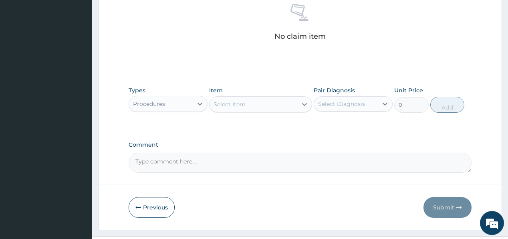
click at [253, 107] on div "Select Item" at bounding box center [253, 104] width 88 height 13
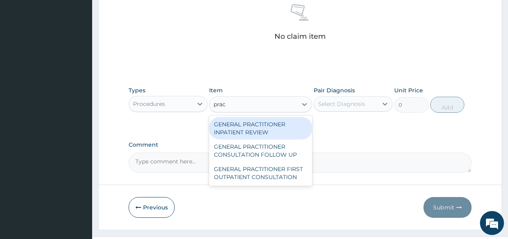
type input "pract"
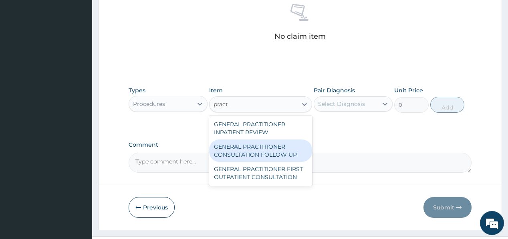
click at [249, 150] on div "GENERAL PRACTITIONER CONSULTATION FOLLOW UP" at bounding box center [260, 151] width 103 height 22
type input "1875"
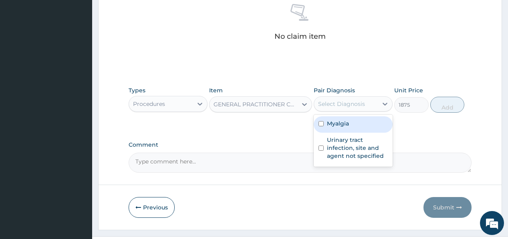
click at [370, 105] on div "Select Diagnosis" at bounding box center [346, 104] width 64 height 13
click at [335, 131] on div "Myalgia" at bounding box center [353, 125] width 79 height 16
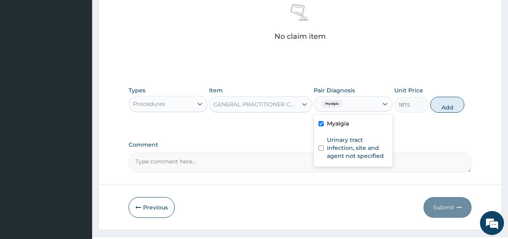
checkbox input "true"
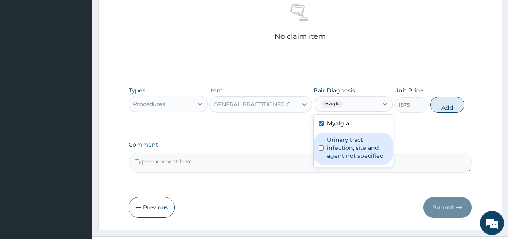
click at [332, 151] on label "Urinary tract infection, site and agent not specified" at bounding box center [357, 148] width 61 height 24
checkbox input "true"
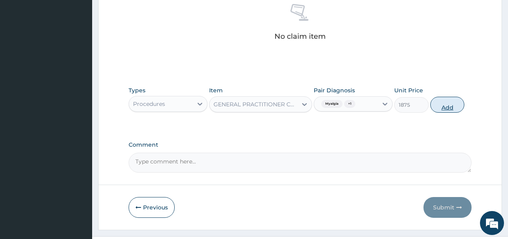
click at [445, 104] on button "Add" at bounding box center [447, 105] width 34 height 16
type input "0"
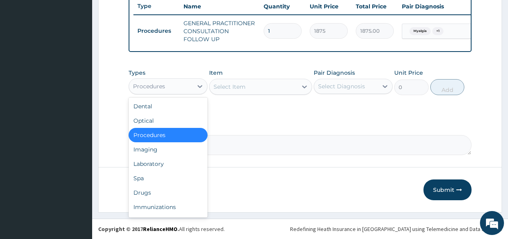
click at [161, 83] on div "Procedures" at bounding box center [149, 86] width 32 height 8
drag, startPoint x: 143, startPoint y: 165, endPoint x: 149, endPoint y: 139, distance: 26.6
click at [146, 157] on div "Laboratory" at bounding box center [168, 164] width 79 height 14
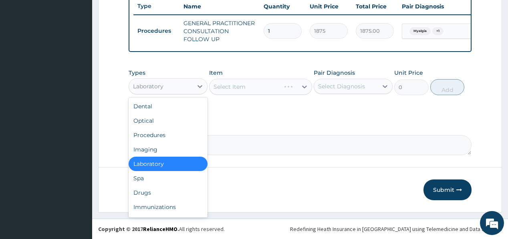
click at [172, 88] on div "Laboratory" at bounding box center [161, 86] width 64 height 13
click at [145, 190] on div "Drugs" at bounding box center [168, 193] width 79 height 14
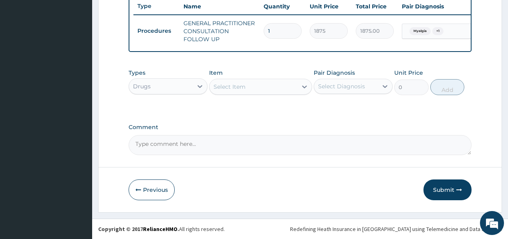
click at [234, 90] on div "Select Item" at bounding box center [229, 87] width 32 height 8
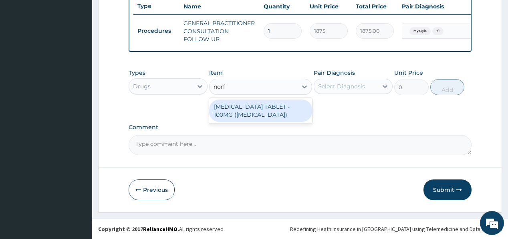
type input "norfl"
click at [241, 116] on div "ORPHENADRINE CITRATE TABLET - 100MG (NORFLEX)" at bounding box center [260, 111] width 103 height 22
type input "168"
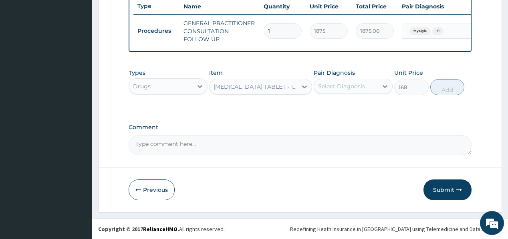
click at [383, 95] on div "Types Drugs Item option ORPHENADRINE CITRATE TABLET - 100MG (NORFLEX), selected…" at bounding box center [300, 82] width 342 height 34
click at [376, 92] on div "Select Diagnosis" at bounding box center [346, 86] width 64 height 13
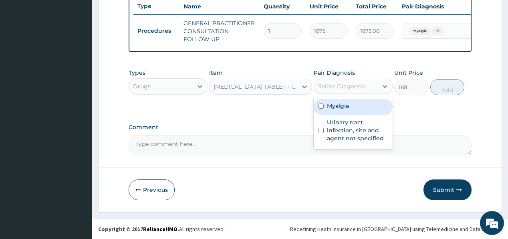
drag, startPoint x: 346, startPoint y: 106, endPoint x: 388, endPoint y: 102, distance: 41.8
click at [348, 105] on label "Myalgia" at bounding box center [338, 106] width 22 height 8
checkbox input "true"
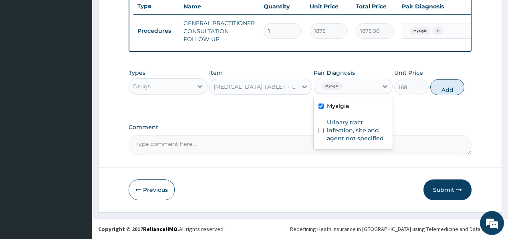
click at [446, 88] on button "Add" at bounding box center [447, 87] width 34 height 16
type input "0"
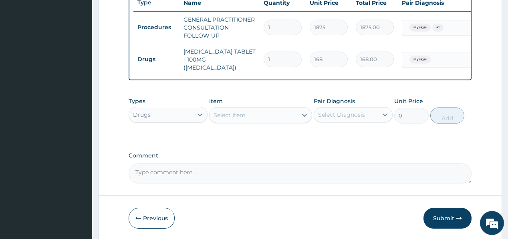
type input "10"
type input "1680.00"
type input "10"
click at [232, 119] on div "Select Item" at bounding box center [229, 115] width 32 height 8
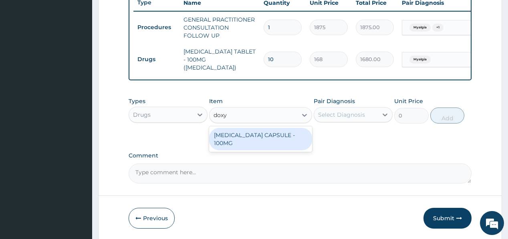
type input "doxyc"
click at [221, 137] on div "DOXYCYCLINE CAPSULE - 100MG" at bounding box center [260, 139] width 103 height 22
type input "64.39999999999999"
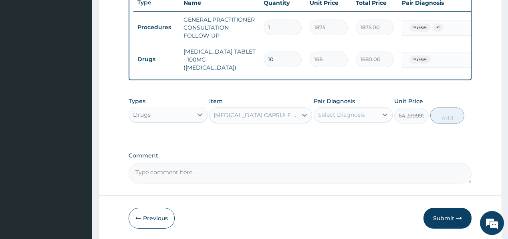
click at [330, 114] on div "Select Diagnosis" at bounding box center [346, 115] width 64 height 13
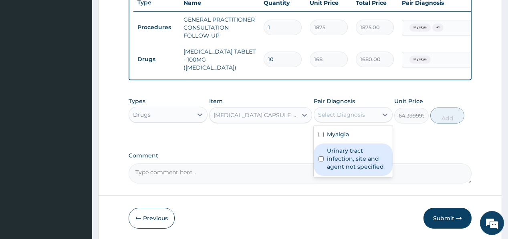
drag, startPoint x: 346, startPoint y: 157, endPoint x: 420, endPoint y: 135, distance: 76.9
click at [346, 156] on label "Urinary tract infection, site and agent not specified" at bounding box center [357, 159] width 61 height 24
checkbox input "true"
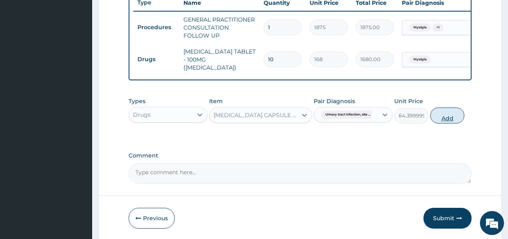
click at [442, 123] on button "Add" at bounding box center [447, 116] width 34 height 16
type input "0"
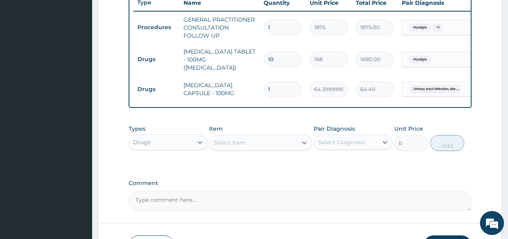
type input "10"
type input "644.00"
type input "10"
click at [234, 144] on div "Select Item" at bounding box center [229, 143] width 32 height 8
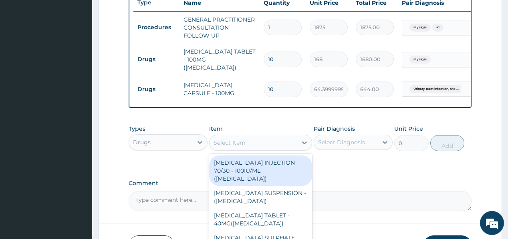
type input "z"
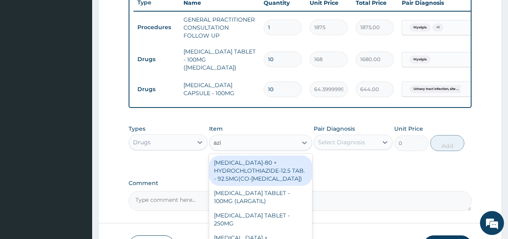
type input "azit"
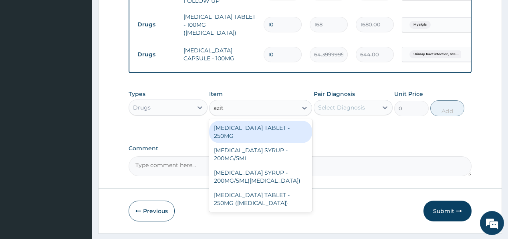
scroll to position [368, 0]
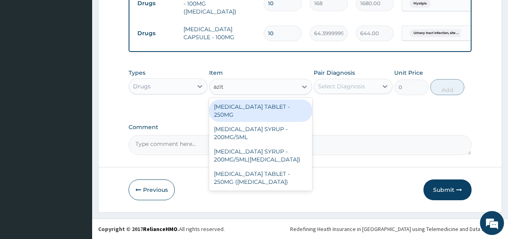
click at [272, 107] on div "AZITHROMYCIN TABLET - 250MG" at bounding box center [260, 111] width 103 height 22
type input "280"
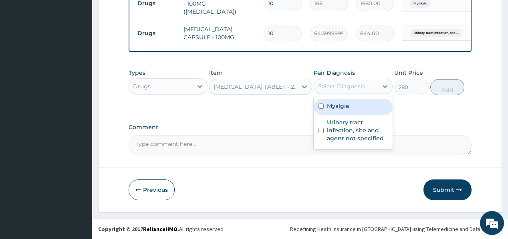
click at [345, 86] on div "Select Diagnosis" at bounding box center [341, 86] width 47 height 8
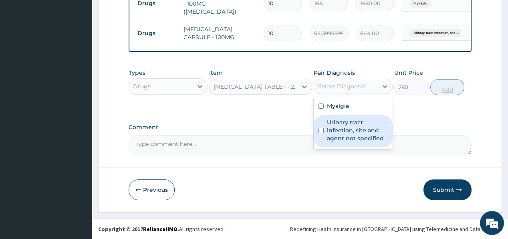
drag, startPoint x: 342, startPoint y: 135, endPoint x: 432, endPoint y: 93, distance: 99.6
click at [343, 133] on label "Urinary tract infection, site and agent not specified" at bounding box center [357, 131] width 61 height 24
checkbox input "true"
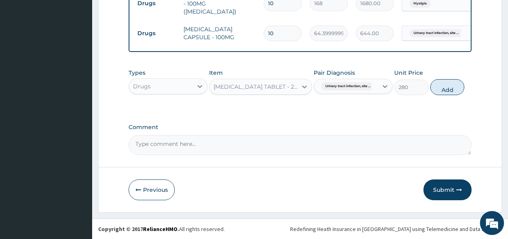
click at [440, 88] on button "Add" at bounding box center [447, 87] width 34 height 16
type input "0"
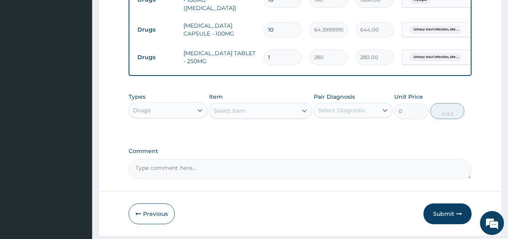
type input "10"
type input "2800.00"
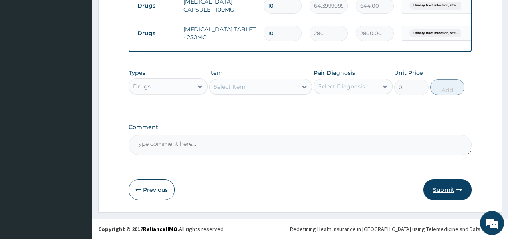
type input "10"
click at [433, 187] on button "Submit" at bounding box center [447, 190] width 48 height 21
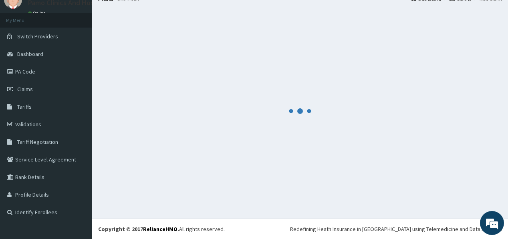
scroll to position [33, 0]
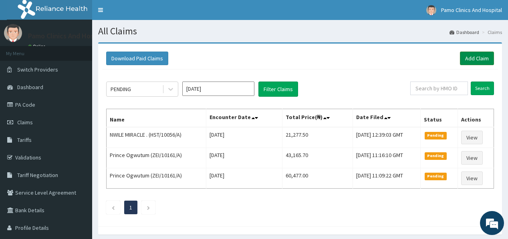
click at [471, 58] on link "Add Claim" at bounding box center [477, 59] width 34 height 14
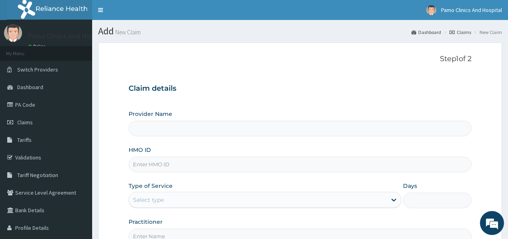
type input "Pamo Clinics And Hospital"
click at [151, 170] on input "HMO ID" at bounding box center [300, 165] width 342 height 16
paste input "TPW/10075/A"
click at [140, 170] on input "TPW/10075/A" at bounding box center [300, 165] width 342 height 16
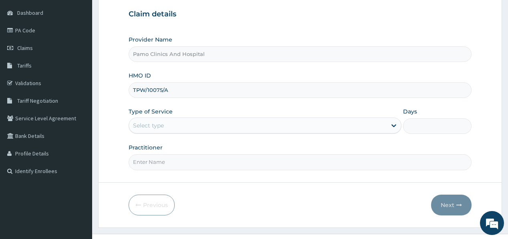
scroll to position [88, 0]
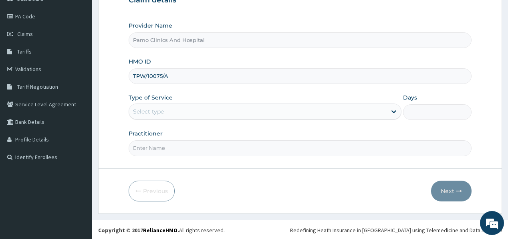
type input "TPW/10075/A"
click at [147, 110] on div "Select type" at bounding box center [148, 112] width 31 height 8
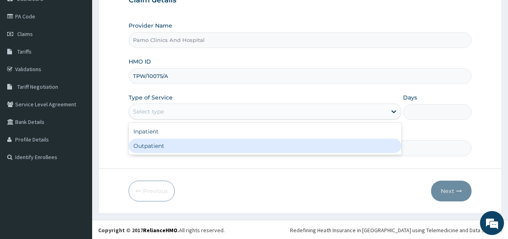
click at [147, 150] on div "Outpatient" at bounding box center [265, 146] width 273 height 14
type input "1"
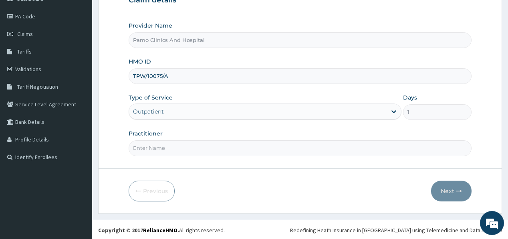
click at [147, 150] on input "Practitioner" at bounding box center [300, 149] width 342 height 16
type input "[PERSON_NAME]"
click at [445, 189] on button "Next" at bounding box center [451, 191] width 40 height 21
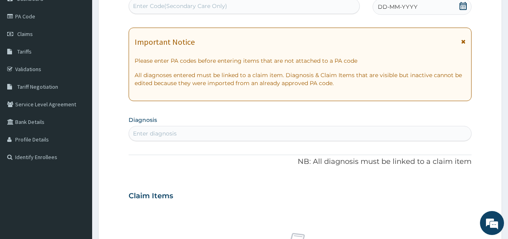
click at [155, 5] on div "Enter Code(Secondary Care Only)" at bounding box center [180, 6] width 94 height 8
paste input "PA/B5E71E"
type input "PA/B5E71E"
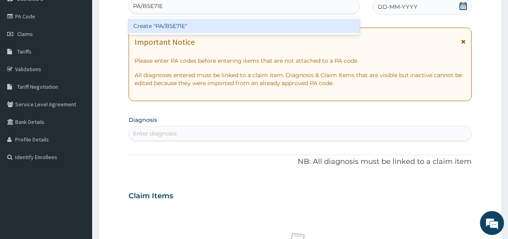
click at [199, 30] on div "Create "PA/B5E71E"" at bounding box center [244, 26] width 231 height 14
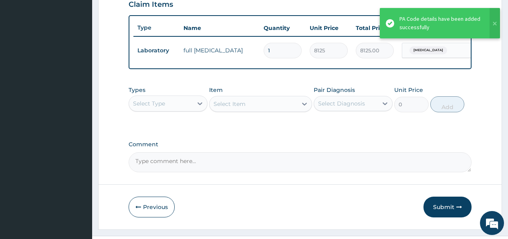
scroll to position [293, 0]
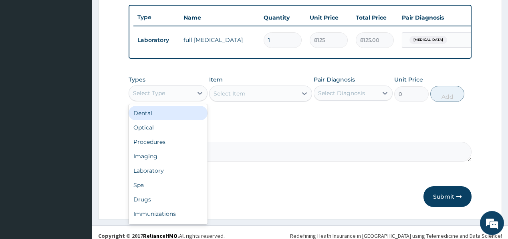
click at [168, 99] on div "Select Type" at bounding box center [161, 93] width 64 height 13
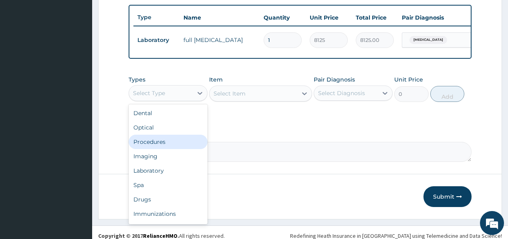
click at [159, 146] on div "Procedures" at bounding box center [168, 142] width 79 height 14
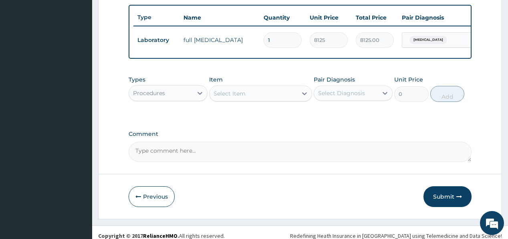
click at [233, 96] on div "Select Item" at bounding box center [229, 94] width 32 height 8
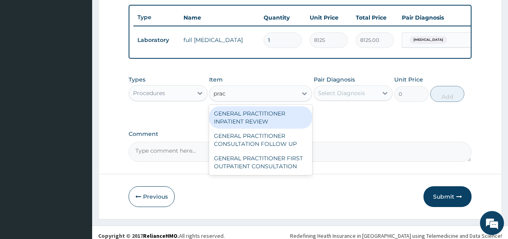
type input "pract"
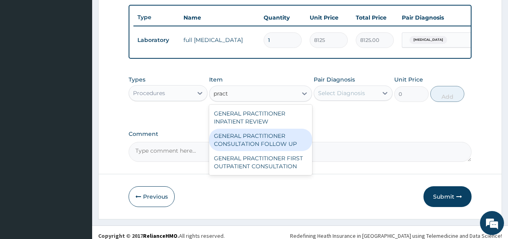
click at [257, 146] on div "GENERAL PRACTITIONER CONSULTATION FOLLOW UP" at bounding box center [260, 140] width 103 height 22
type input "1875"
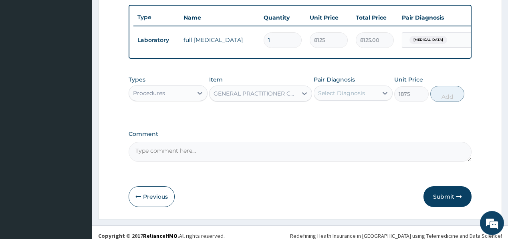
click at [354, 95] on div "Select Diagnosis" at bounding box center [341, 93] width 47 height 8
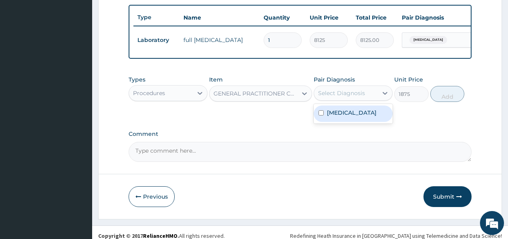
drag, startPoint x: 356, startPoint y: 119, endPoint x: 410, endPoint y: 106, distance: 55.5
click at [362, 117] on label "[MEDICAL_DATA]" at bounding box center [352, 113] width 50 height 8
checkbox input "true"
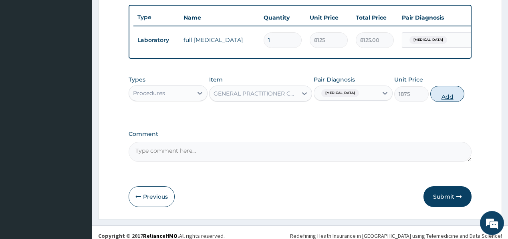
click at [444, 102] on button "Add" at bounding box center [447, 94] width 34 height 16
type input "0"
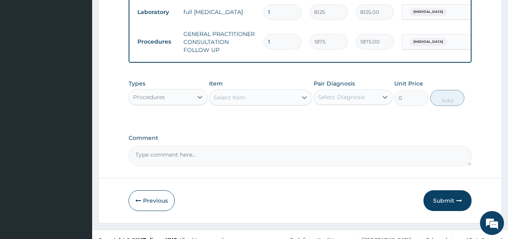
scroll to position [325, 0]
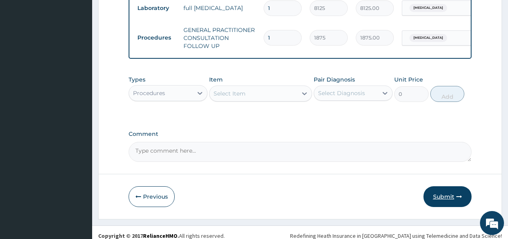
click at [443, 199] on button "Submit" at bounding box center [447, 197] width 48 height 21
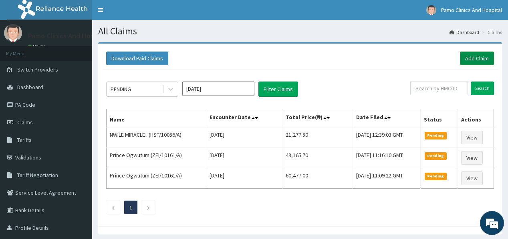
click at [470, 54] on link "Add Claim" at bounding box center [477, 59] width 34 height 14
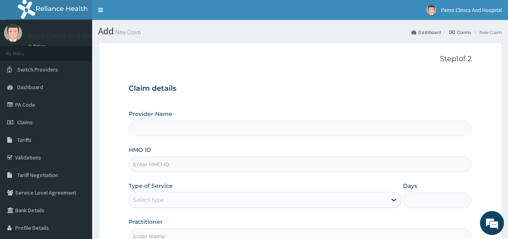
type input "Pamo Clinics And Hospital"
